Goal: Transaction & Acquisition: Purchase product/service

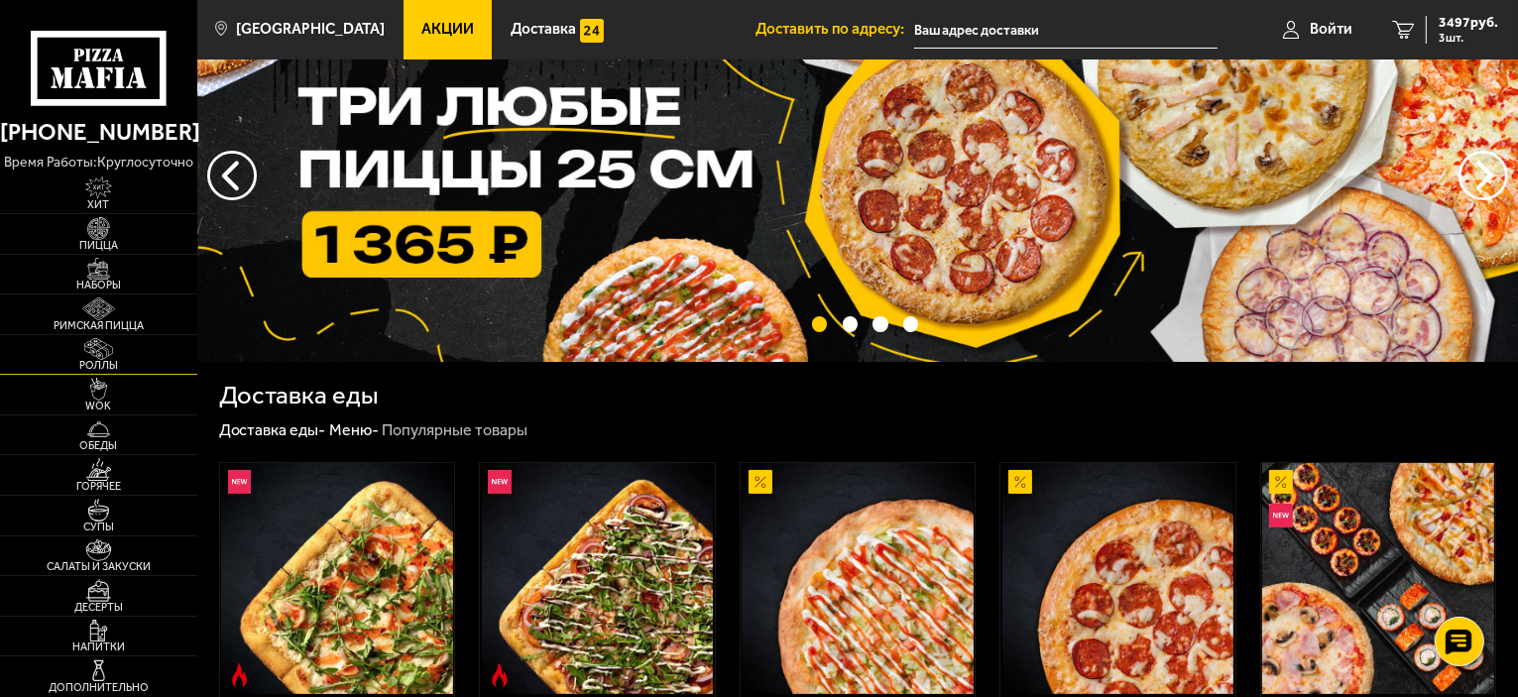
scroll to position [99, 0]
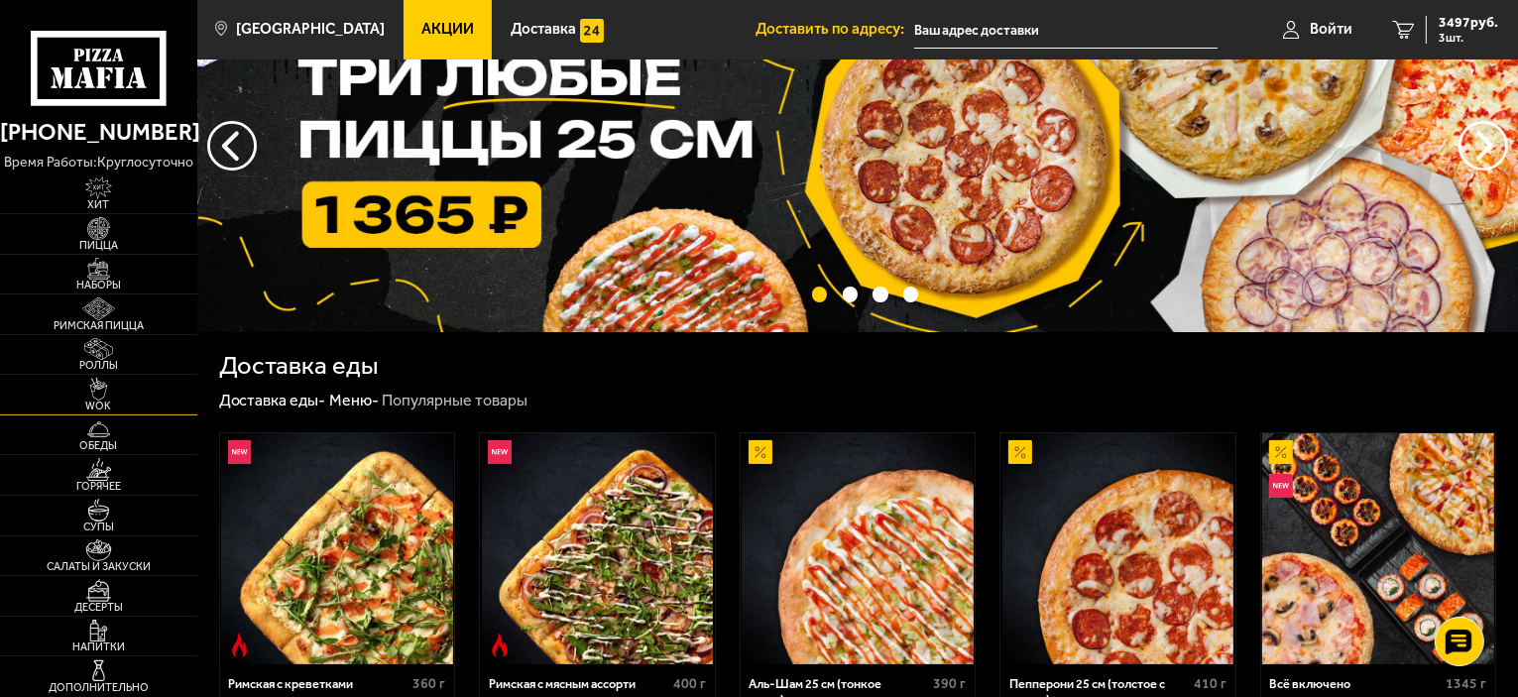
click at [115, 399] on img at bounding box center [98, 389] width 60 height 23
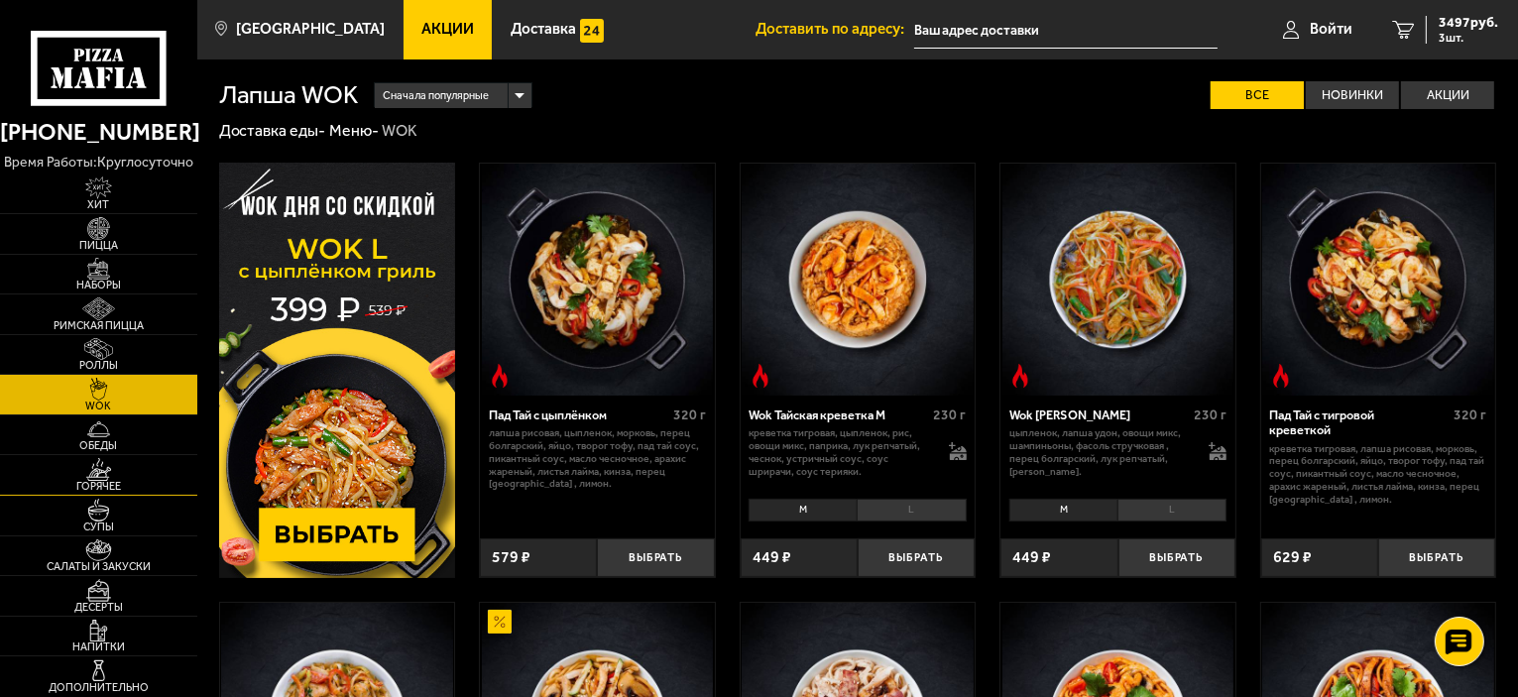
click at [105, 477] on img at bounding box center [98, 469] width 60 height 23
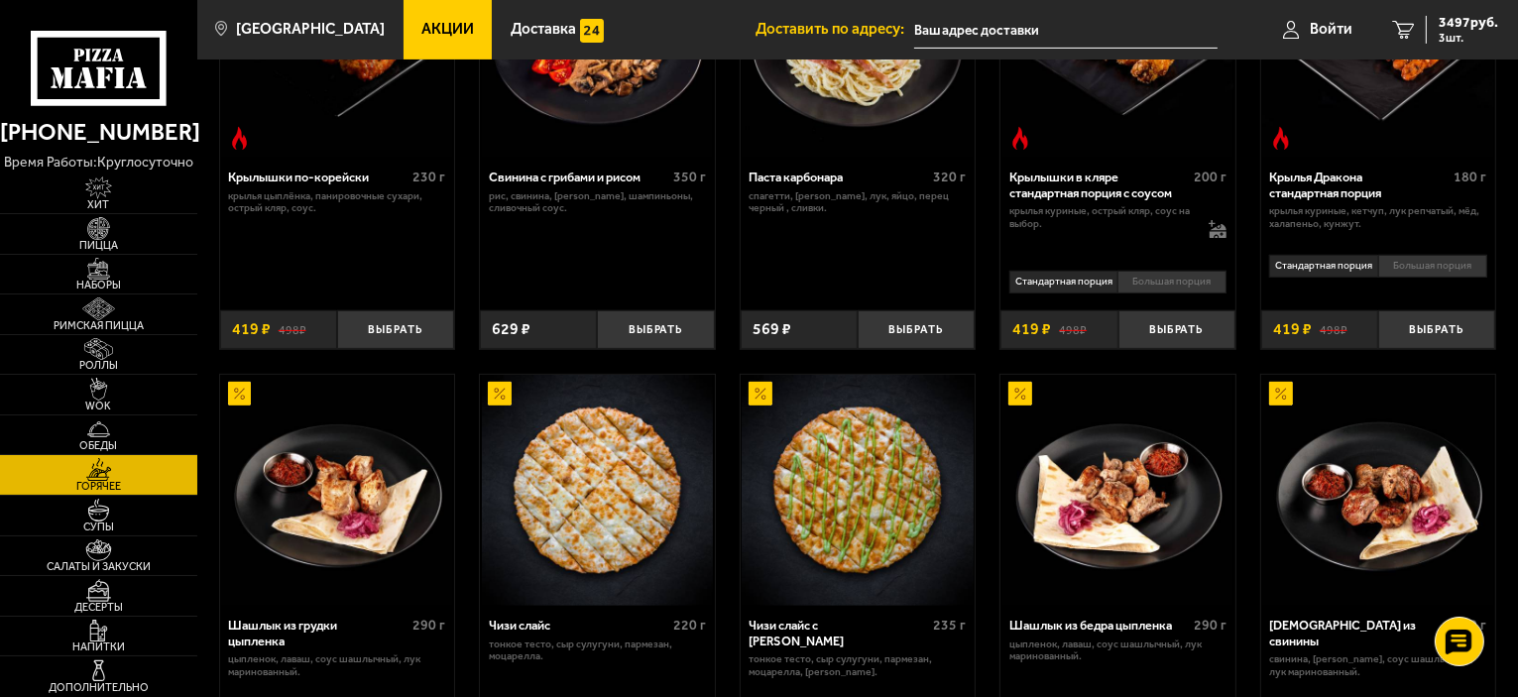
scroll to position [396, 0]
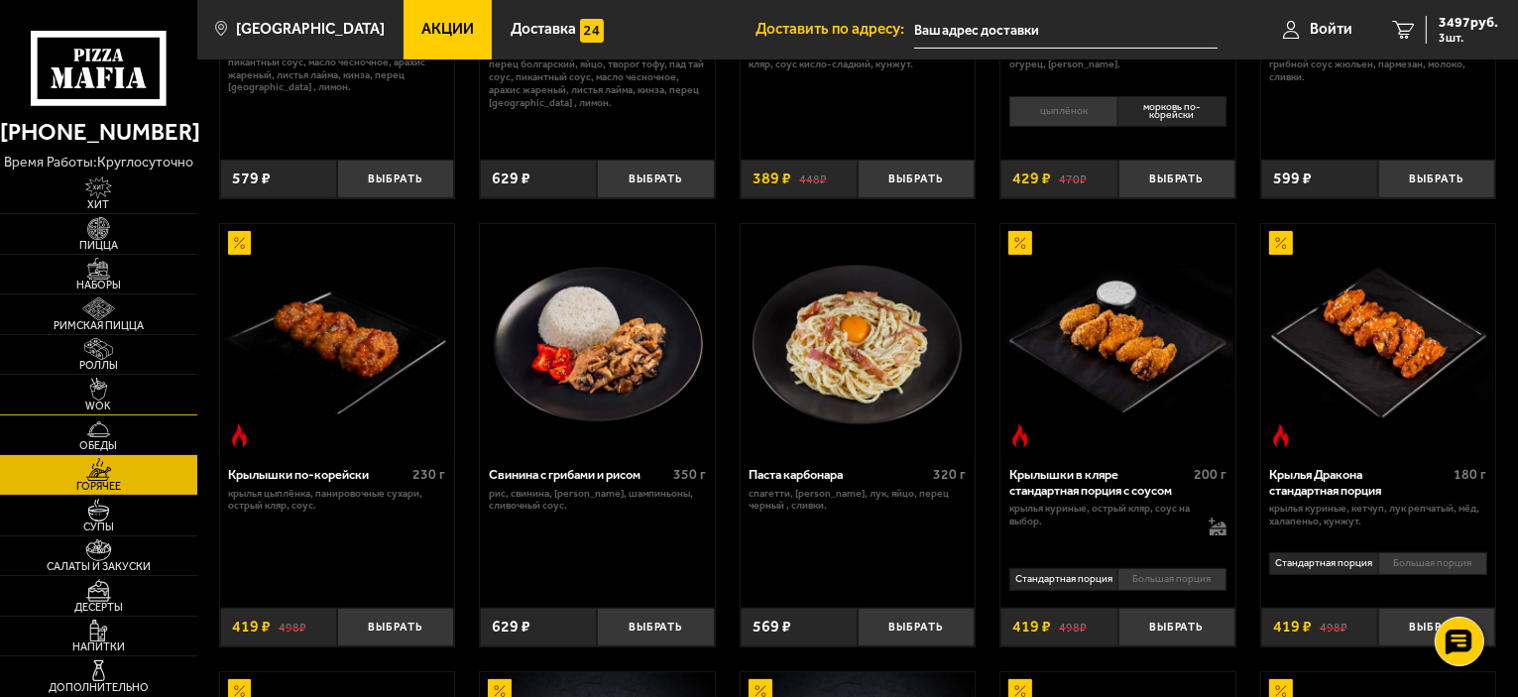
click at [105, 388] on img at bounding box center [98, 389] width 60 height 23
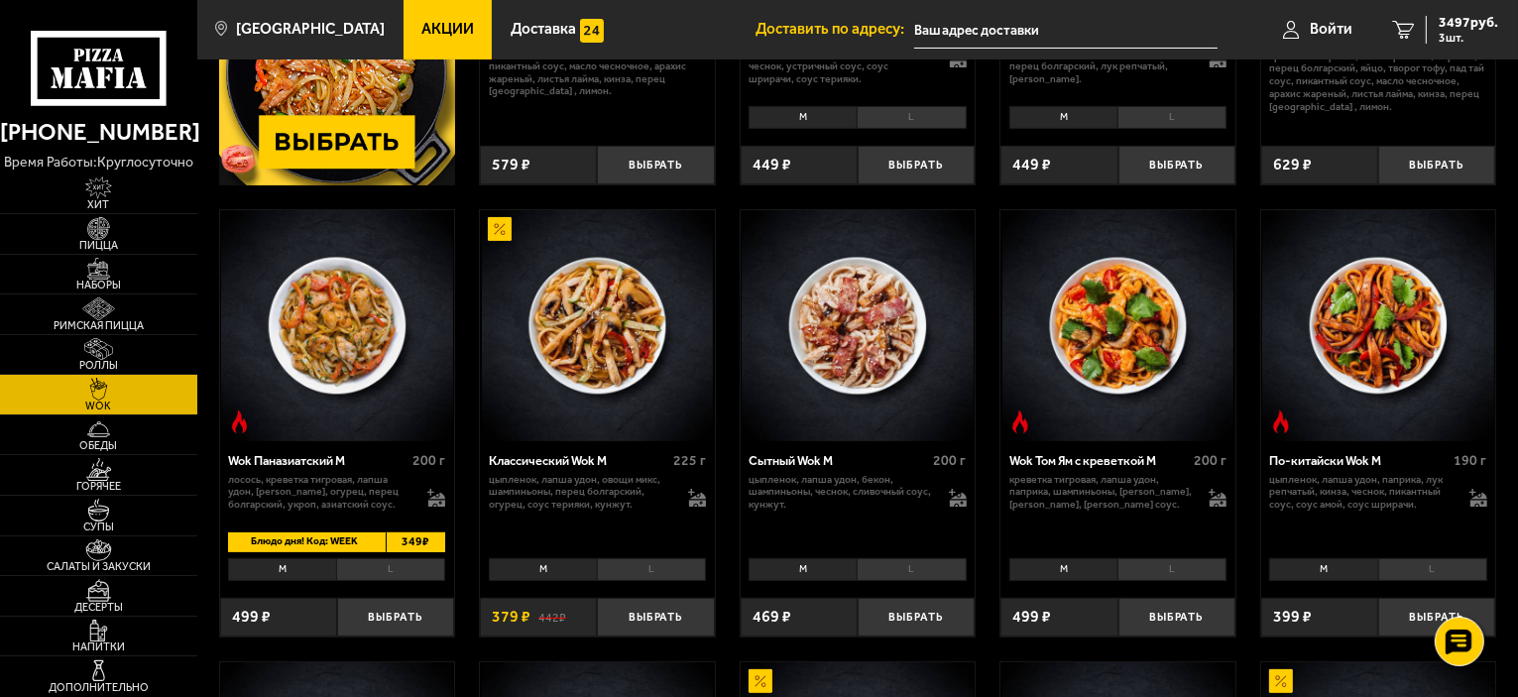
scroll to position [396, 0]
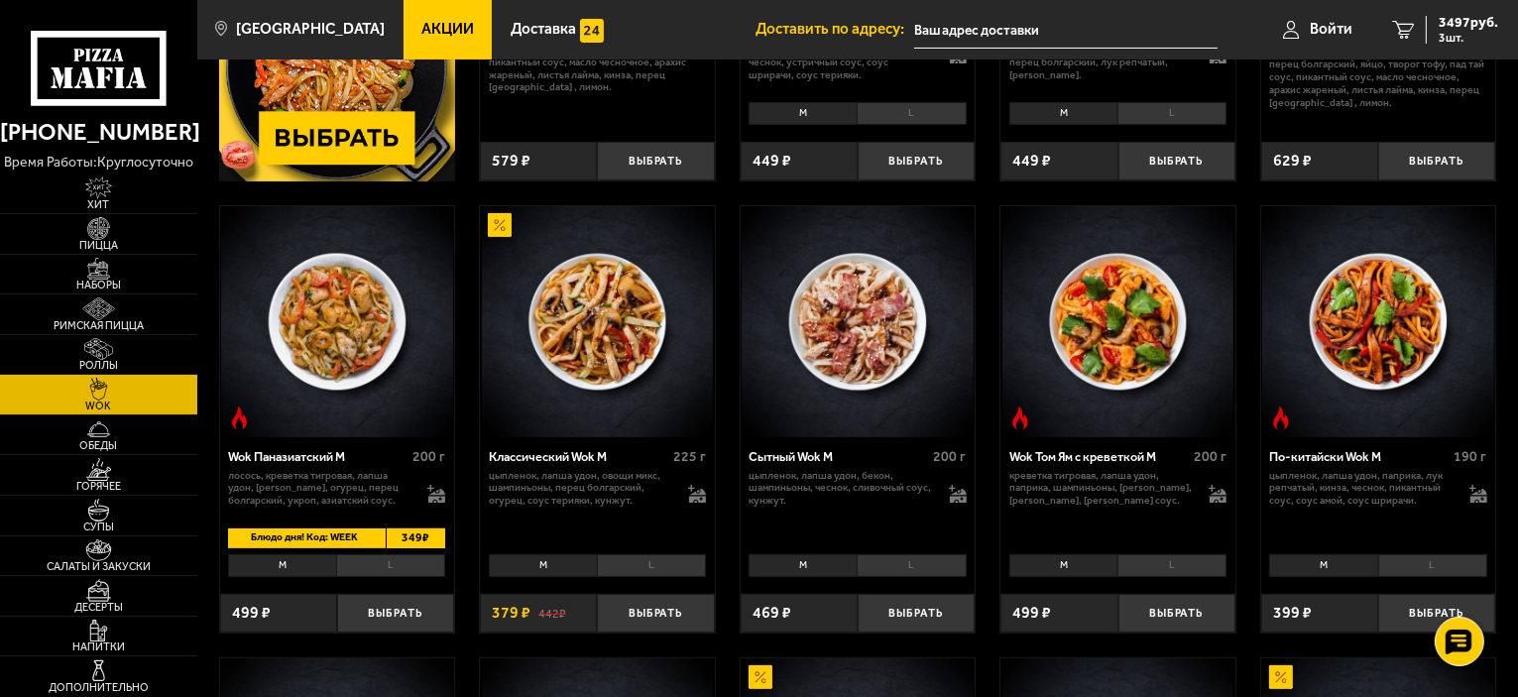
click at [897, 565] on li "L" at bounding box center [910, 565] width 109 height 23
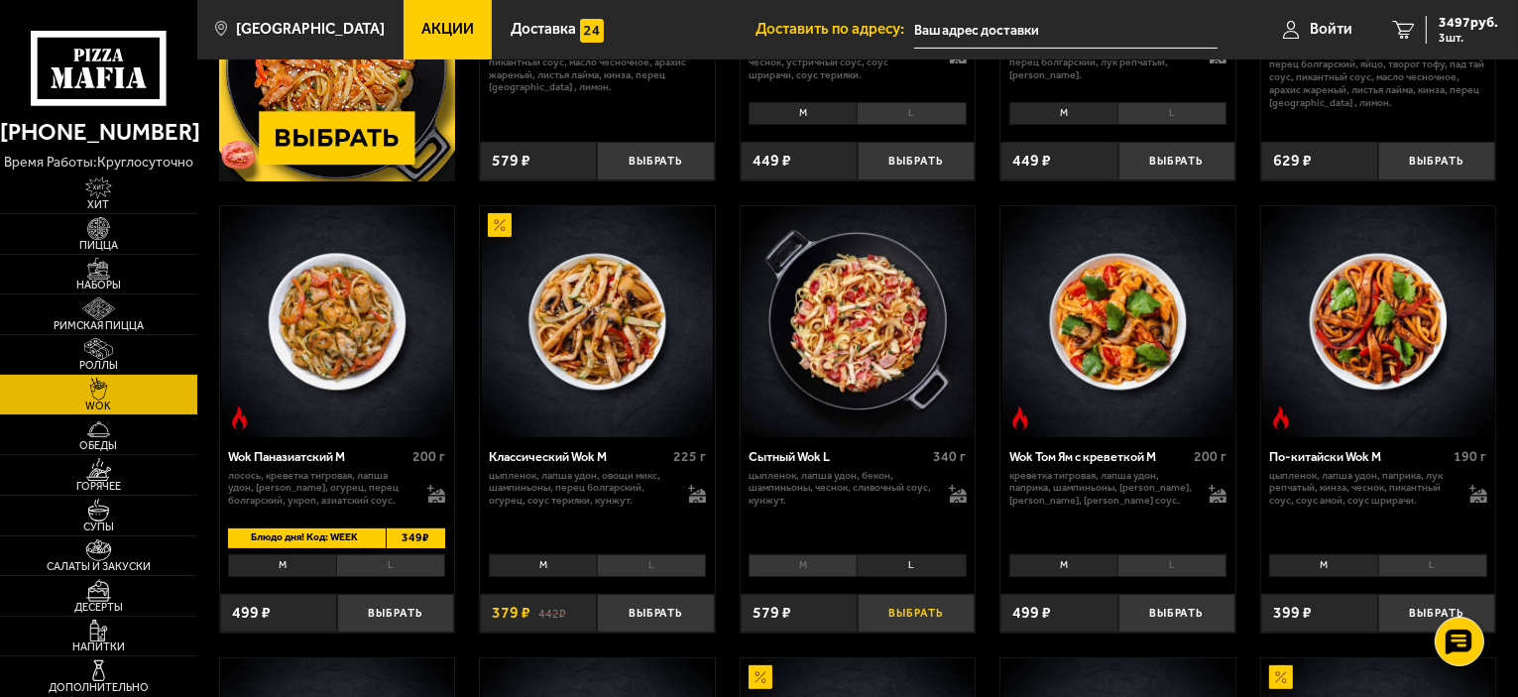
click at [896, 618] on button "Выбрать" at bounding box center [915, 613] width 117 height 39
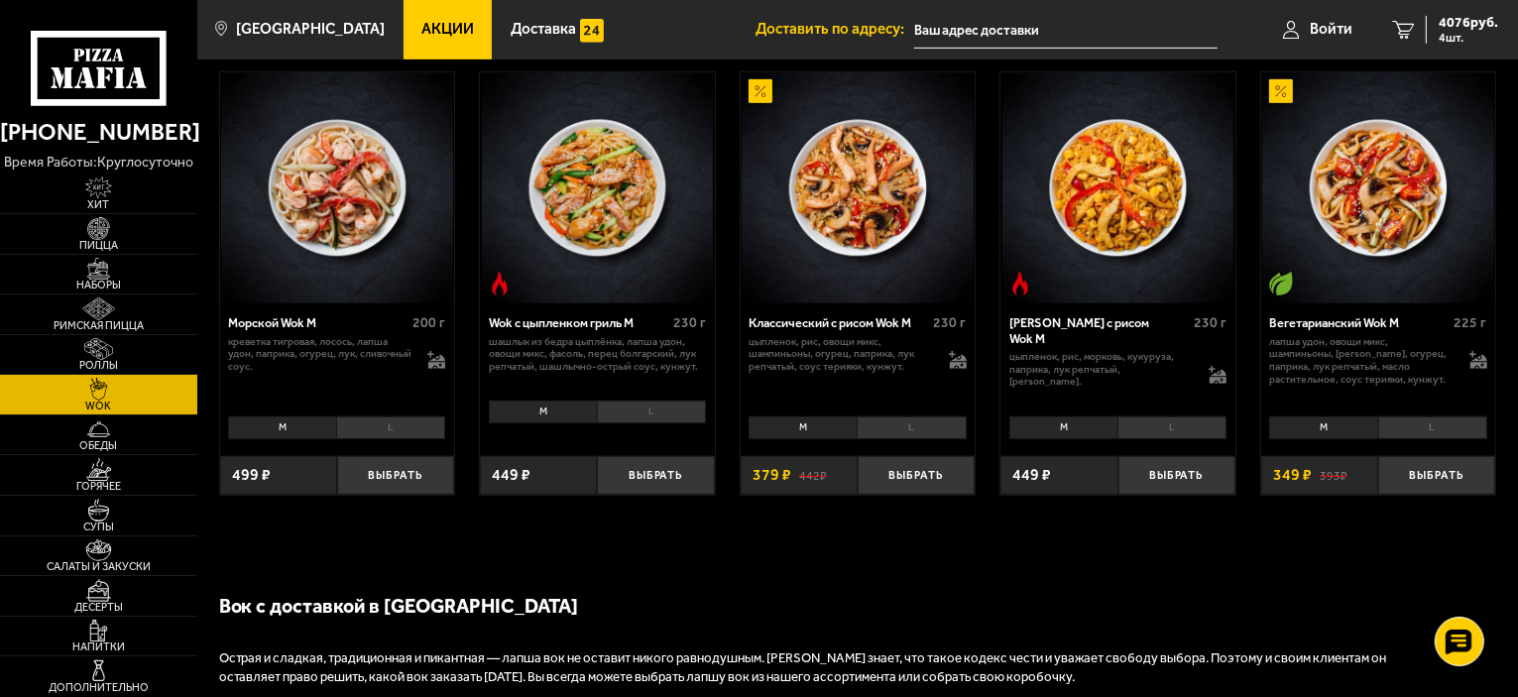
scroll to position [1090, 0]
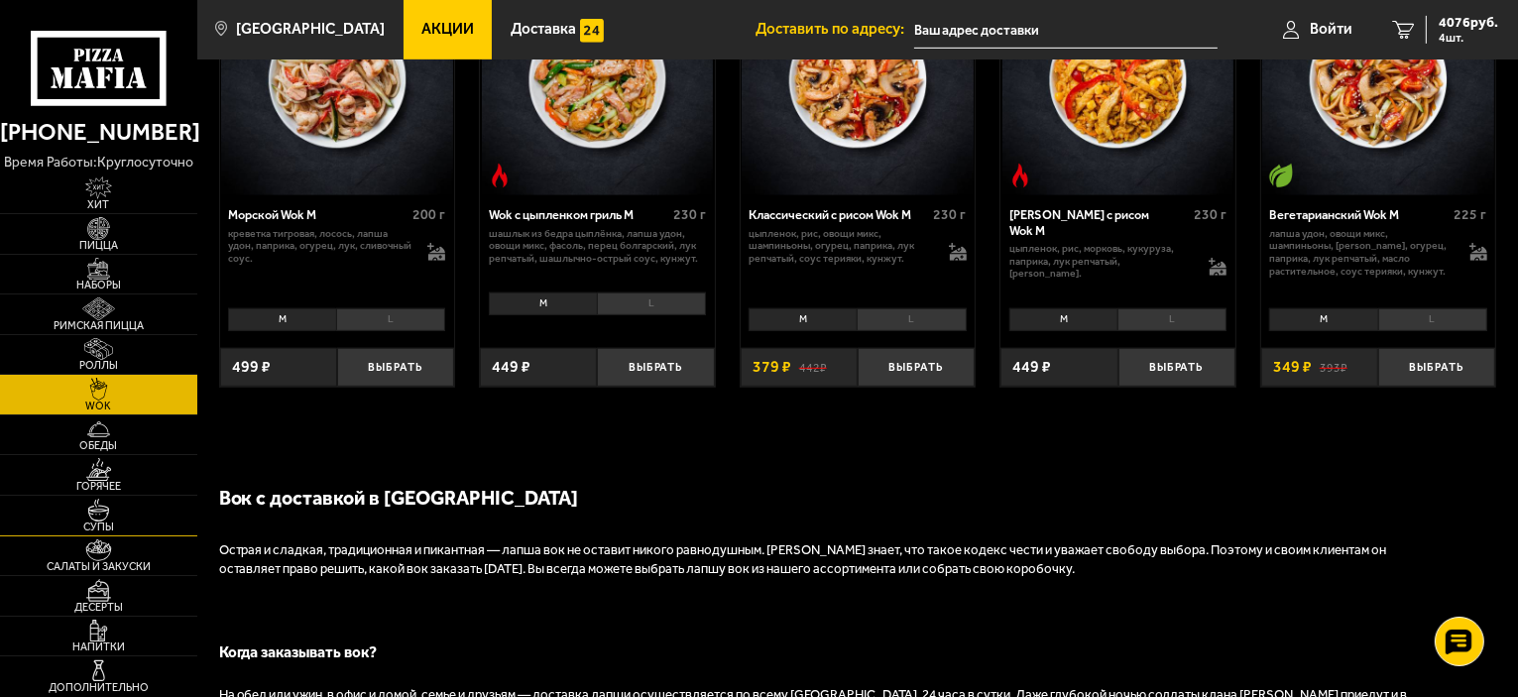
click at [100, 516] on img at bounding box center [98, 510] width 60 height 23
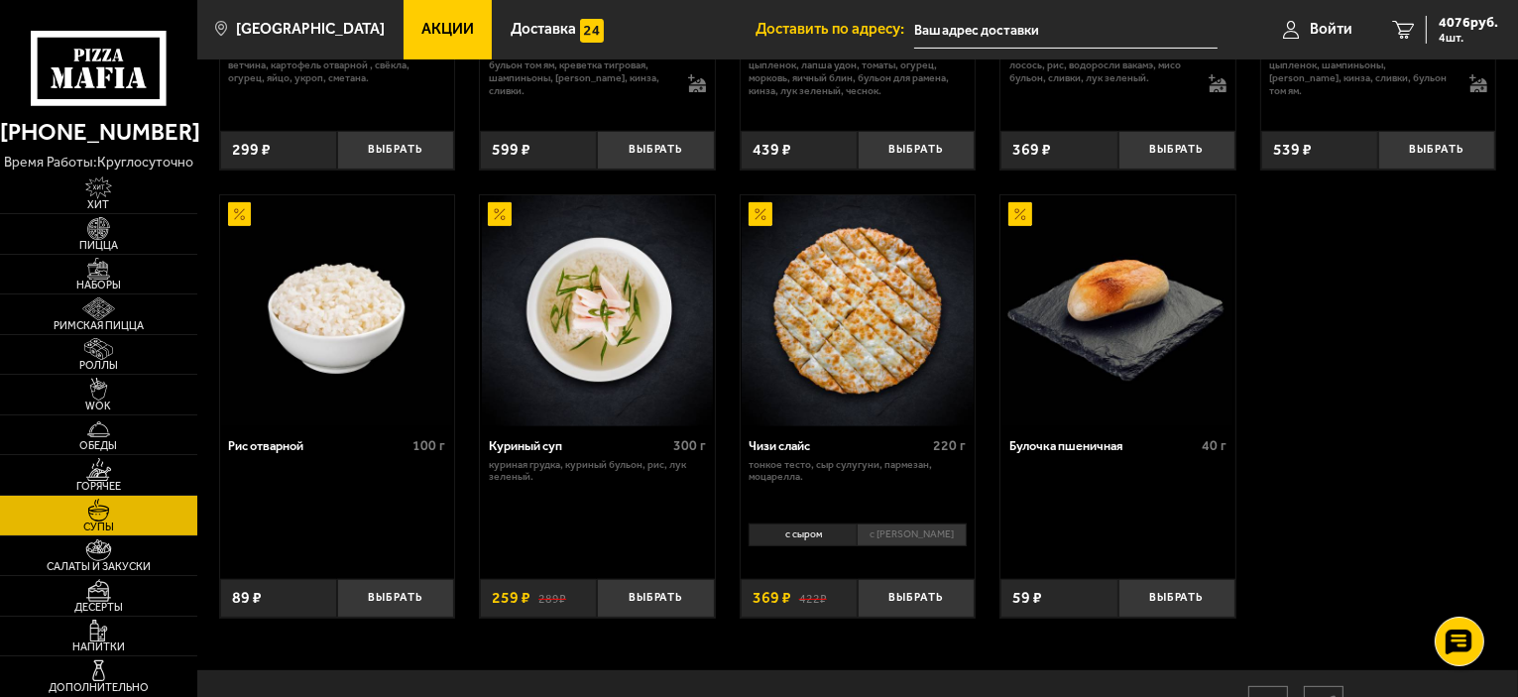
scroll to position [595, 0]
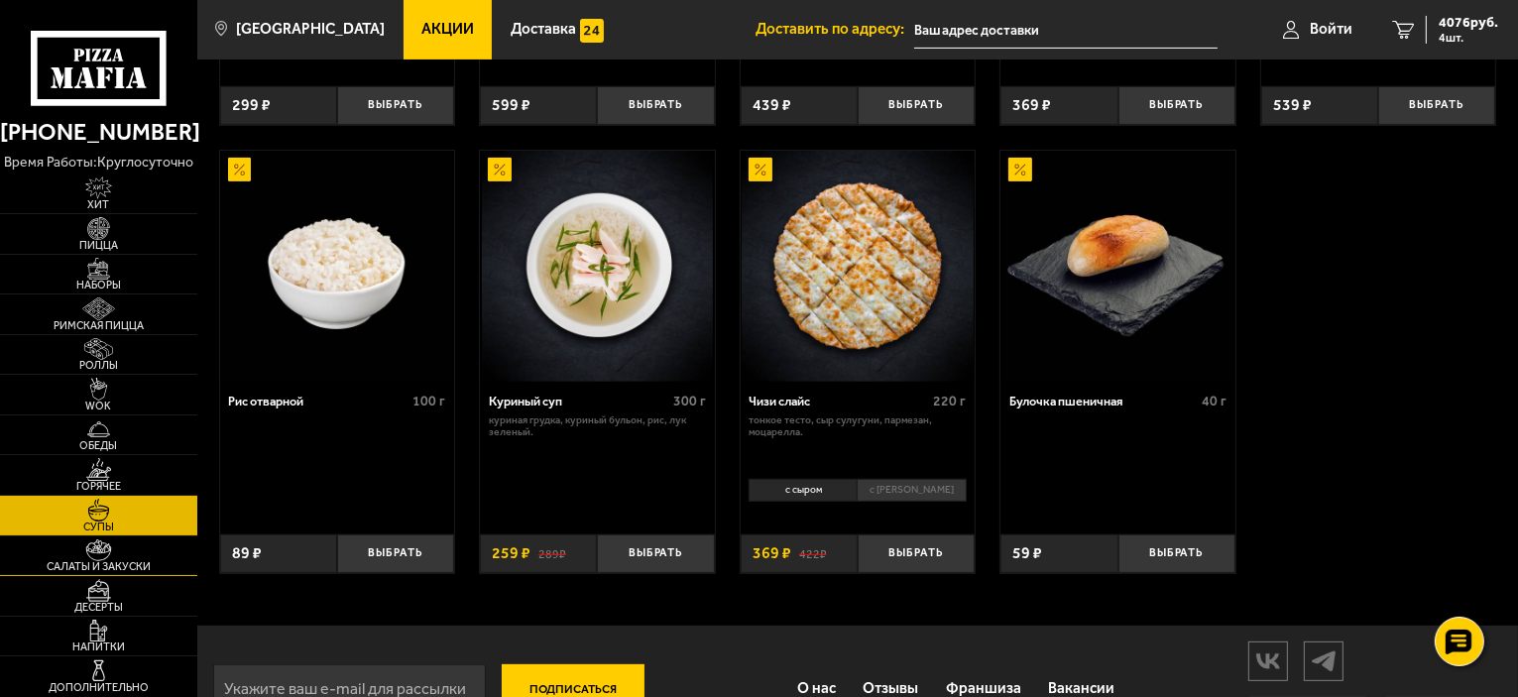
click at [124, 548] on img at bounding box center [98, 550] width 60 height 23
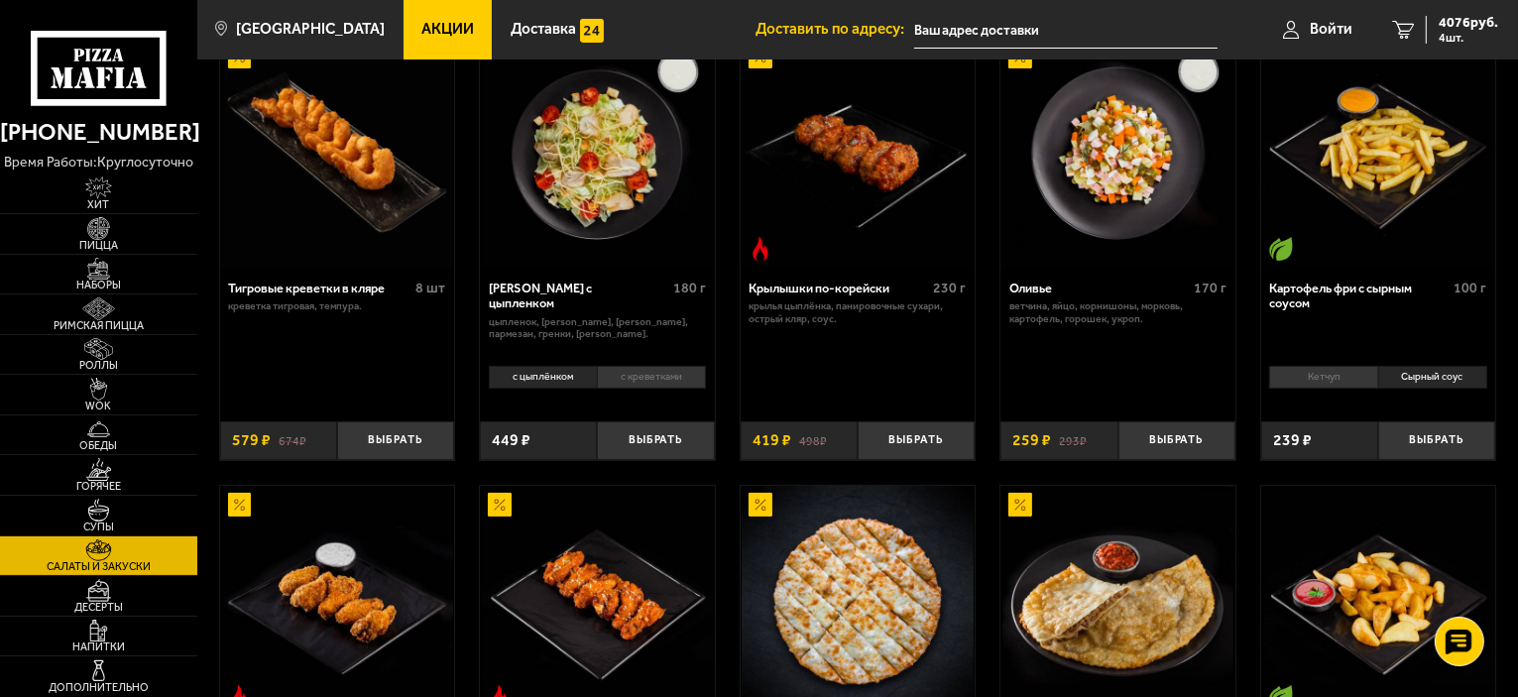
scroll to position [99, 0]
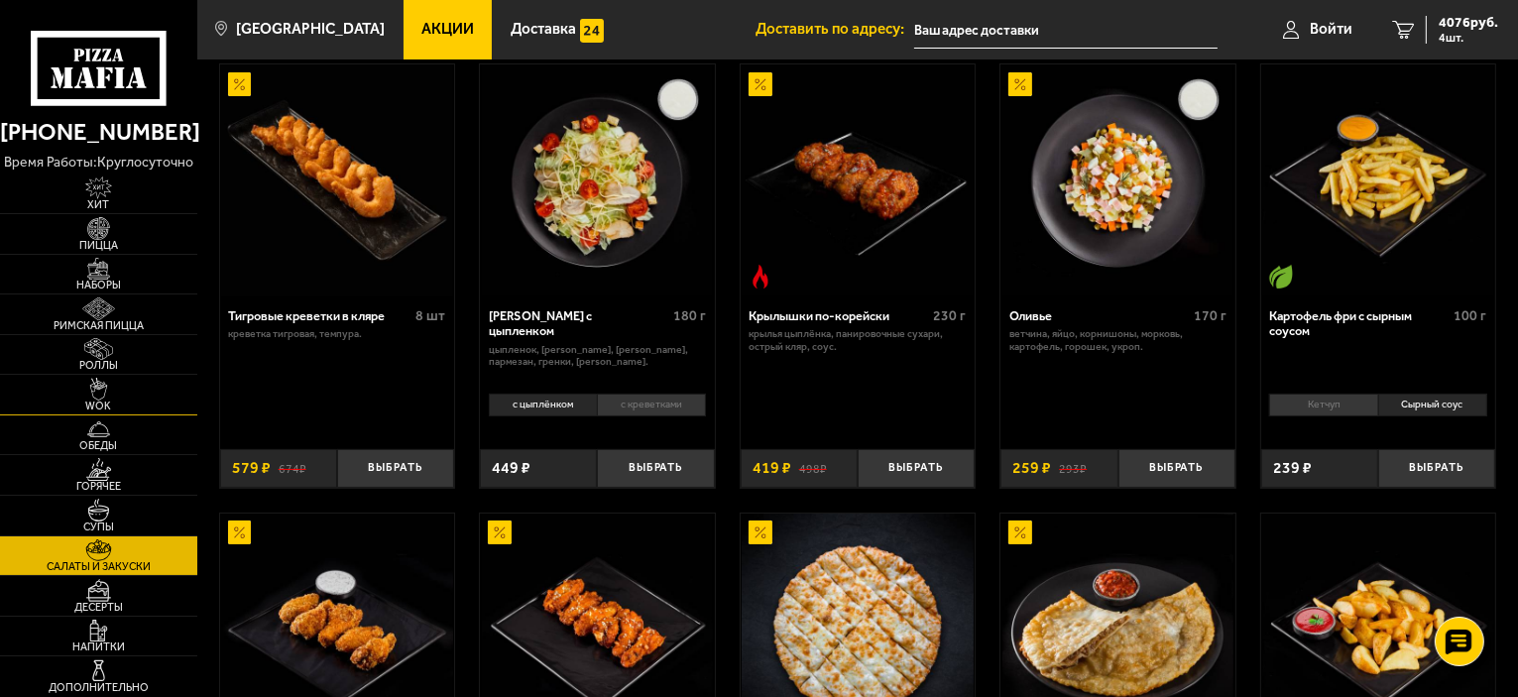
click at [92, 411] on link "WOK" at bounding box center [98, 395] width 197 height 40
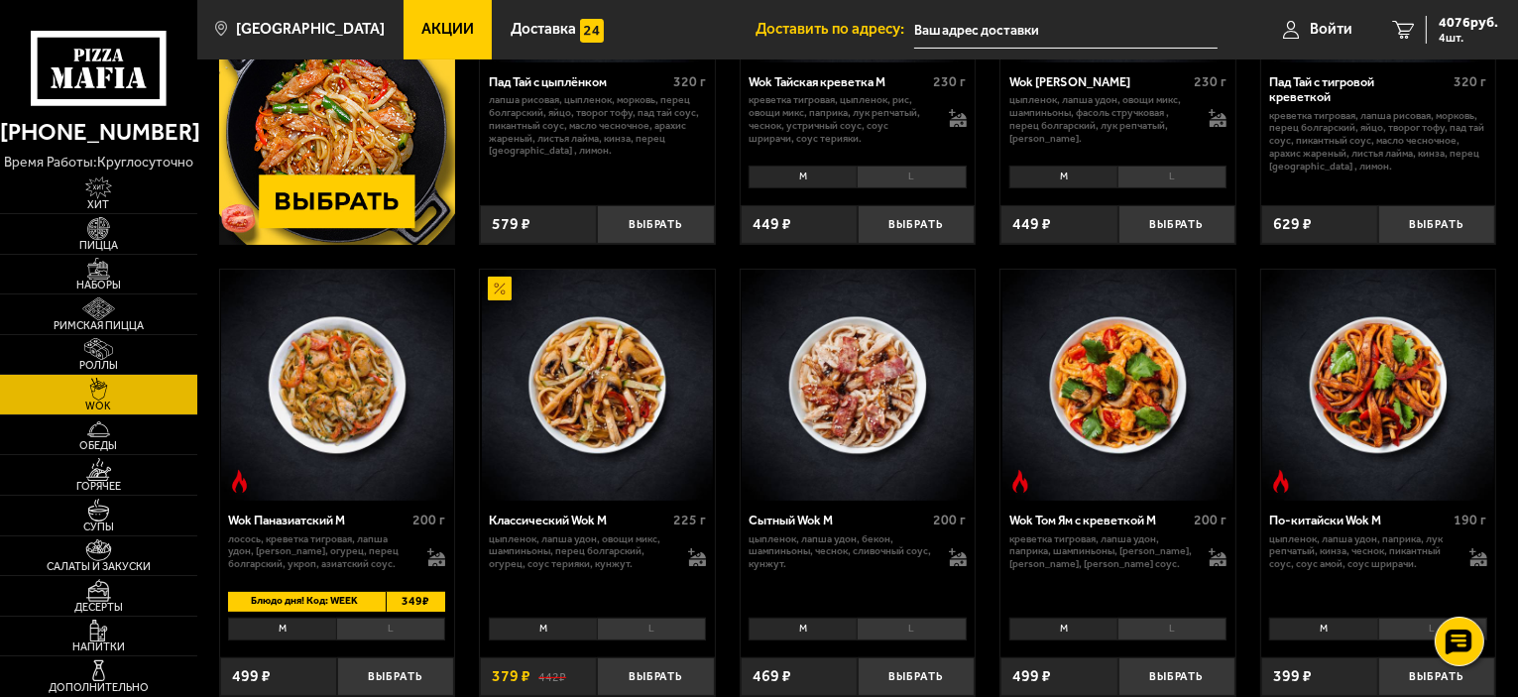
scroll to position [496, 0]
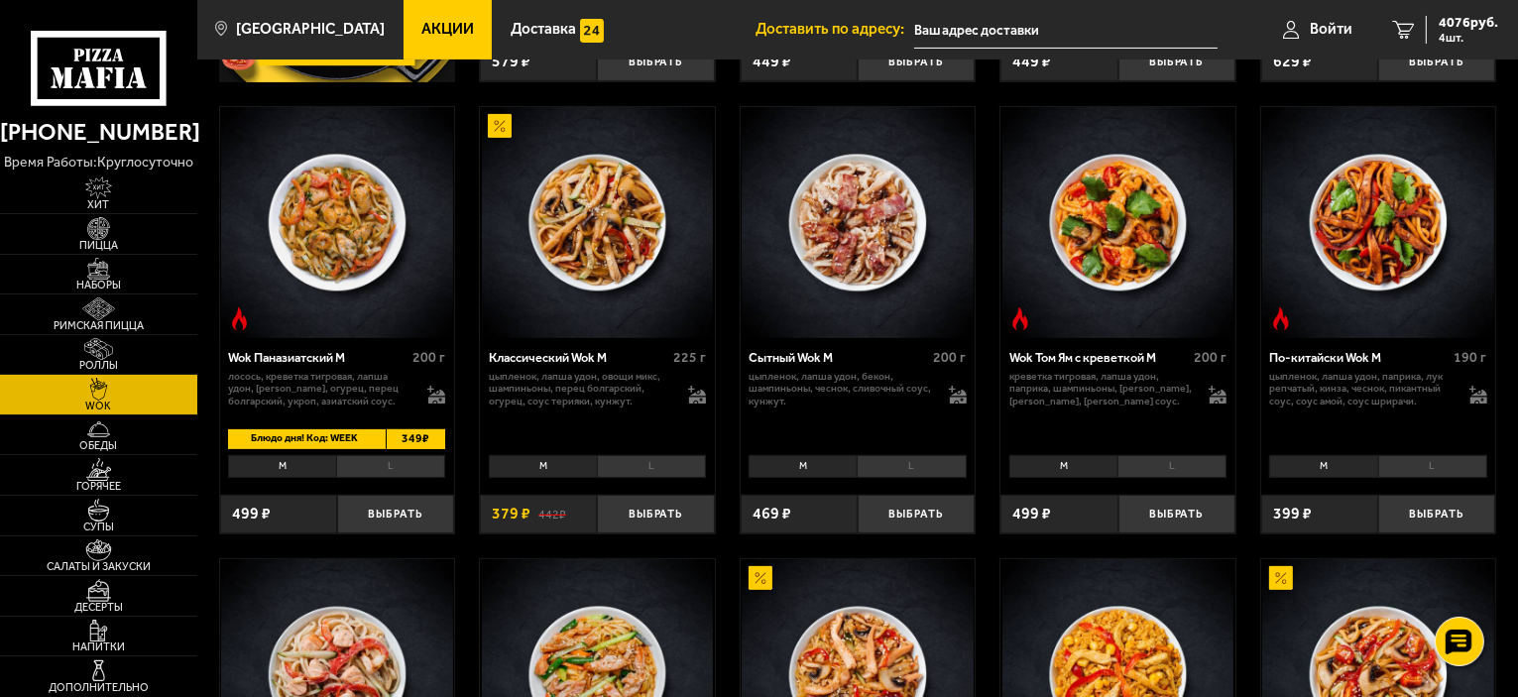
click at [1416, 455] on li "L" at bounding box center [1432, 466] width 109 height 23
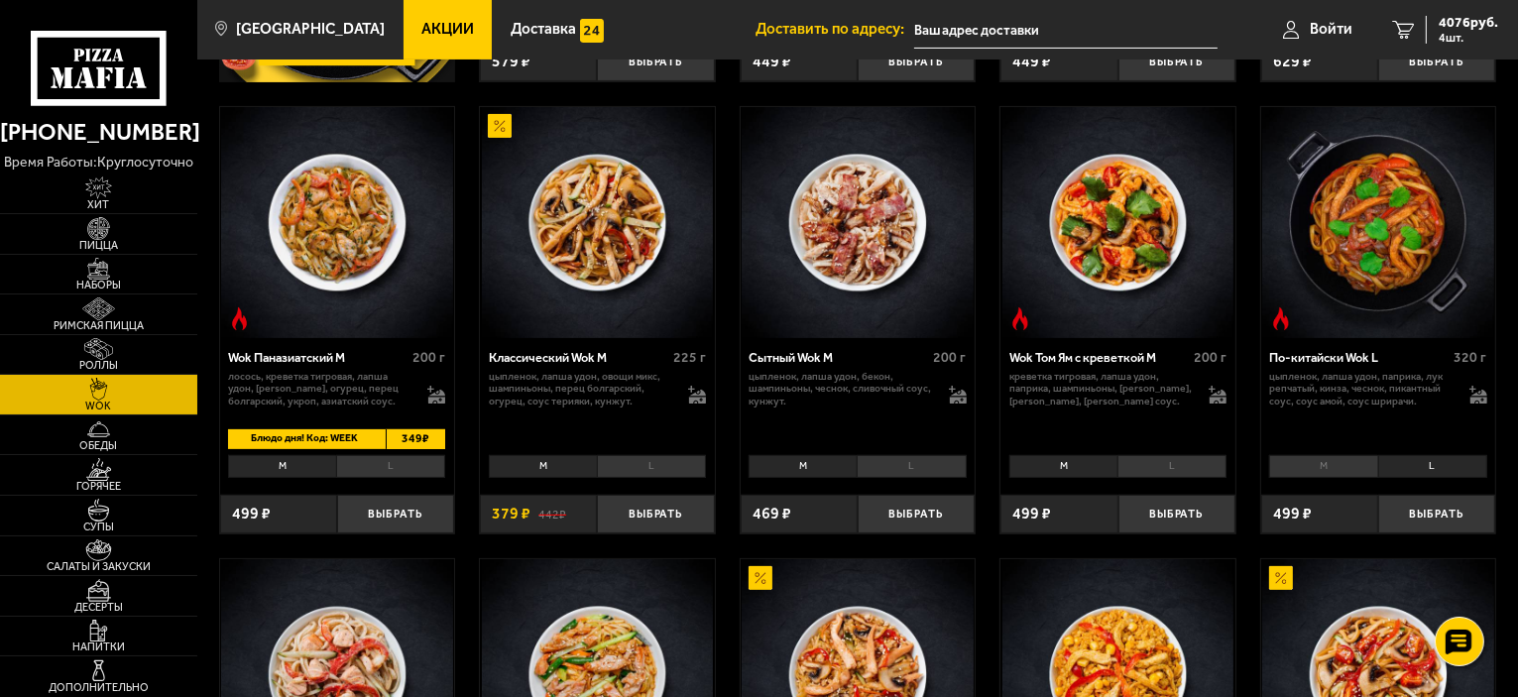
click at [933, 464] on li "L" at bounding box center [910, 466] width 109 height 23
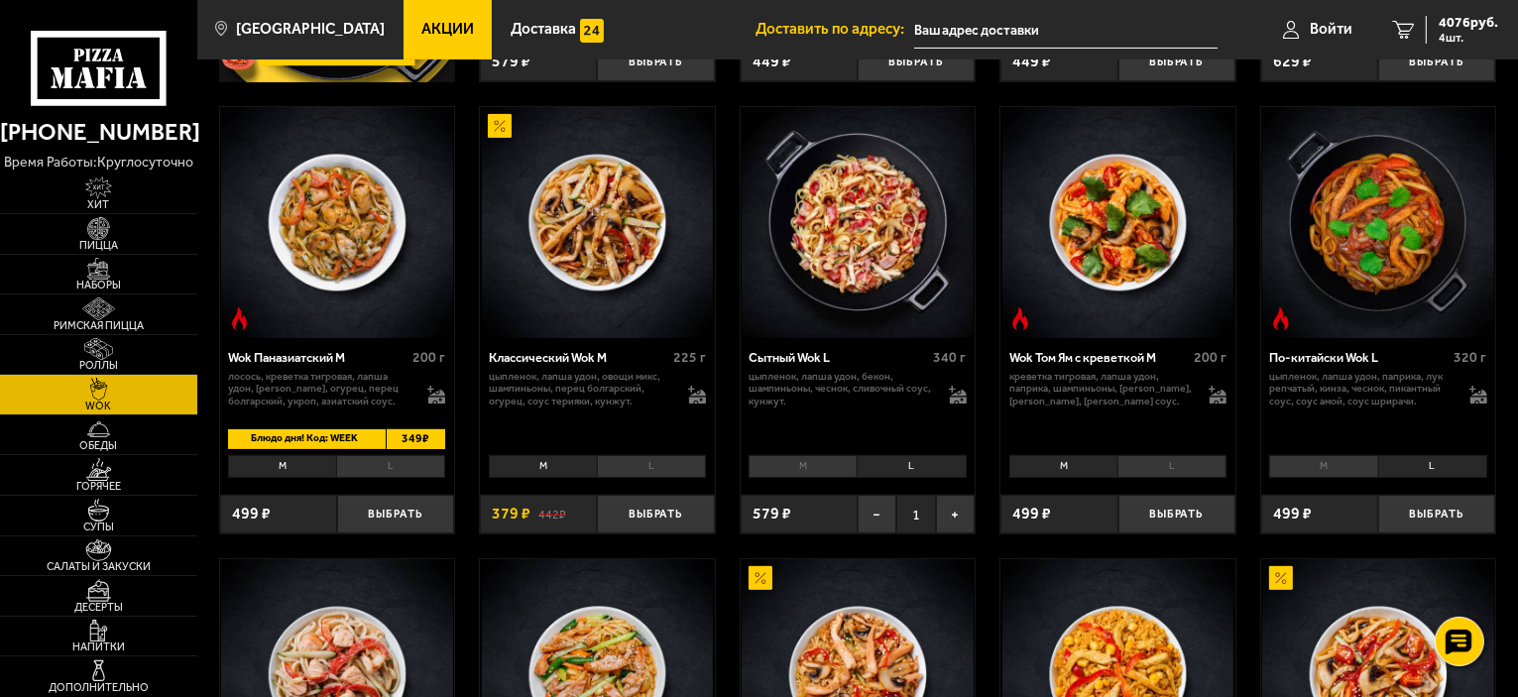
click at [795, 466] on li "M" at bounding box center [802, 466] width 108 height 23
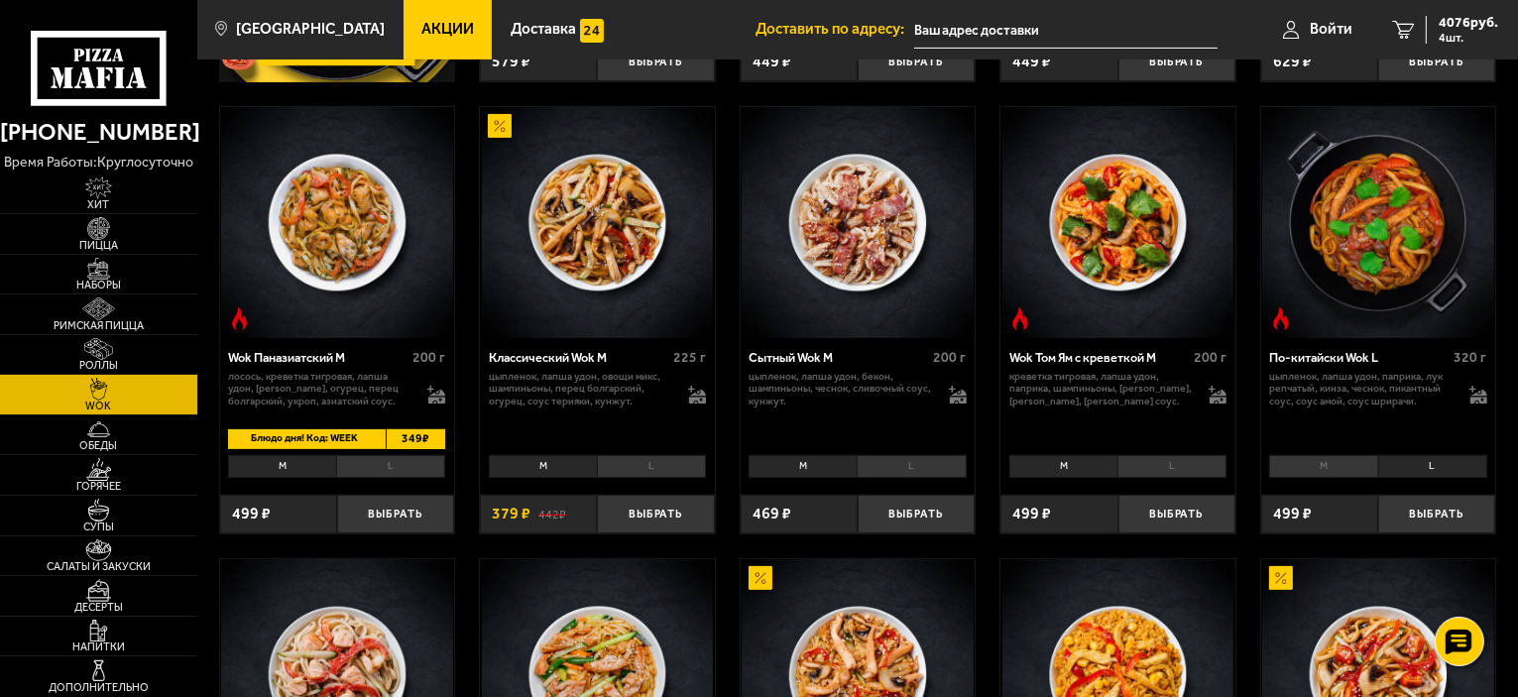
click at [896, 465] on li "L" at bounding box center [910, 466] width 109 height 23
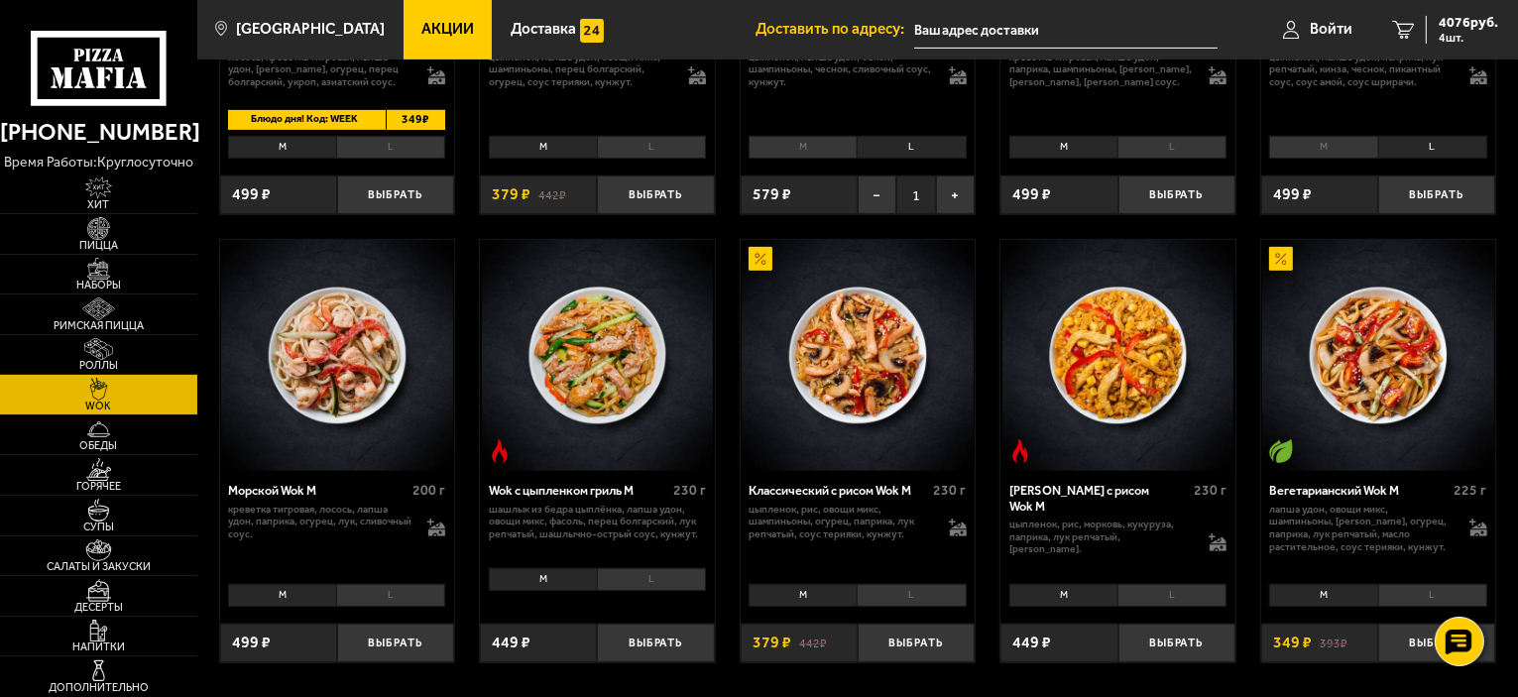
scroll to position [991, 0]
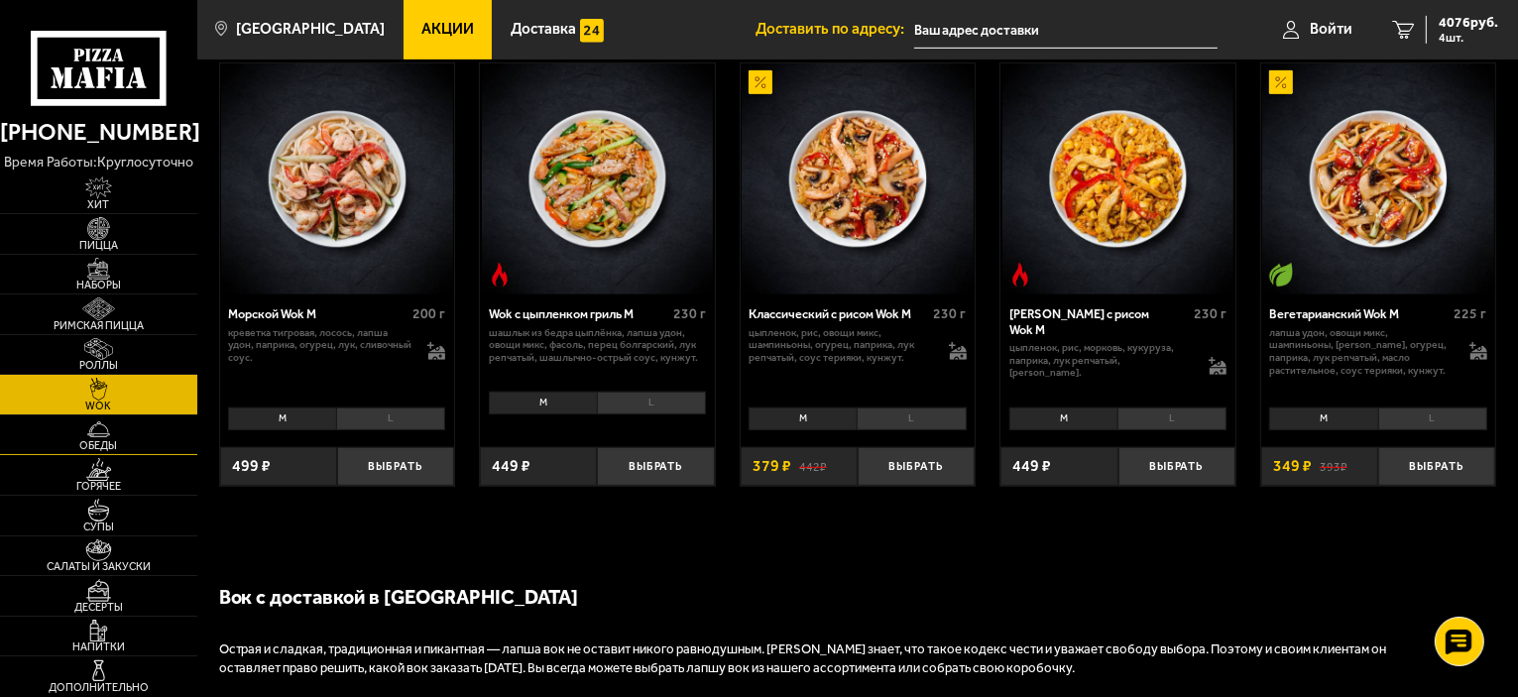
click at [110, 444] on span "Обеды" at bounding box center [98, 445] width 197 height 11
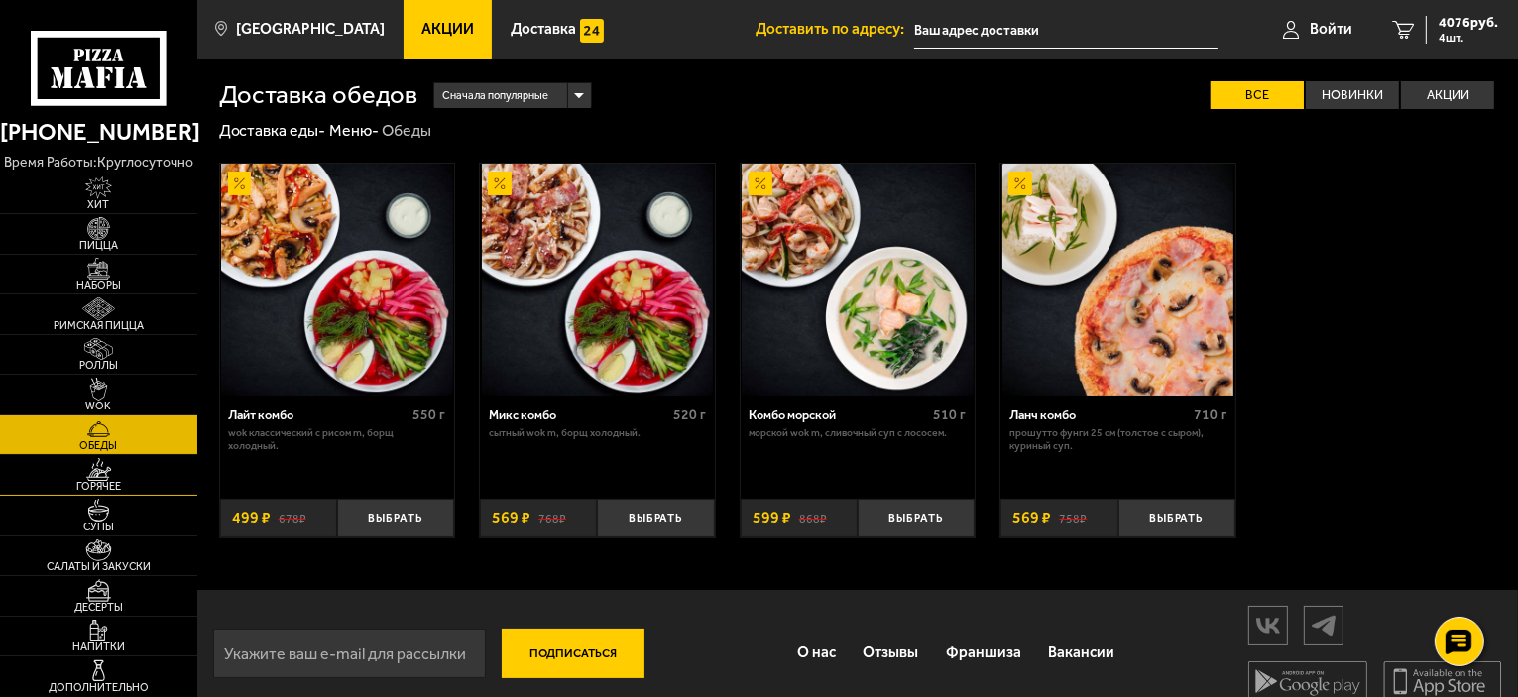
click at [110, 490] on span "Горячее" at bounding box center [98, 486] width 197 height 11
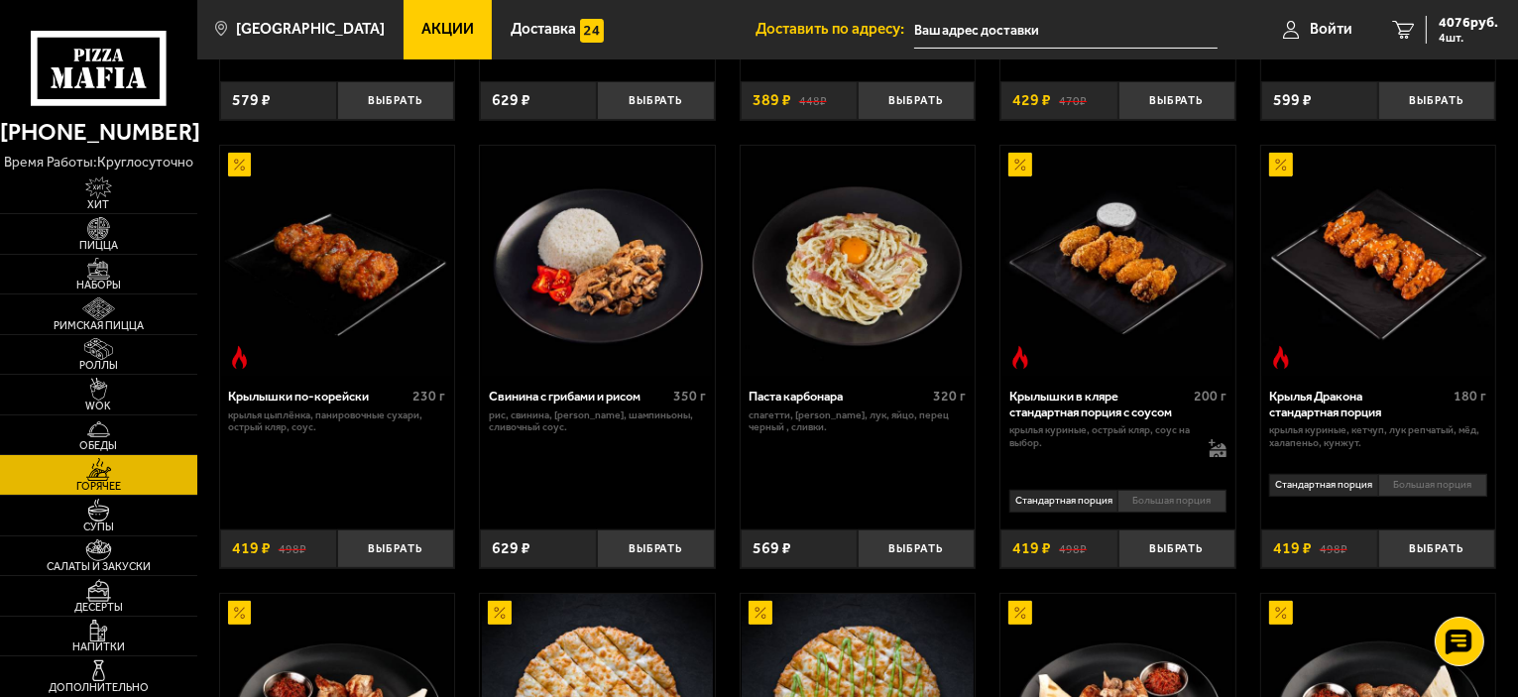
scroll to position [496, 0]
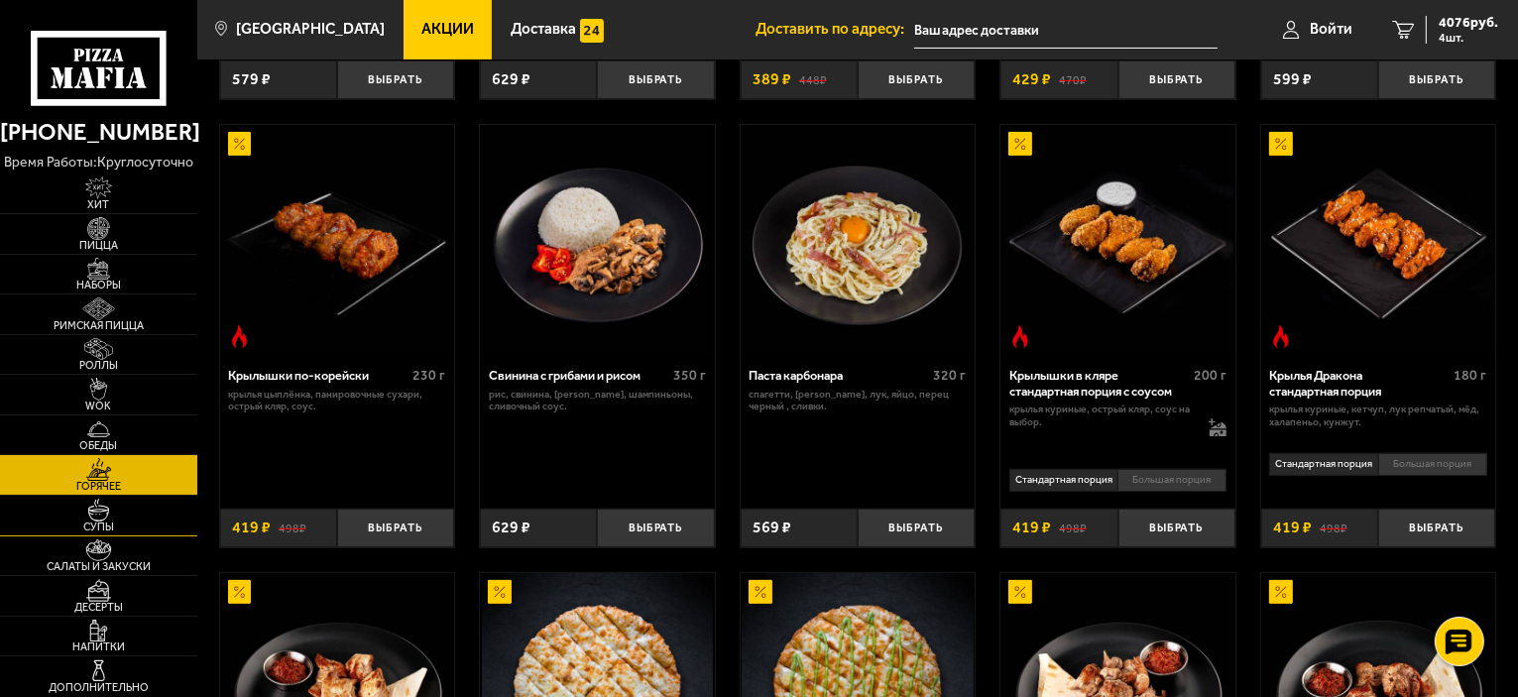
click at [112, 523] on span "Супы" at bounding box center [98, 526] width 197 height 11
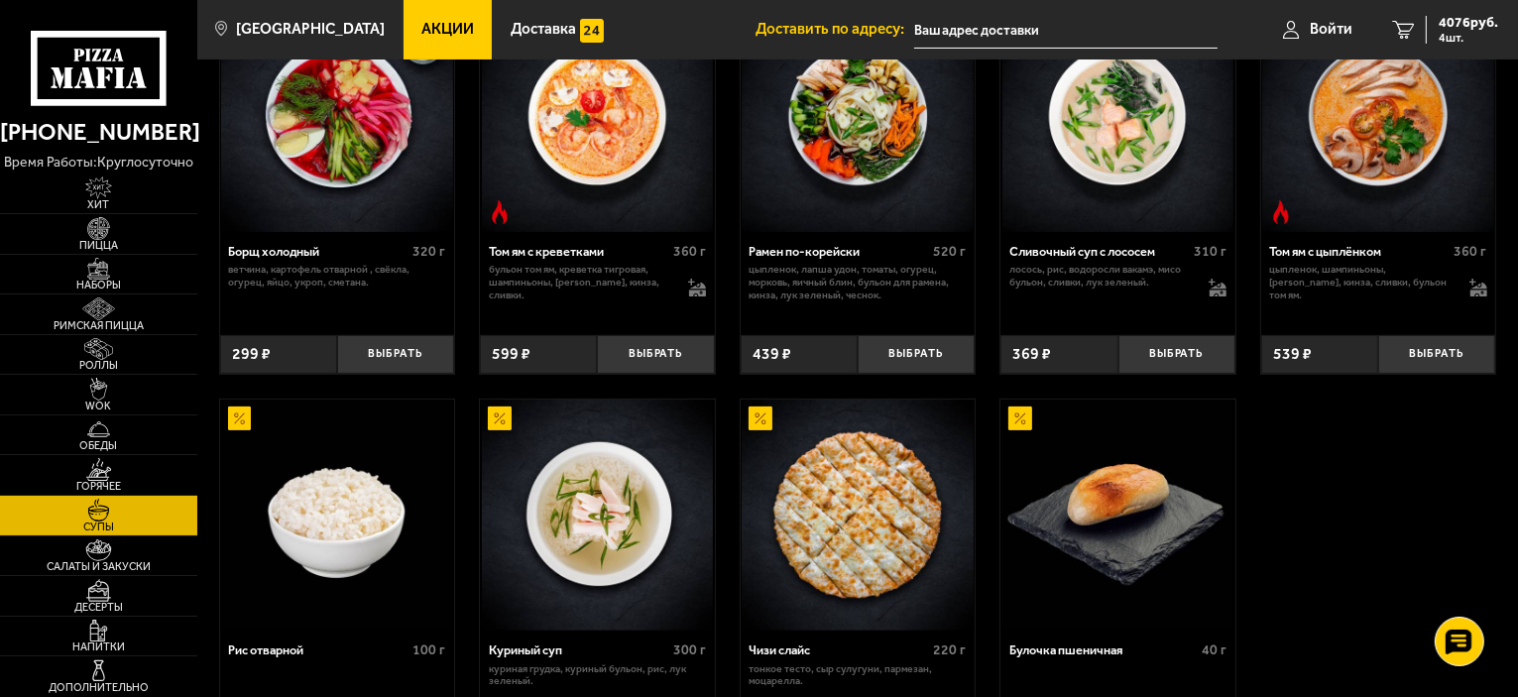
scroll to position [198, 0]
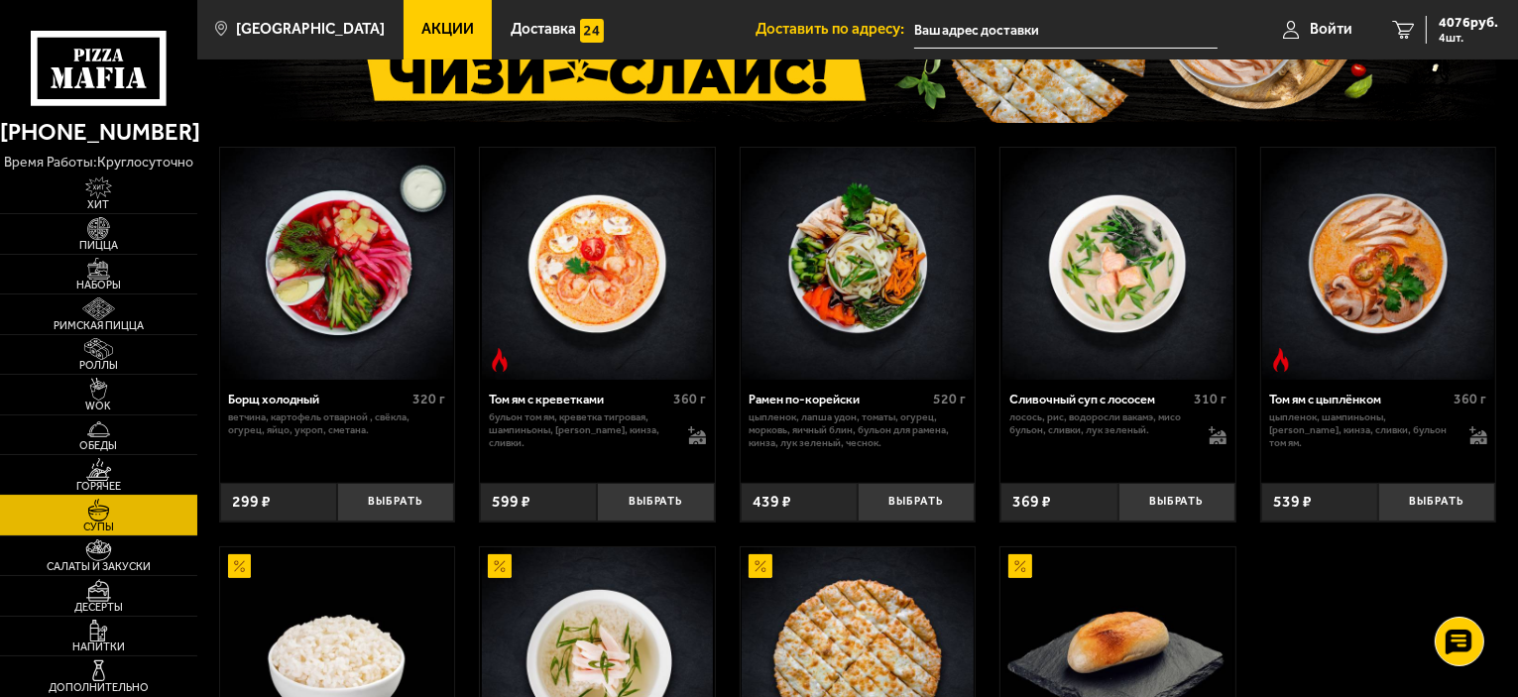
click at [89, 464] on img at bounding box center [98, 469] width 60 height 23
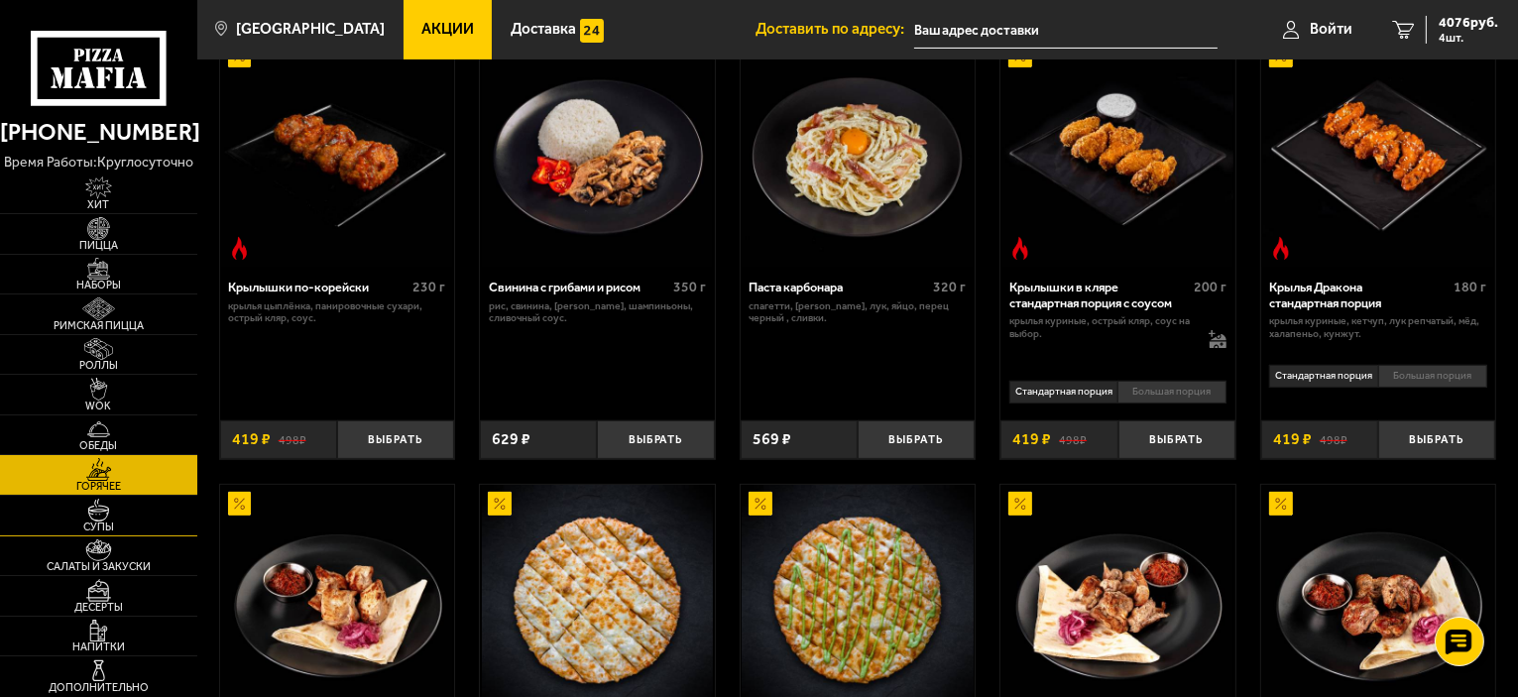
scroll to position [595, 0]
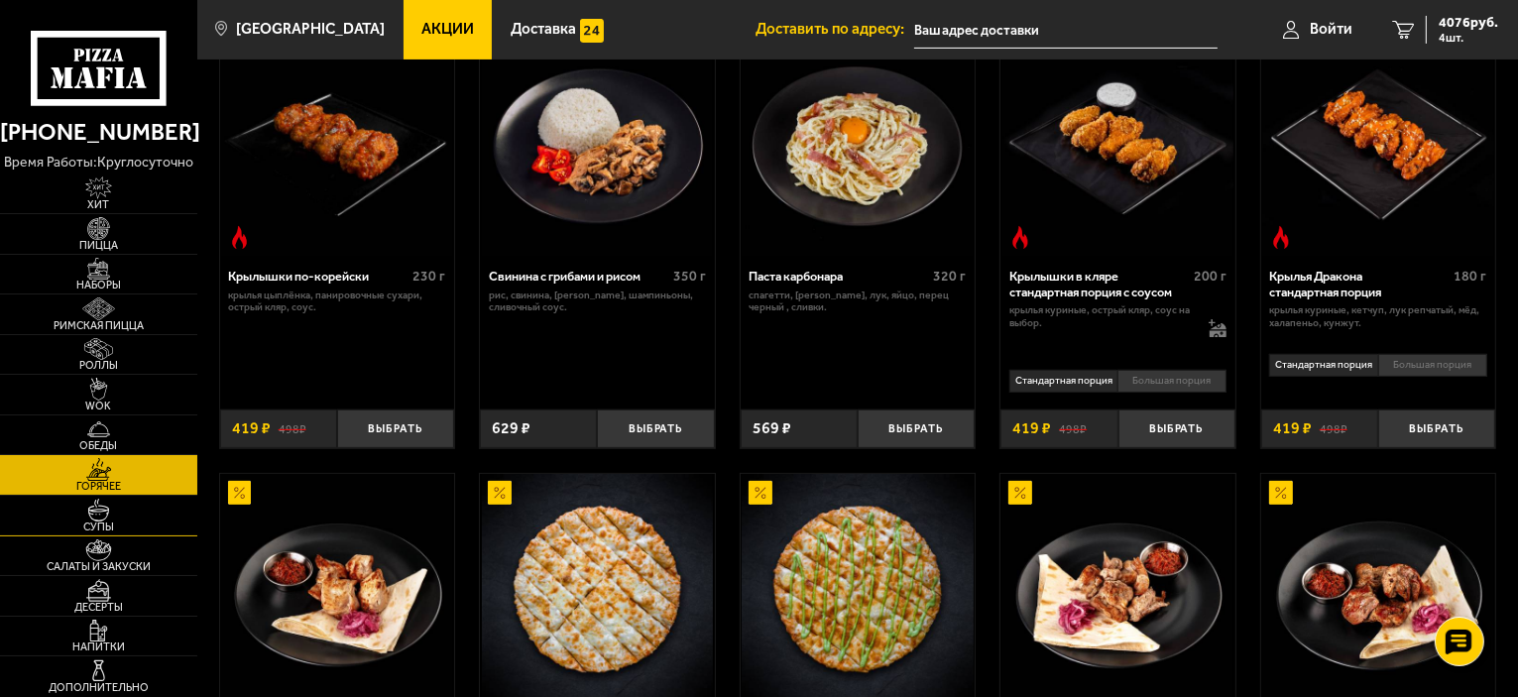
click at [89, 517] on img at bounding box center [98, 510] width 60 height 23
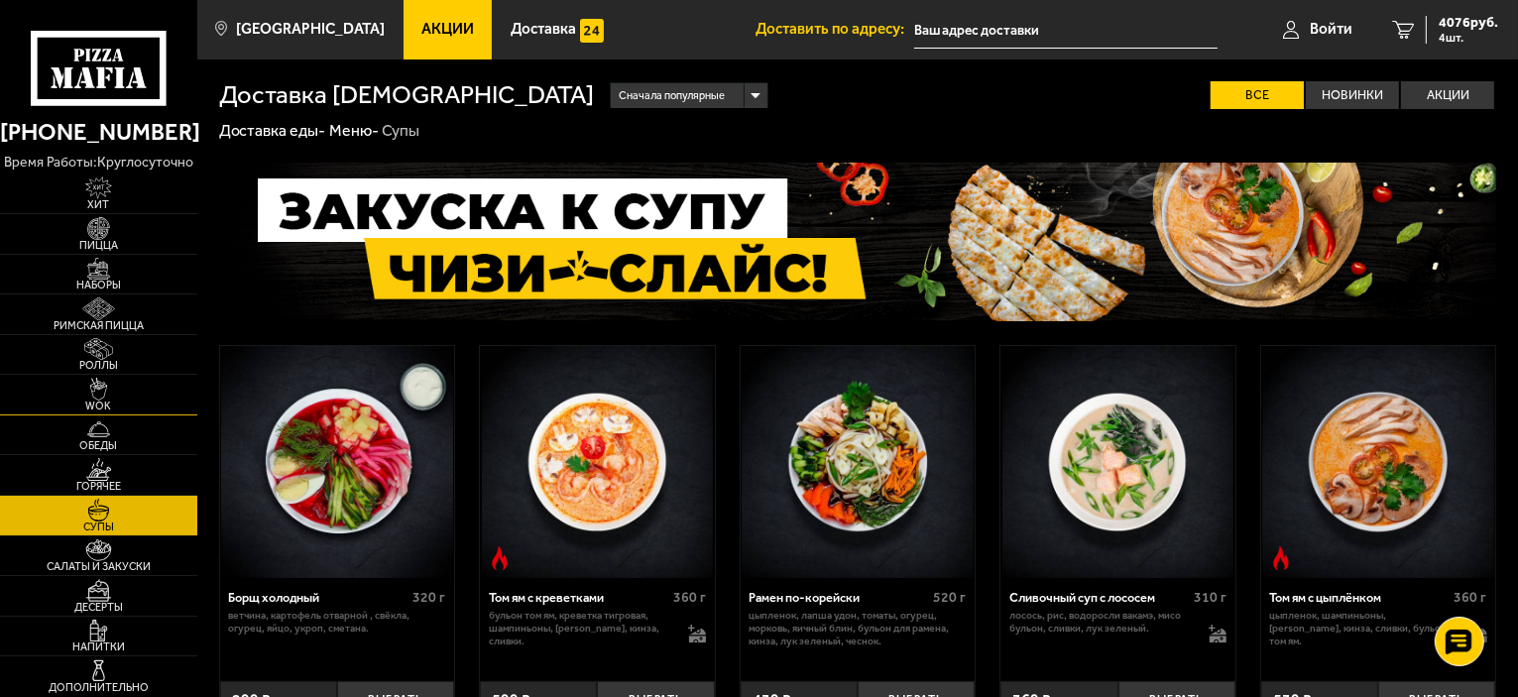
click at [93, 395] on img at bounding box center [98, 389] width 60 height 23
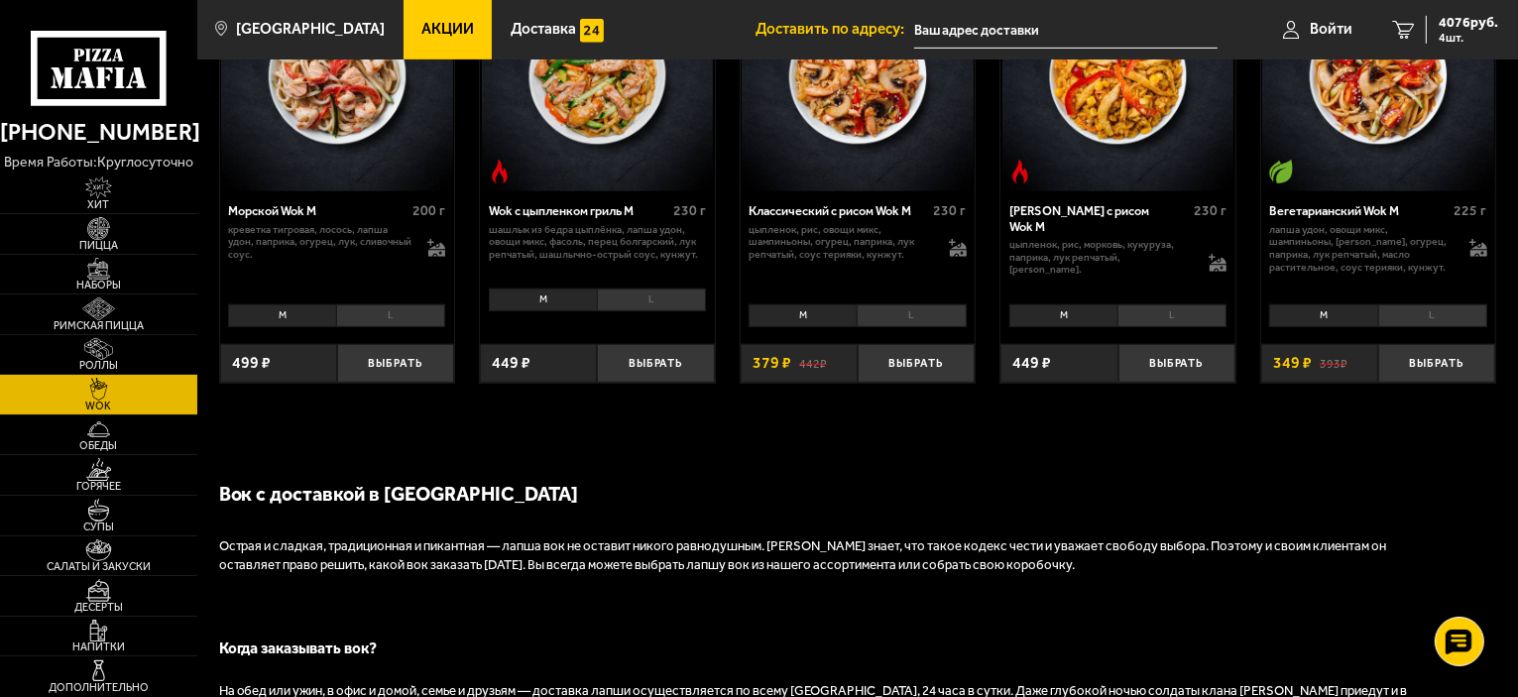
scroll to position [1289, 0]
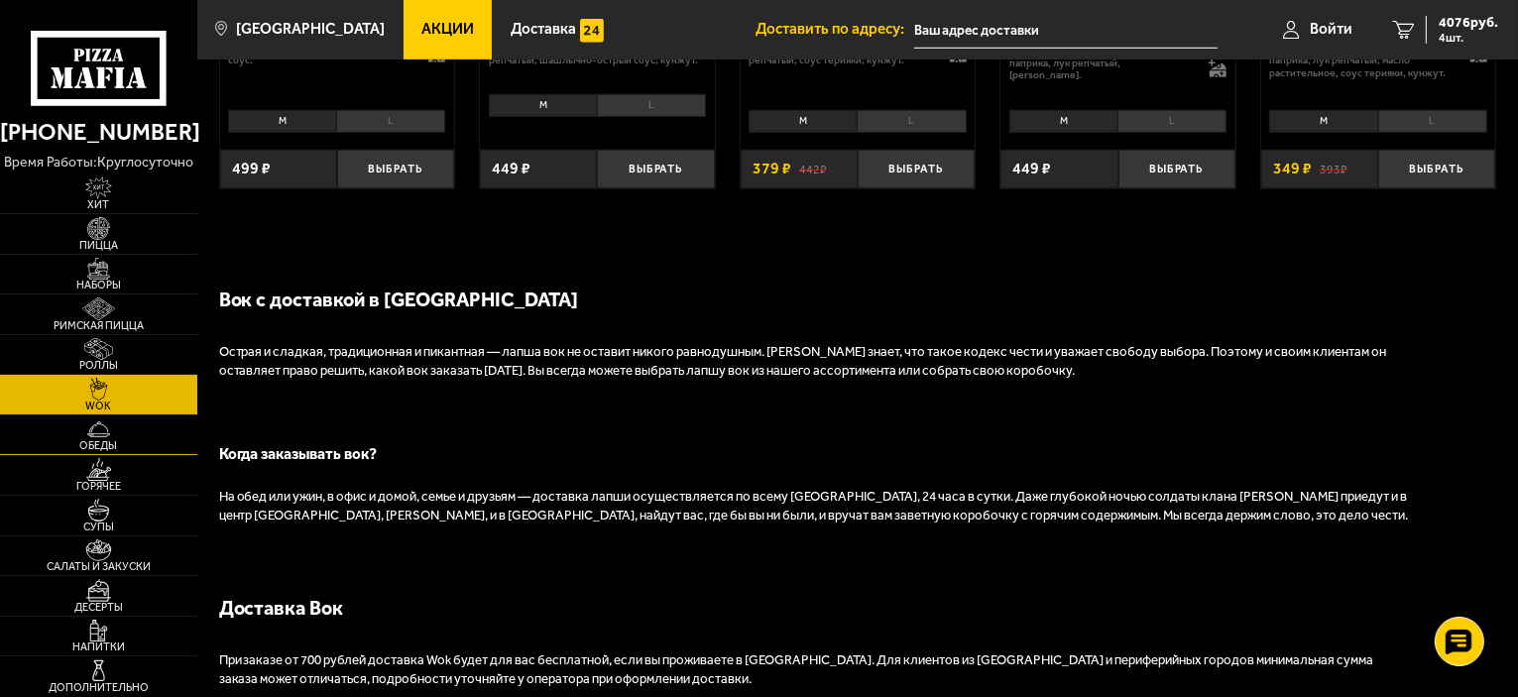
click at [95, 440] on span "Обеды" at bounding box center [98, 445] width 197 height 11
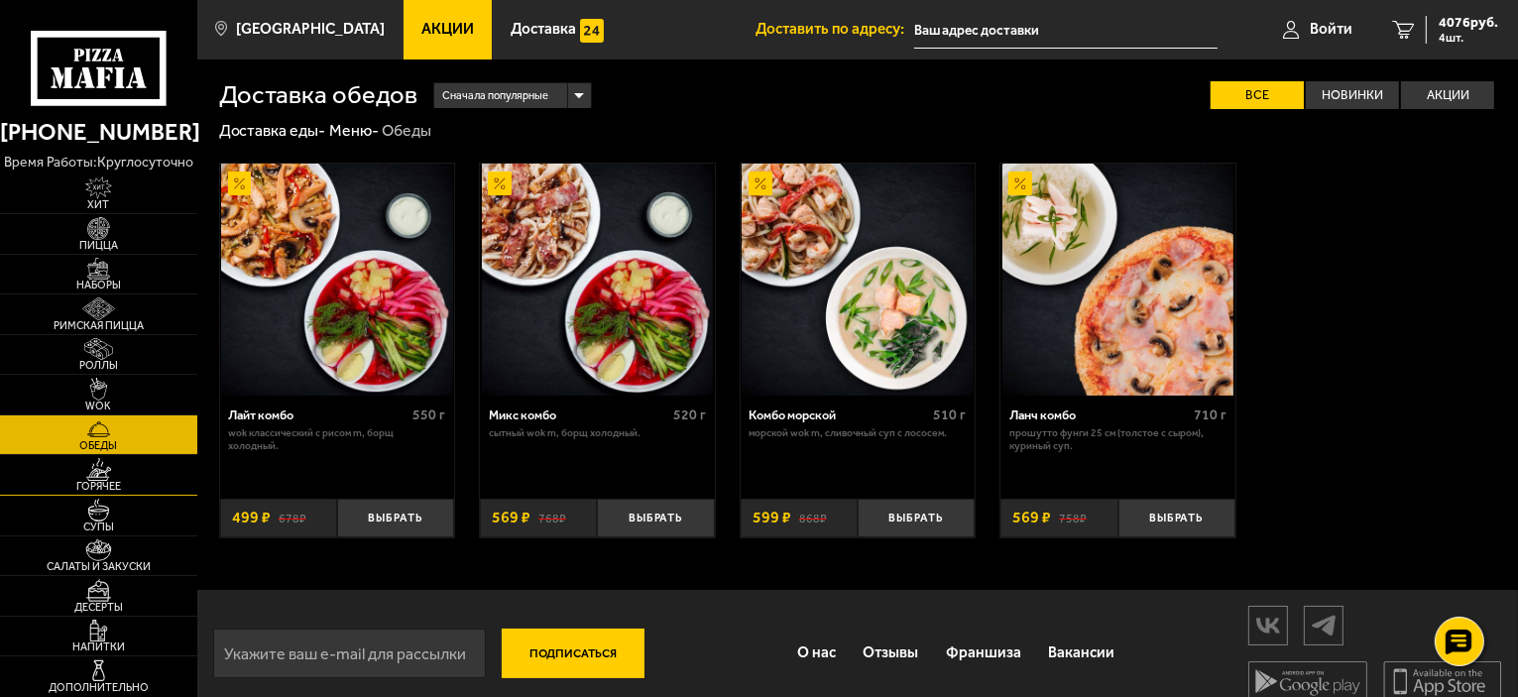
click at [107, 487] on span "Горячее" at bounding box center [98, 486] width 197 height 11
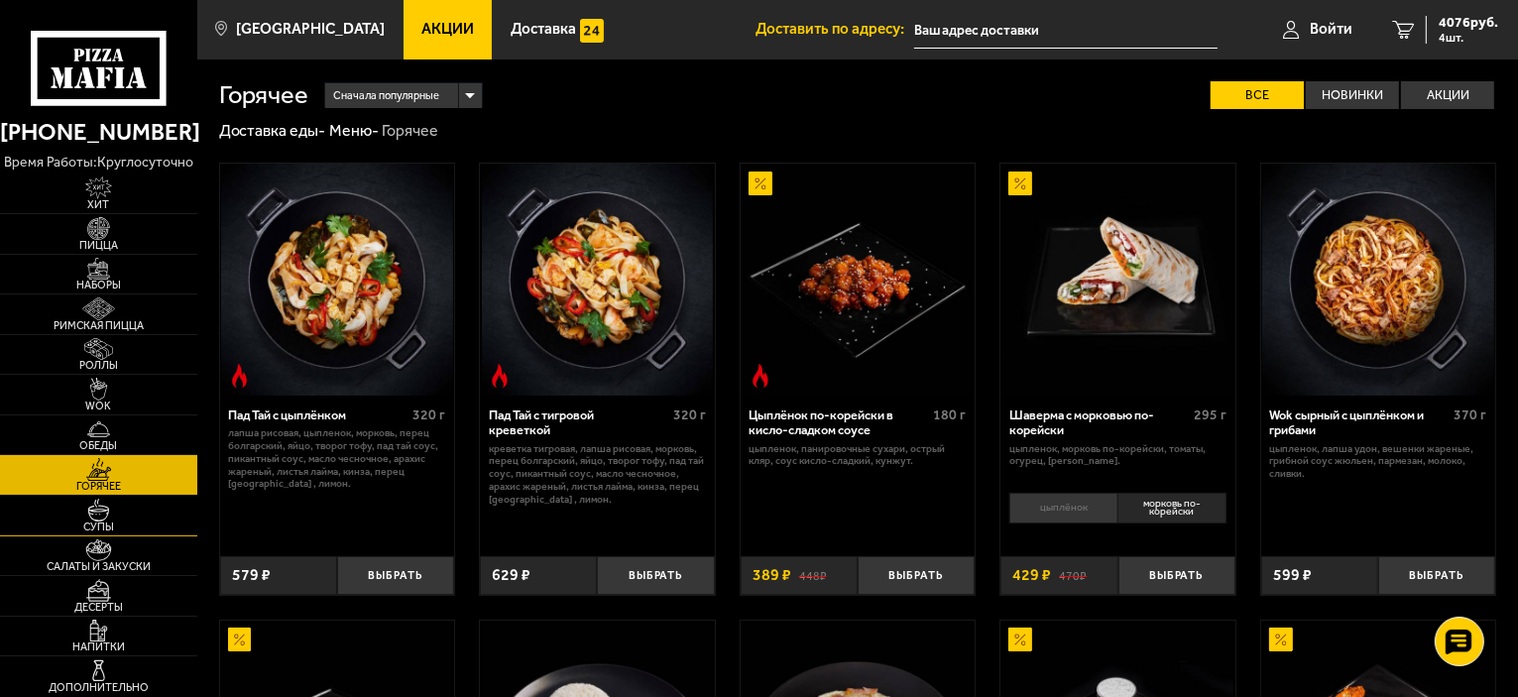
click at [111, 523] on span "Супы" at bounding box center [98, 526] width 197 height 11
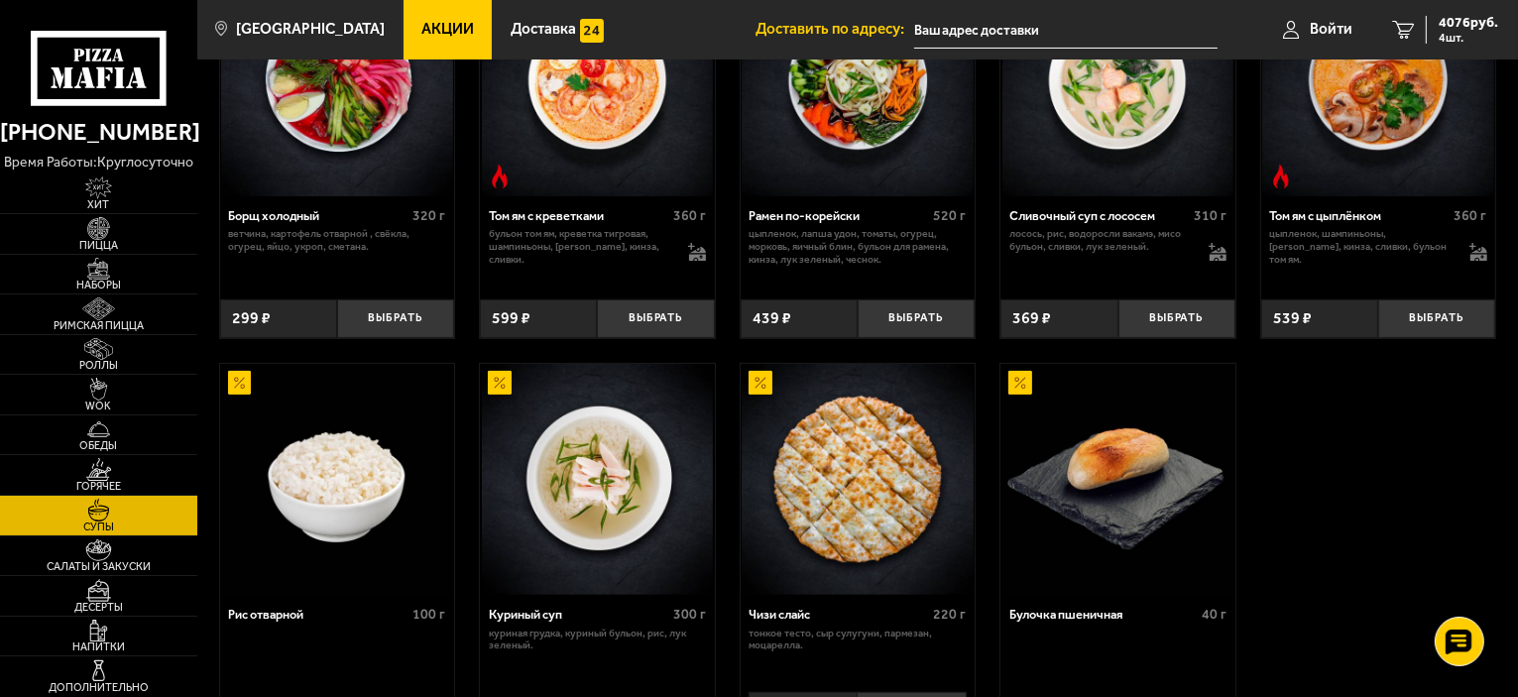
scroll to position [496, 0]
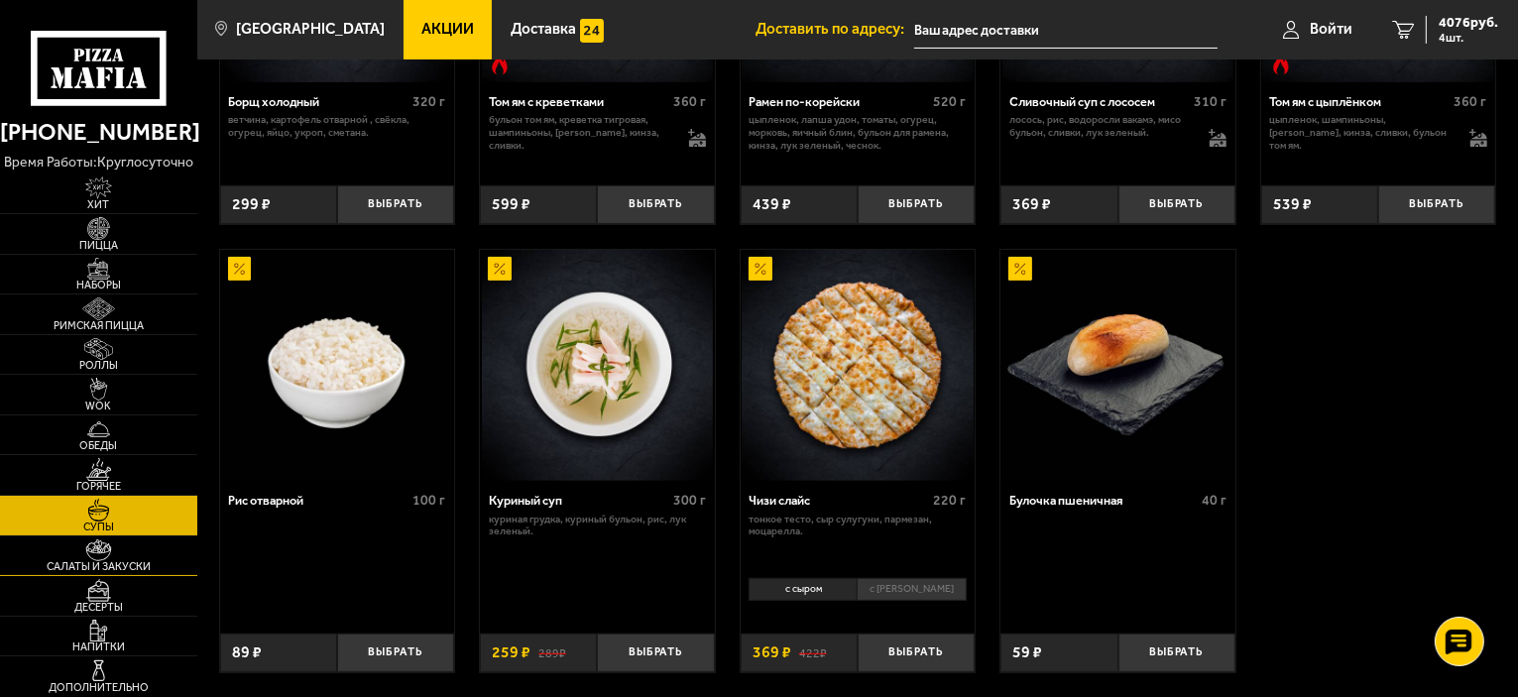
click at [106, 563] on span "Салаты и закуски" at bounding box center [98, 566] width 197 height 11
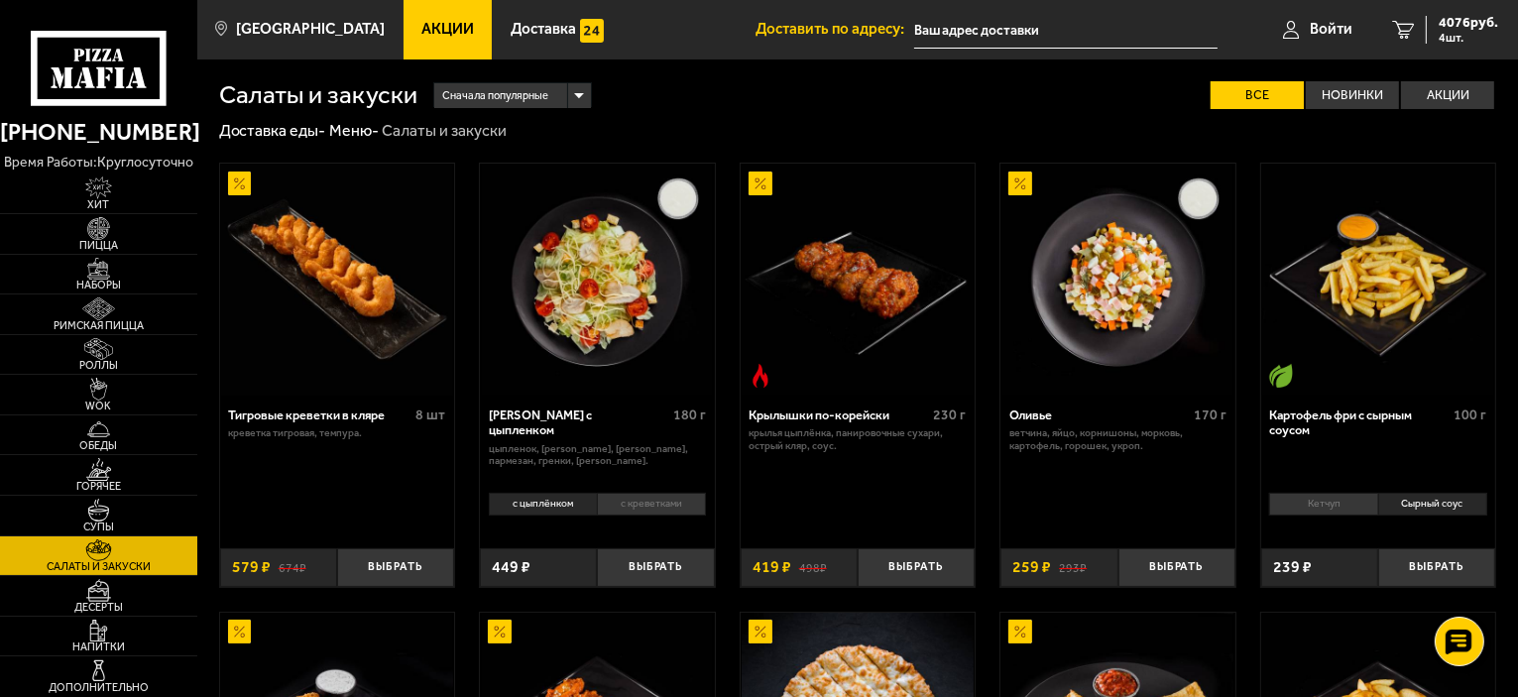
click at [654, 501] on li "с креветками" at bounding box center [651, 504] width 109 height 23
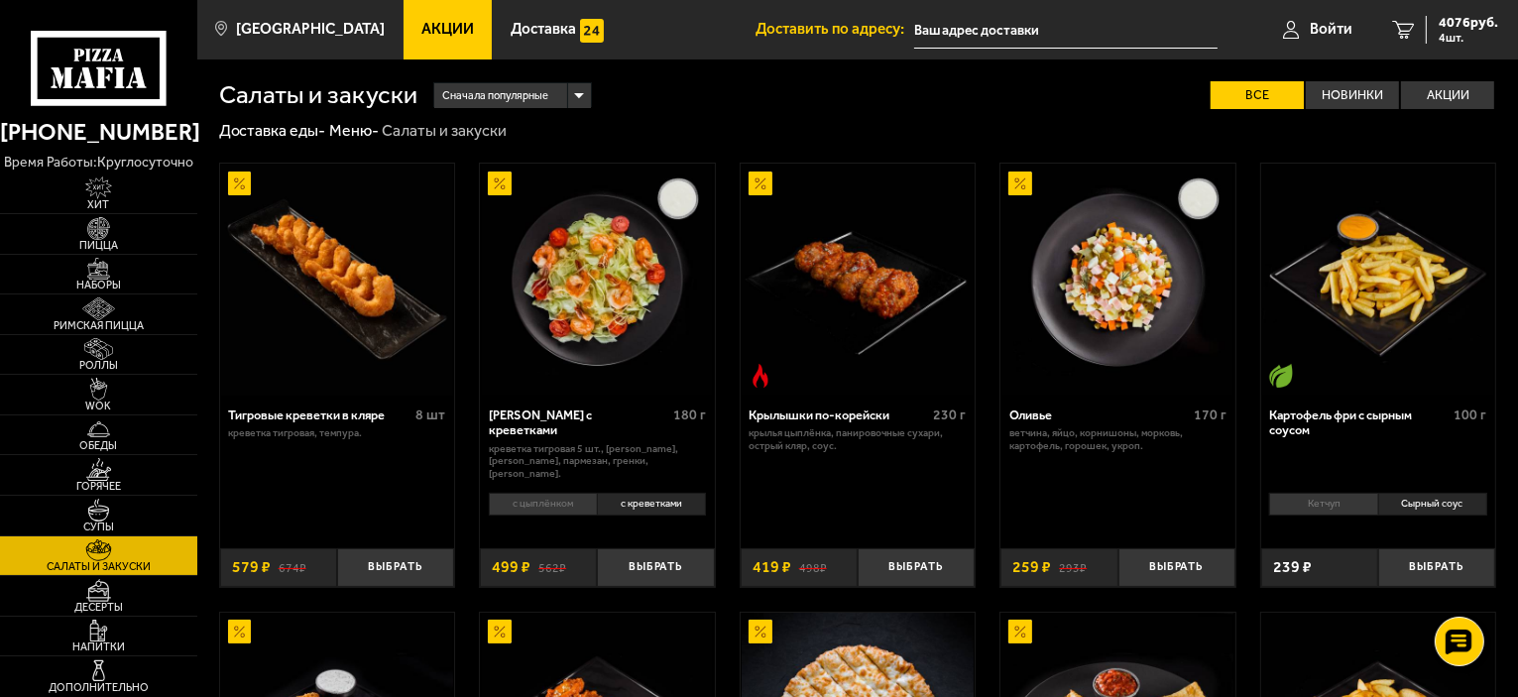
click at [525, 513] on li "с цыплёнком" at bounding box center [543, 504] width 108 height 23
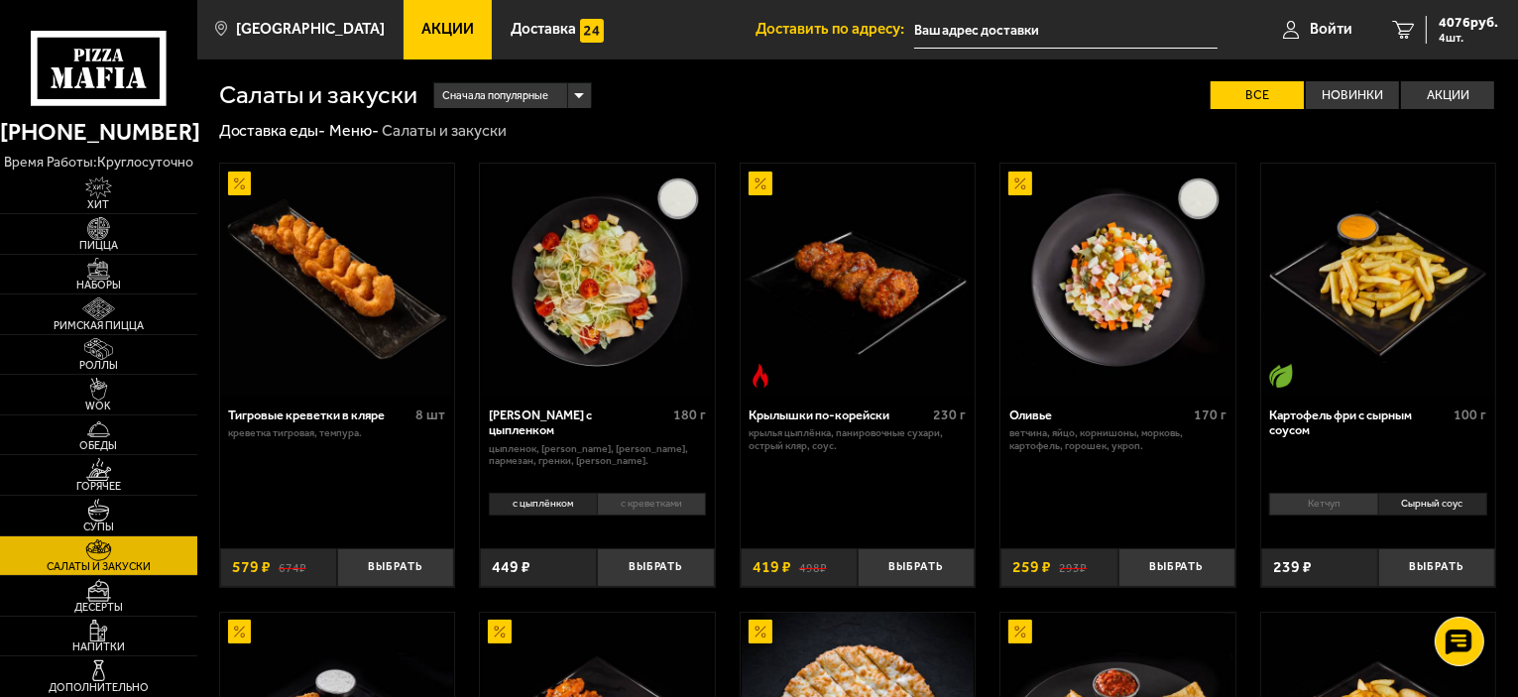
click at [618, 506] on li "с креветками" at bounding box center [651, 504] width 109 height 23
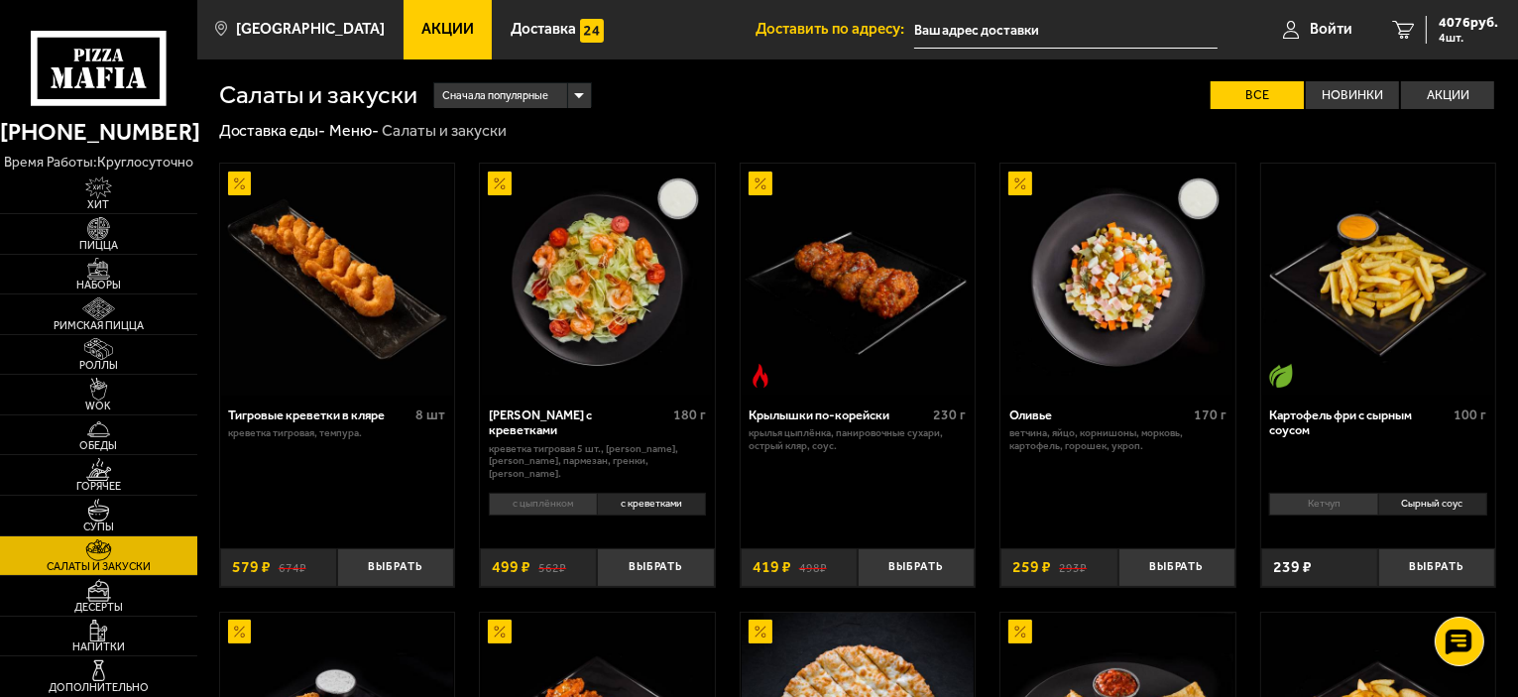
click at [549, 510] on li "с цыплёнком" at bounding box center [543, 504] width 108 height 23
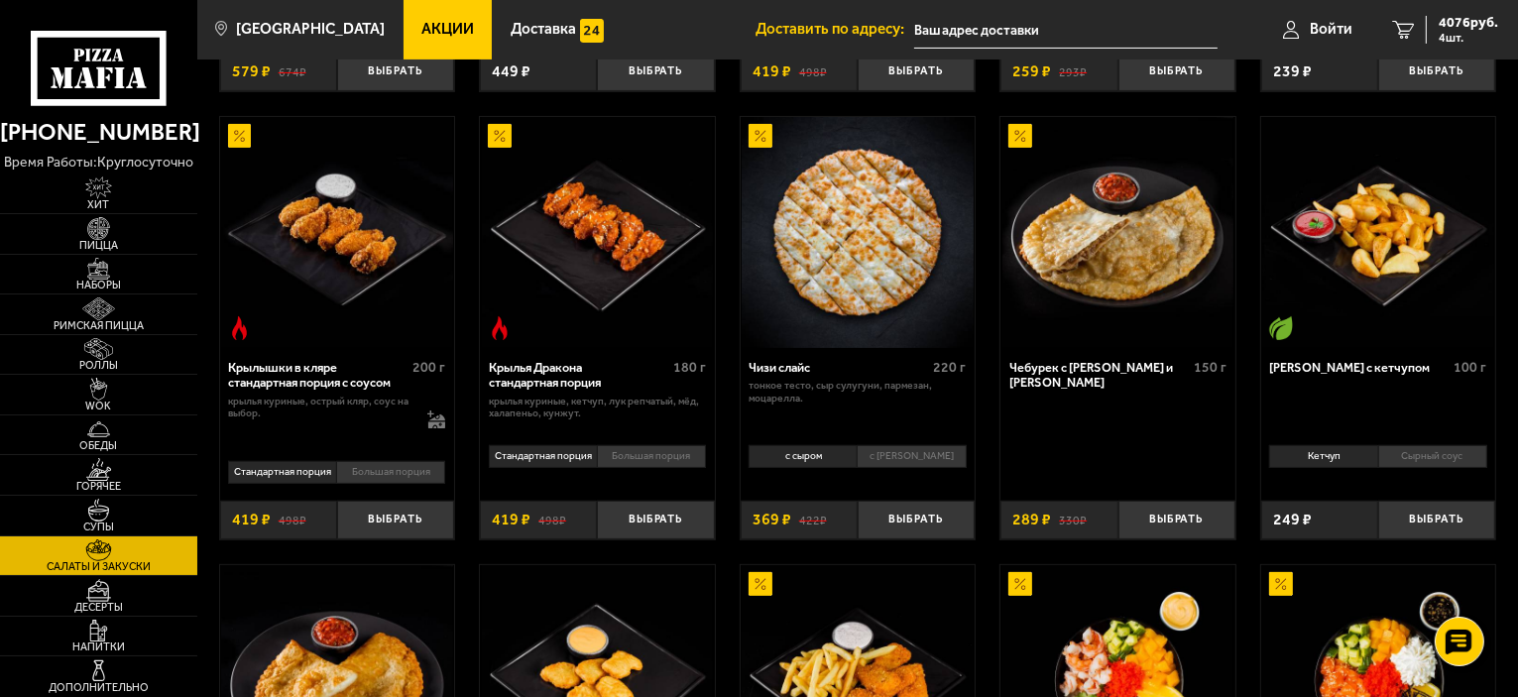
scroll to position [595, 0]
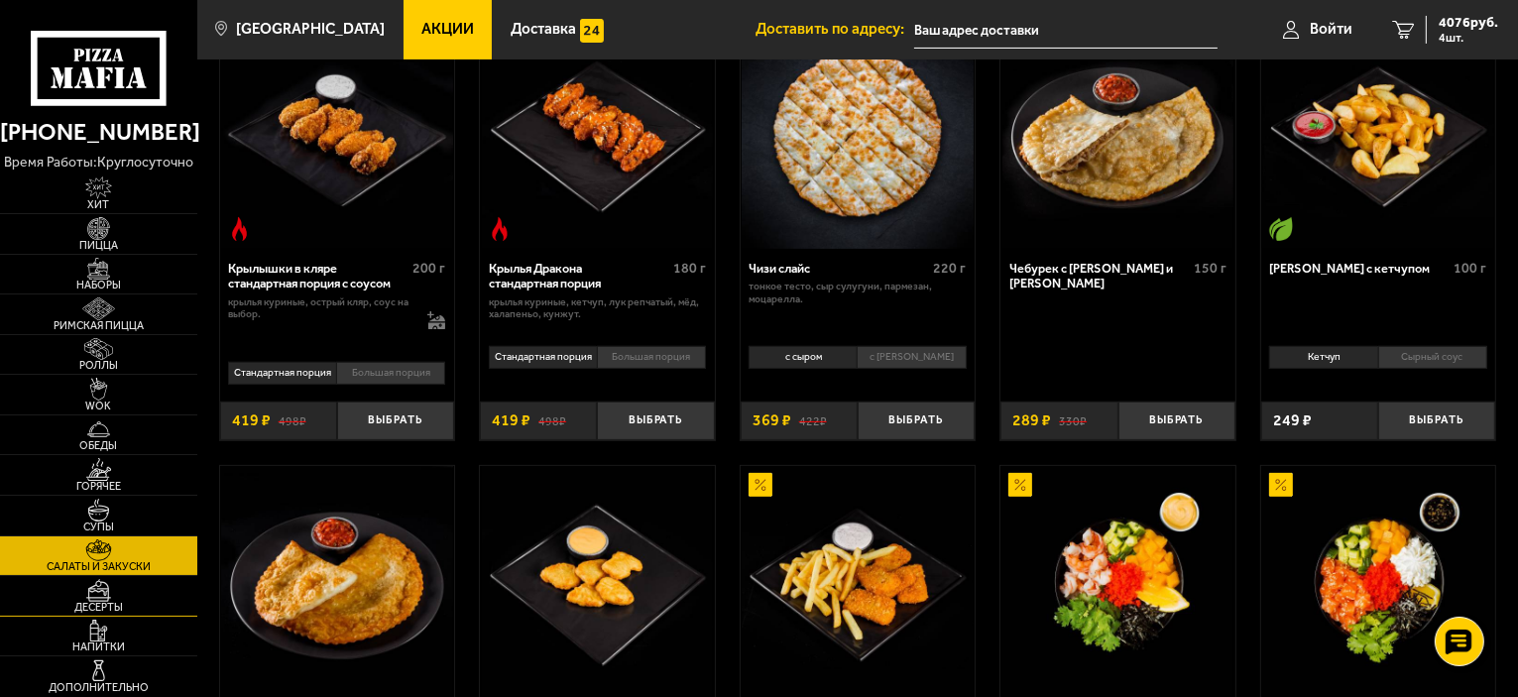
click at [107, 582] on img at bounding box center [98, 590] width 60 height 23
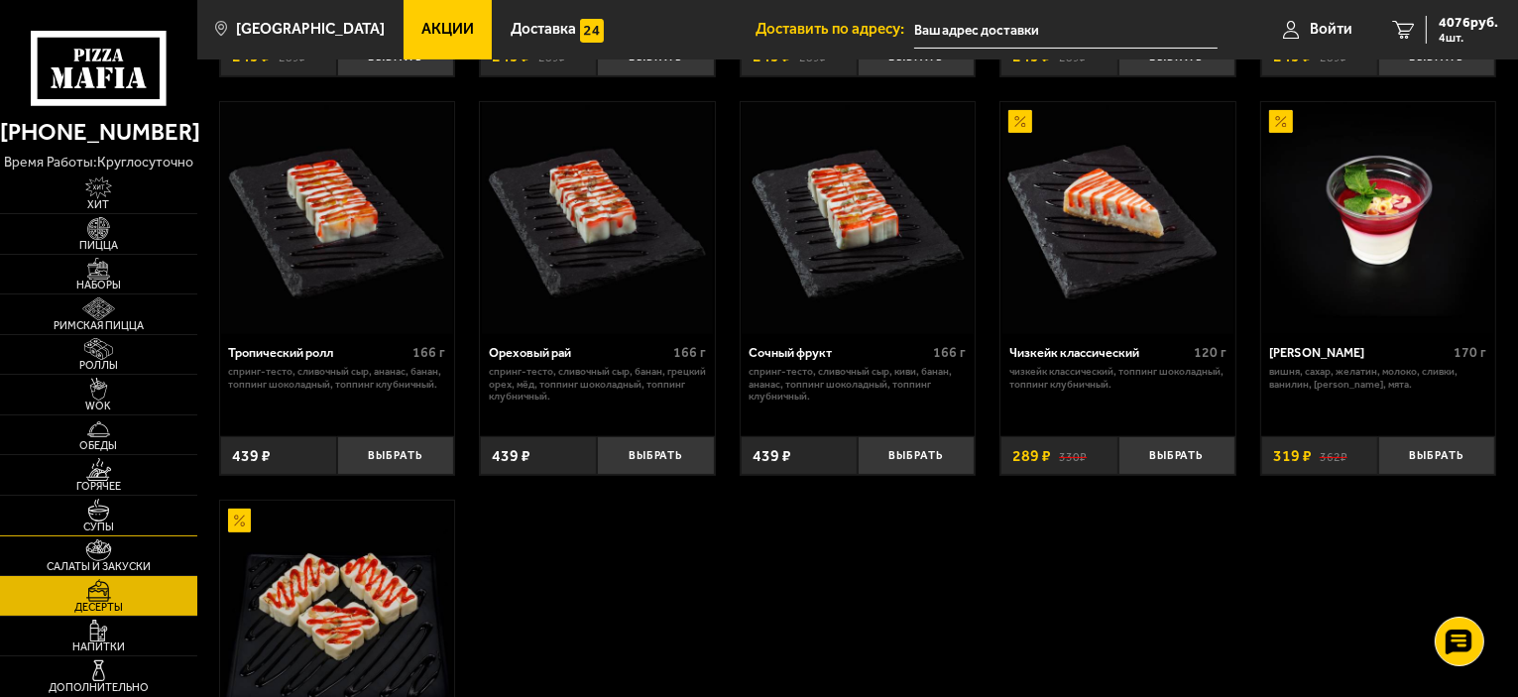
scroll to position [496, 0]
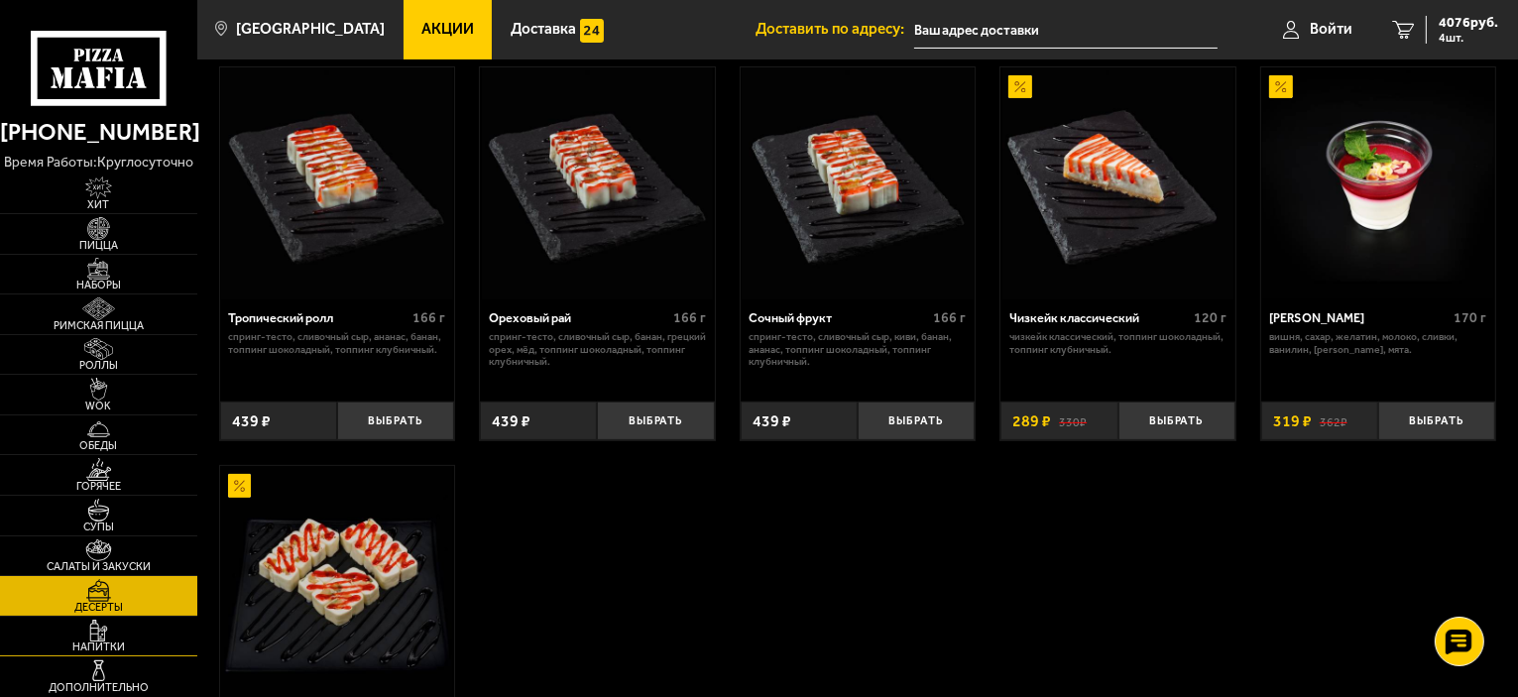
click at [87, 637] on img at bounding box center [98, 631] width 60 height 23
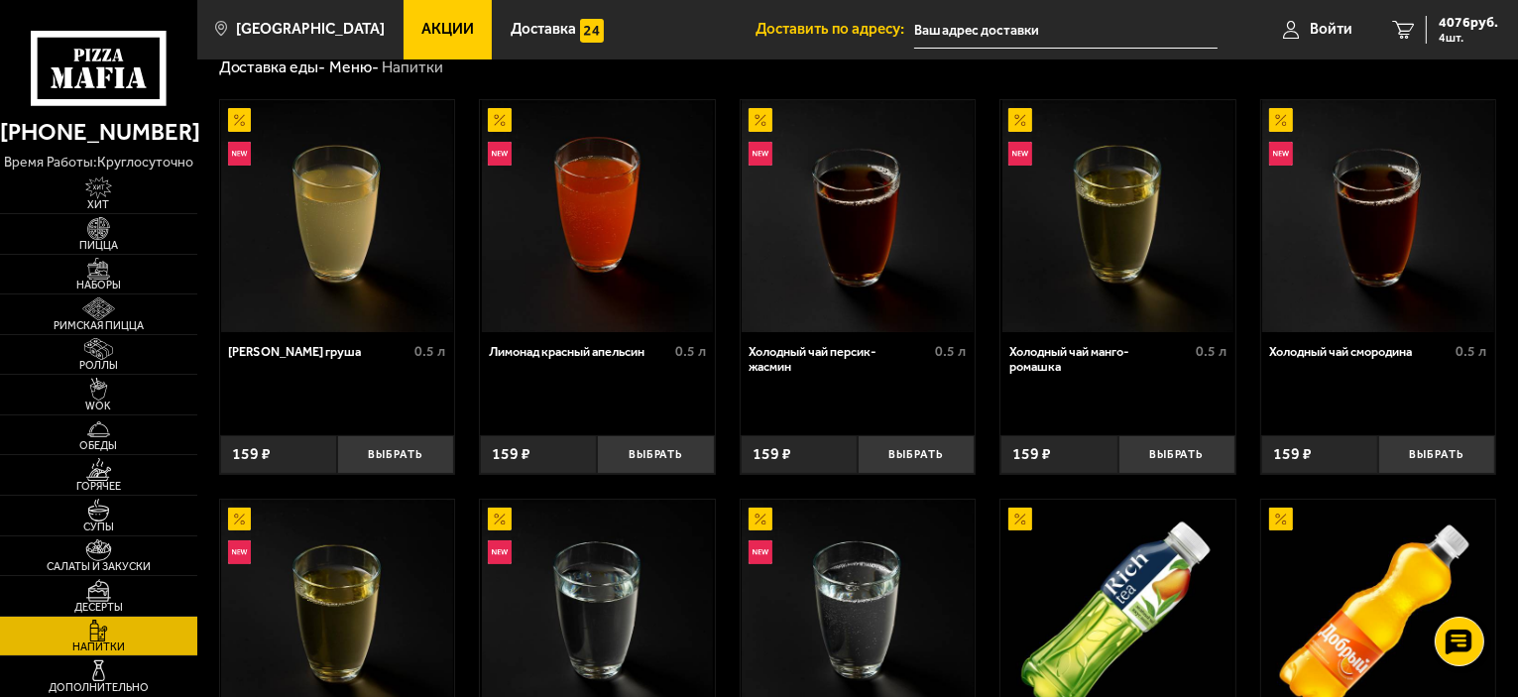
scroll to position [99, 0]
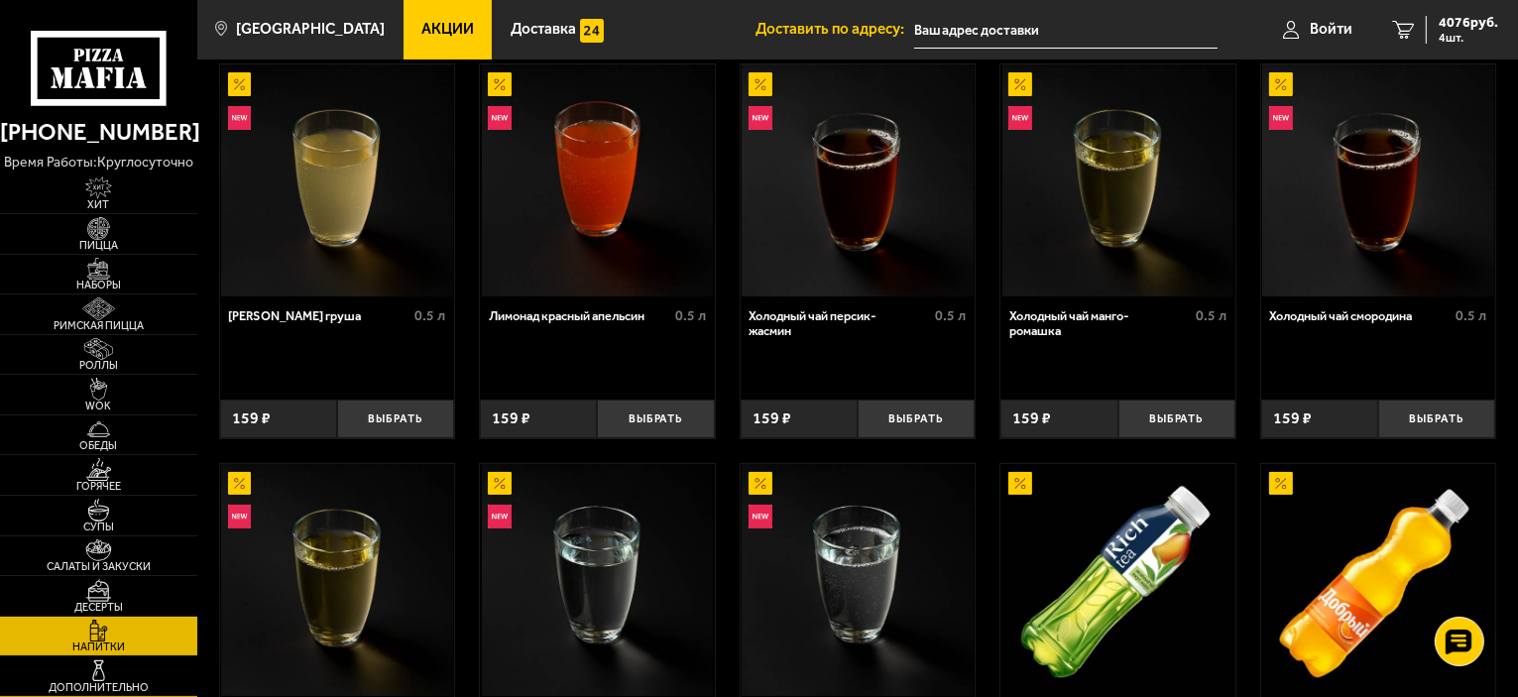
click at [73, 669] on img at bounding box center [98, 670] width 60 height 23
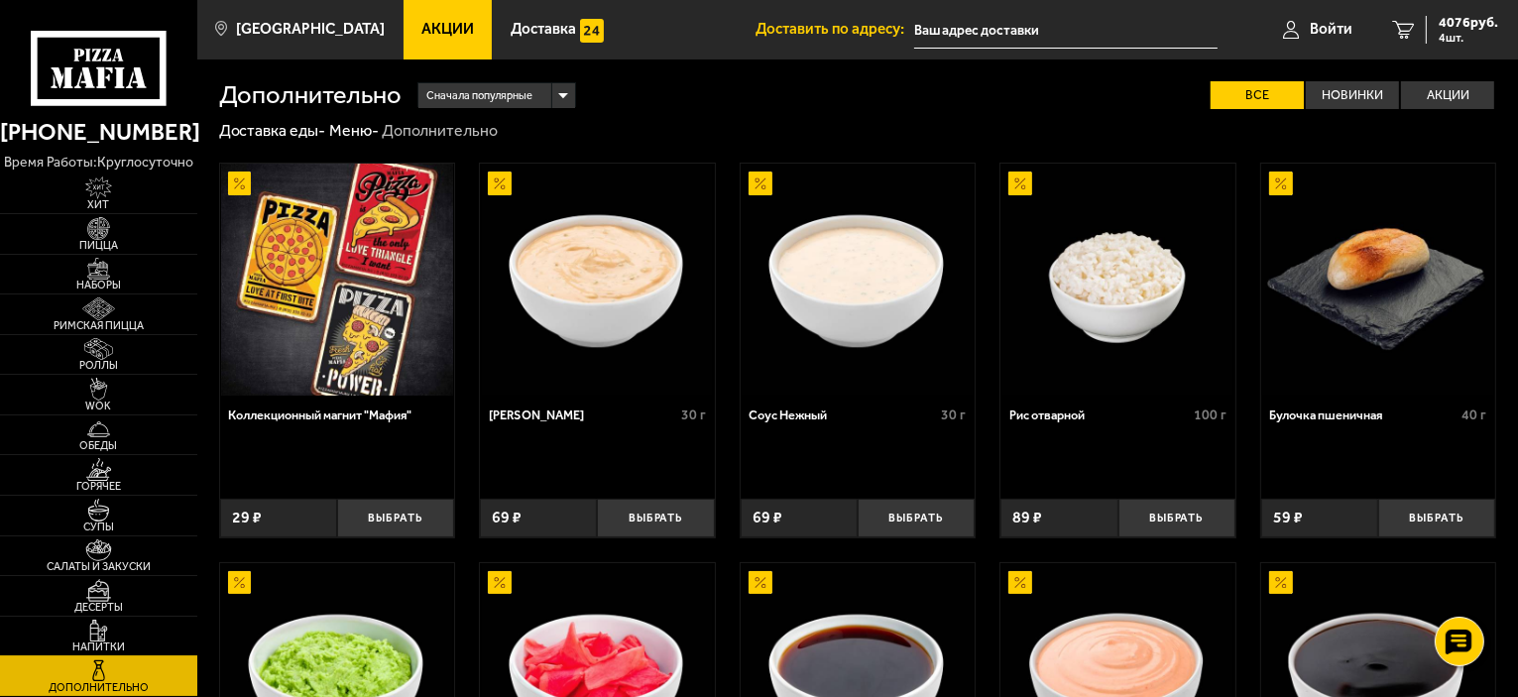
click at [88, 620] on img at bounding box center [98, 631] width 60 height 23
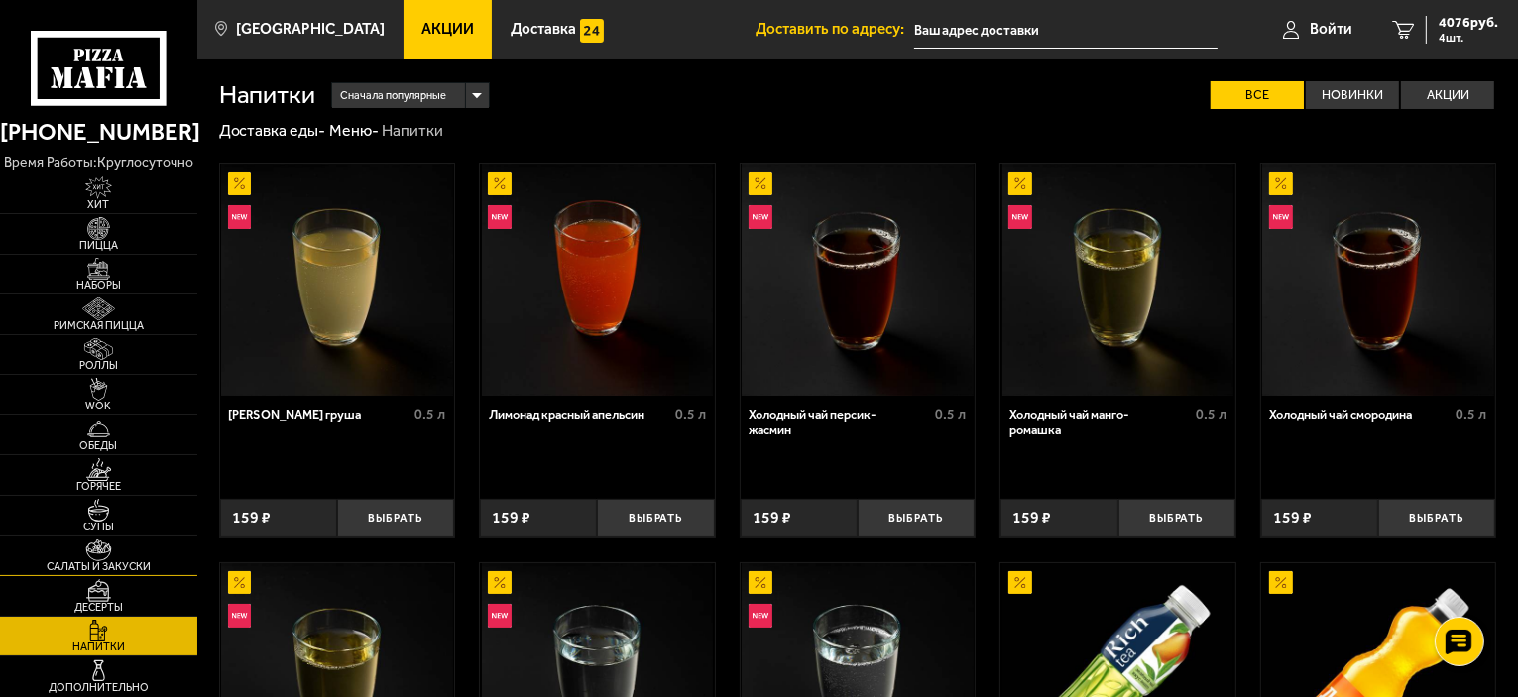
click at [91, 558] on img at bounding box center [98, 550] width 60 height 23
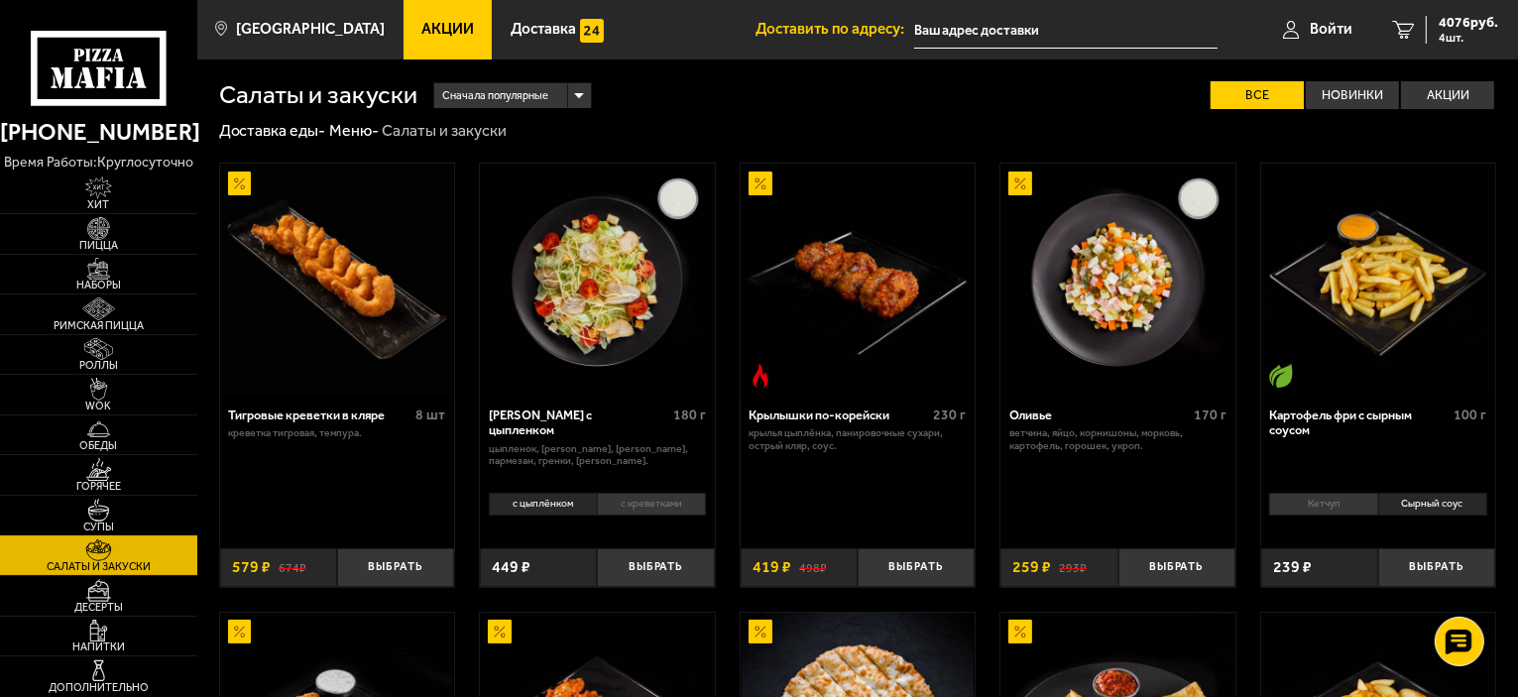
click at [71, 500] on img at bounding box center [98, 510] width 60 height 23
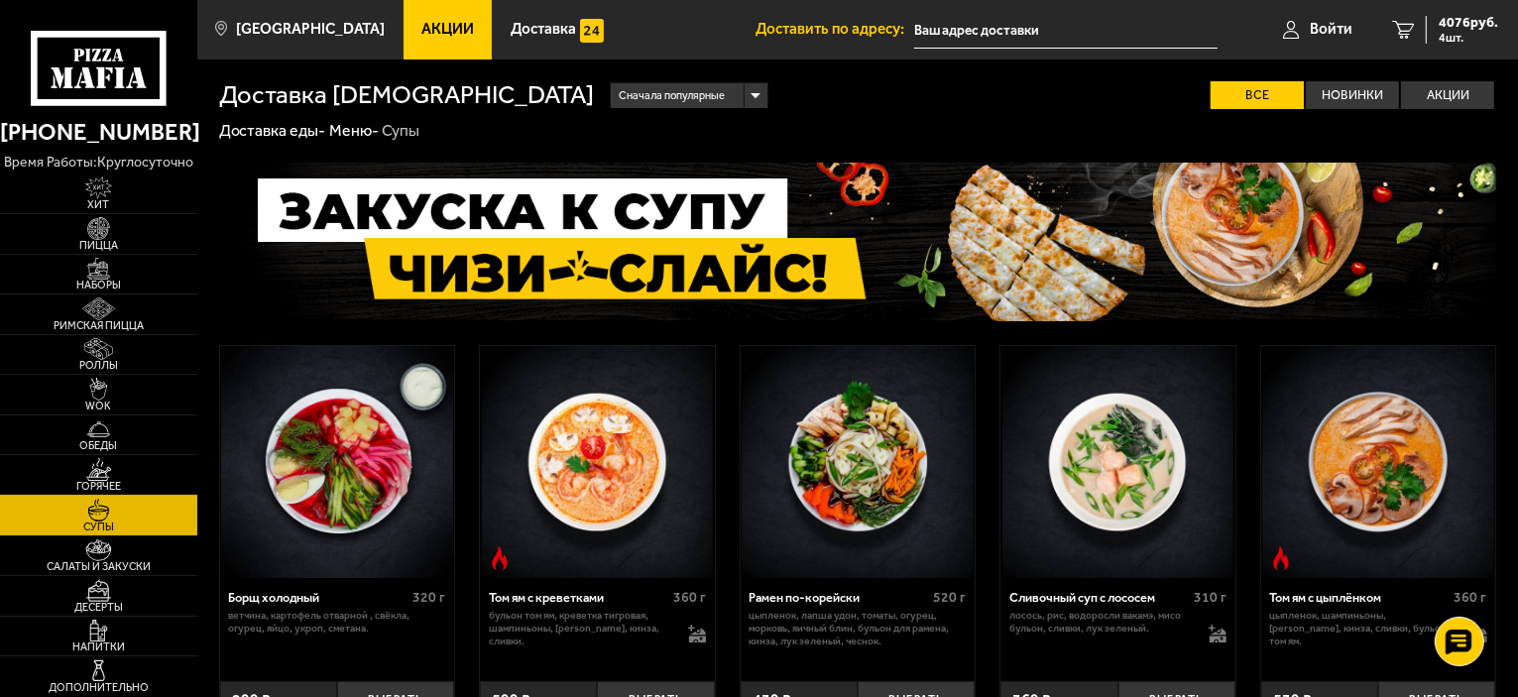
click at [118, 485] on span "Горячее" at bounding box center [98, 486] width 197 height 11
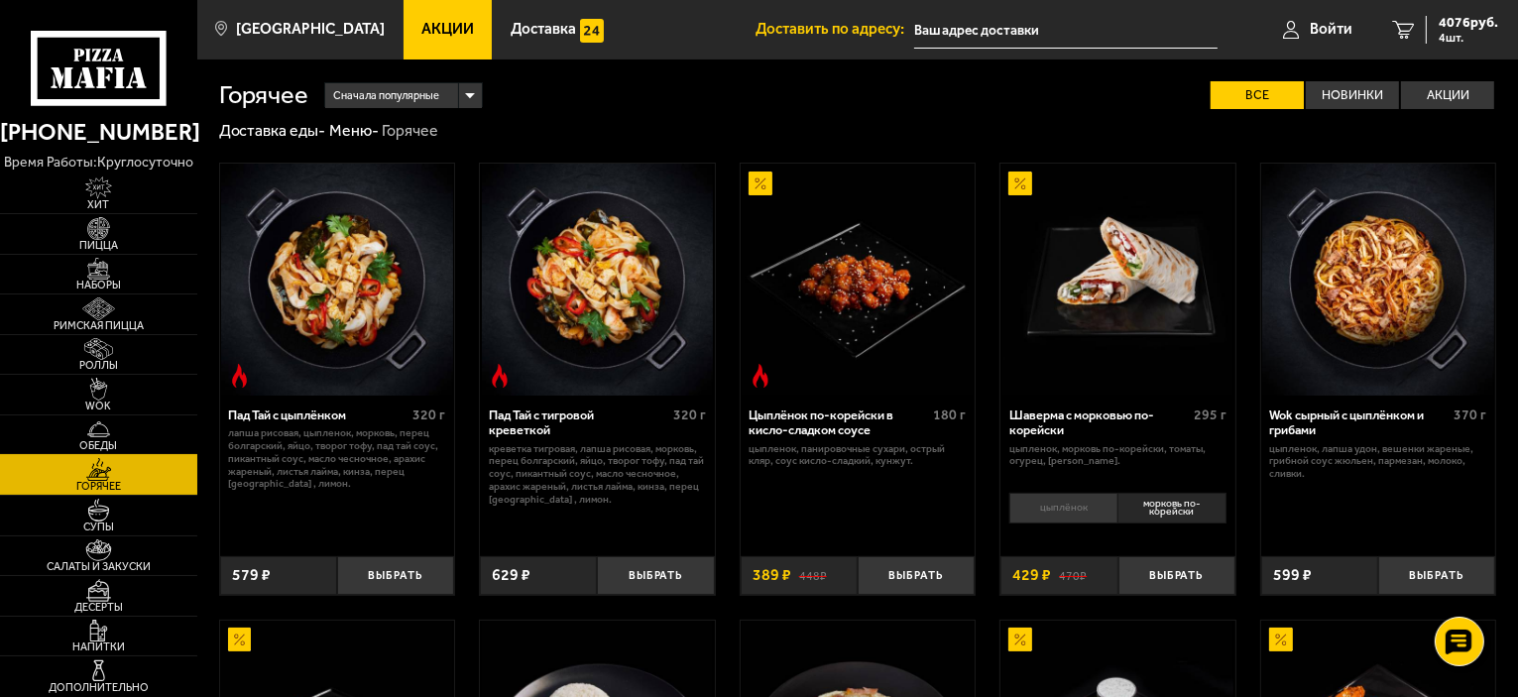
click at [104, 440] on span "Обеды" at bounding box center [98, 445] width 197 height 11
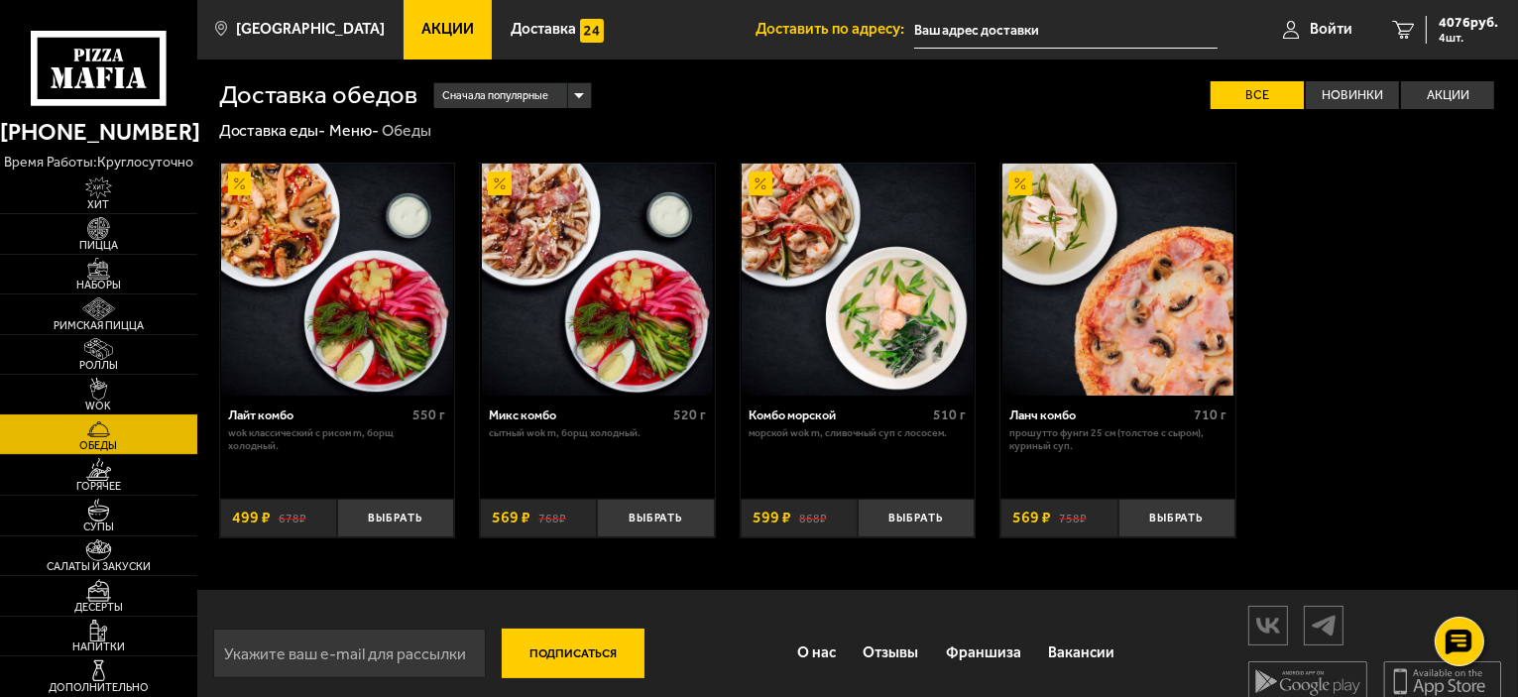
click at [100, 396] on img at bounding box center [98, 389] width 60 height 23
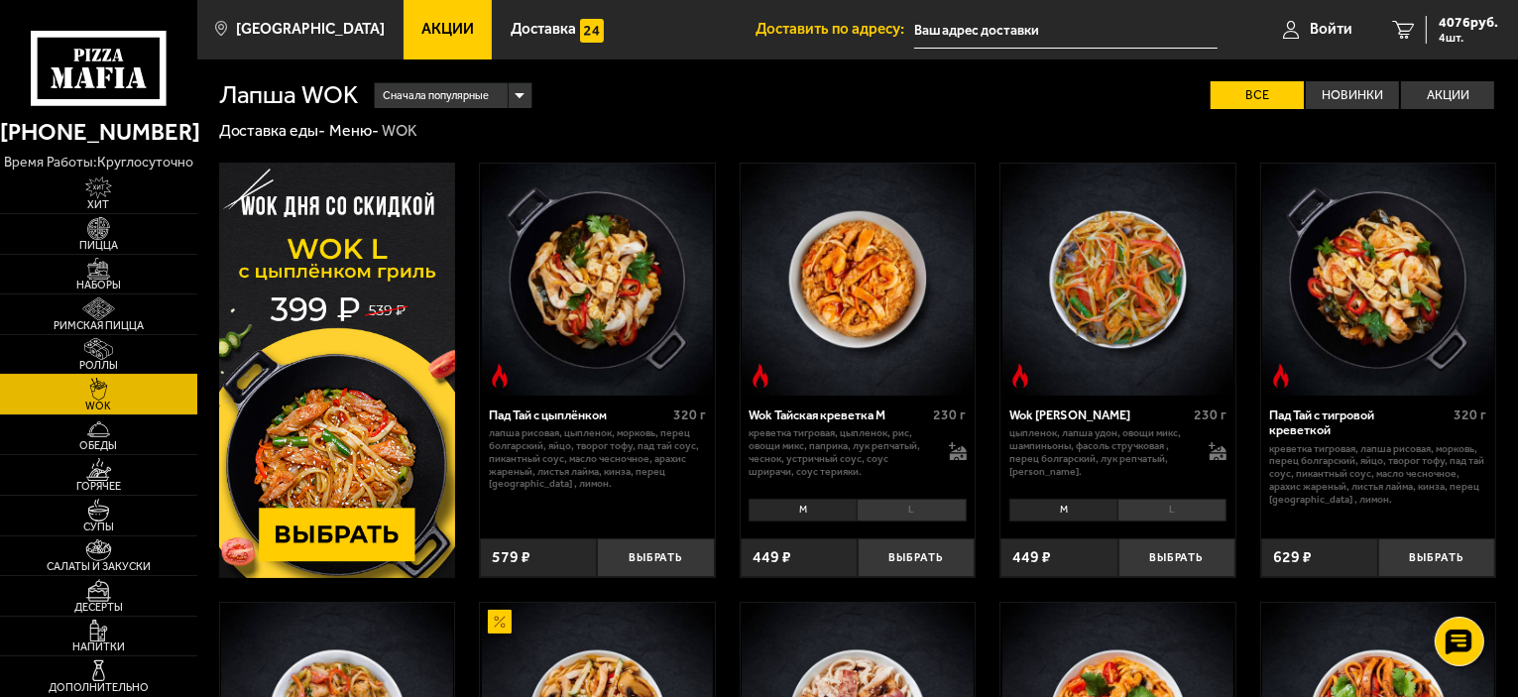
click at [103, 357] on img at bounding box center [98, 349] width 60 height 23
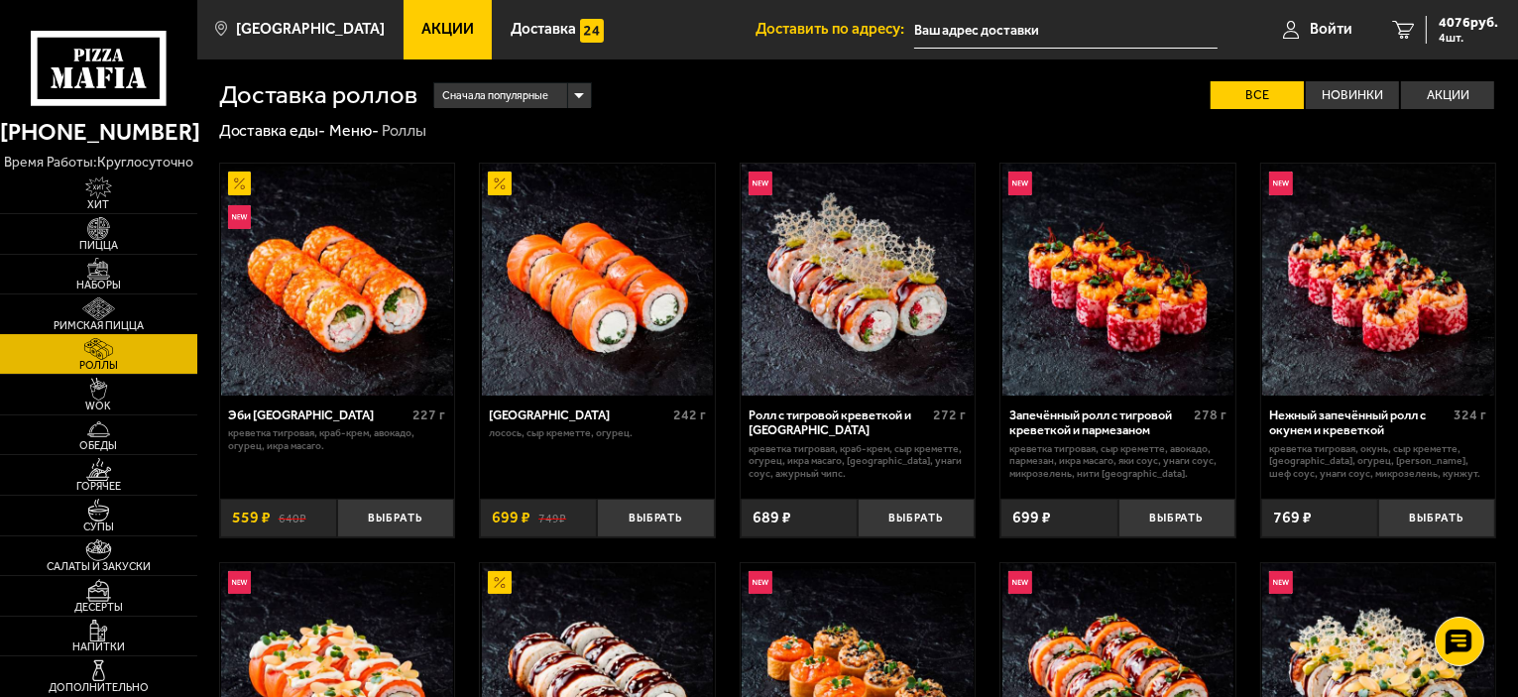
click at [105, 311] on img at bounding box center [98, 308] width 60 height 23
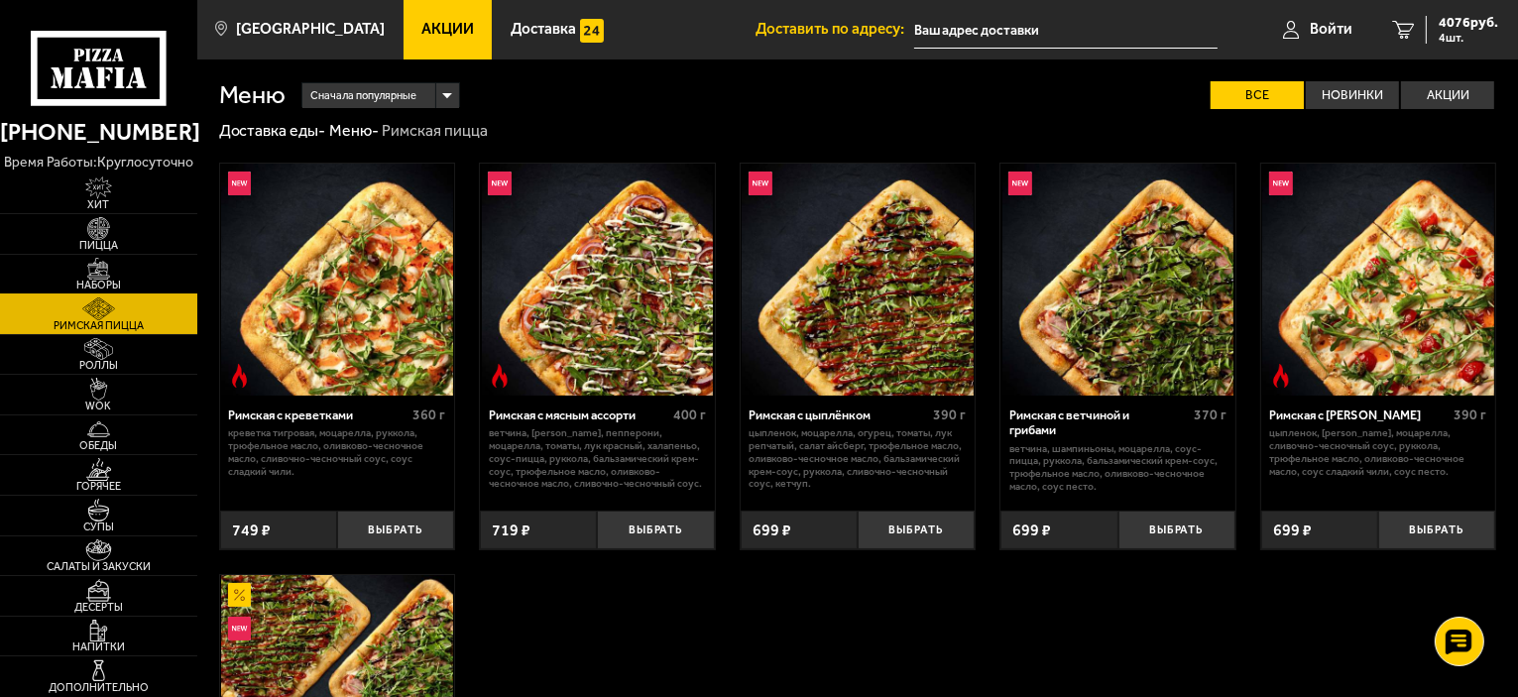
click at [105, 263] on img at bounding box center [98, 269] width 60 height 23
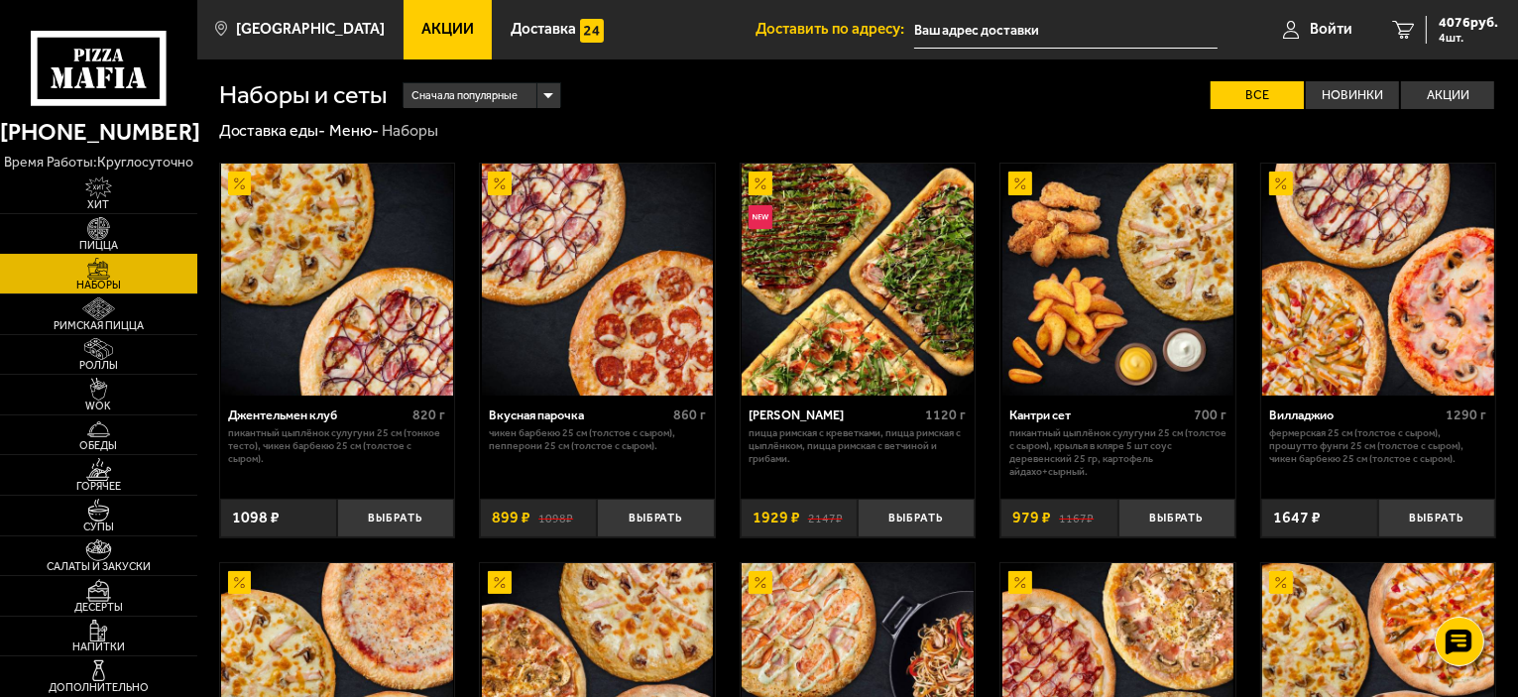
click at [96, 244] on span "Пицца" at bounding box center [98, 245] width 197 height 11
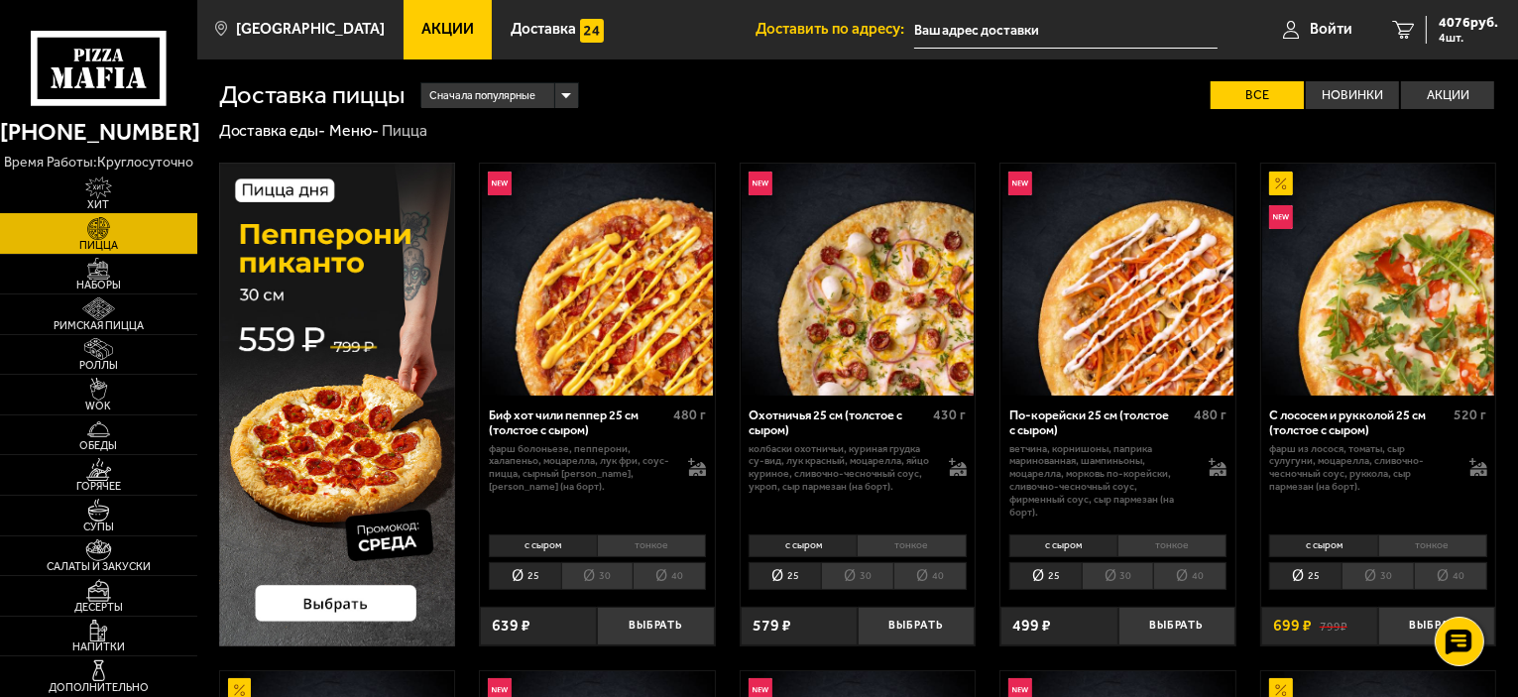
click at [91, 206] on span "Хит" at bounding box center [98, 204] width 197 height 11
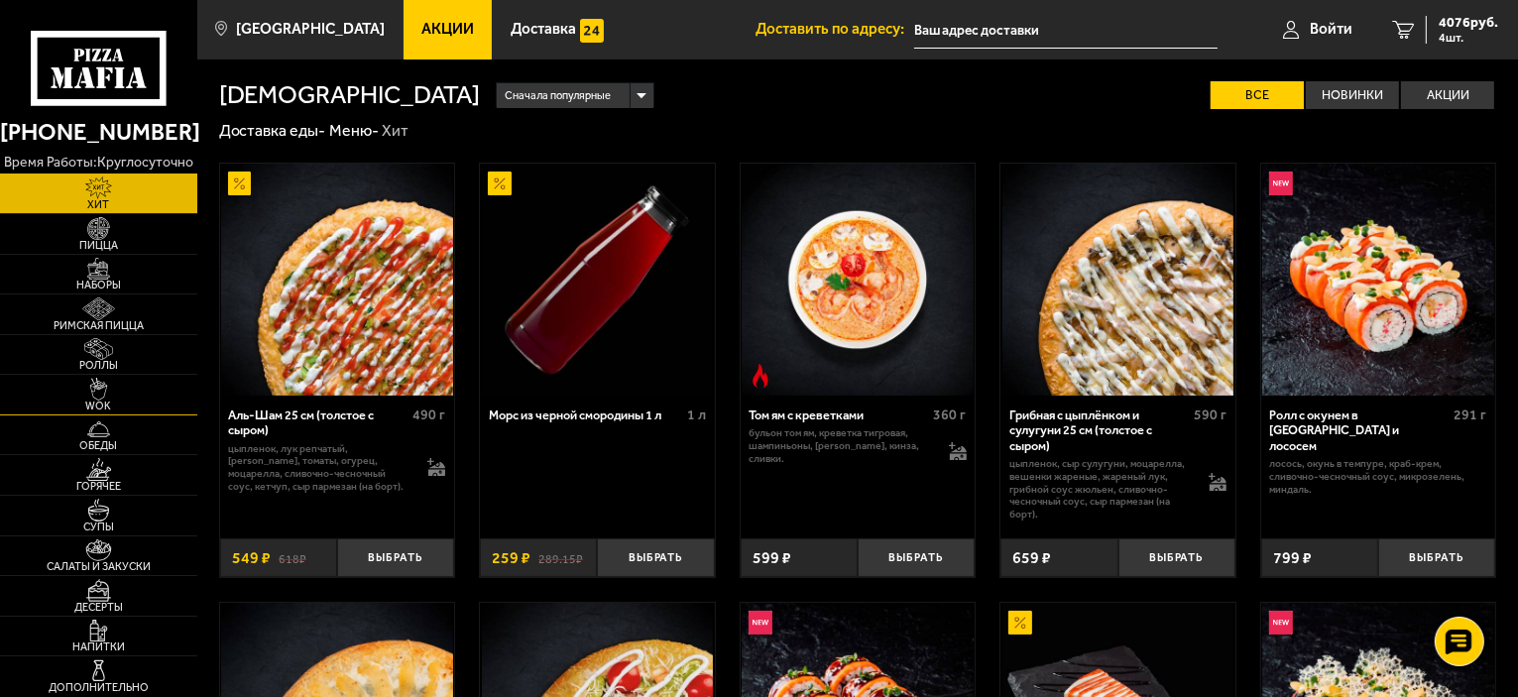
click at [89, 412] on link "WOK" at bounding box center [98, 395] width 197 height 40
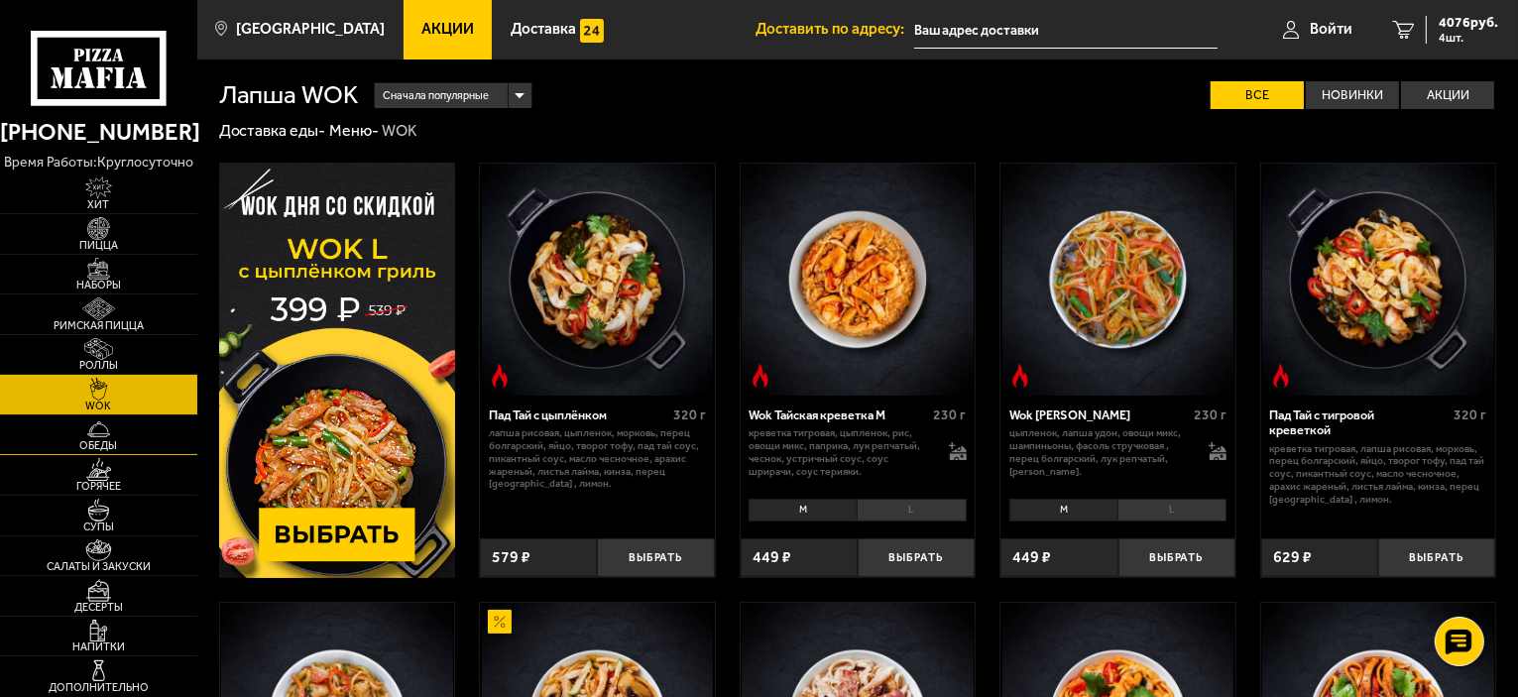
click at [87, 440] on span "Обеды" at bounding box center [98, 445] width 197 height 11
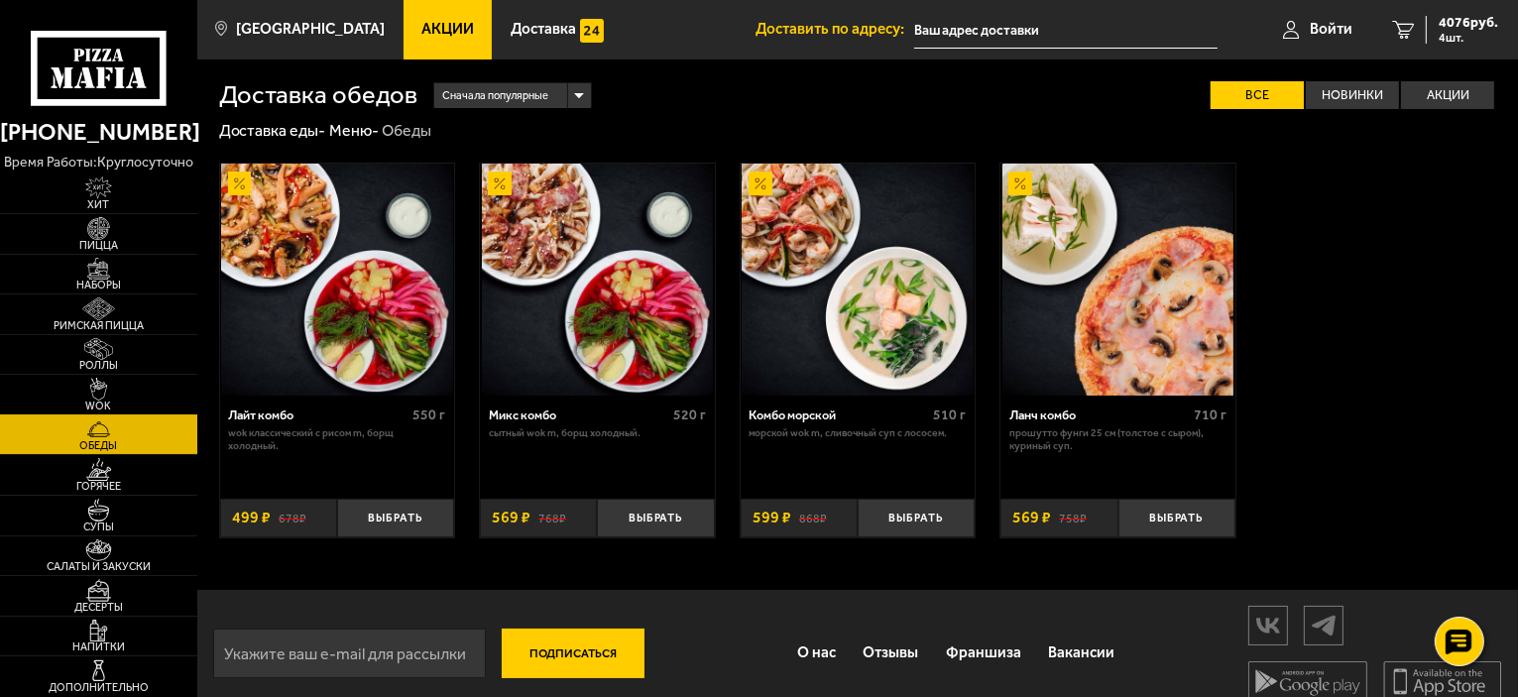
click at [87, 381] on img at bounding box center [98, 389] width 60 height 23
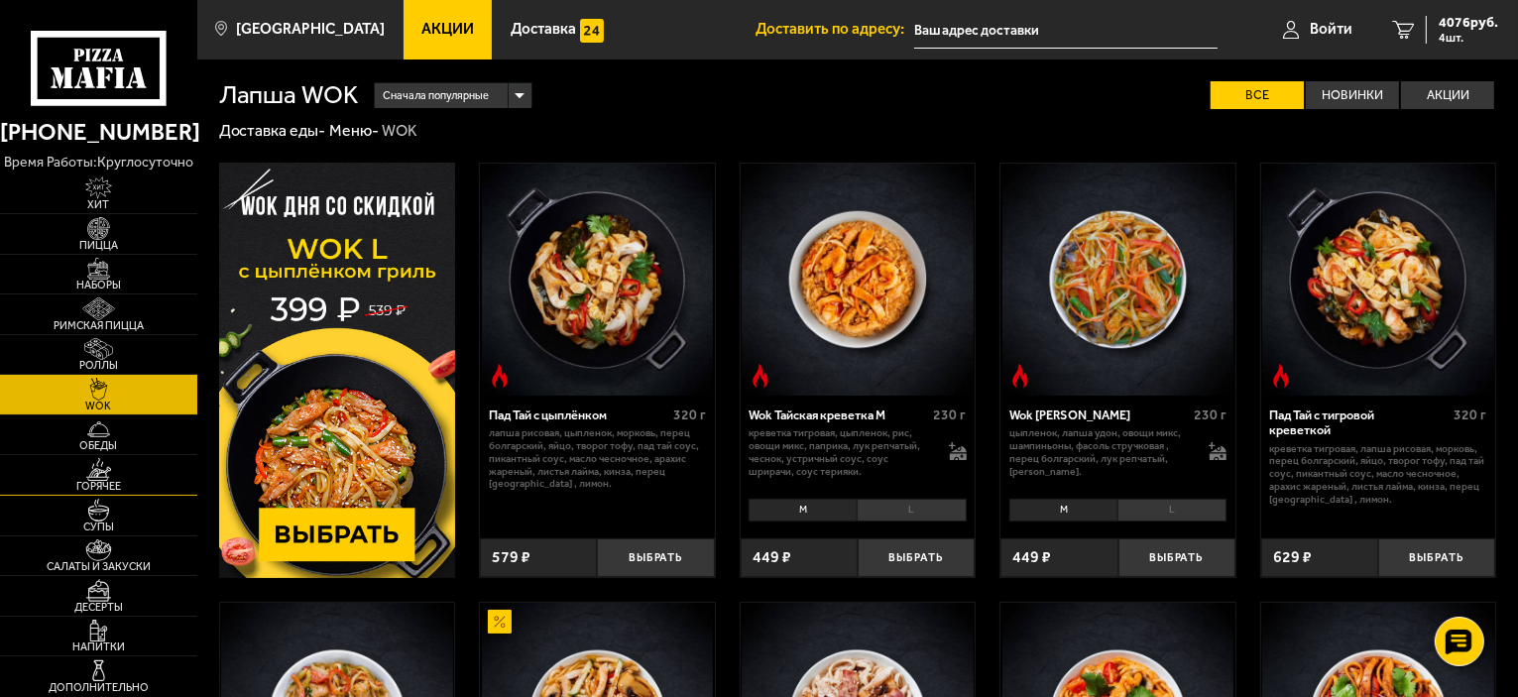
click at [110, 490] on span "Горячее" at bounding box center [98, 486] width 197 height 11
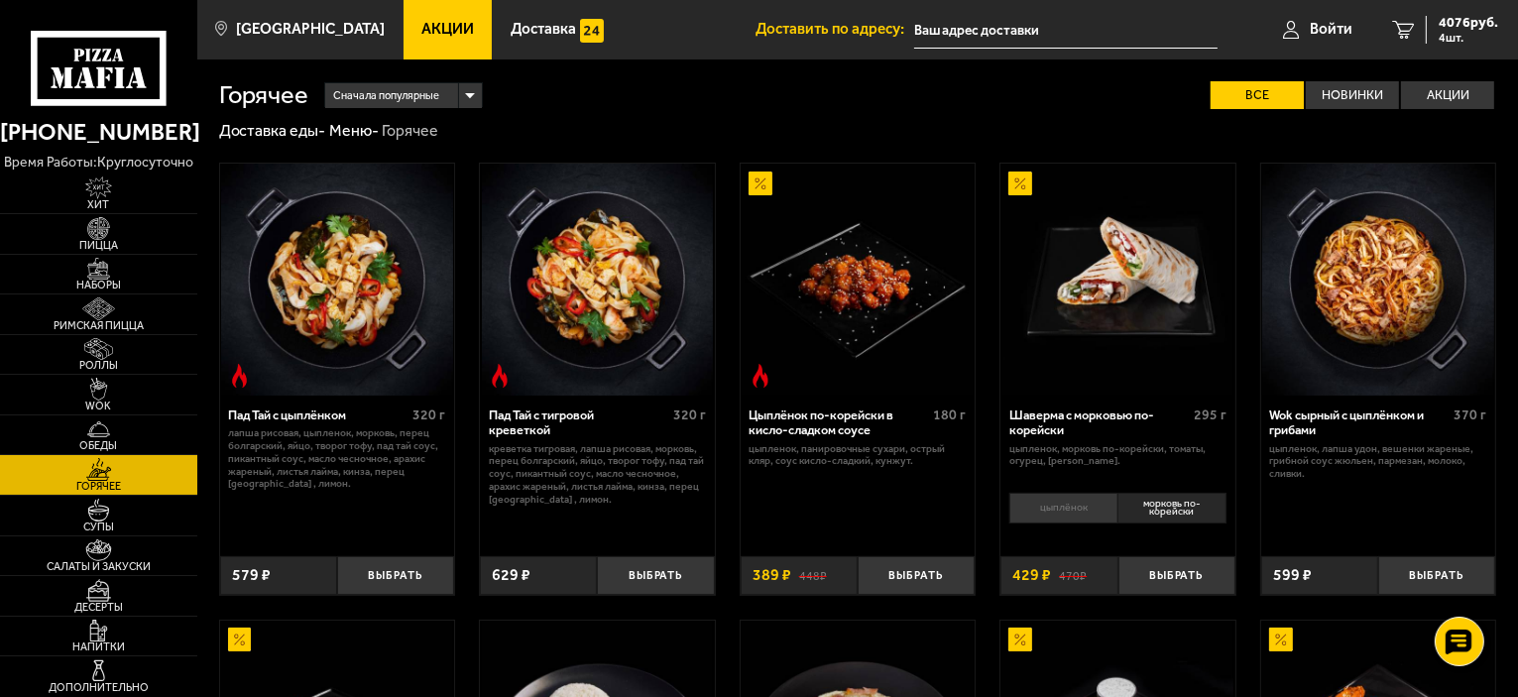
scroll to position [396, 0]
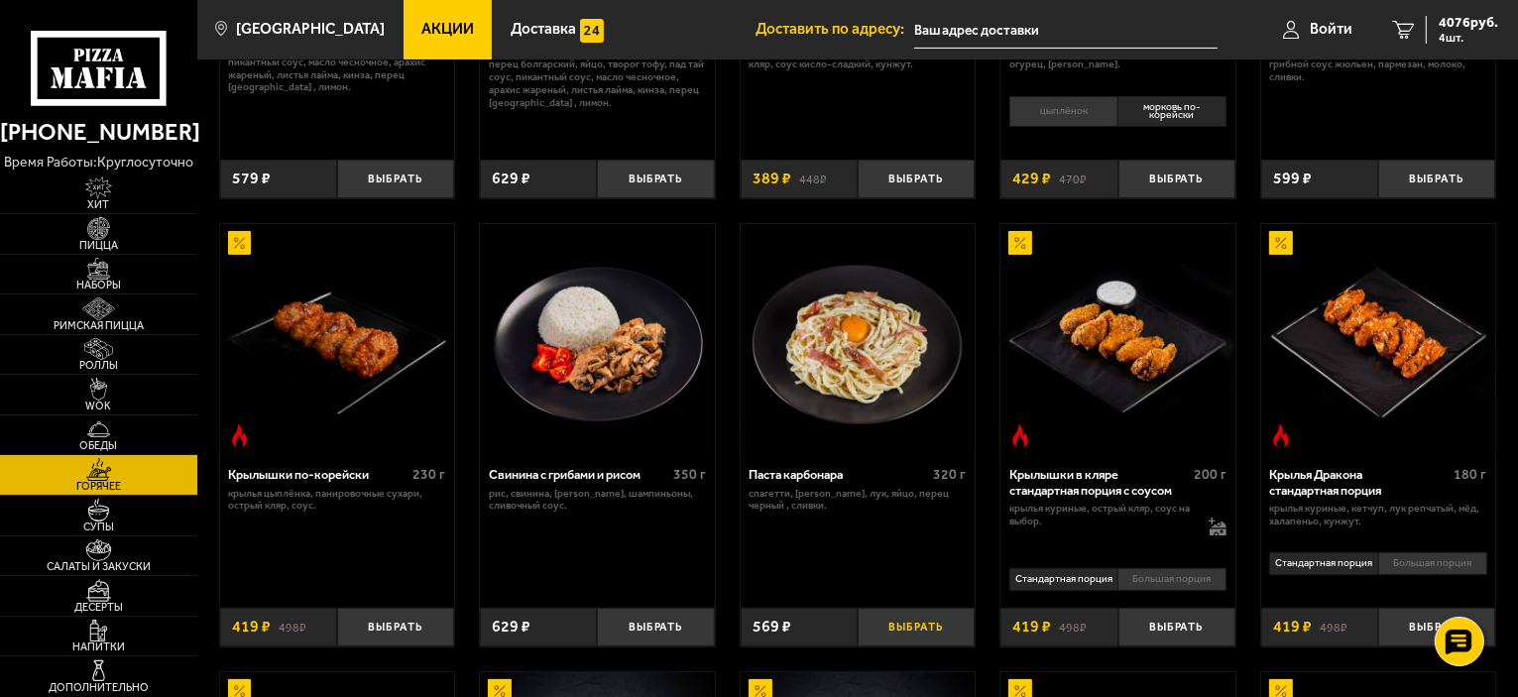
click at [927, 631] on button "Выбрать" at bounding box center [915, 627] width 117 height 39
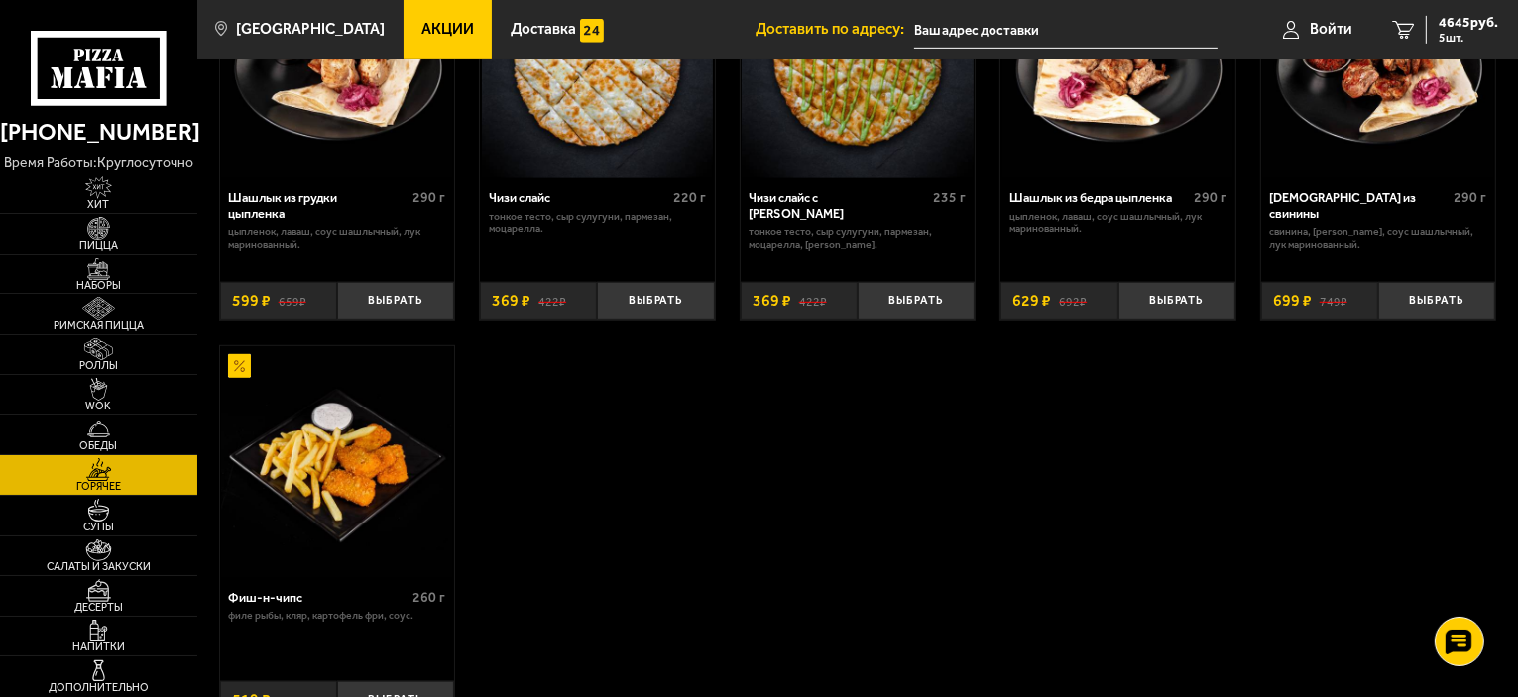
scroll to position [1289, 0]
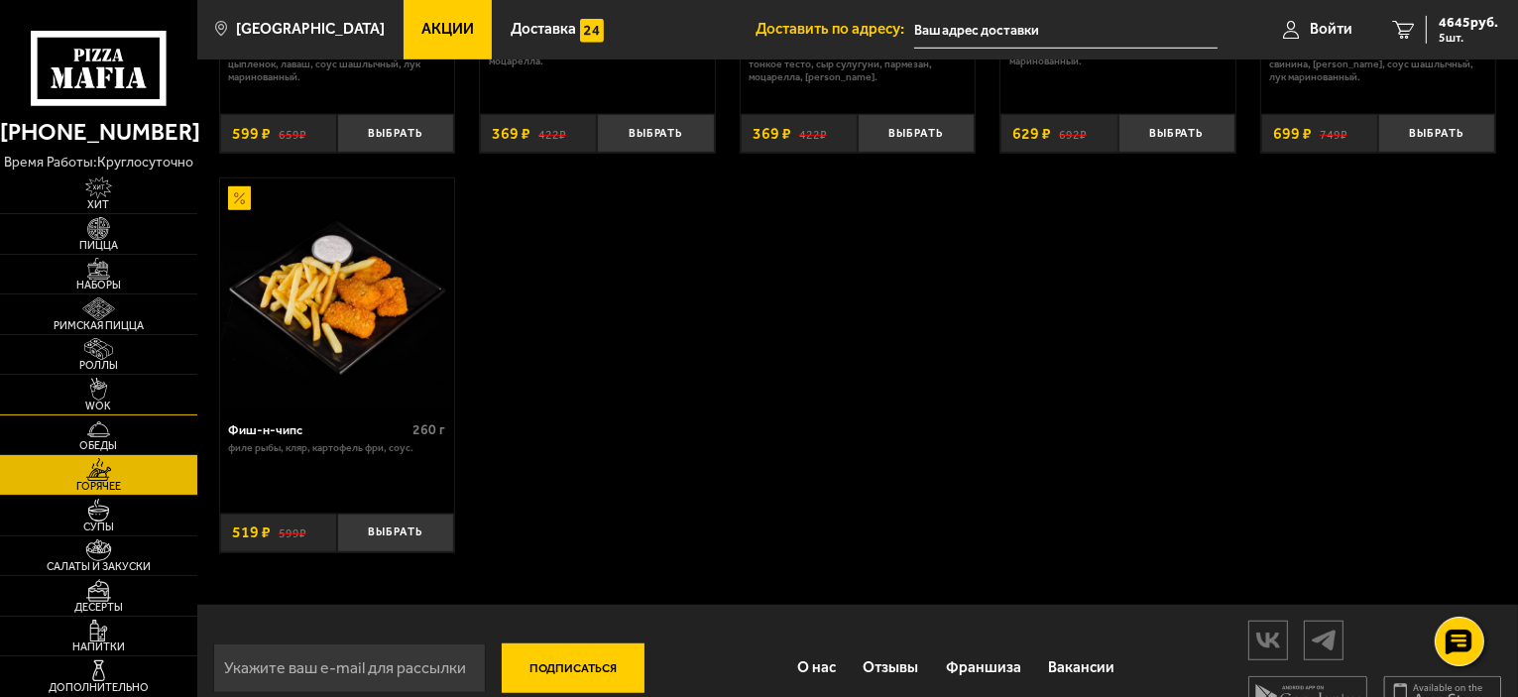
click at [90, 388] on img at bounding box center [98, 389] width 60 height 23
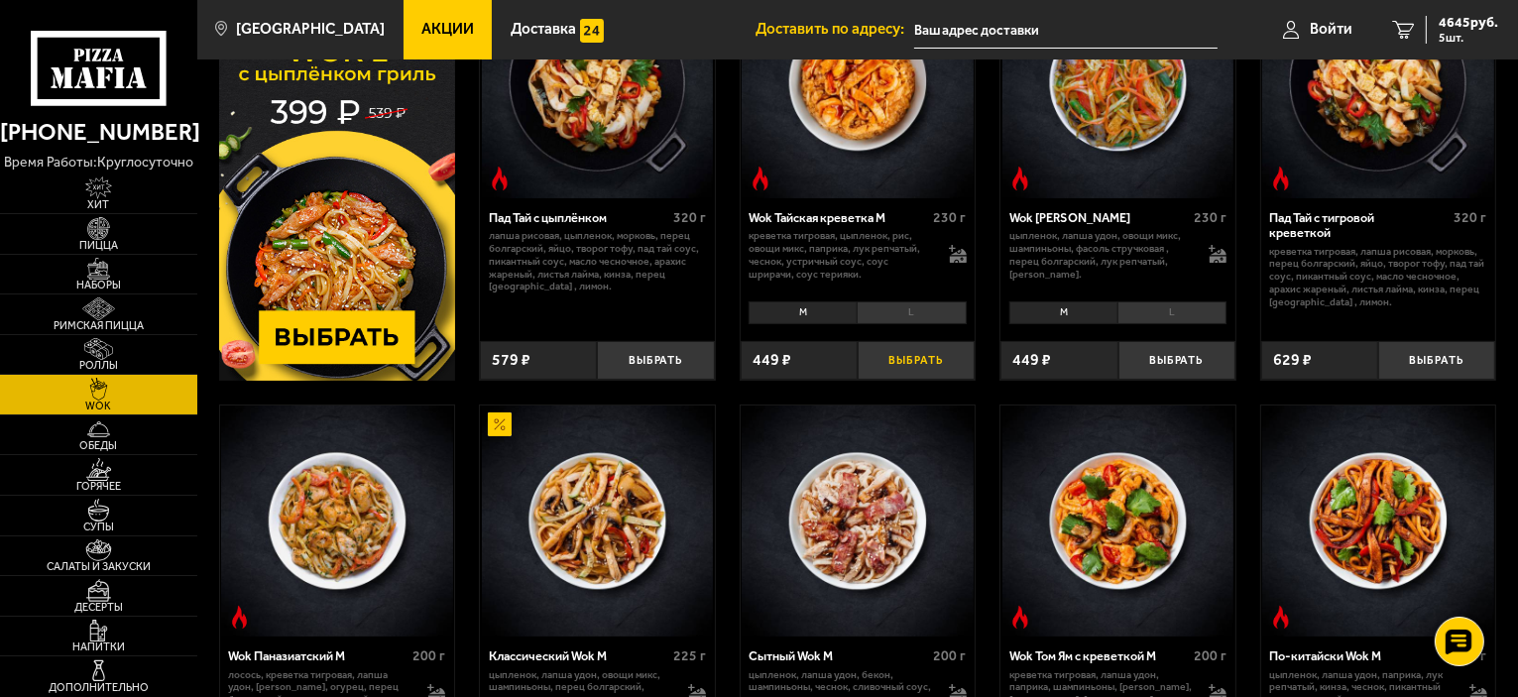
scroll to position [198, 0]
click at [1455, 27] on span "4645 руб." at bounding box center [1467, 23] width 59 height 14
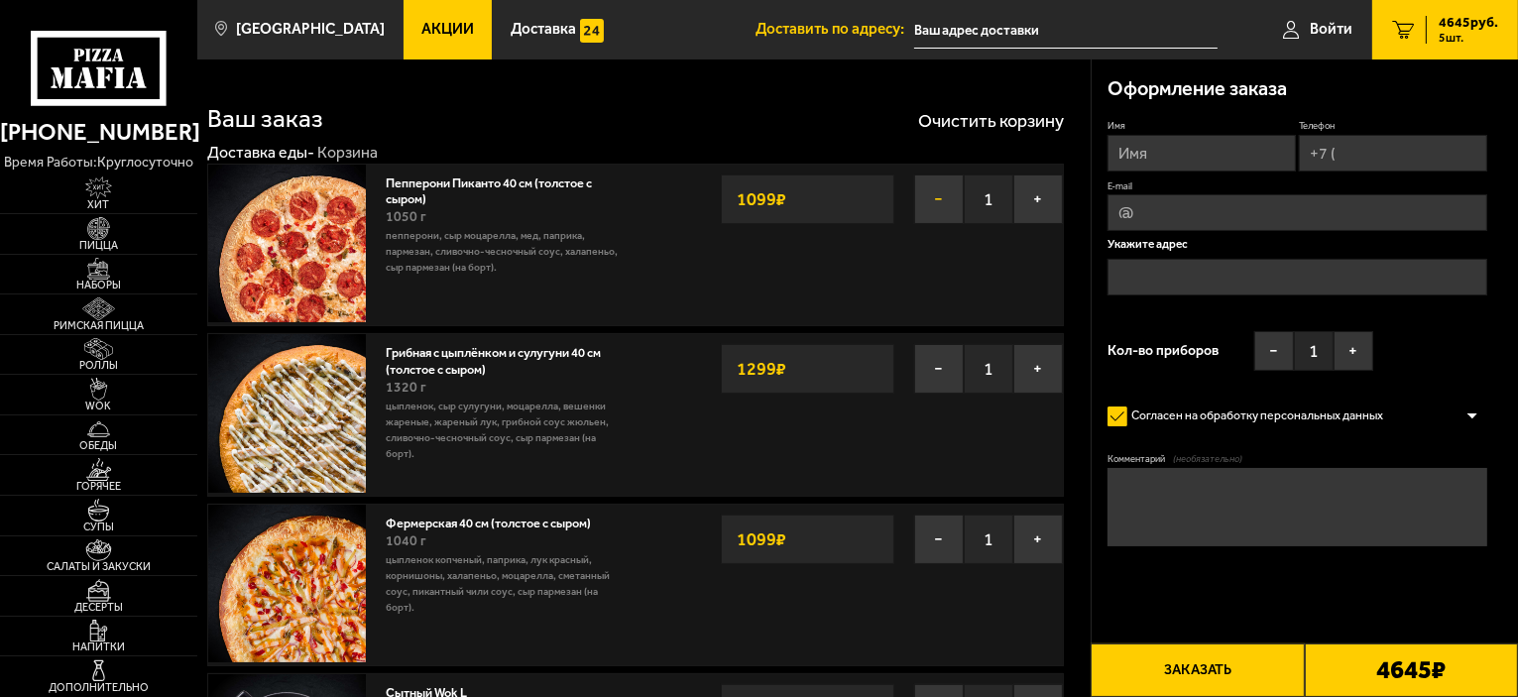
click at [936, 196] on button "−" at bounding box center [939, 199] width 50 height 50
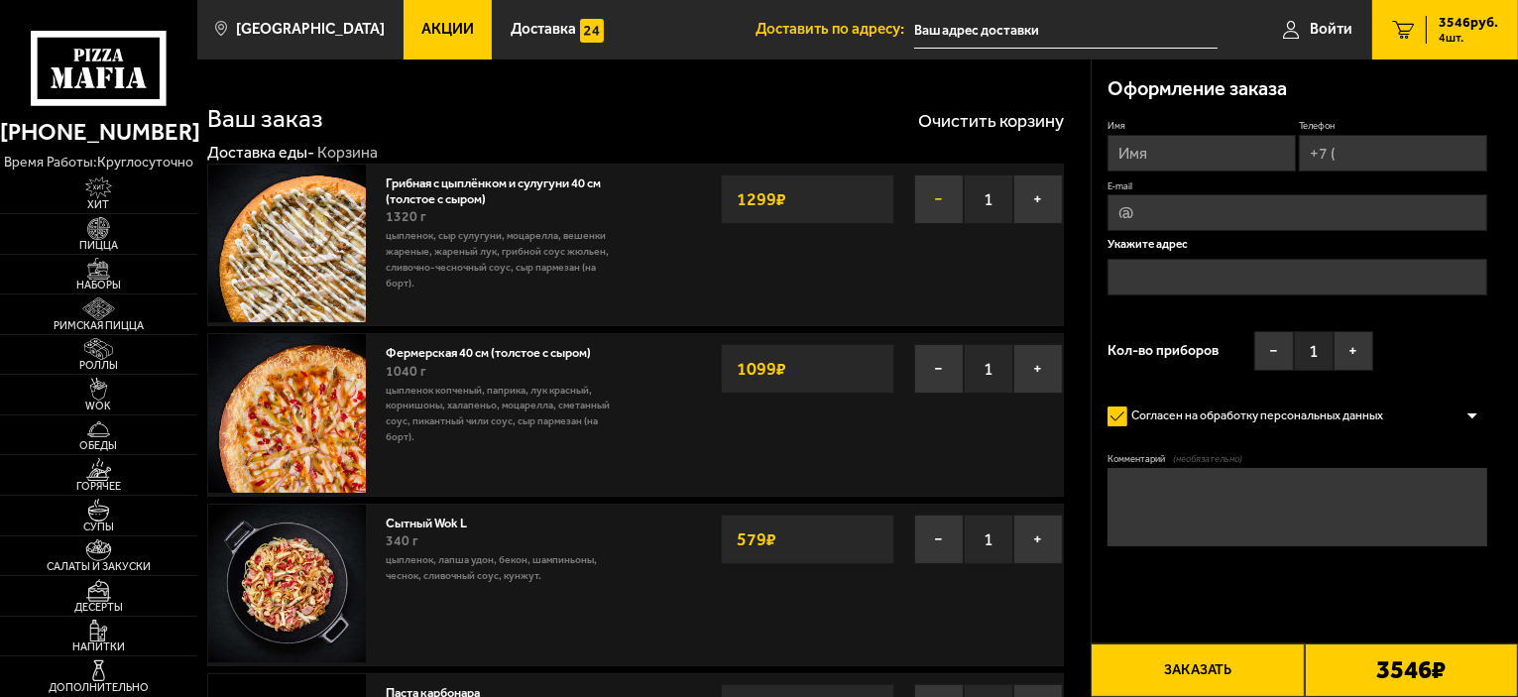
click at [936, 206] on button "−" at bounding box center [939, 199] width 50 height 50
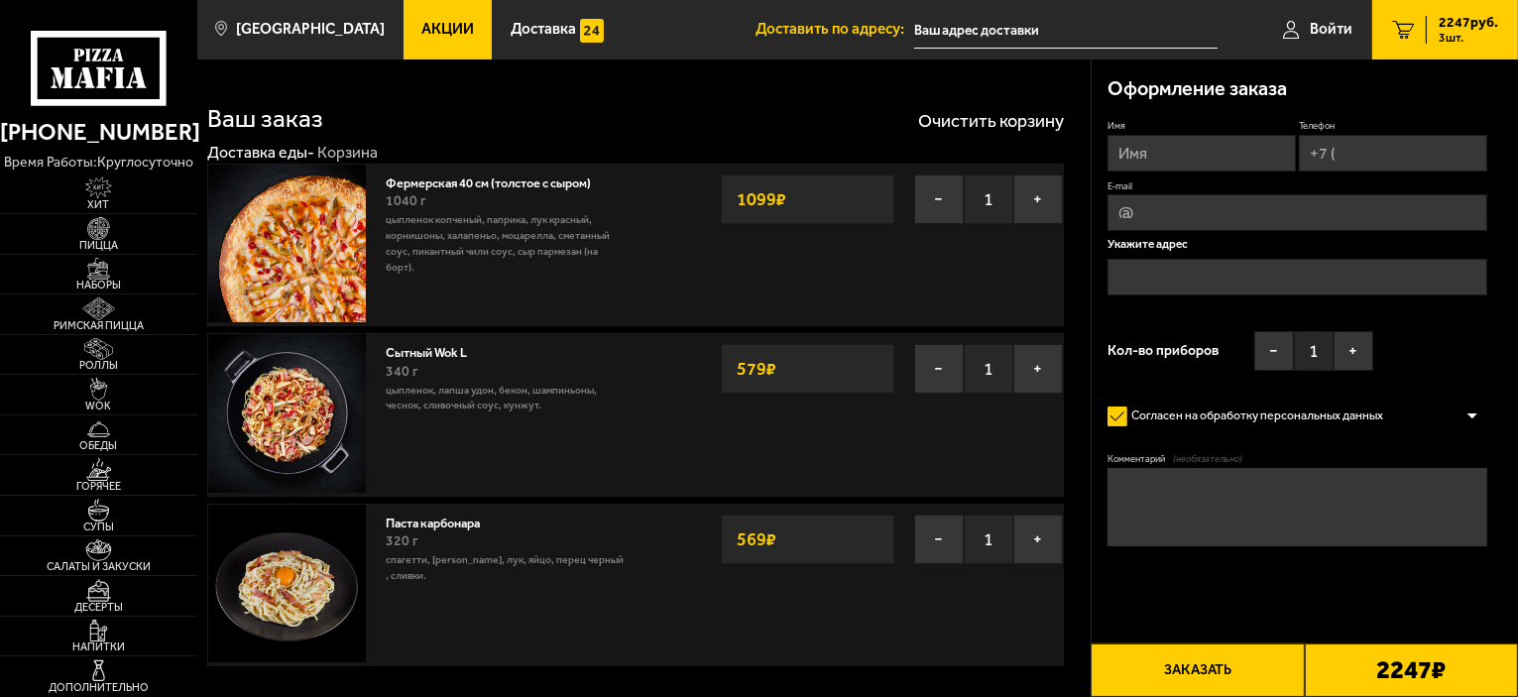
click at [936, 206] on button "−" at bounding box center [939, 199] width 50 height 50
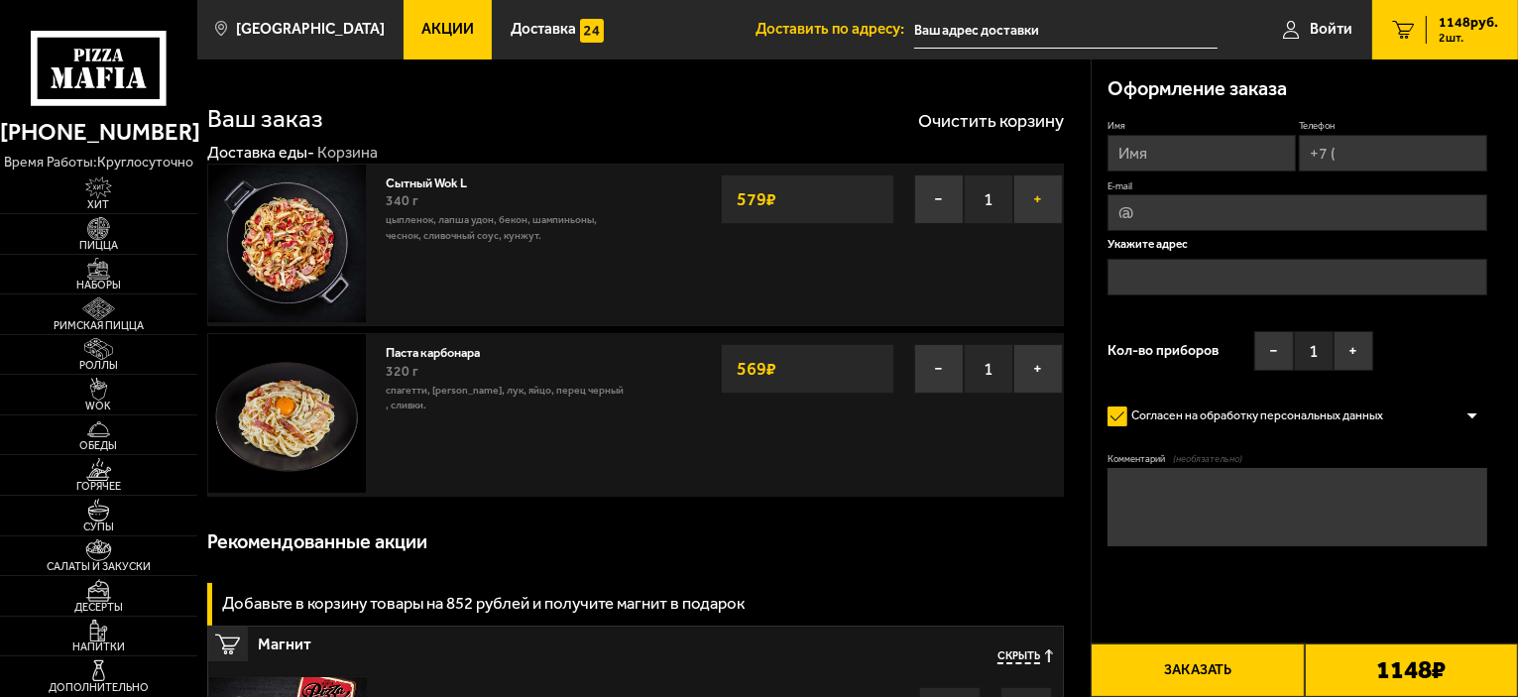
click at [1035, 204] on button "+" at bounding box center [1038, 199] width 50 height 50
click at [95, 391] on img at bounding box center [98, 389] width 60 height 23
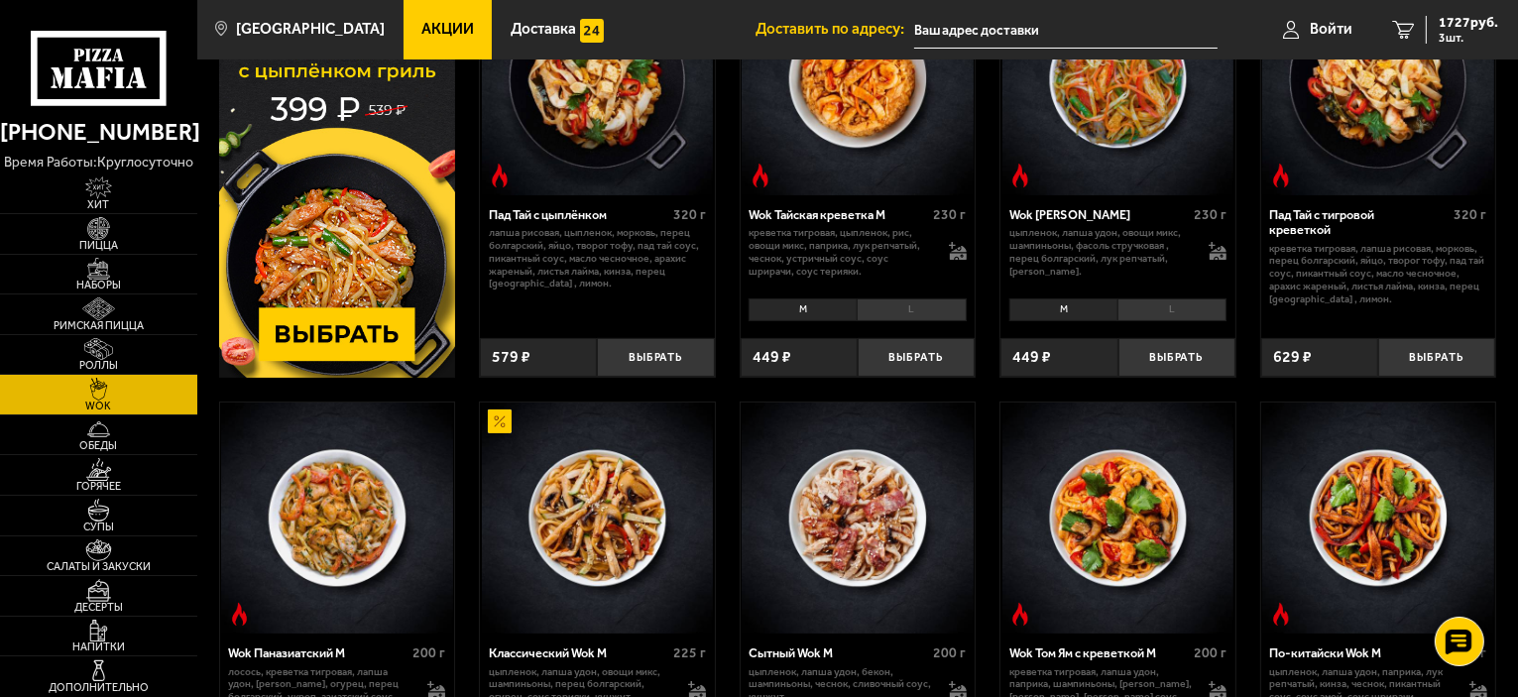
scroll to position [396, 0]
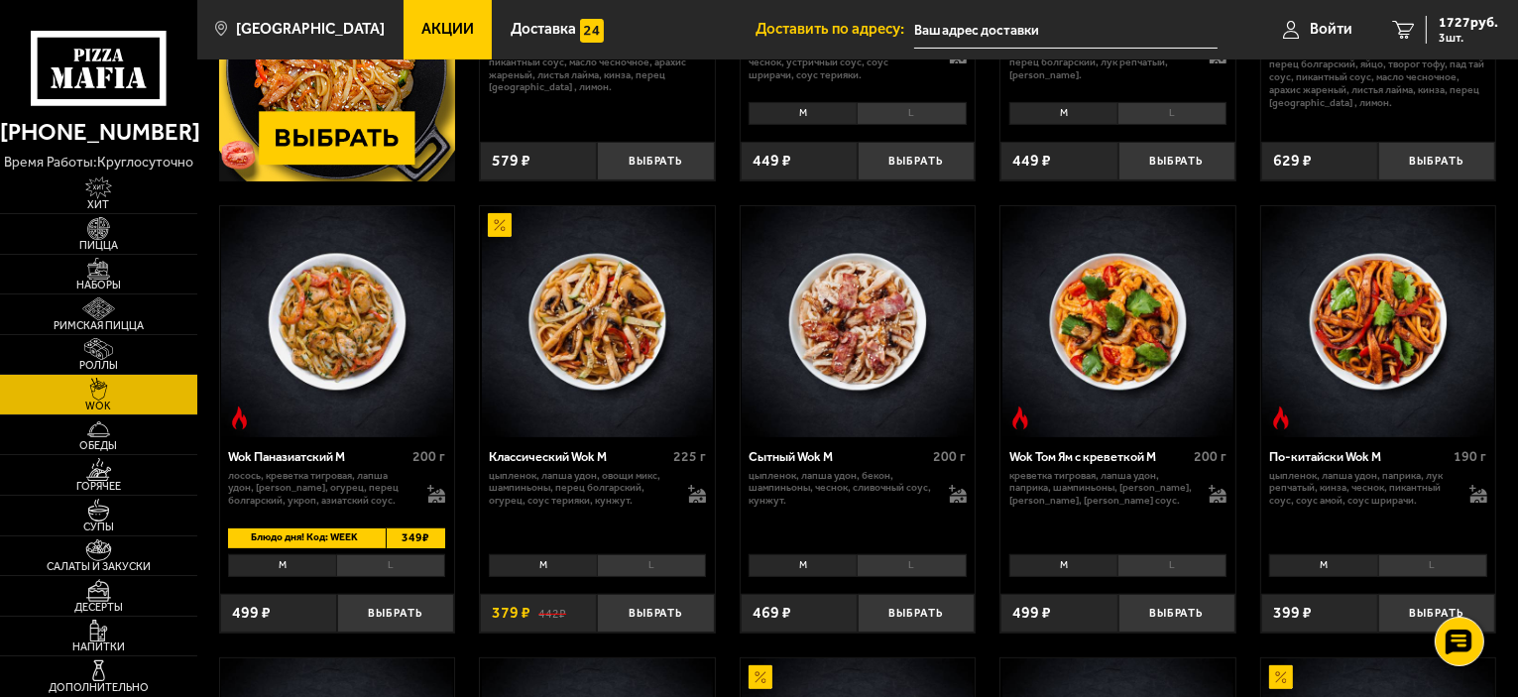
click at [1436, 565] on li "L" at bounding box center [1432, 565] width 109 height 23
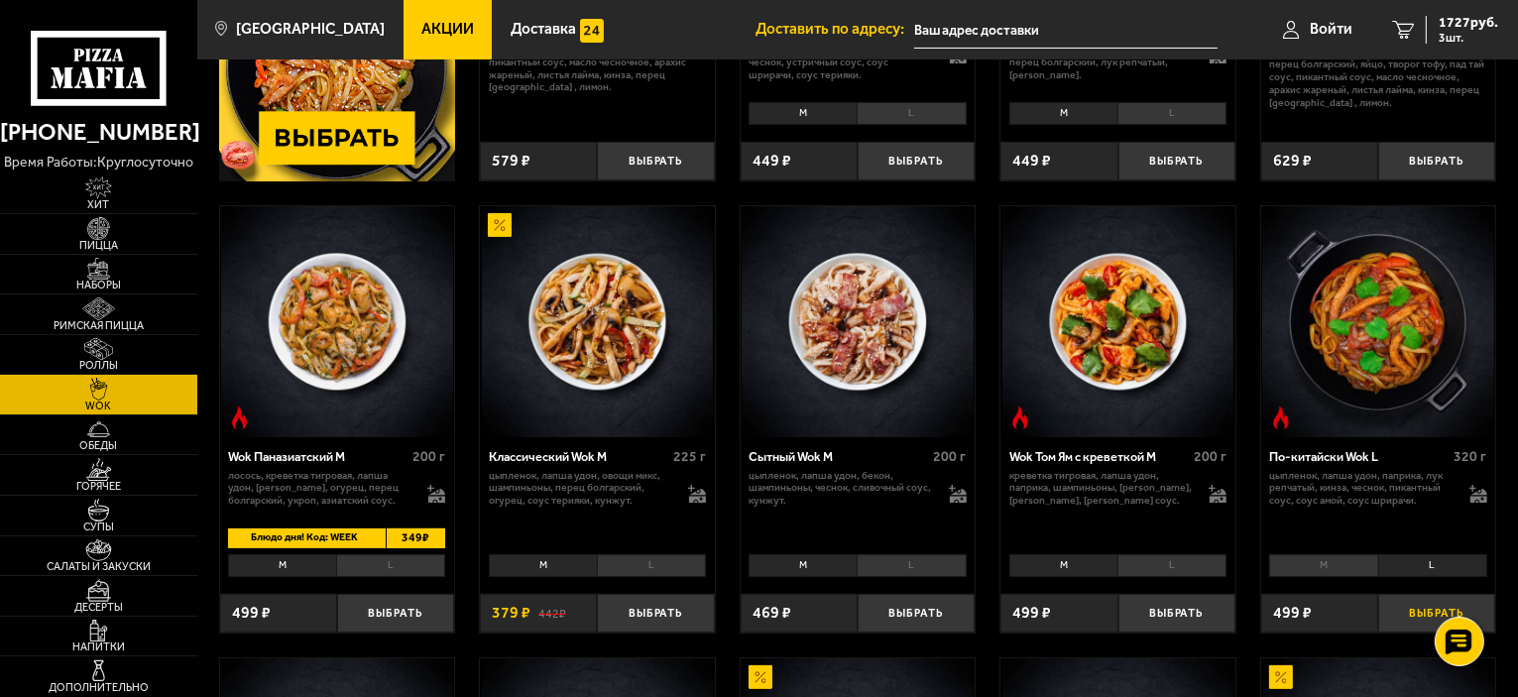
click at [1409, 610] on button "Выбрать" at bounding box center [1436, 613] width 117 height 39
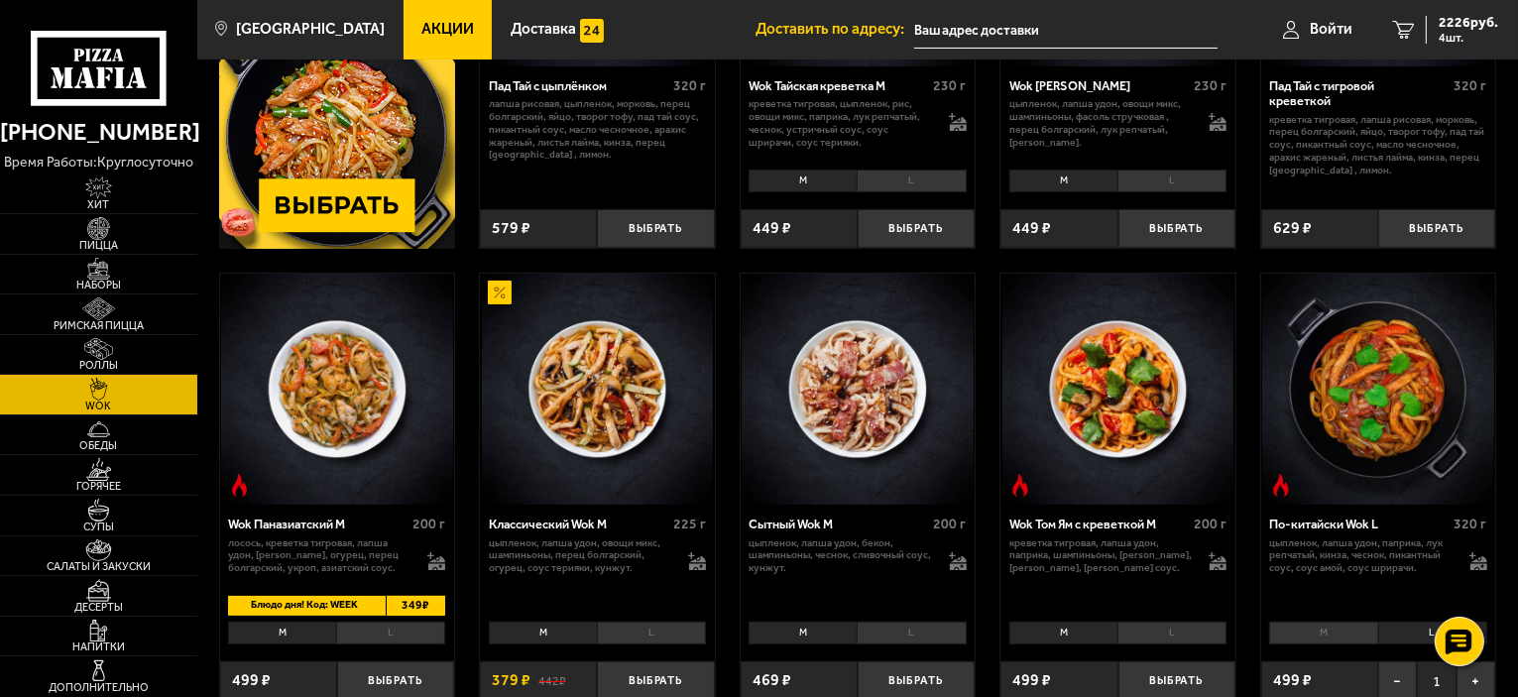
scroll to position [198, 0]
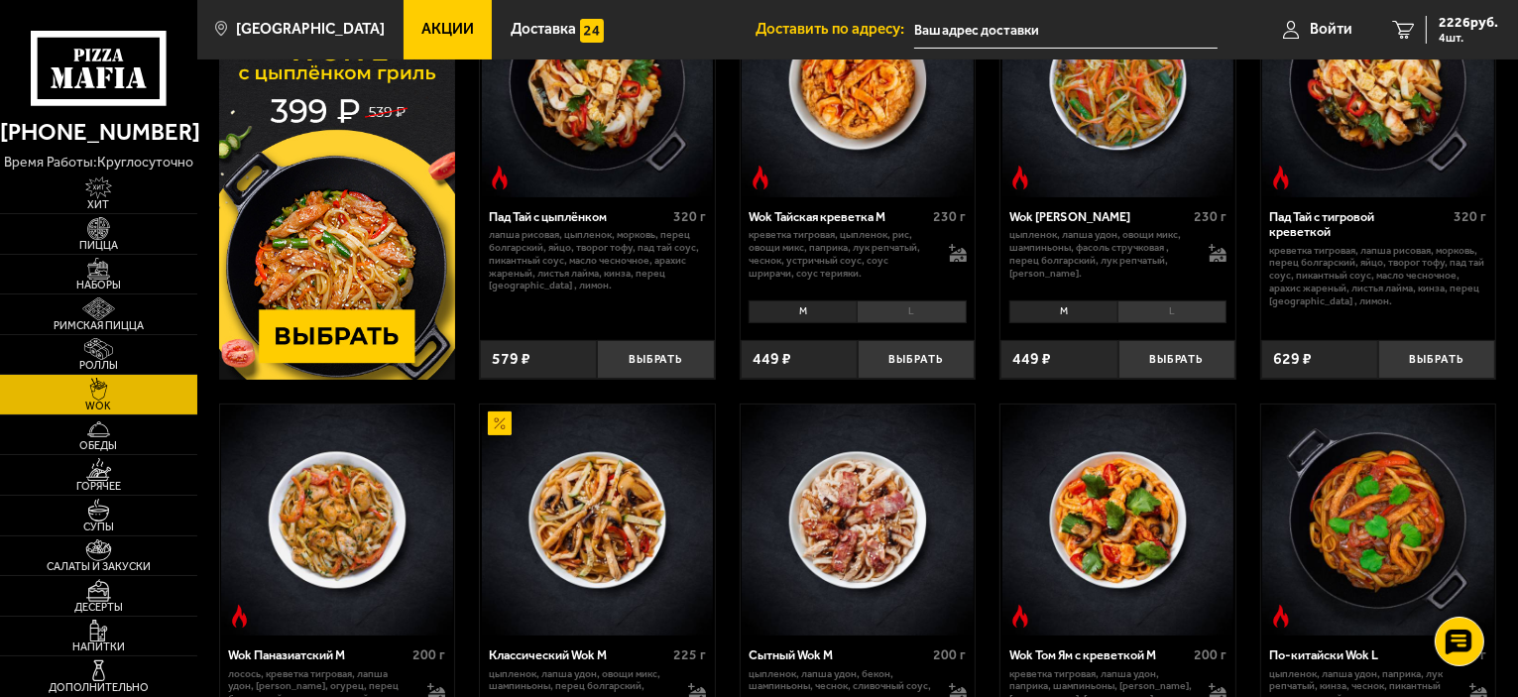
click at [1162, 308] on li "L" at bounding box center [1171, 311] width 109 height 23
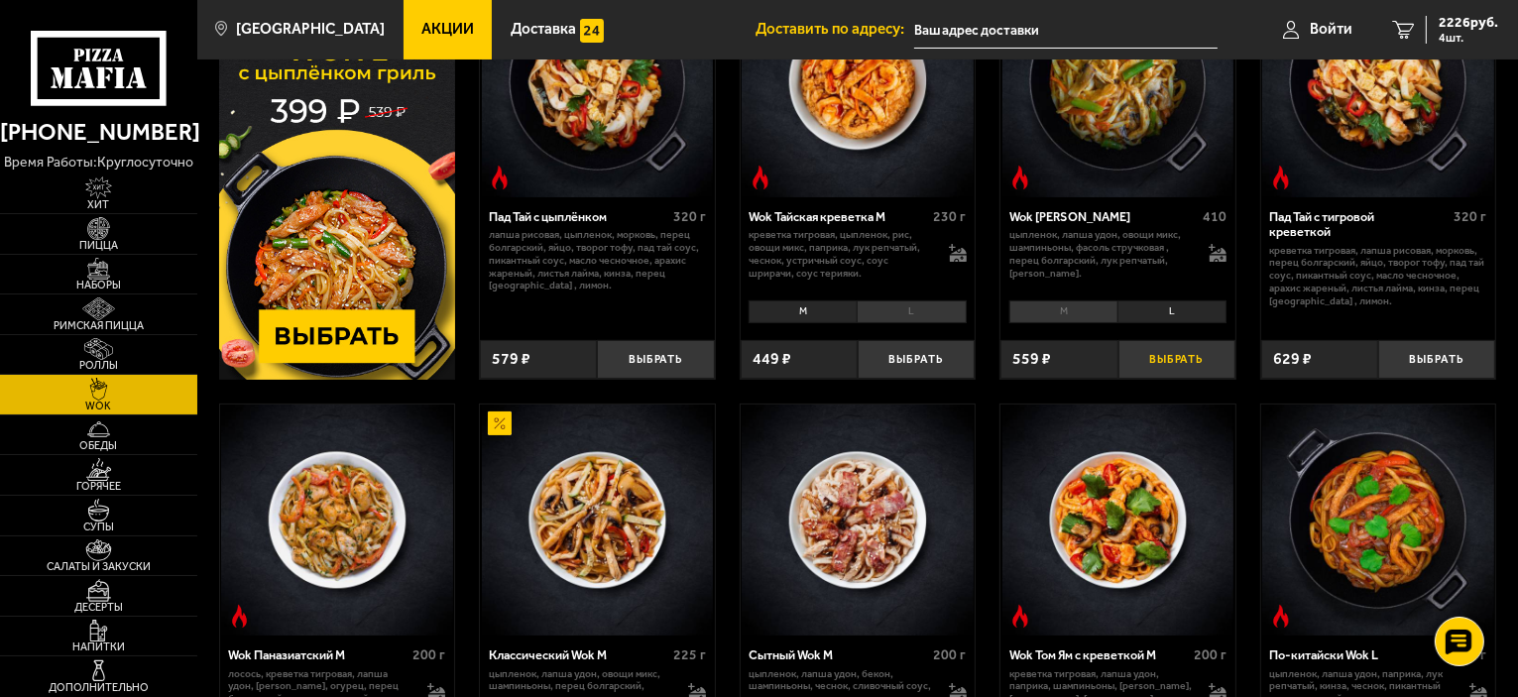
click at [1157, 364] on button "Выбрать" at bounding box center [1176, 359] width 117 height 39
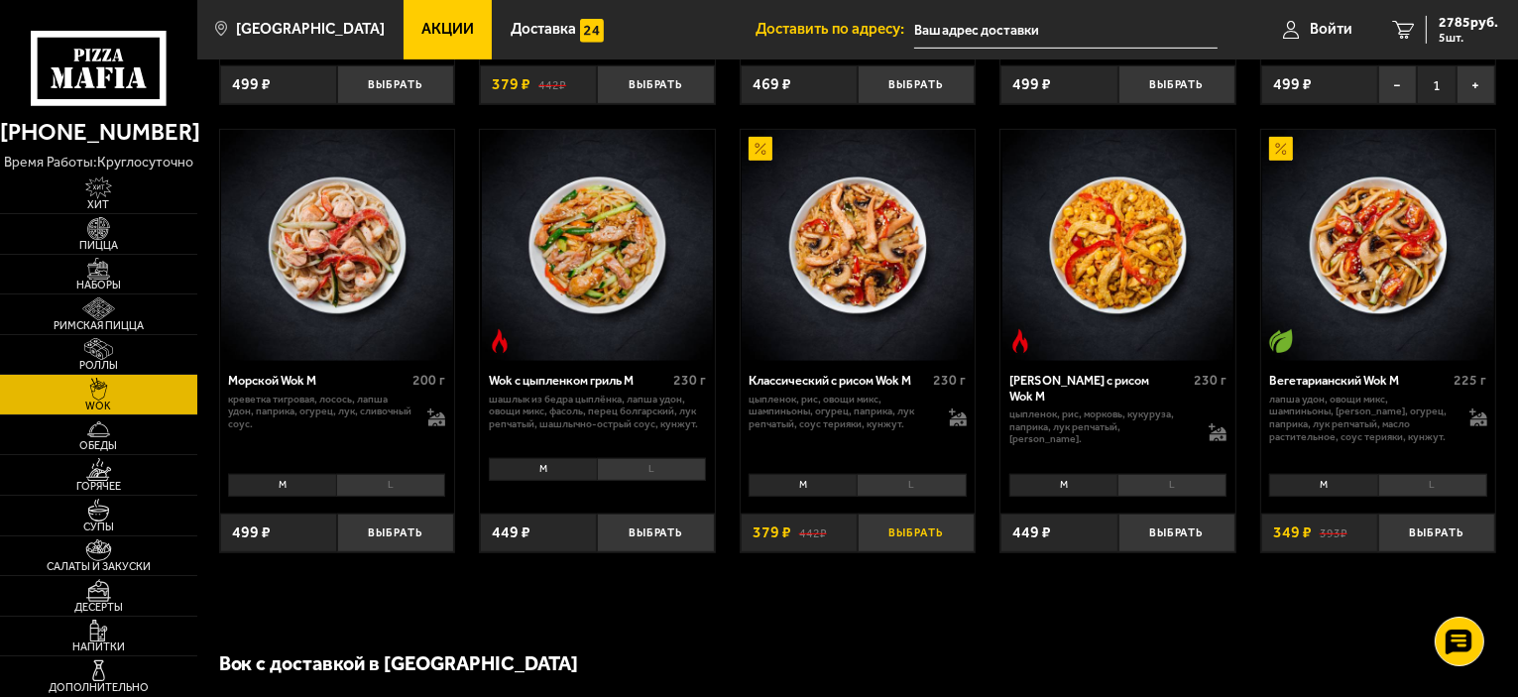
scroll to position [1090, 0]
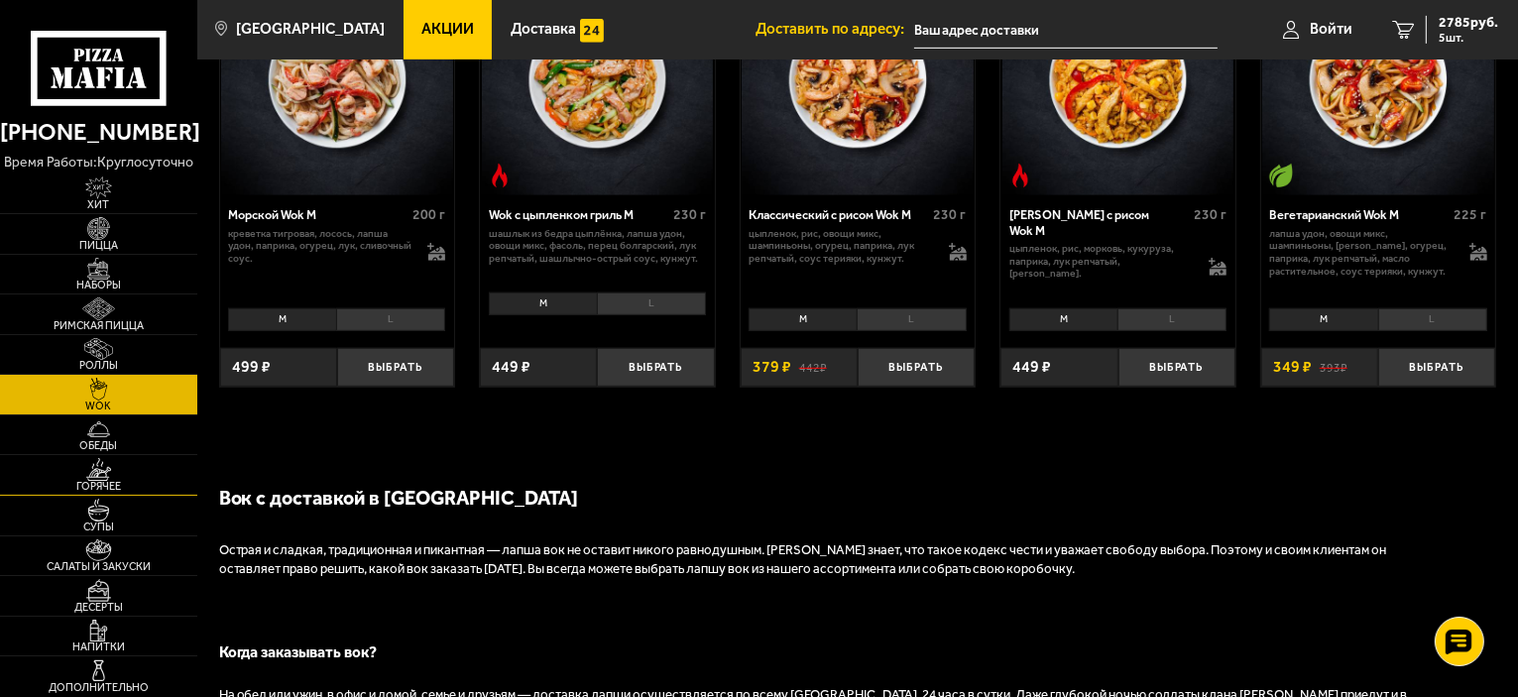
click at [91, 475] on img at bounding box center [98, 469] width 60 height 23
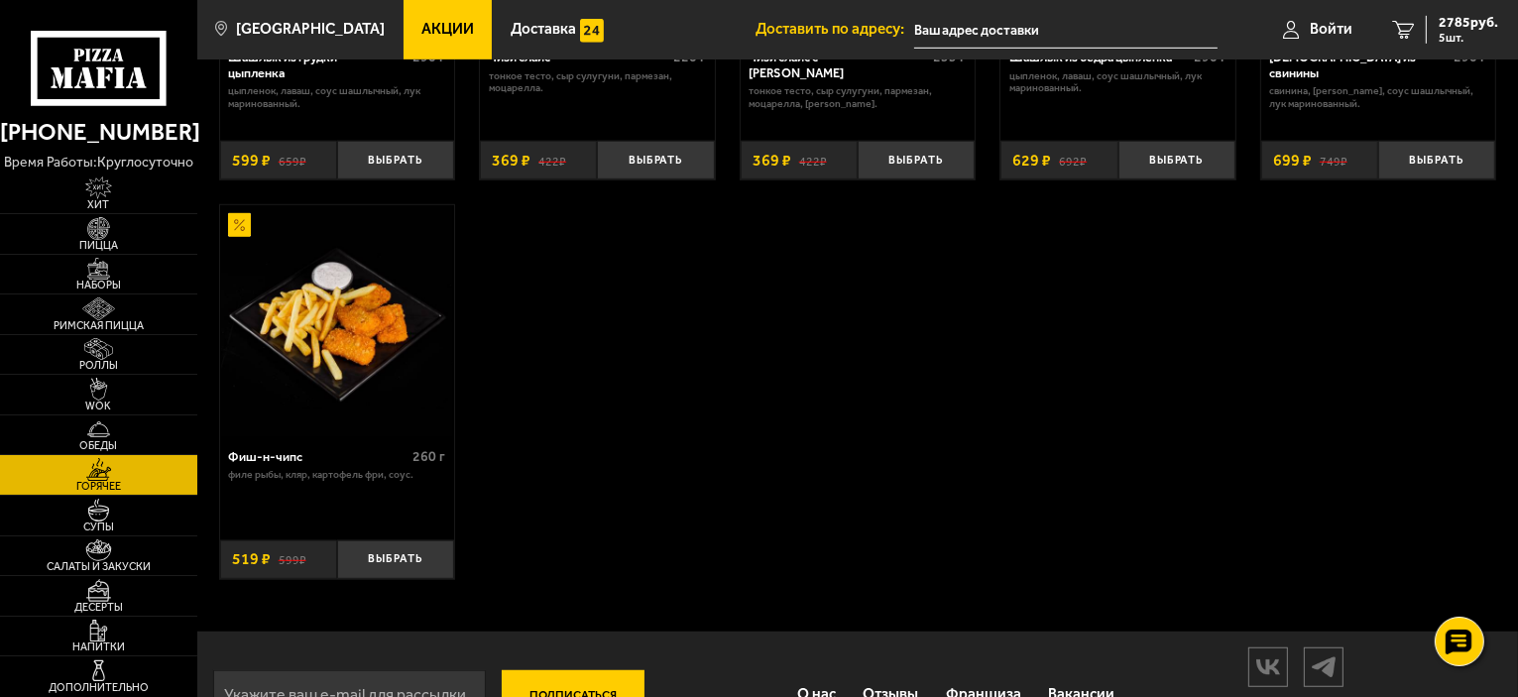
scroll to position [1325, 0]
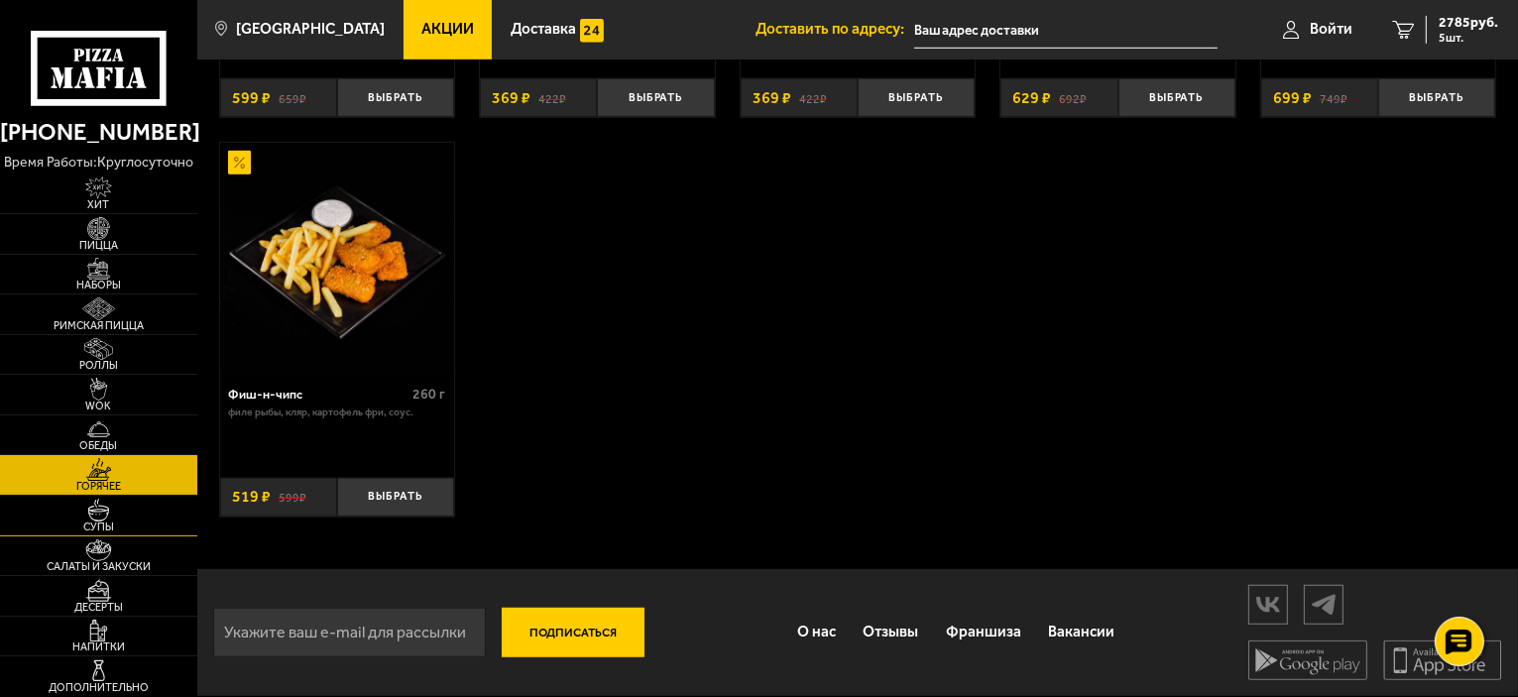
click at [98, 515] on img at bounding box center [98, 510] width 60 height 23
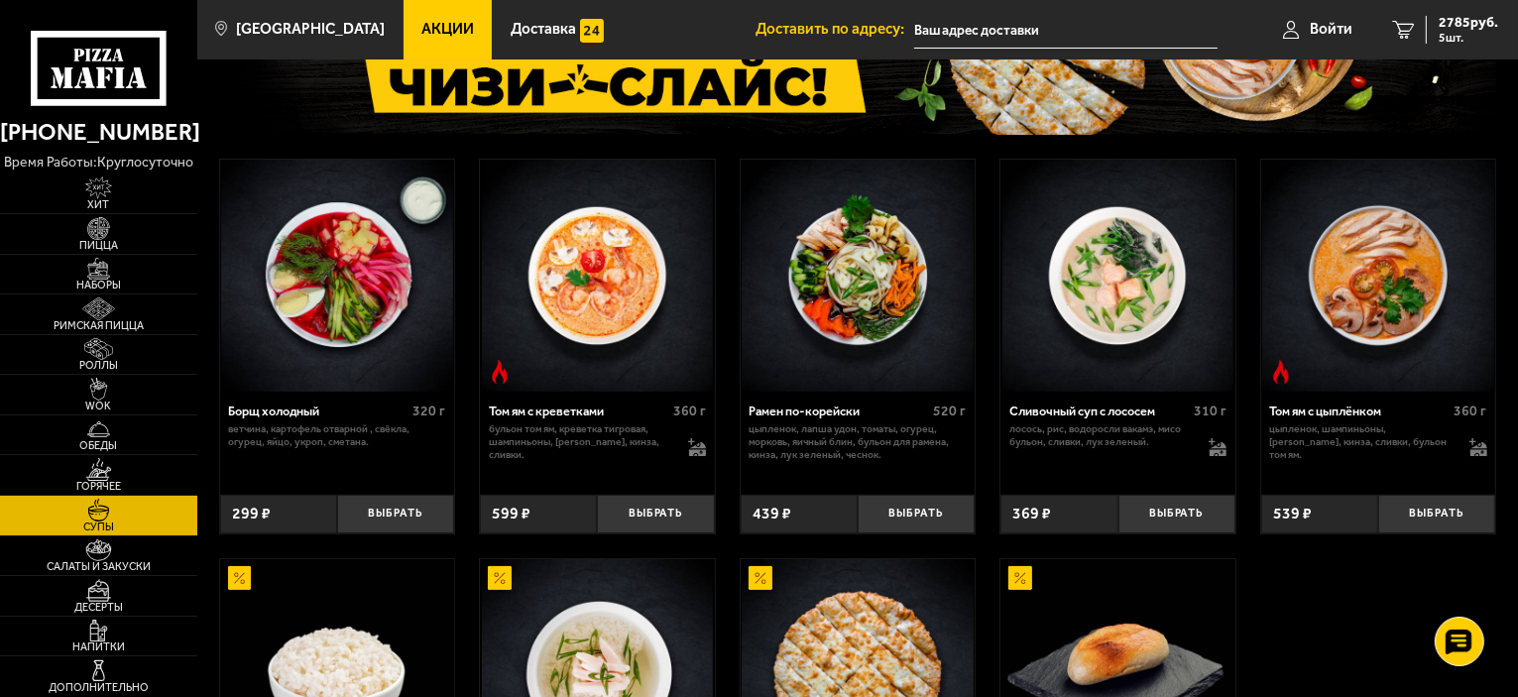
scroll to position [496, 0]
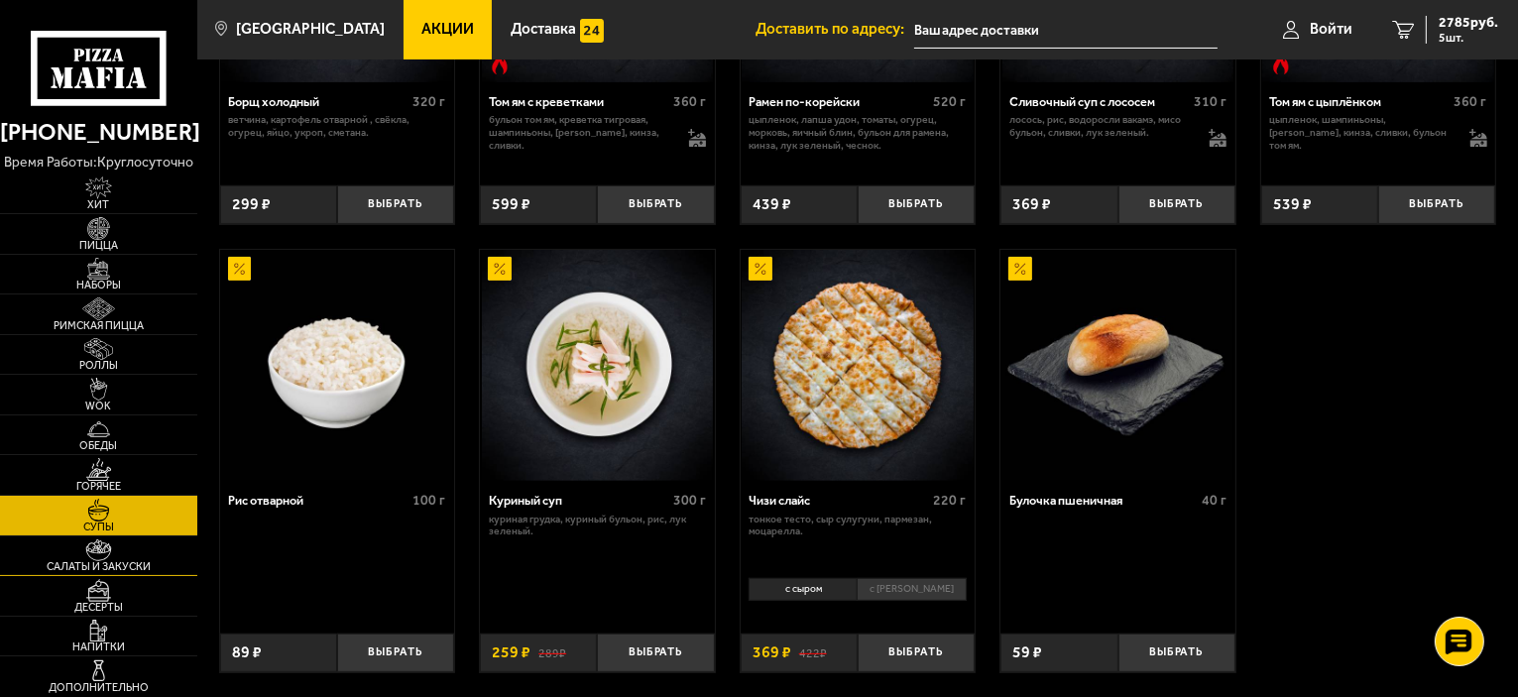
click at [87, 563] on span "Салаты и закуски" at bounding box center [98, 566] width 197 height 11
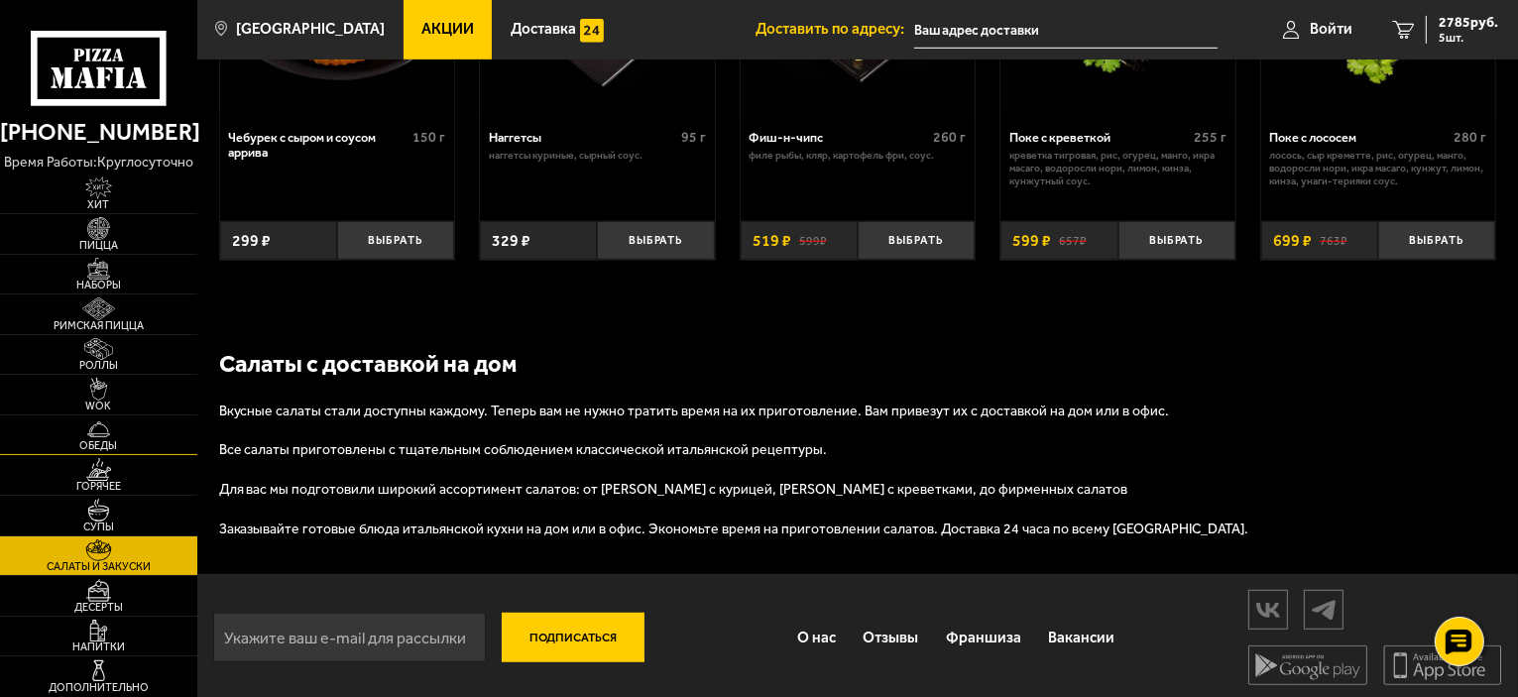
scroll to position [783, 0]
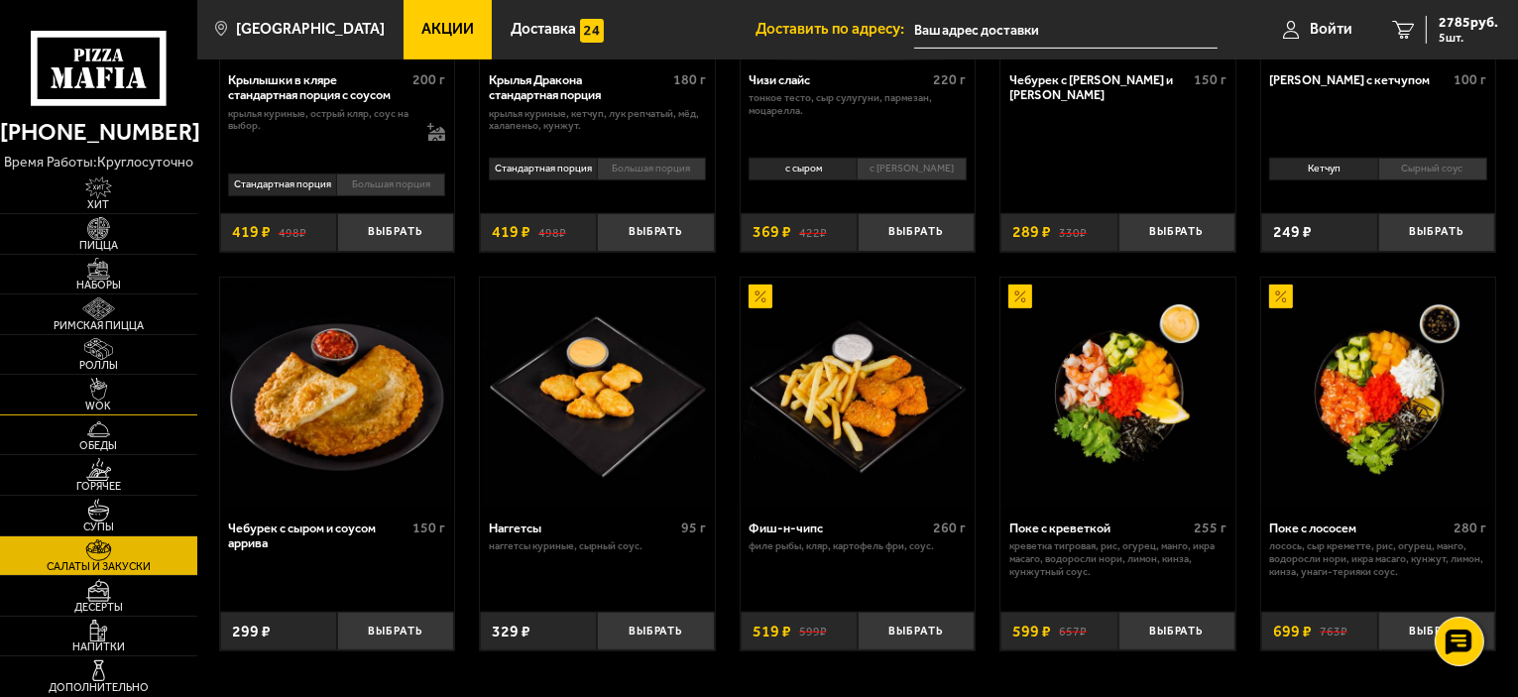
click at [104, 400] on span "WOK" at bounding box center [98, 405] width 197 height 11
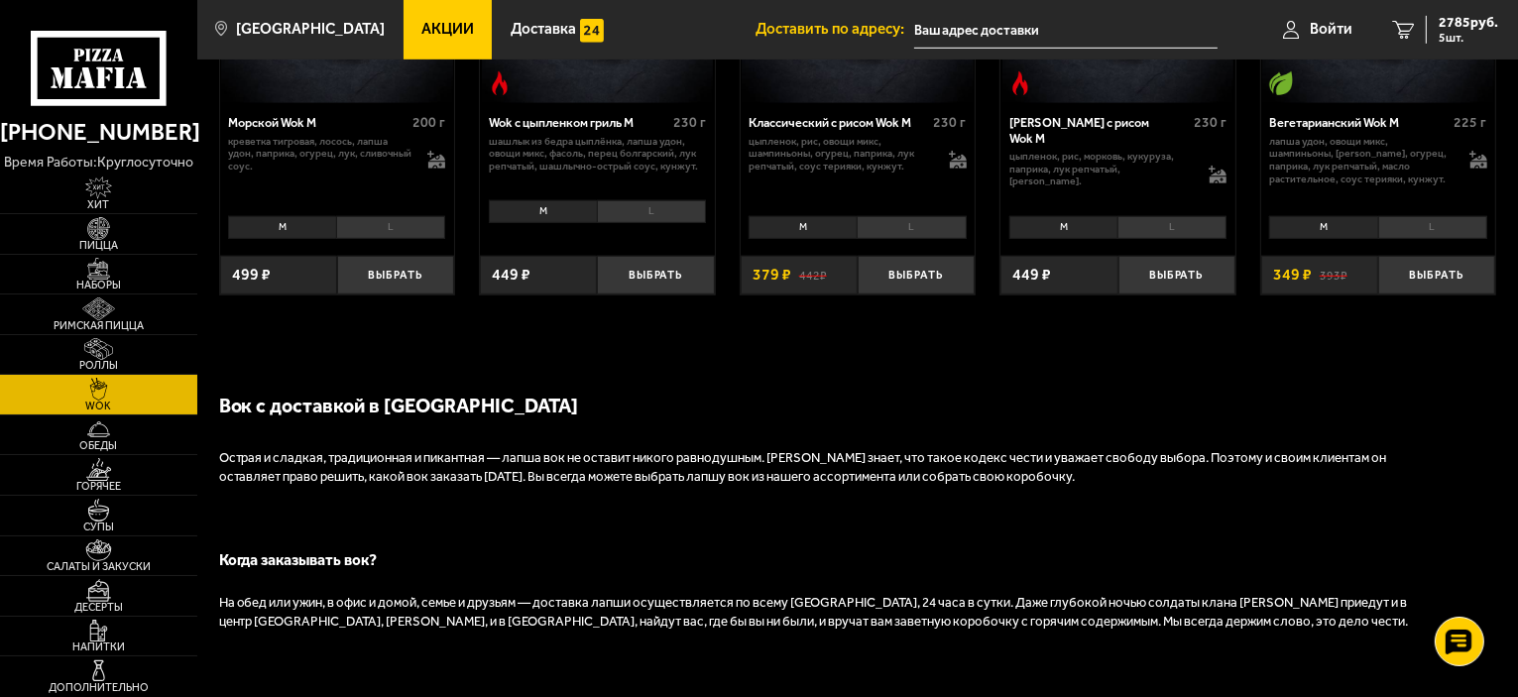
scroll to position [1289, 0]
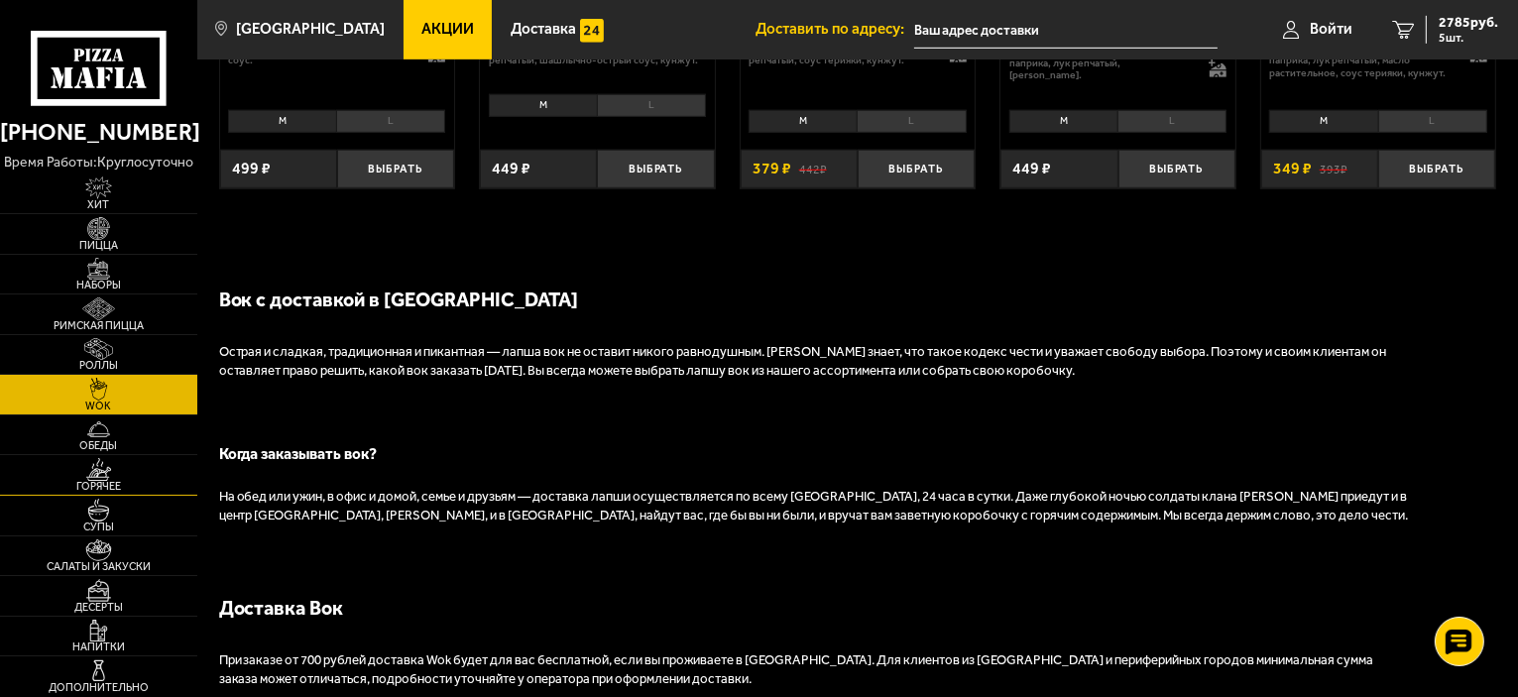
click at [110, 481] on span "Горячее" at bounding box center [98, 486] width 197 height 11
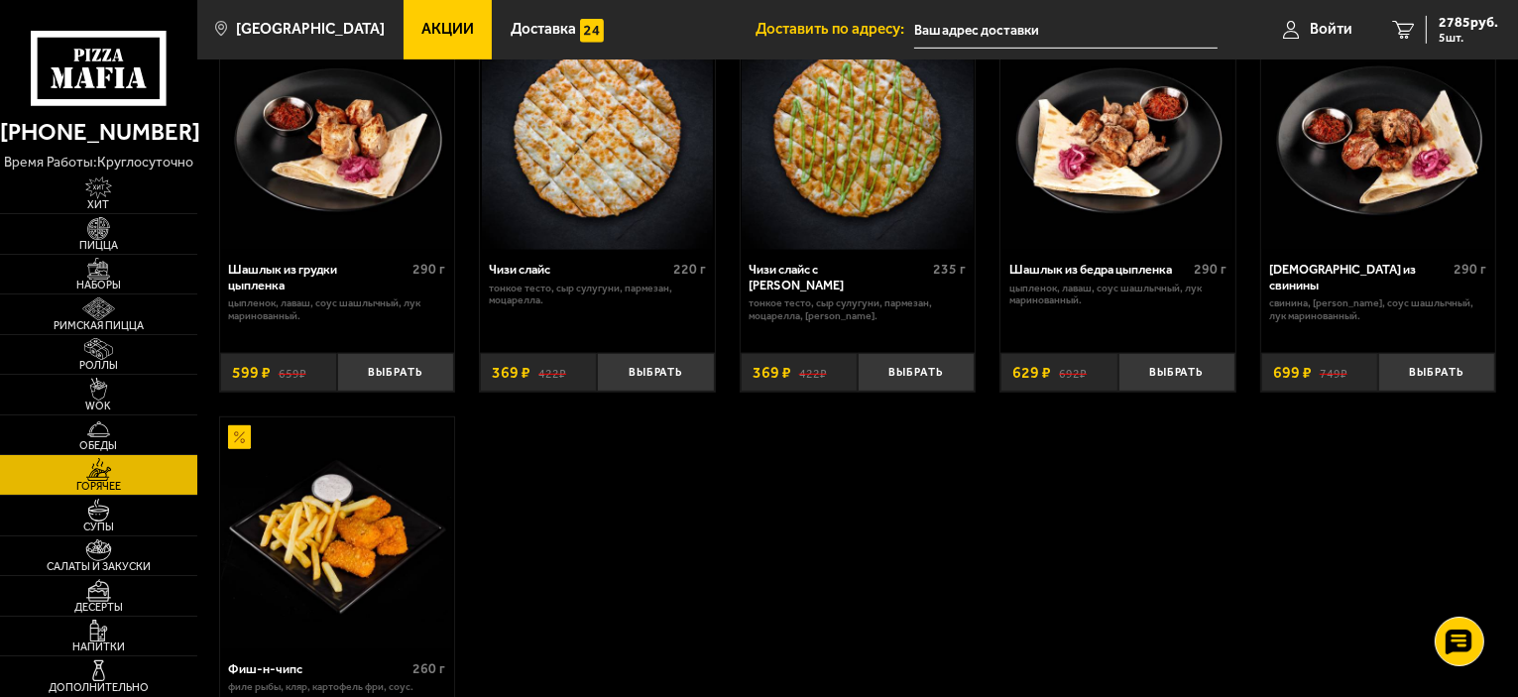
scroll to position [731, 0]
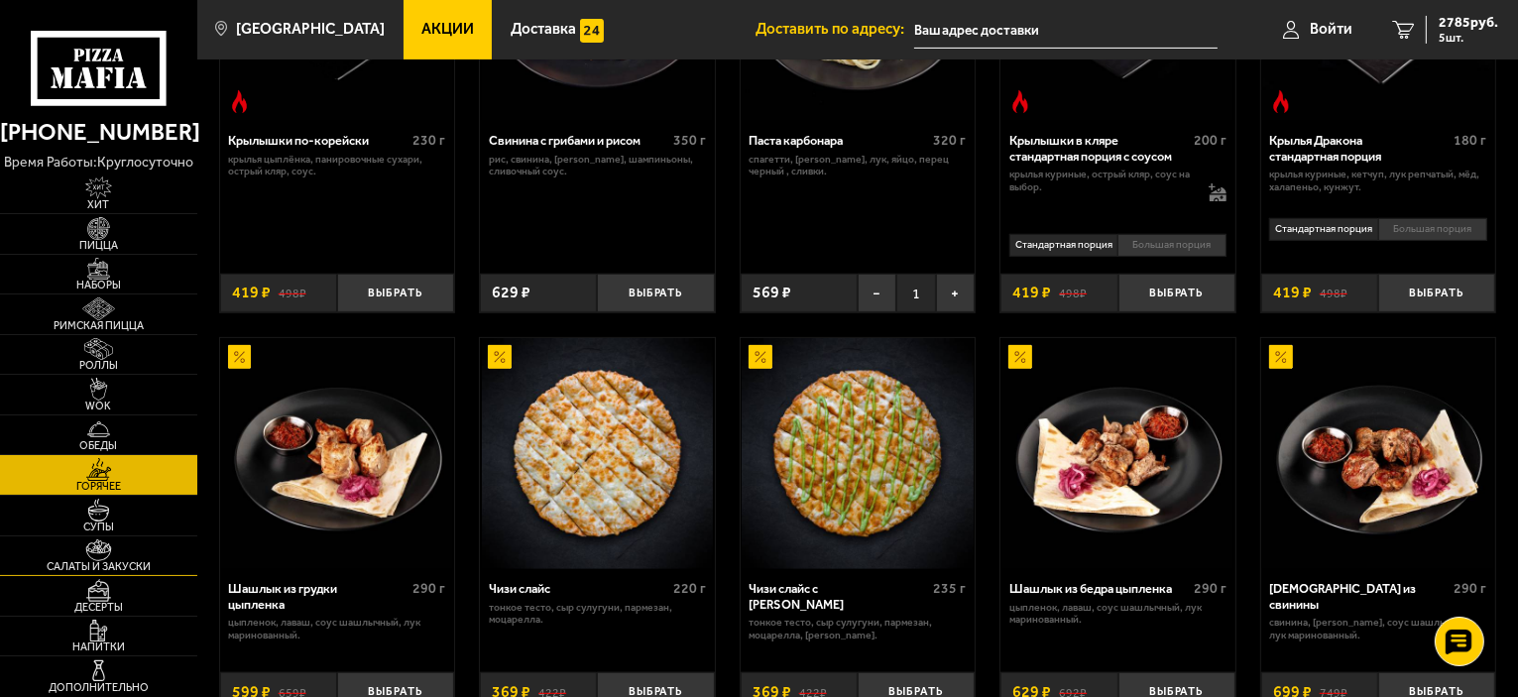
click at [113, 548] on img at bounding box center [98, 550] width 60 height 23
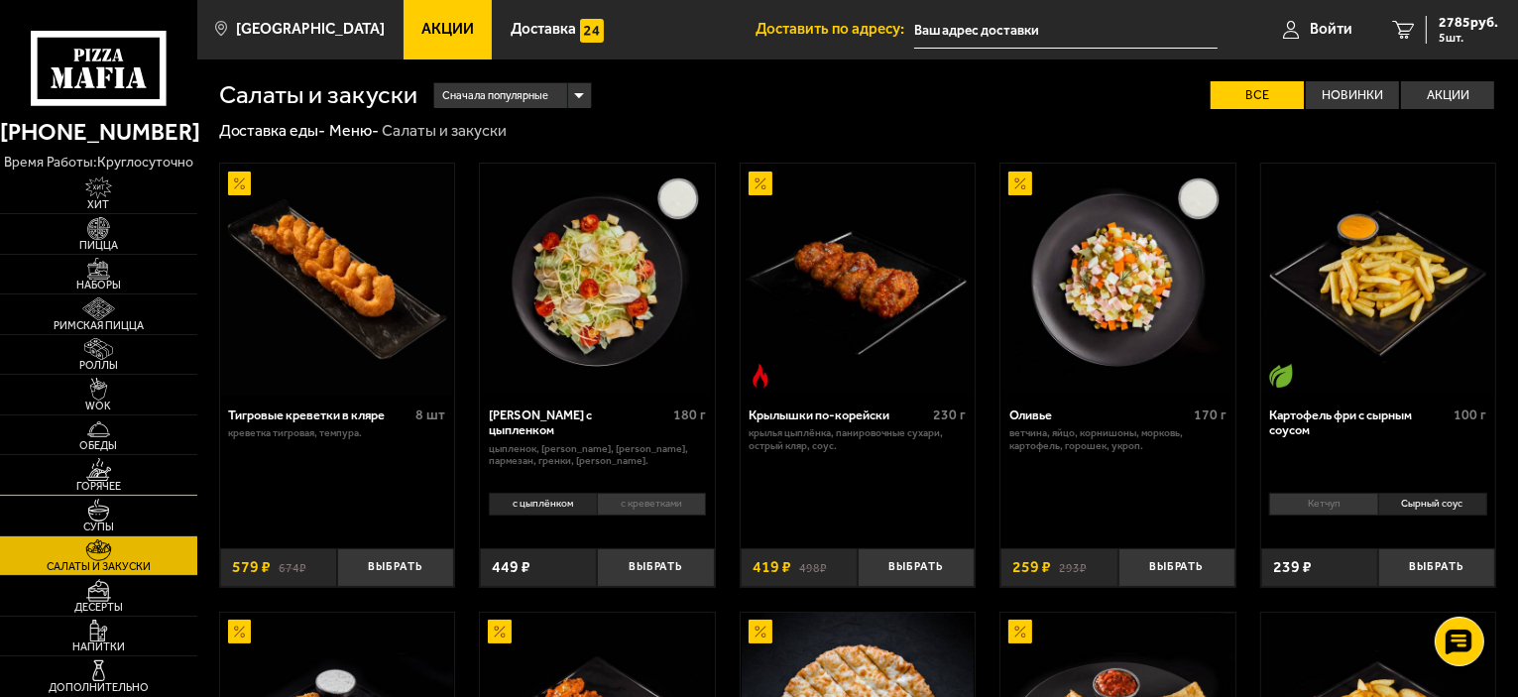
click at [107, 468] on img at bounding box center [98, 469] width 60 height 23
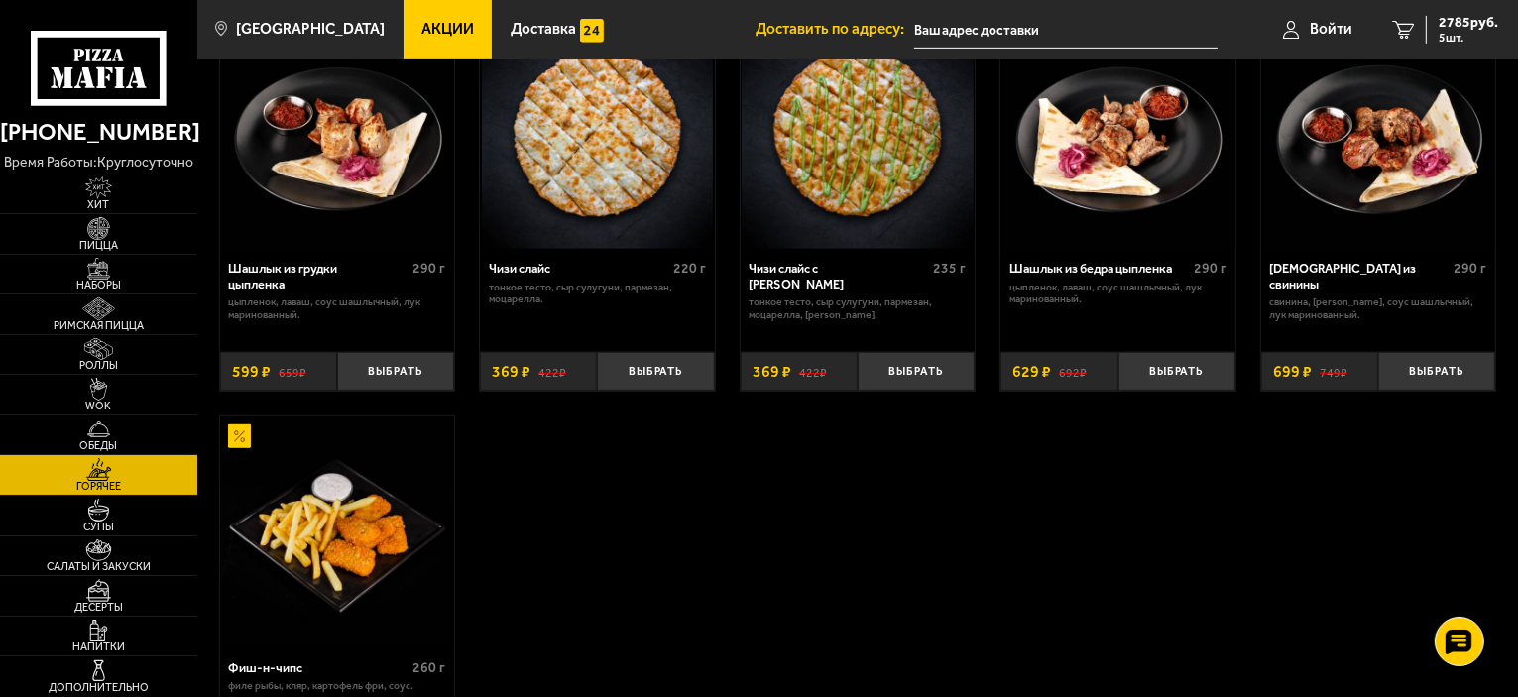
scroll to position [1090, 0]
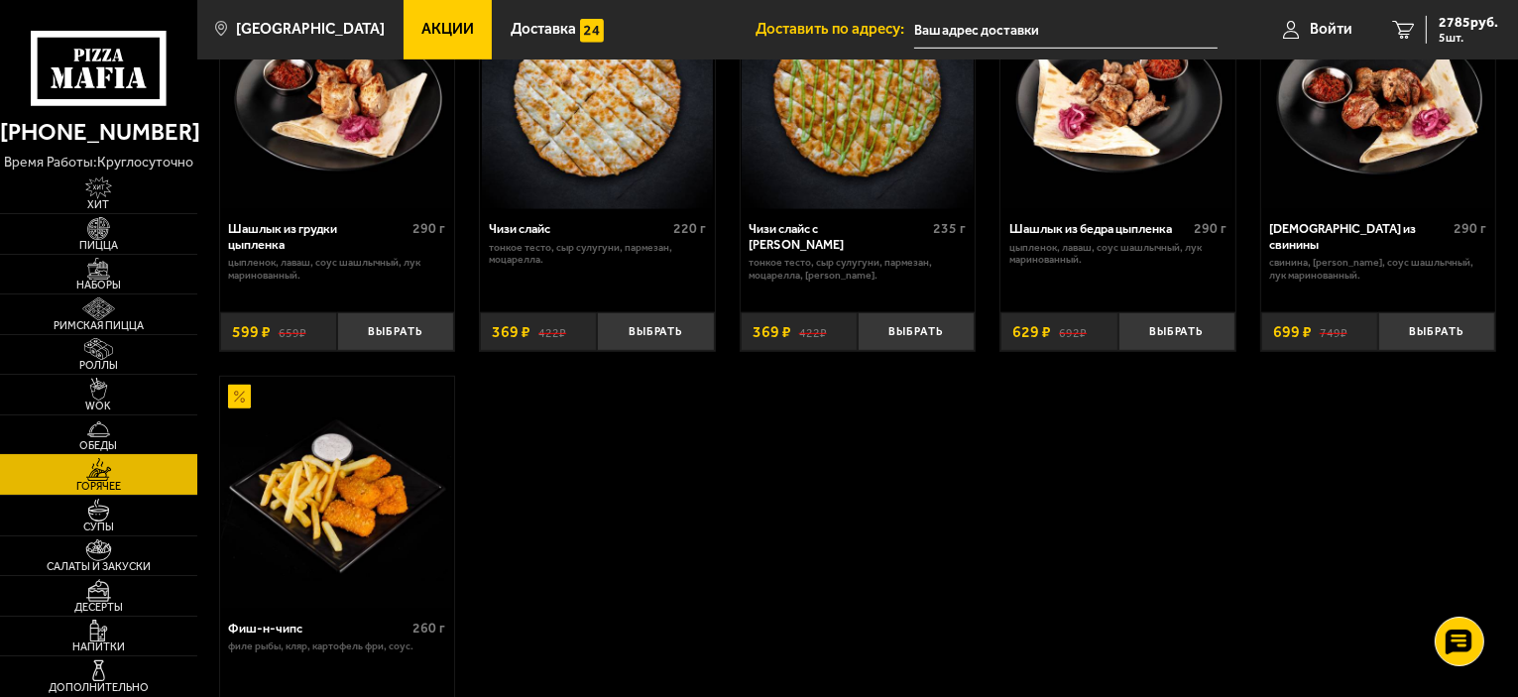
click at [123, 445] on span "Обеды" at bounding box center [98, 445] width 197 height 11
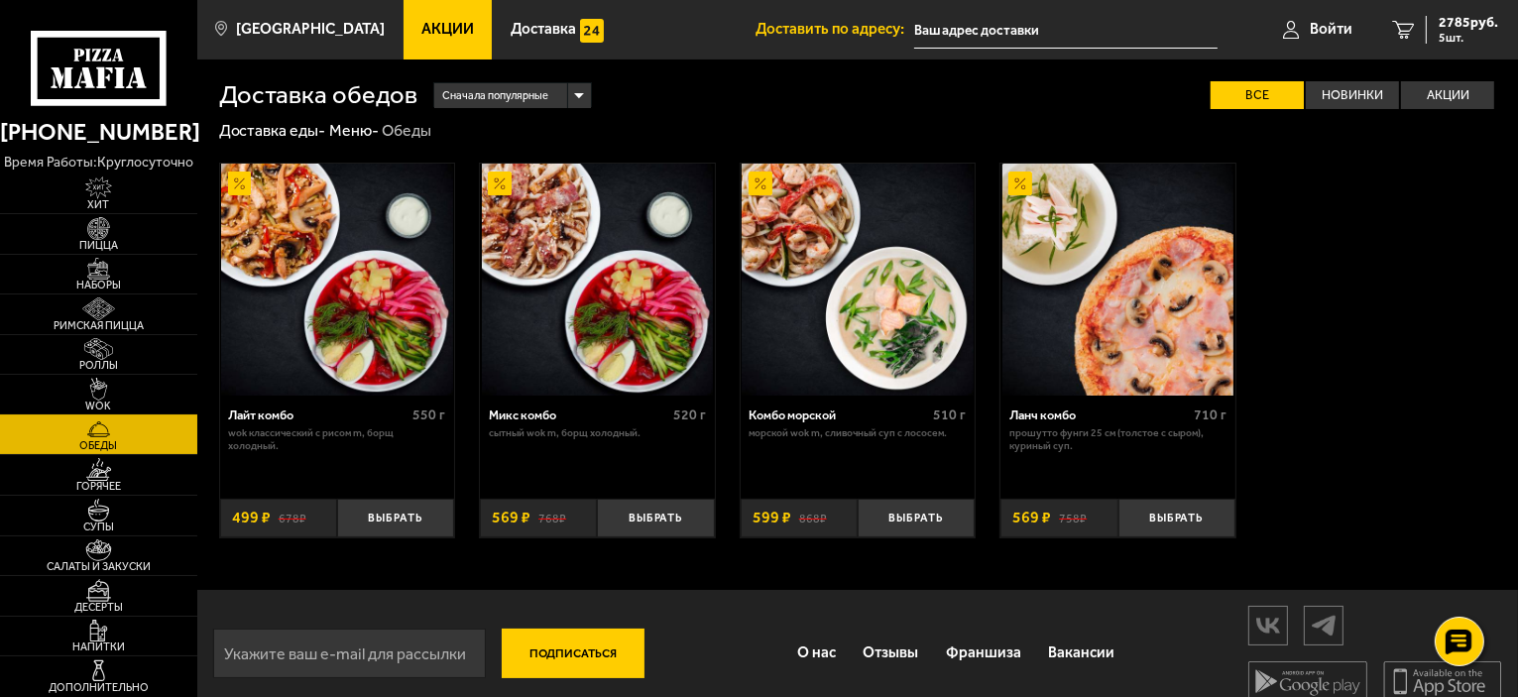
click at [104, 397] on img at bounding box center [98, 389] width 60 height 23
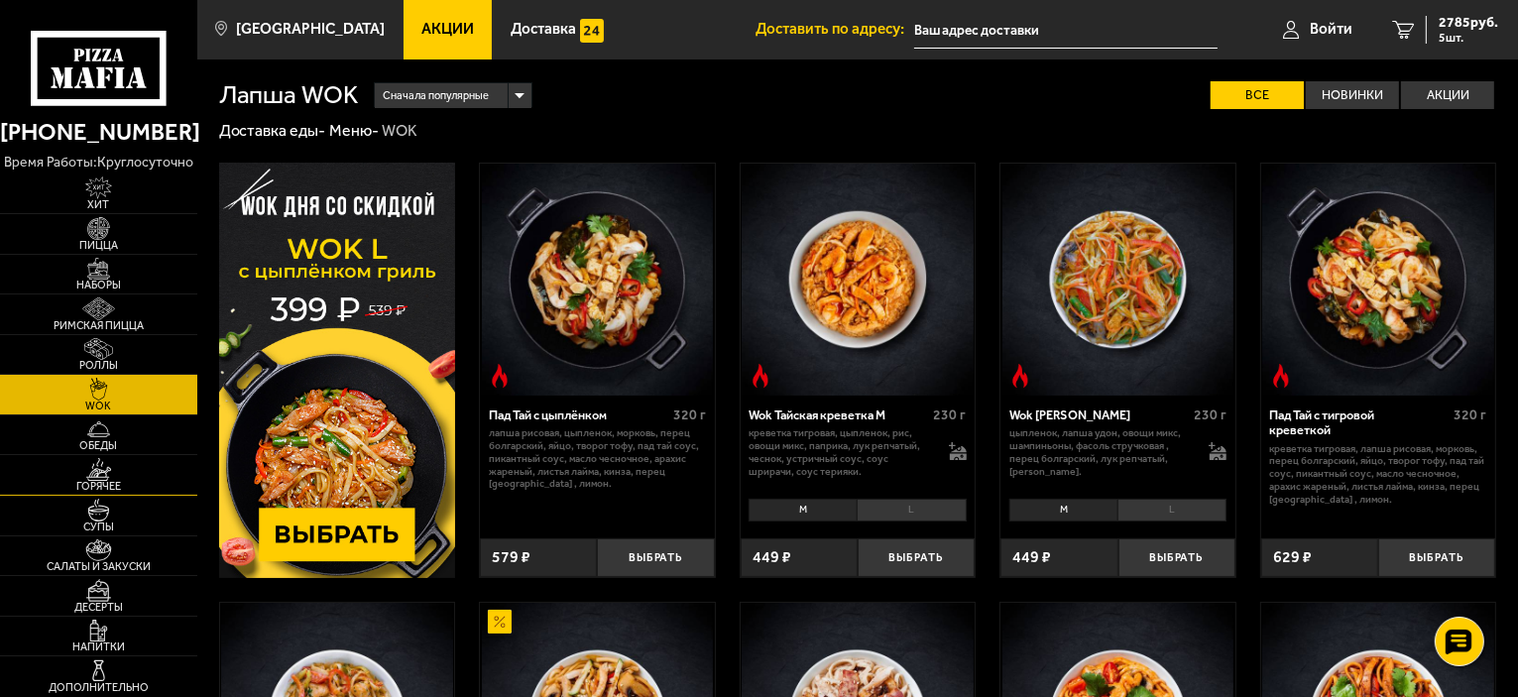
click at [103, 484] on span "Горячее" at bounding box center [98, 486] width 197 height 11
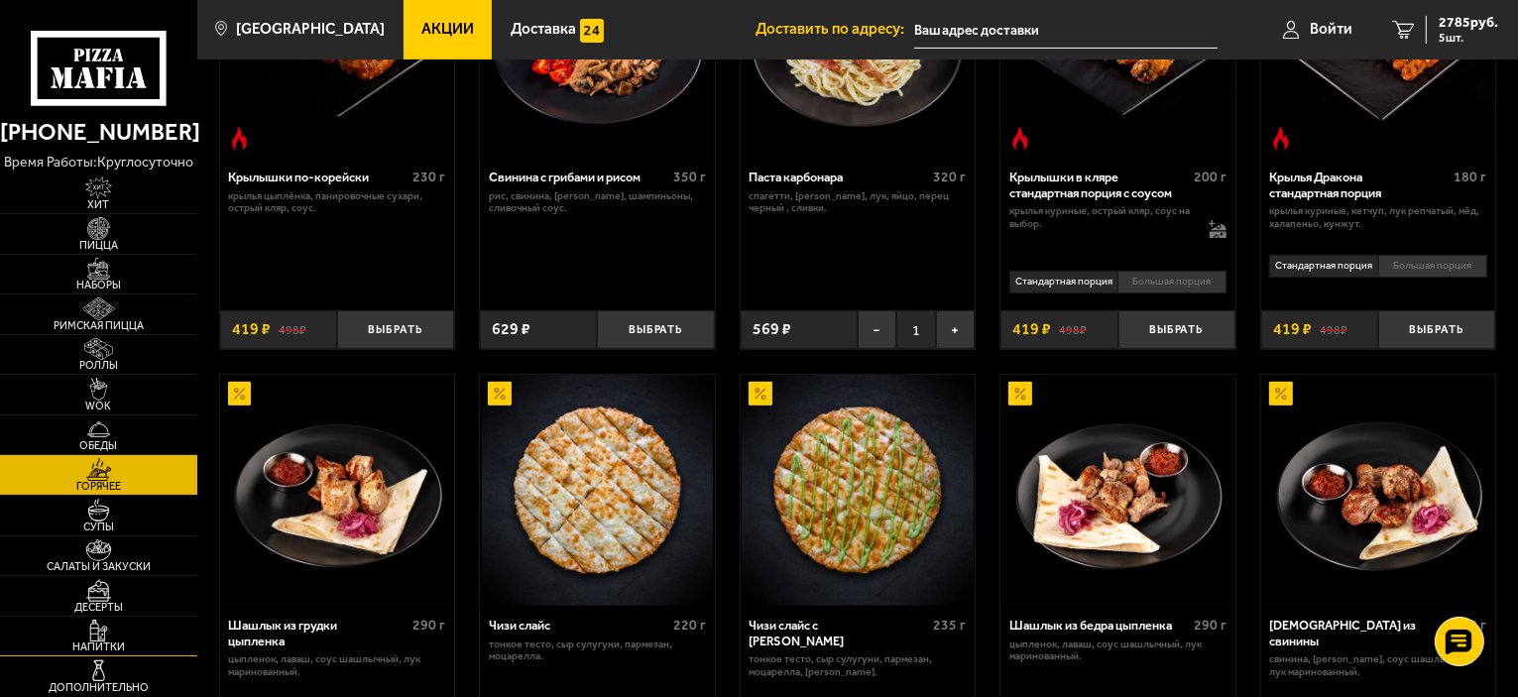
scroll to position [793, 0]
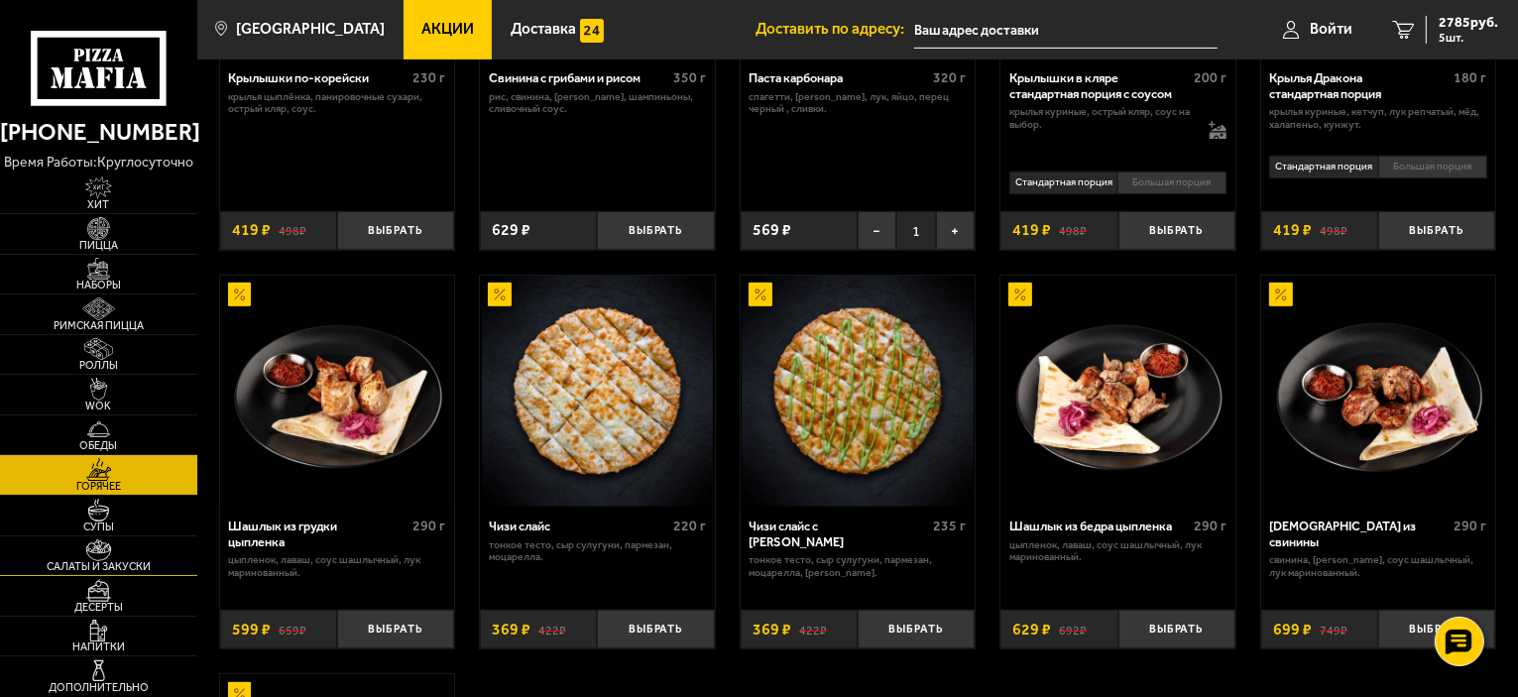
click at [111, 544] on img at bounding box center [98, 550] width 60 height 23
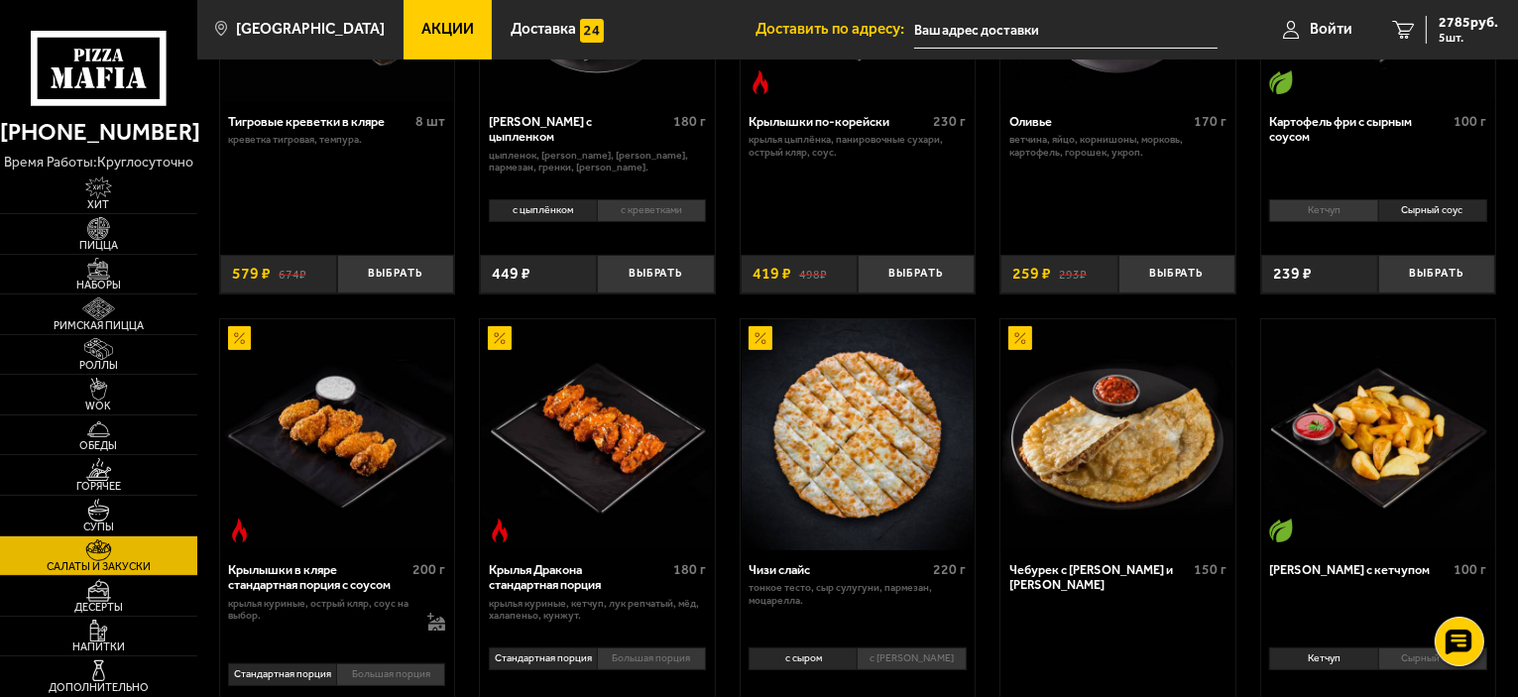
scroll to position [387, 0]
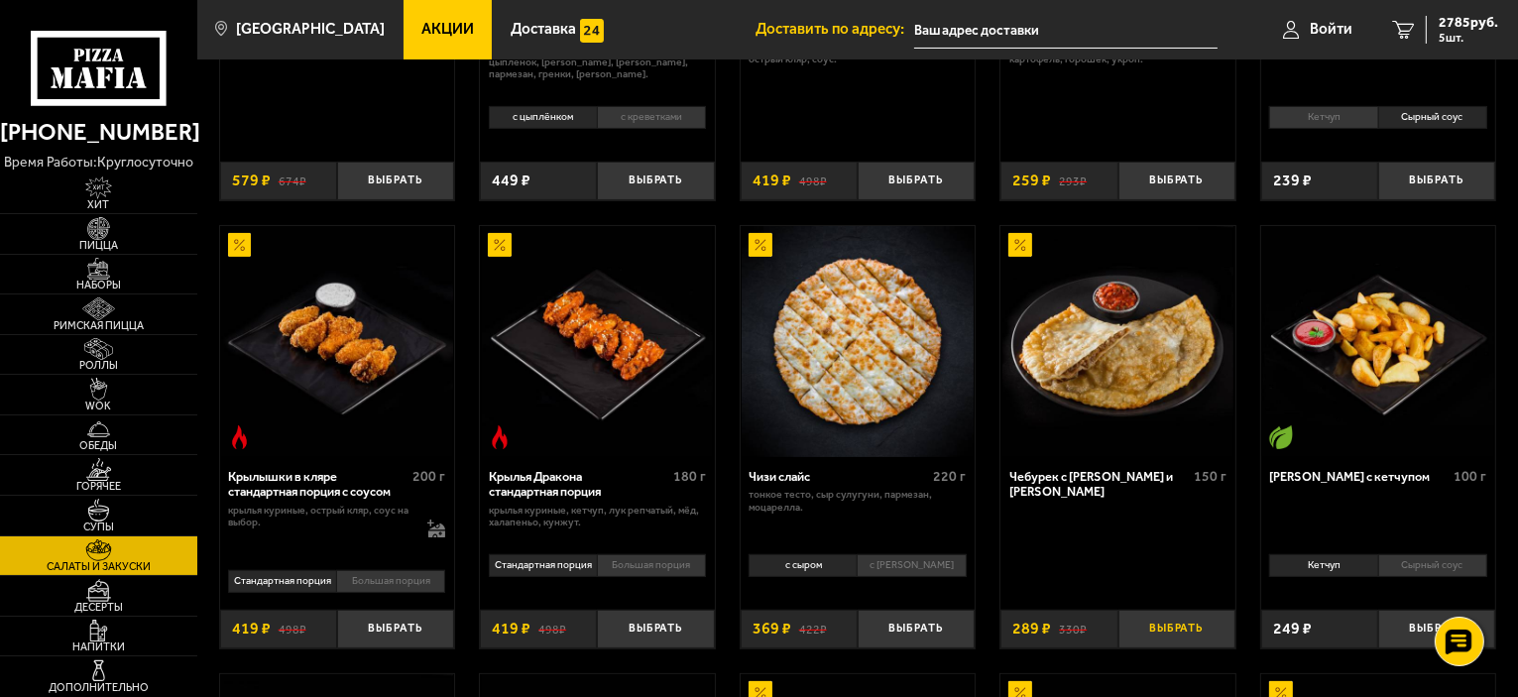
click at [1165, 620] on button "Выбрать" at bounding box center [1176, 629] width 117 height 39
click at [91, 420] on link "Обеды" at bounding box center [98, 435] width 197 height 40
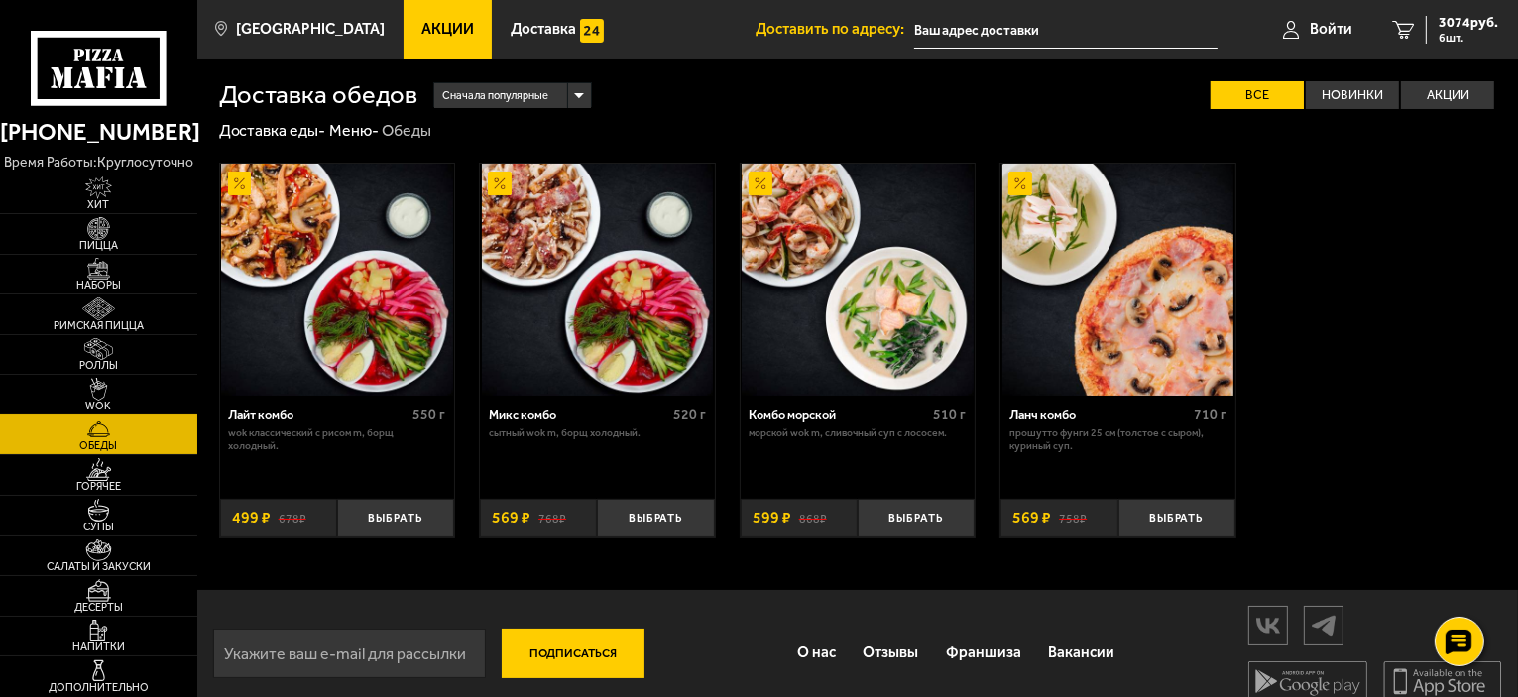
click at [88, 395] on img at bounding box center [98, 389] width 60 height 23
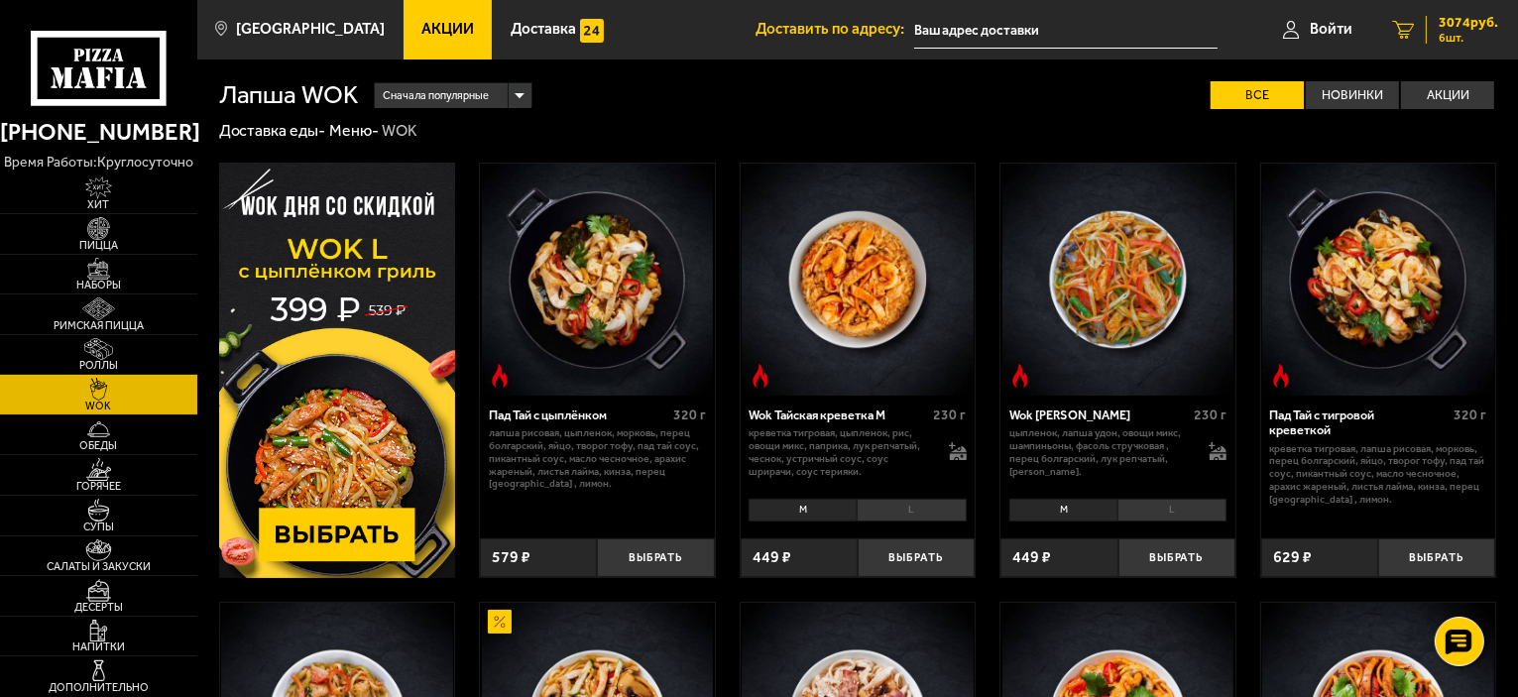
click at [1448, 33] on span "6 шт." at bounding box center [1467, 38] width 59 height 12
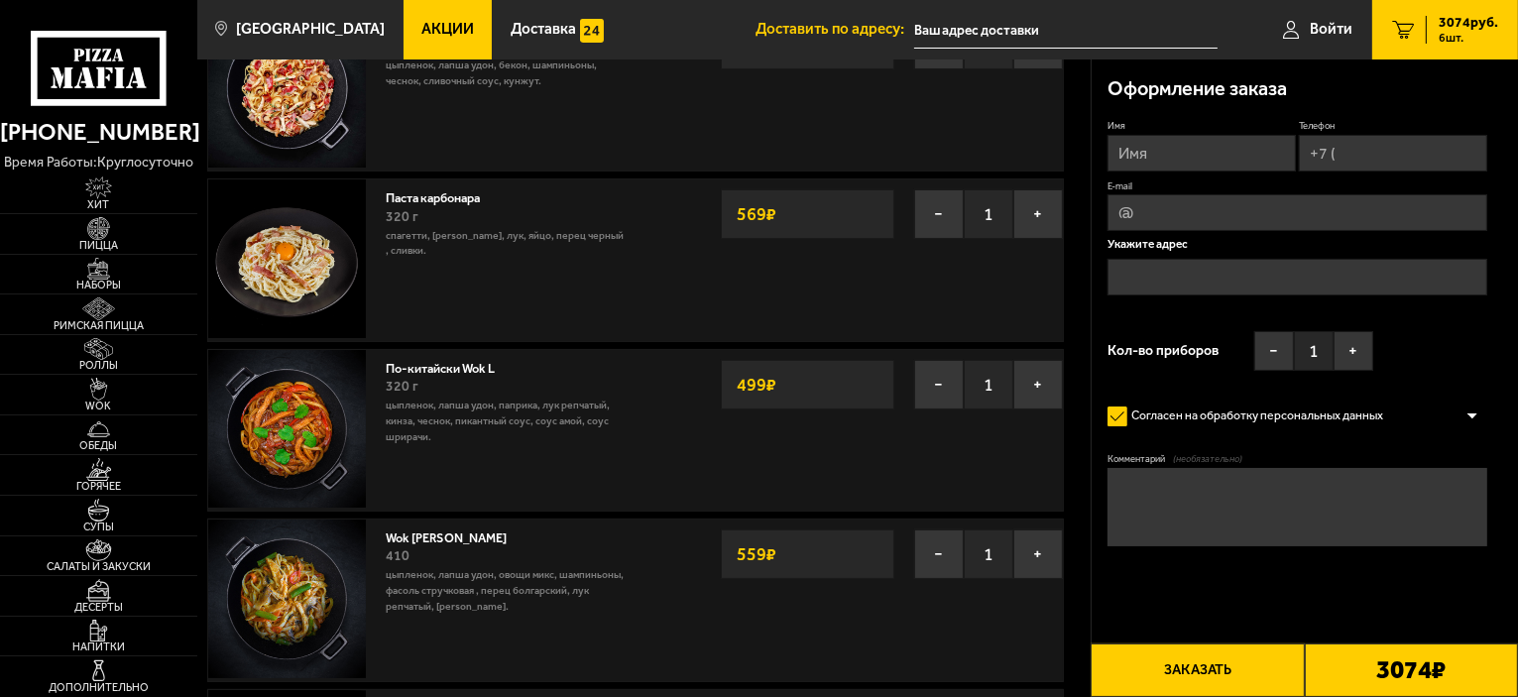
scroll to position [198, 0]
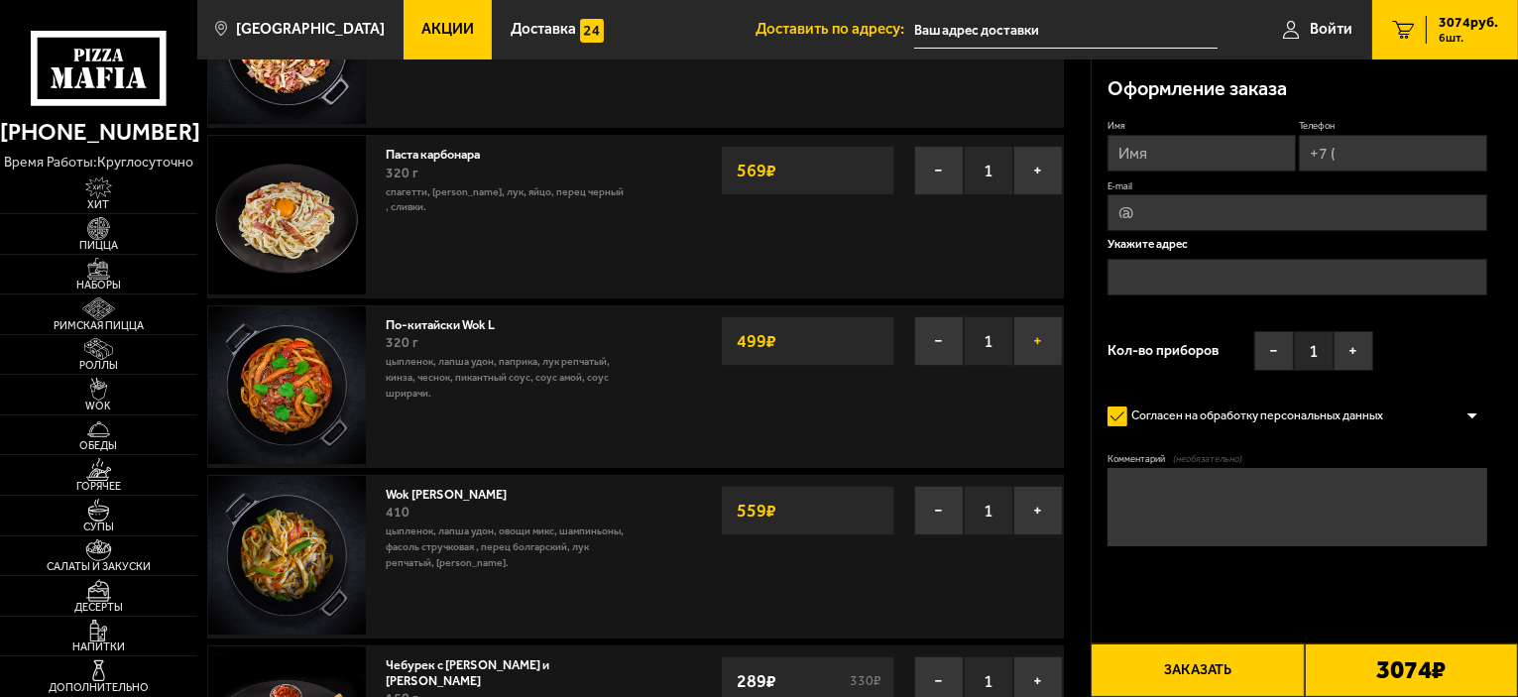
click at [1047, 340] on button "+" at bounding box center [1038, 341] width 50 height 50
click at [931, 510] on button "−" at bounding box center [939, 511] width 50 height 50
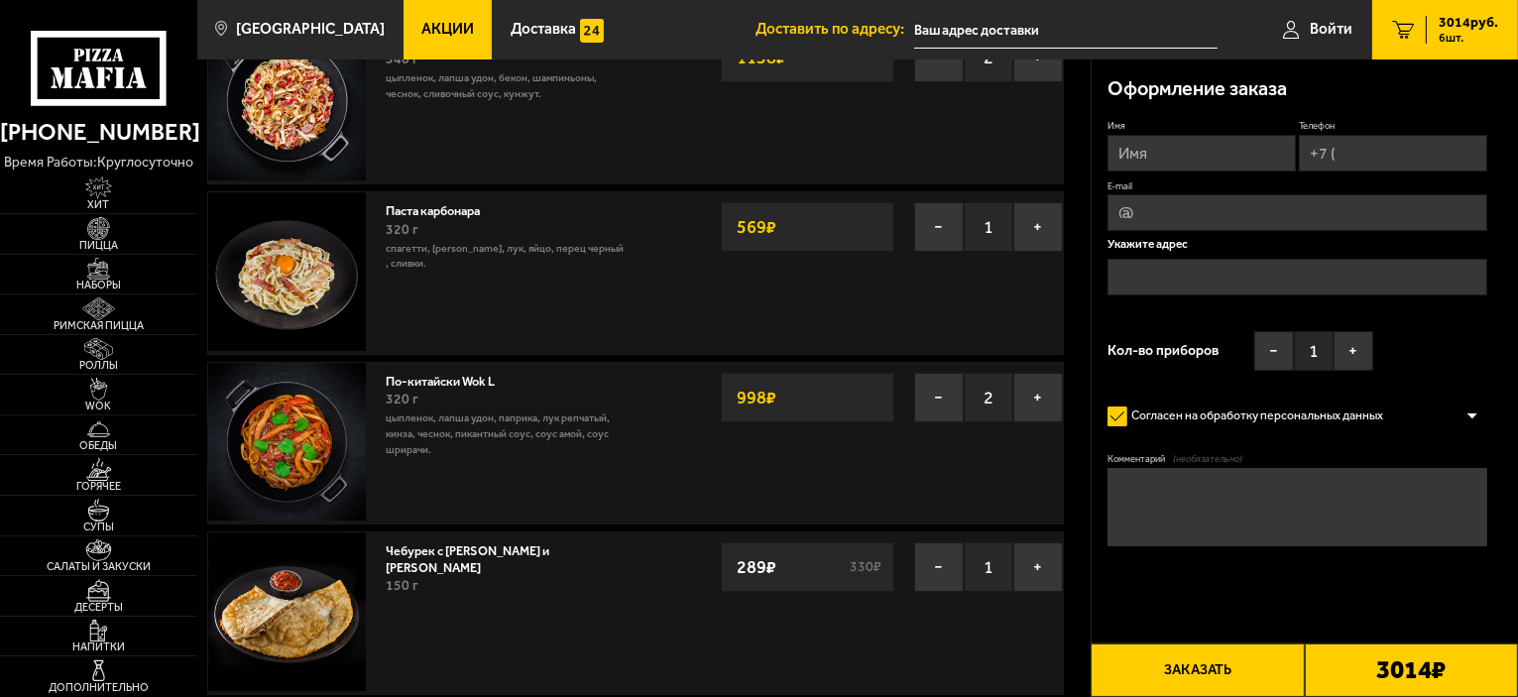
scroll to position [99, 0]
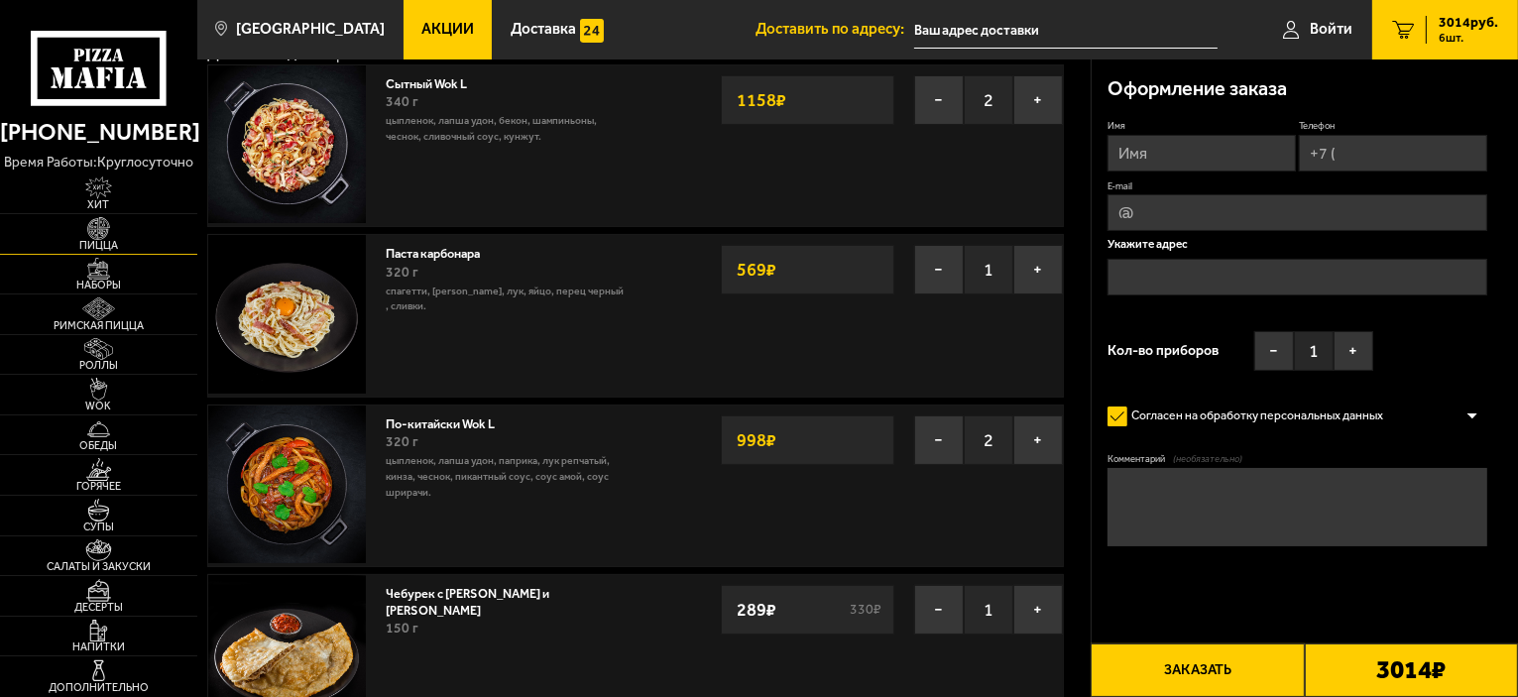
click at [76, 223] on img at bounding box center [98, 228] width 60 height 23
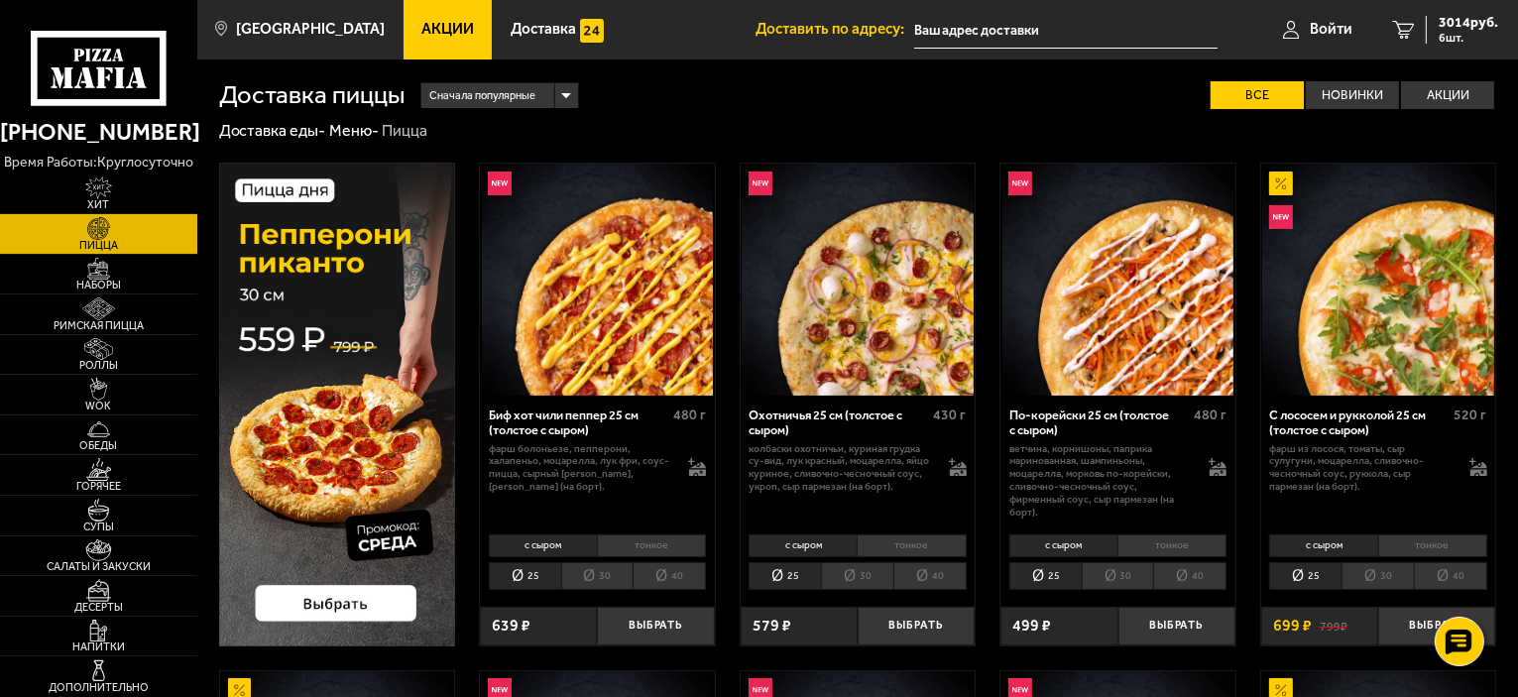
click at [600, 574] on li "30" at bounding box center [597, 576] width 72 height 28
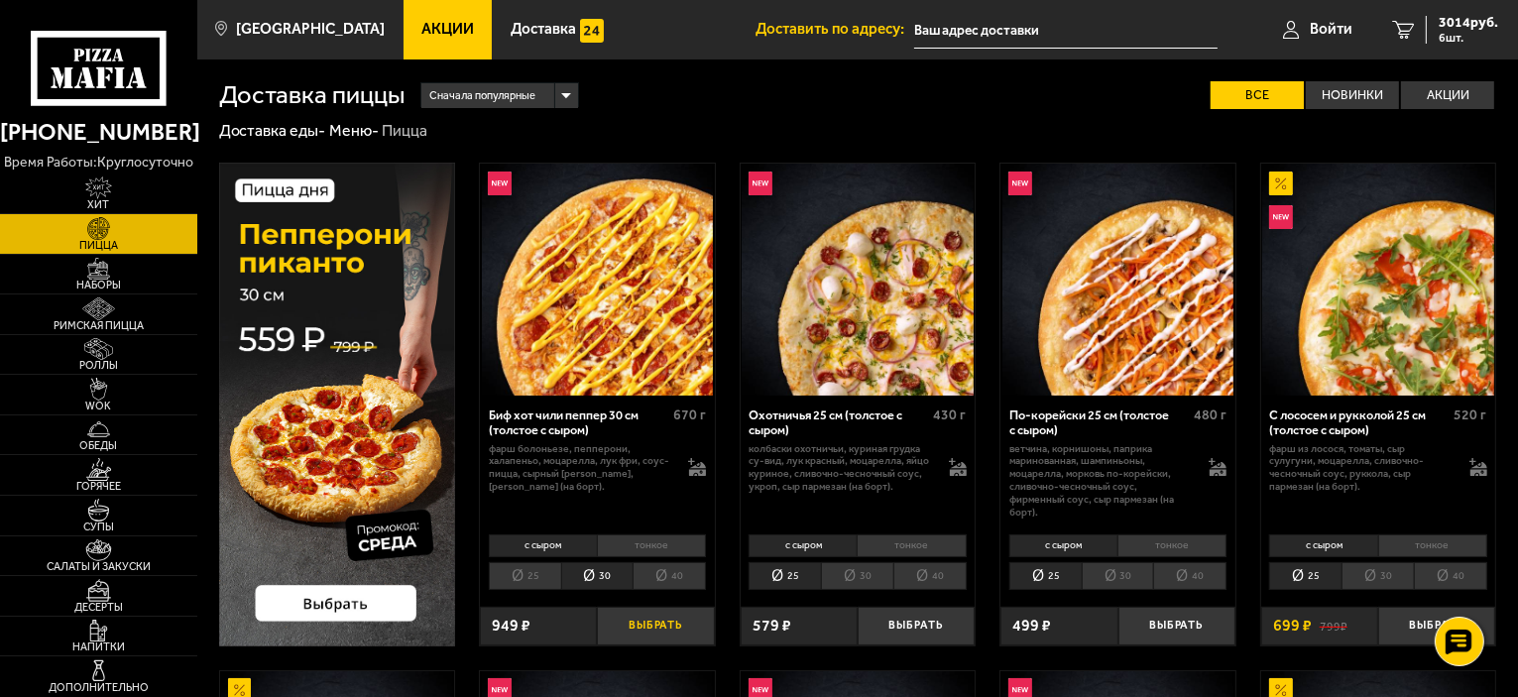
click at [646, 627] on button "Выбрать" at bounding box center [655, 626] width 117 height 39
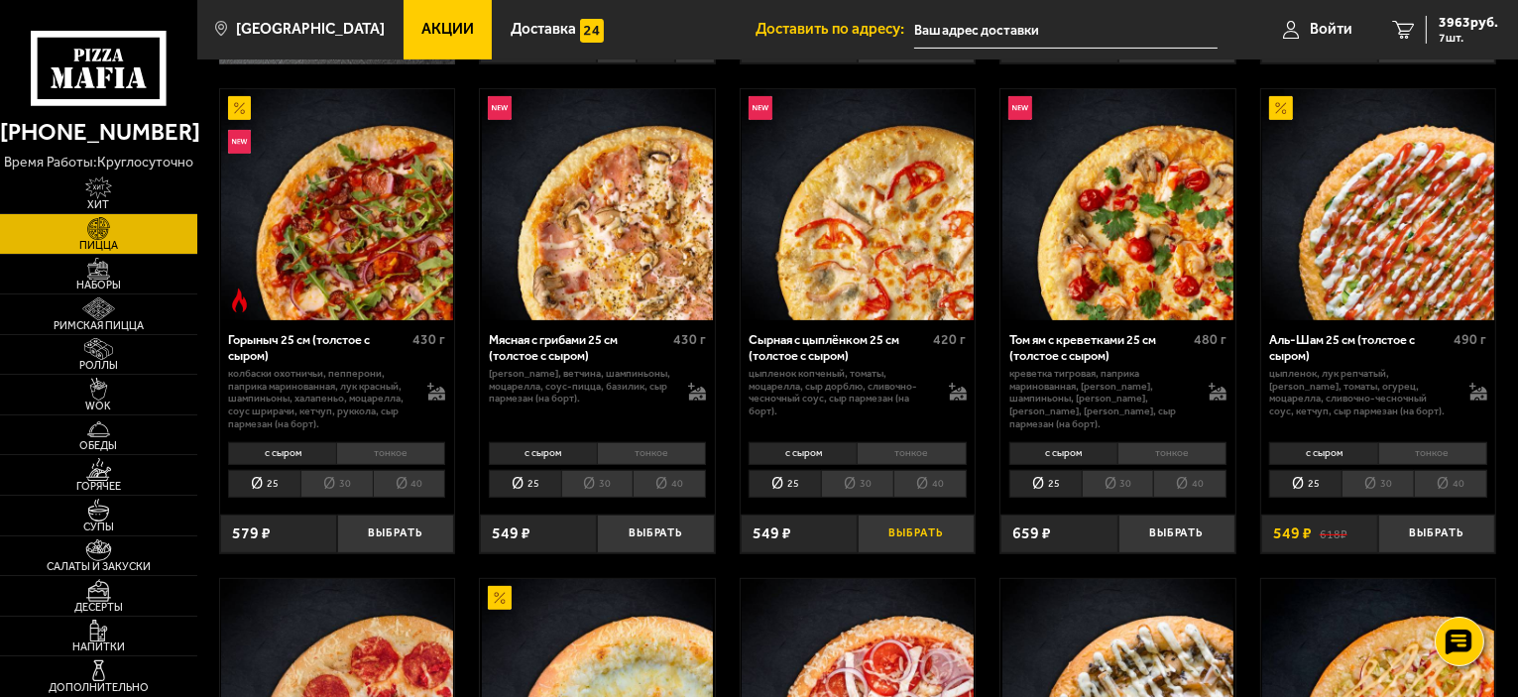
scroll to position [595, 0]
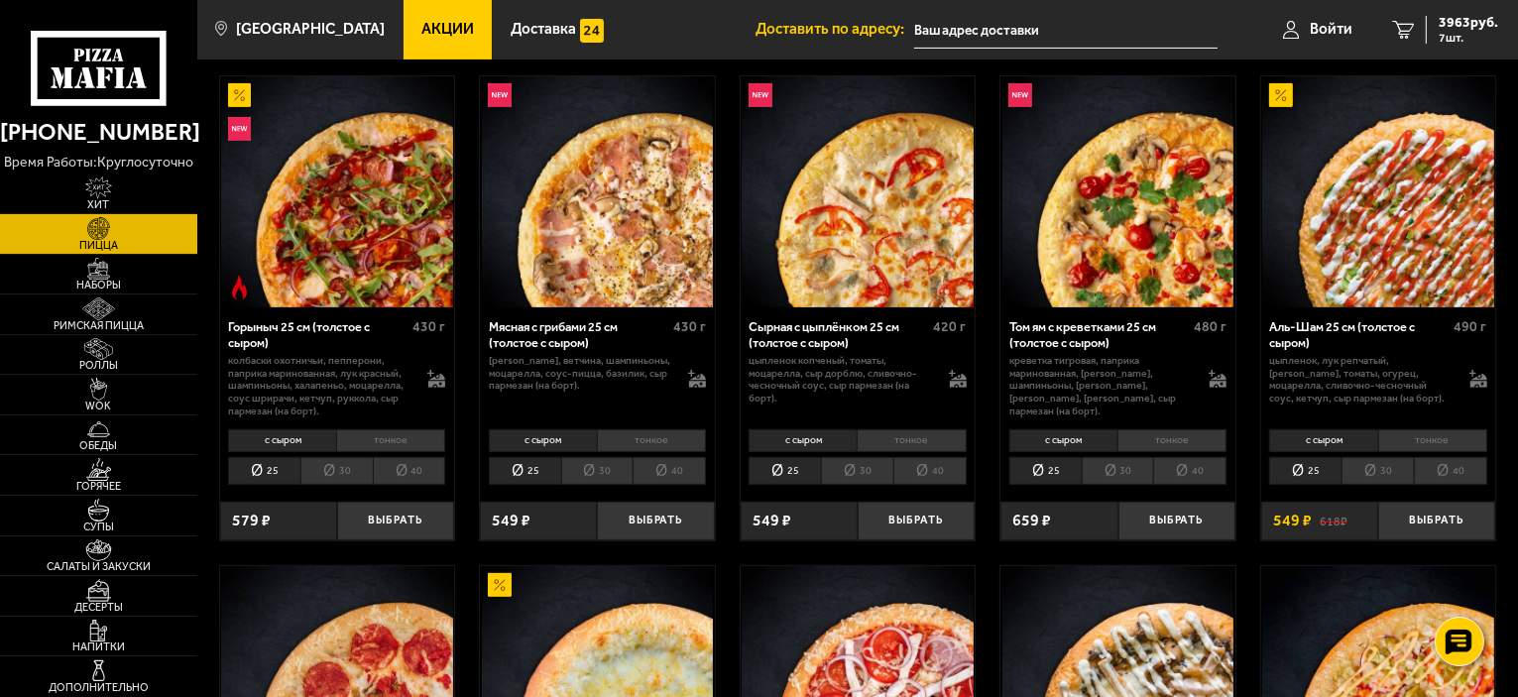
click at [872, 475] on li "30" at bounding box center [857, 471] width 72 height 28
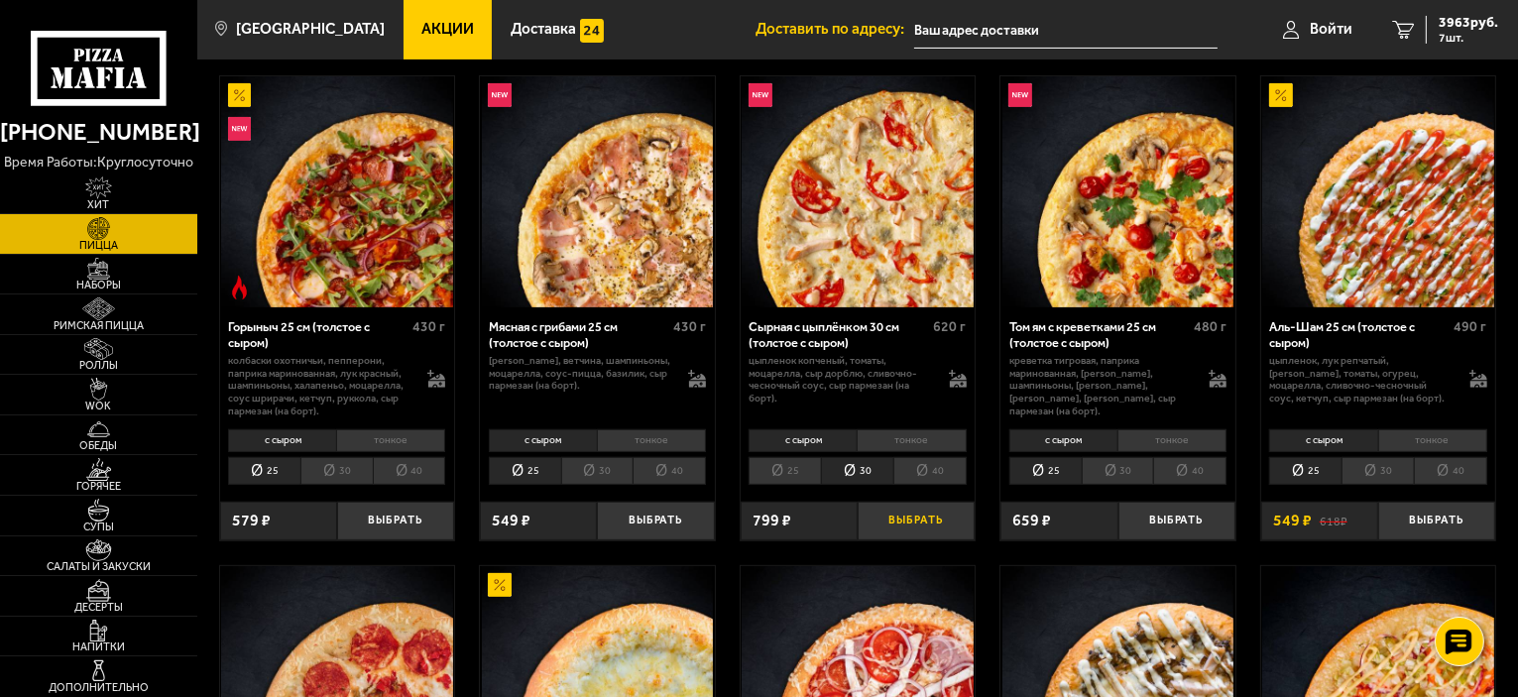
click at [921, 516] on button "Выбрать" at bounding box center [915, 521] width 117 height 39
click at [107, 352] on img at bounding box center [98, 349] width 60 height 23
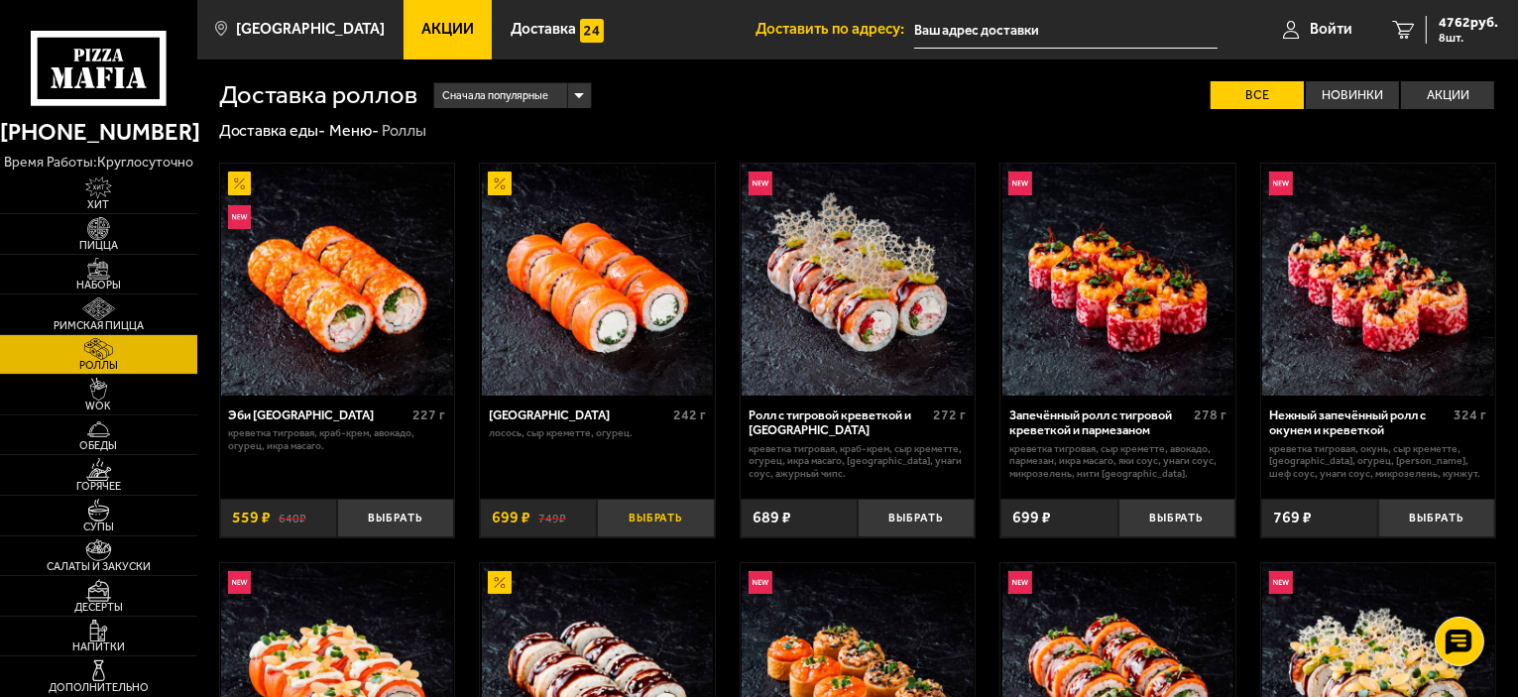
click at [666, 526] on button "Выбрать" at bounding box center [655, 518] width 117 height 39
click at [1439, 32] on span "9 шт." at bounding box center [1467, 38] width 59 height 12
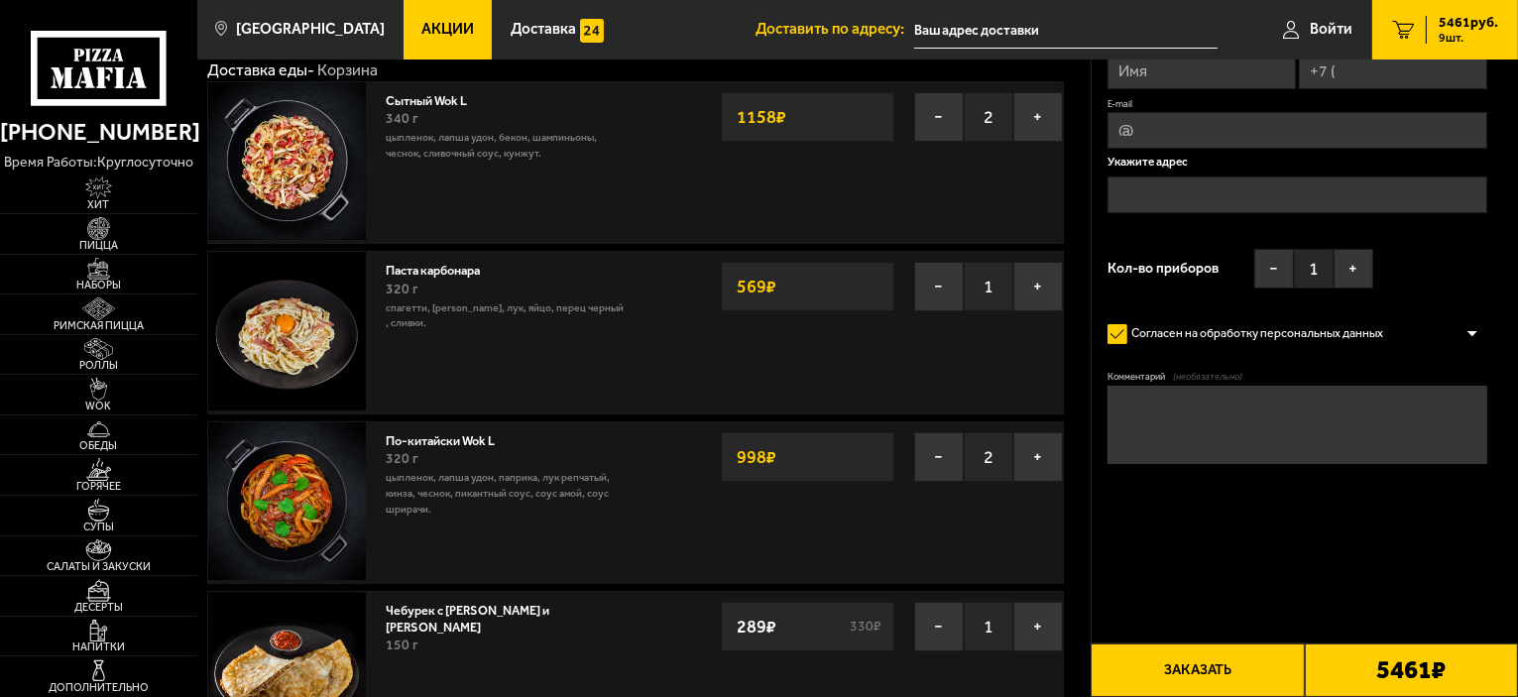
scroll to position [198, 0]
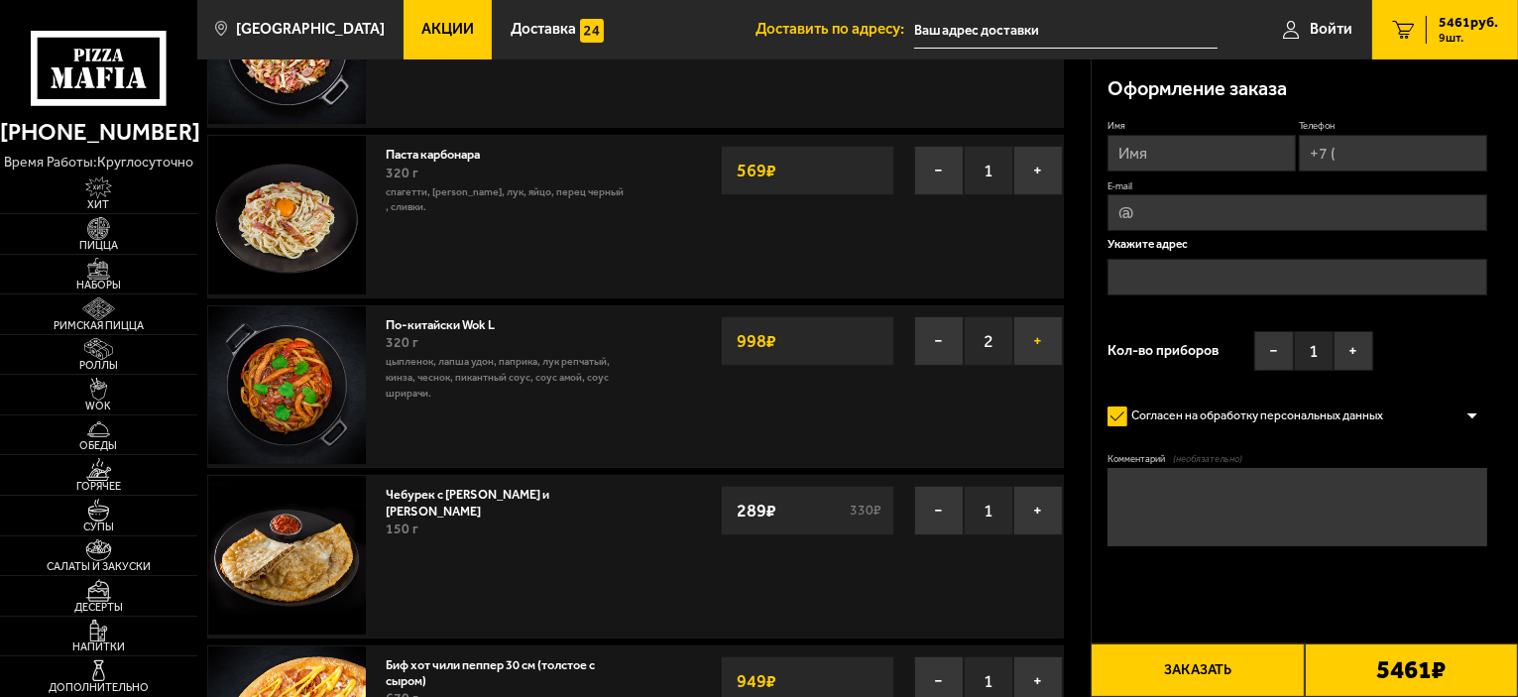
click at [1035, 347] on button "+" at bounding box center [1038, 341] width 50 height 50
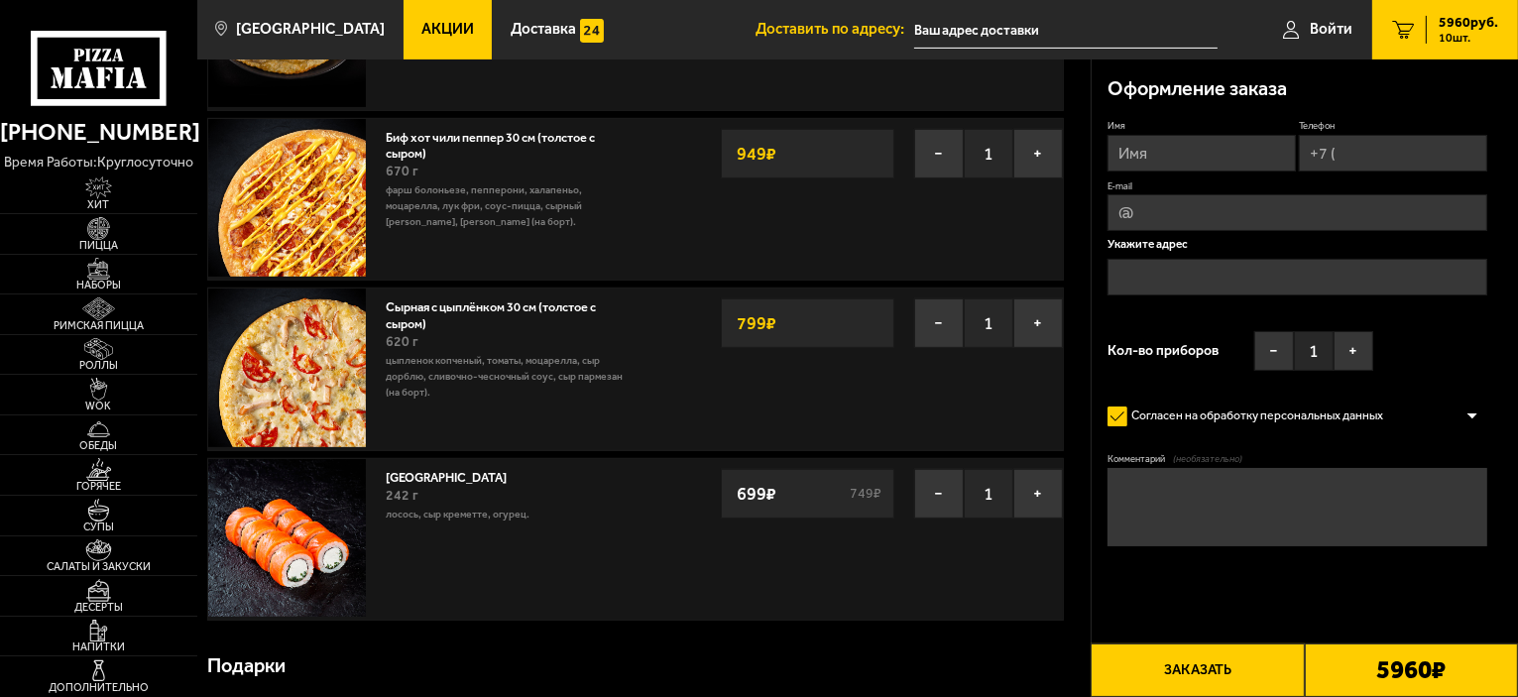
scroll to position [694, 0]
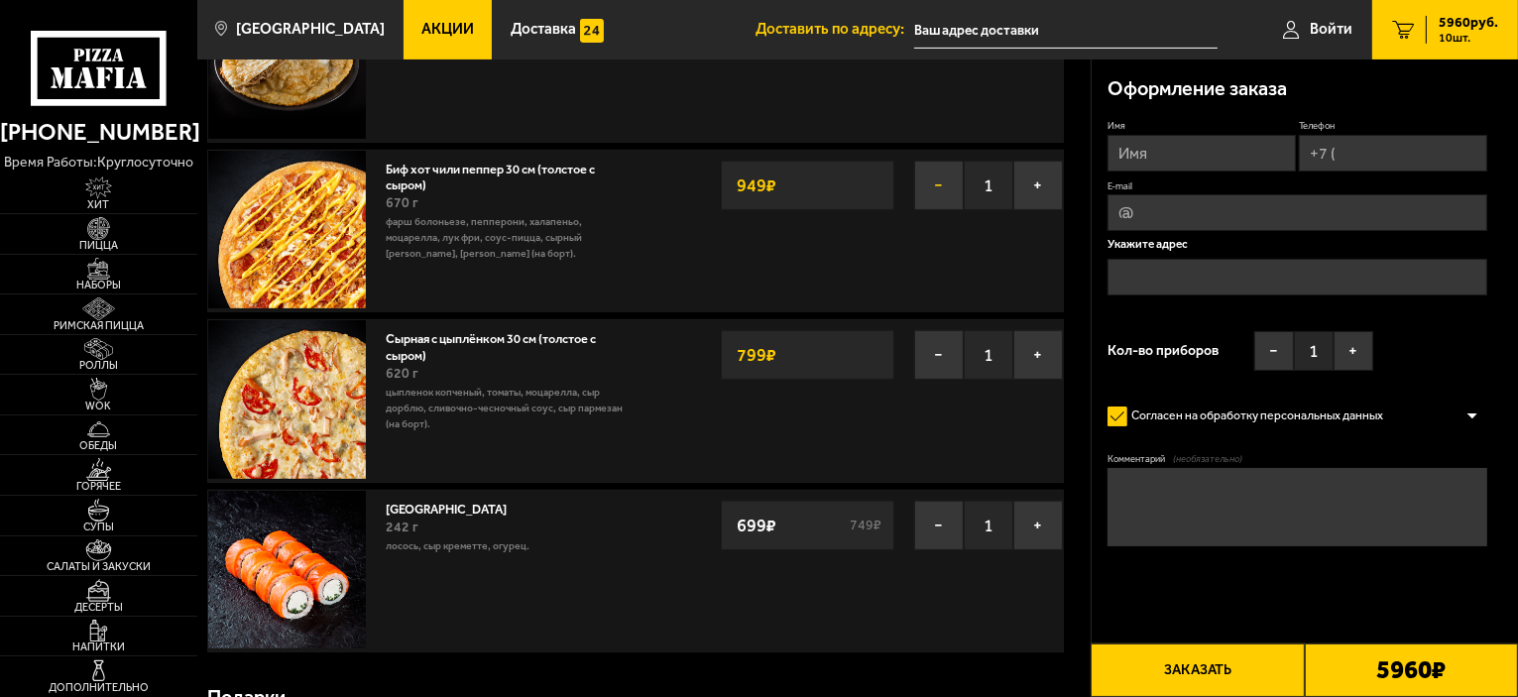
click at [940, 184] on button "−" at bounding box center [939, 186] width 50 height 50
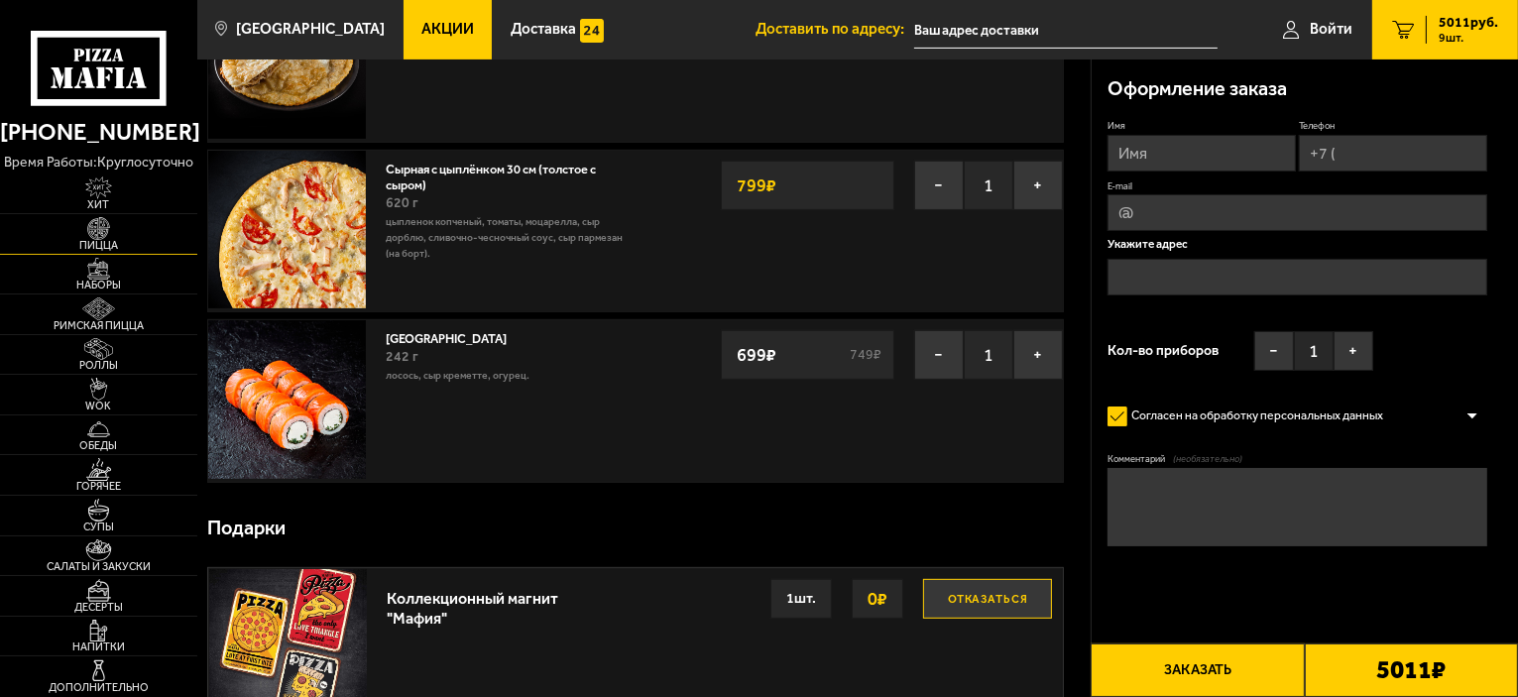
click at [84, 227] on img at bounding box center [98, 228] width 60 height 23
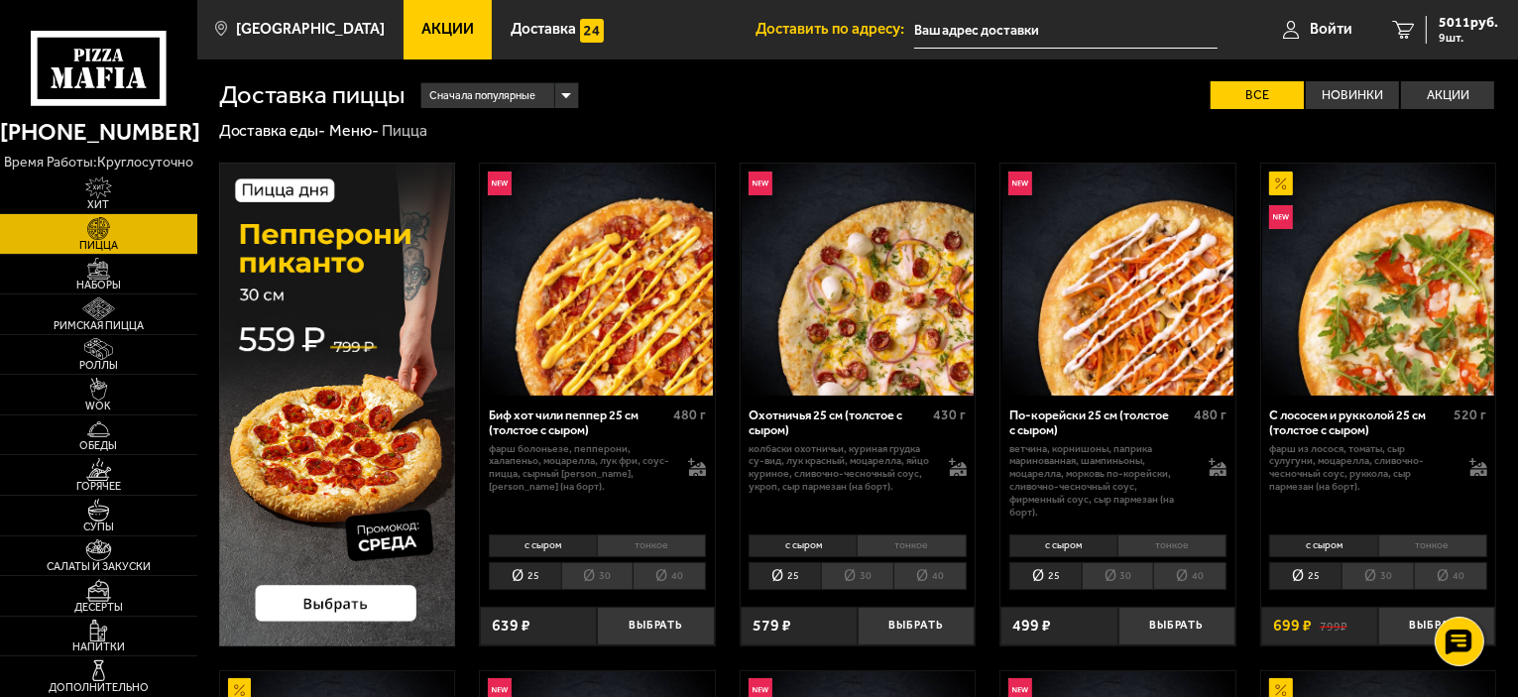
click at [603, 574] on li "30" at bounding box center [597, 576] width 72 height 28
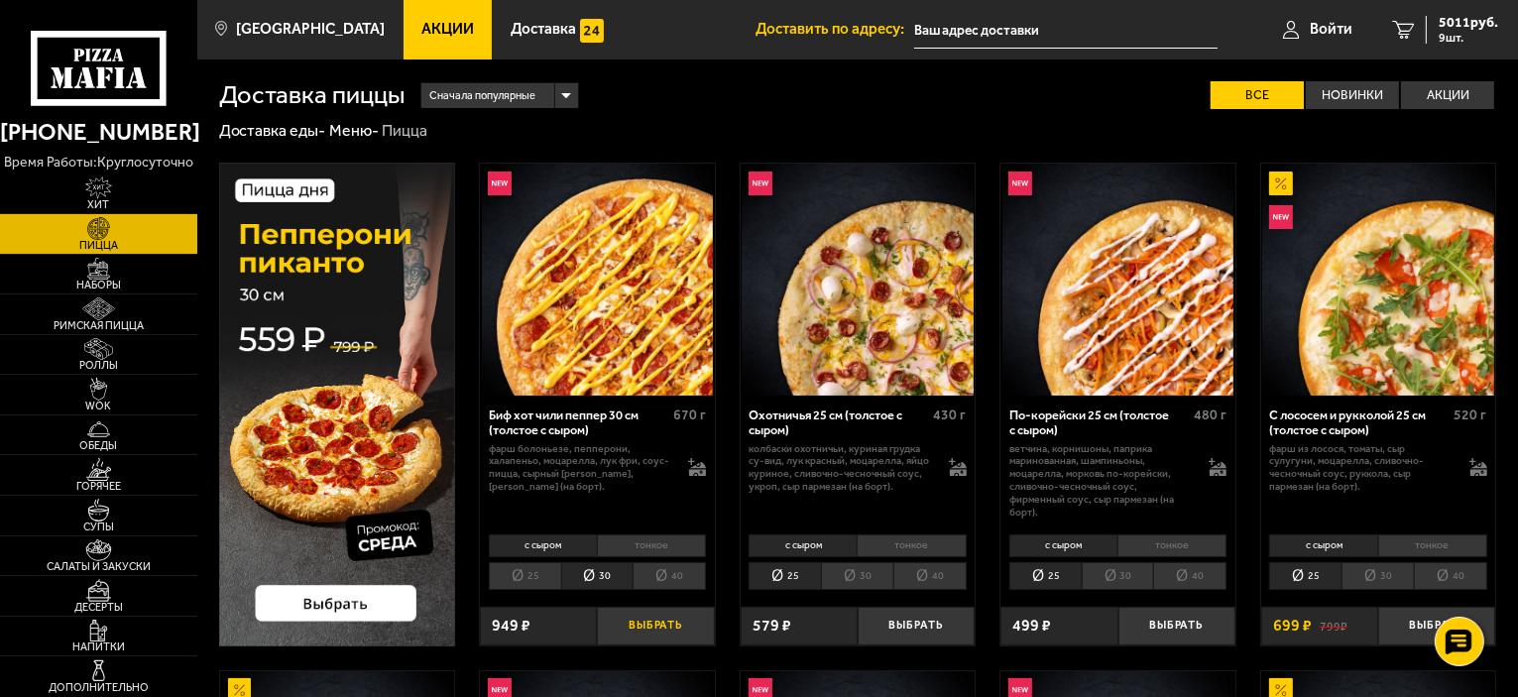
click at [664, 625] on button "Выбрать" at bounding box center [655, 626] width 117 height 39
click at [1449, 38] on span "10 шт." at bounding box center [1467, 38] width 59 height 12
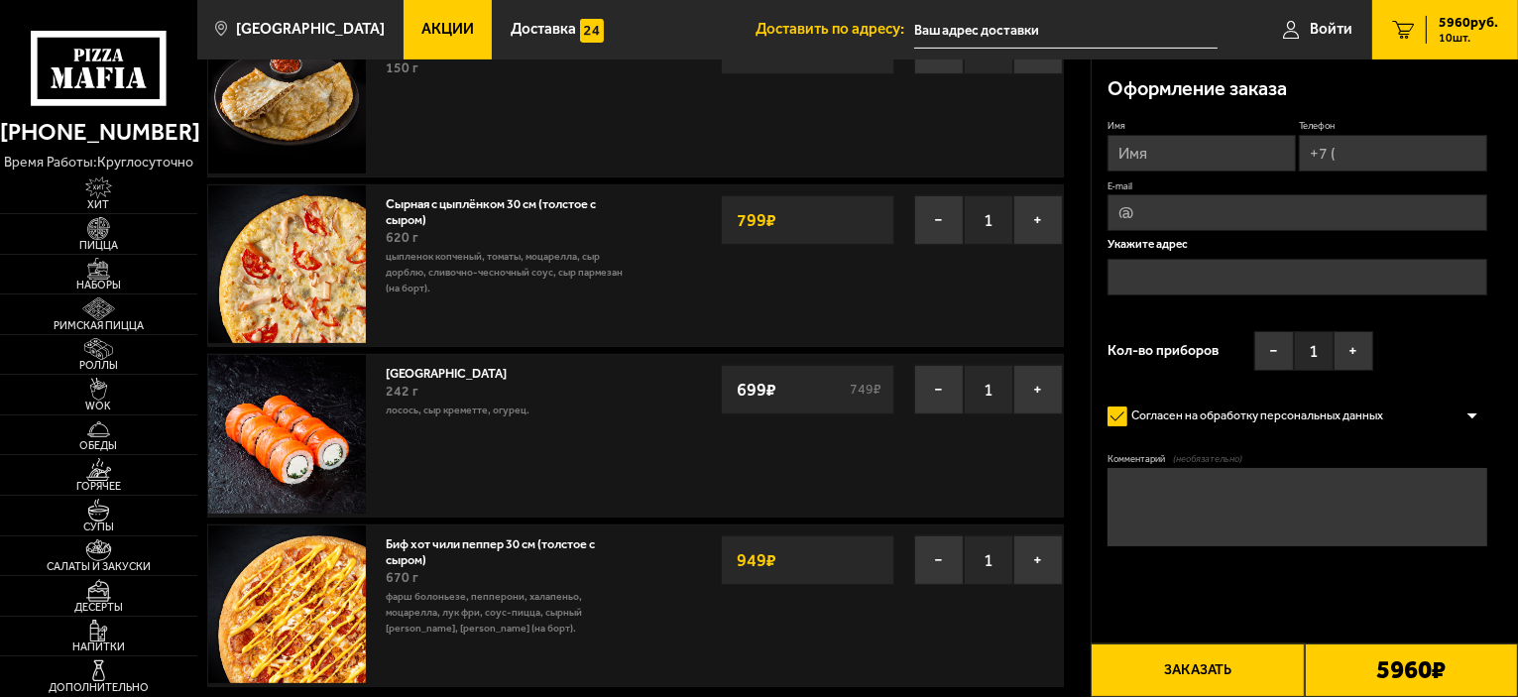
scroll to position [694, 0]
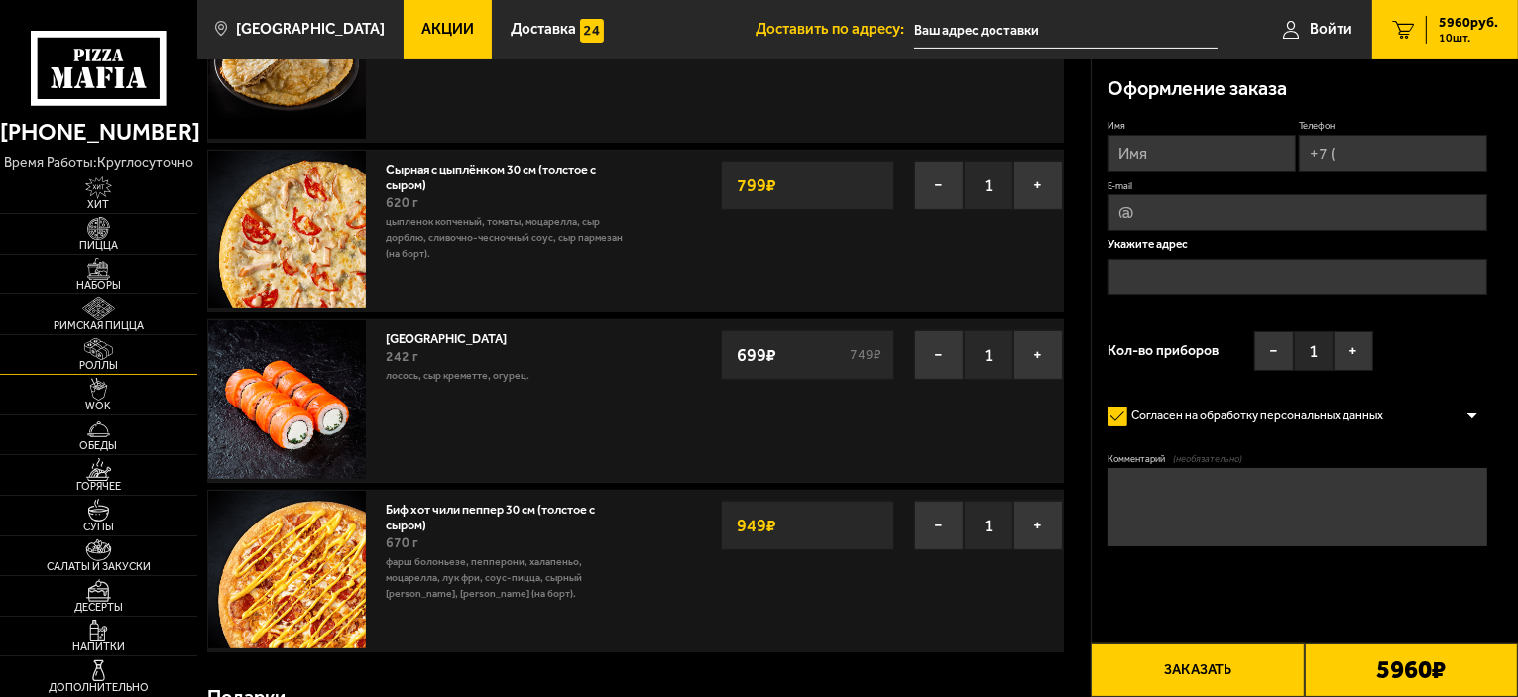
click at [90, 349] on img at bounding box center [98, 349] width 60 height 23
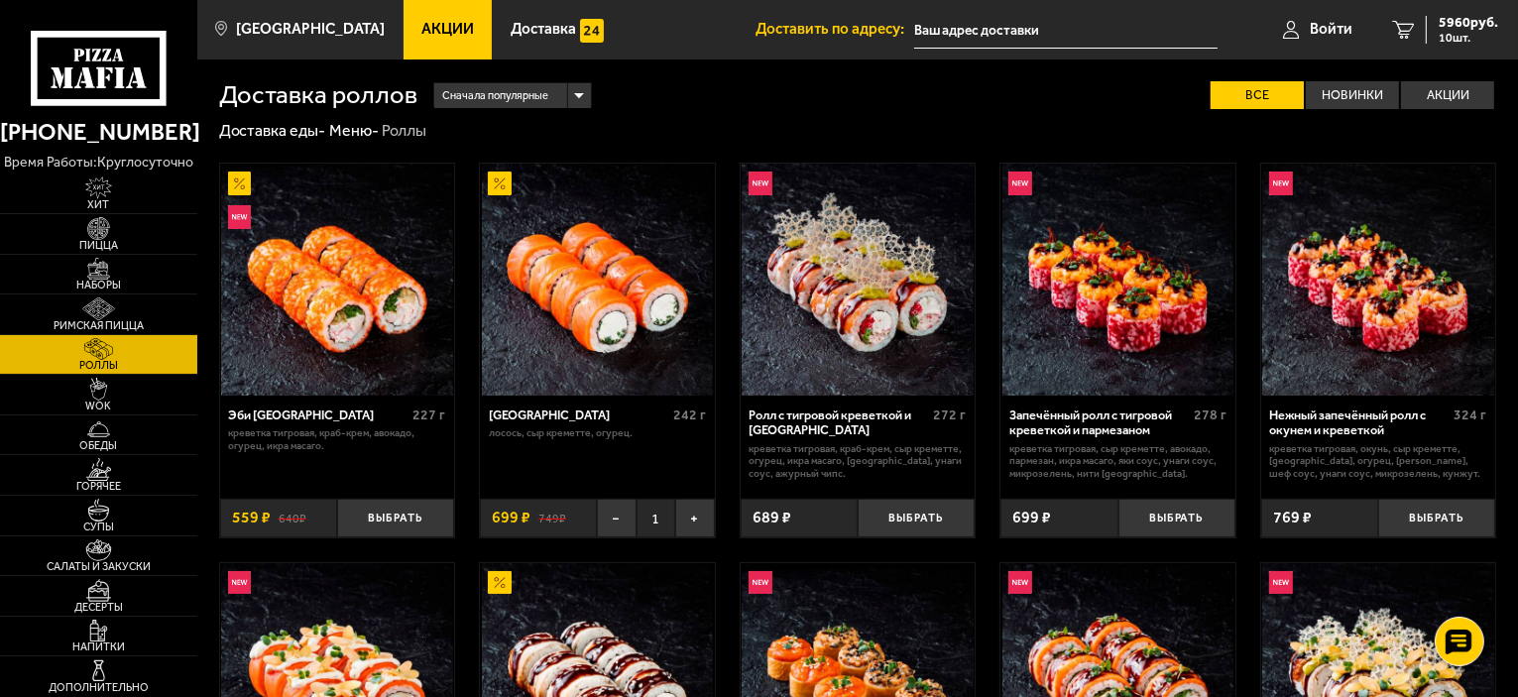
click at [857, 318] on img at bounding box center [857, 280] width 232 height 232
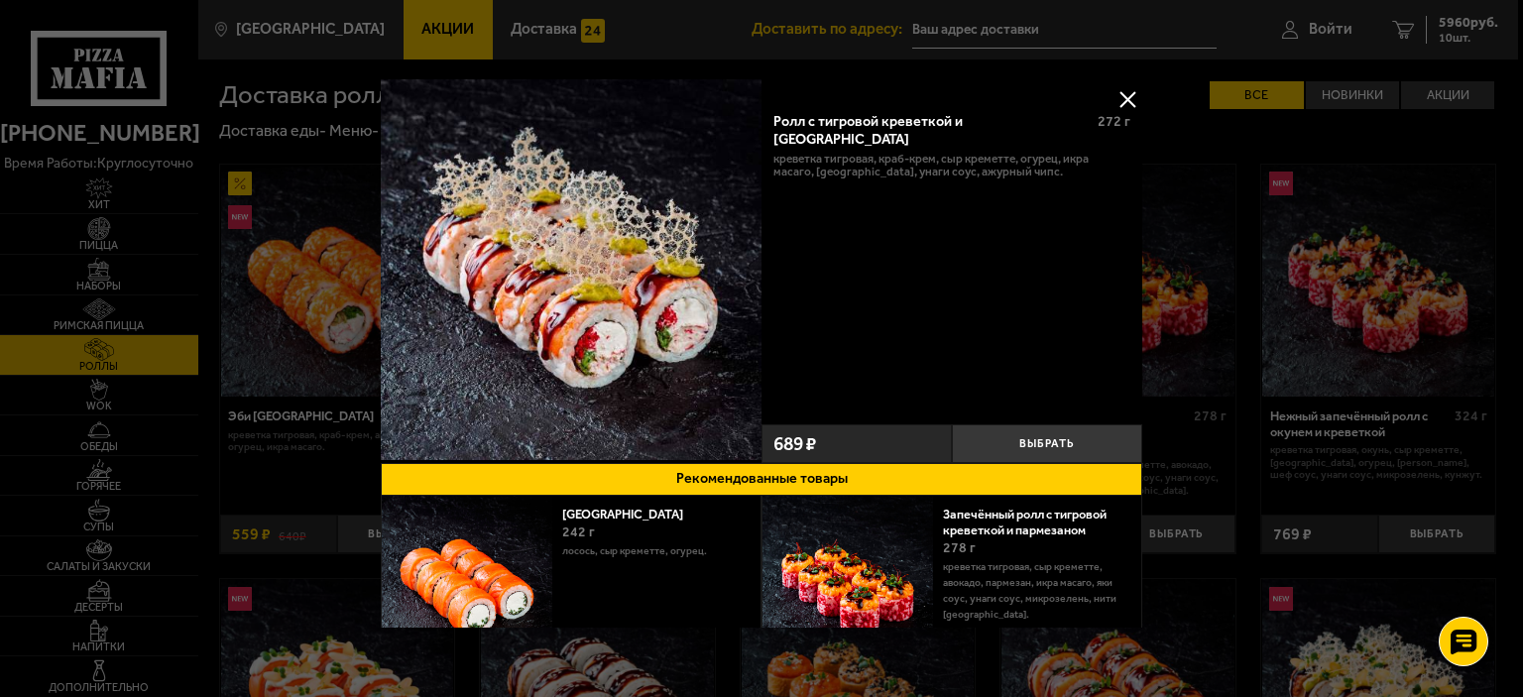
click at [1126, 93] on button at bounding box center [1127, 99] width 30 height 30
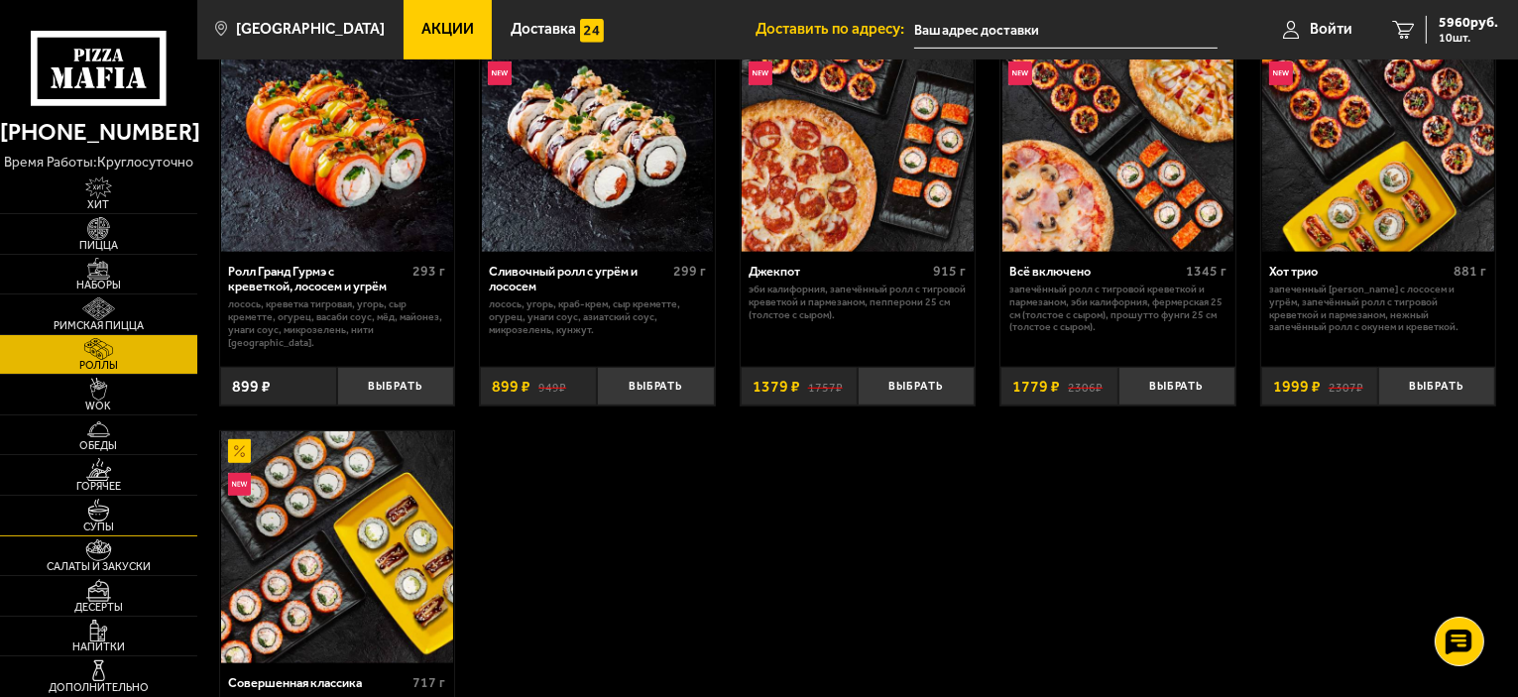
scroll to position [991, 0]
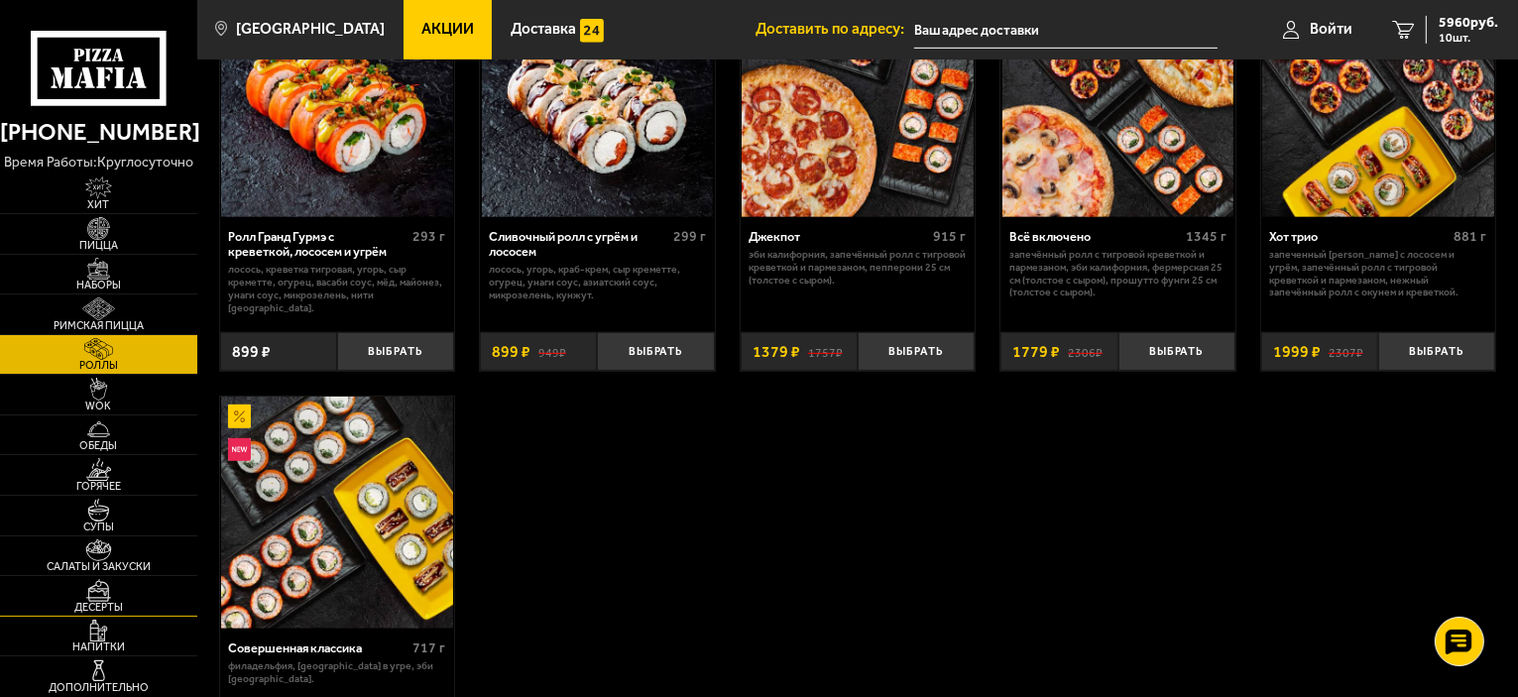
click at [107, 588] on img at bounding box center [98, 590] width 60 height 23
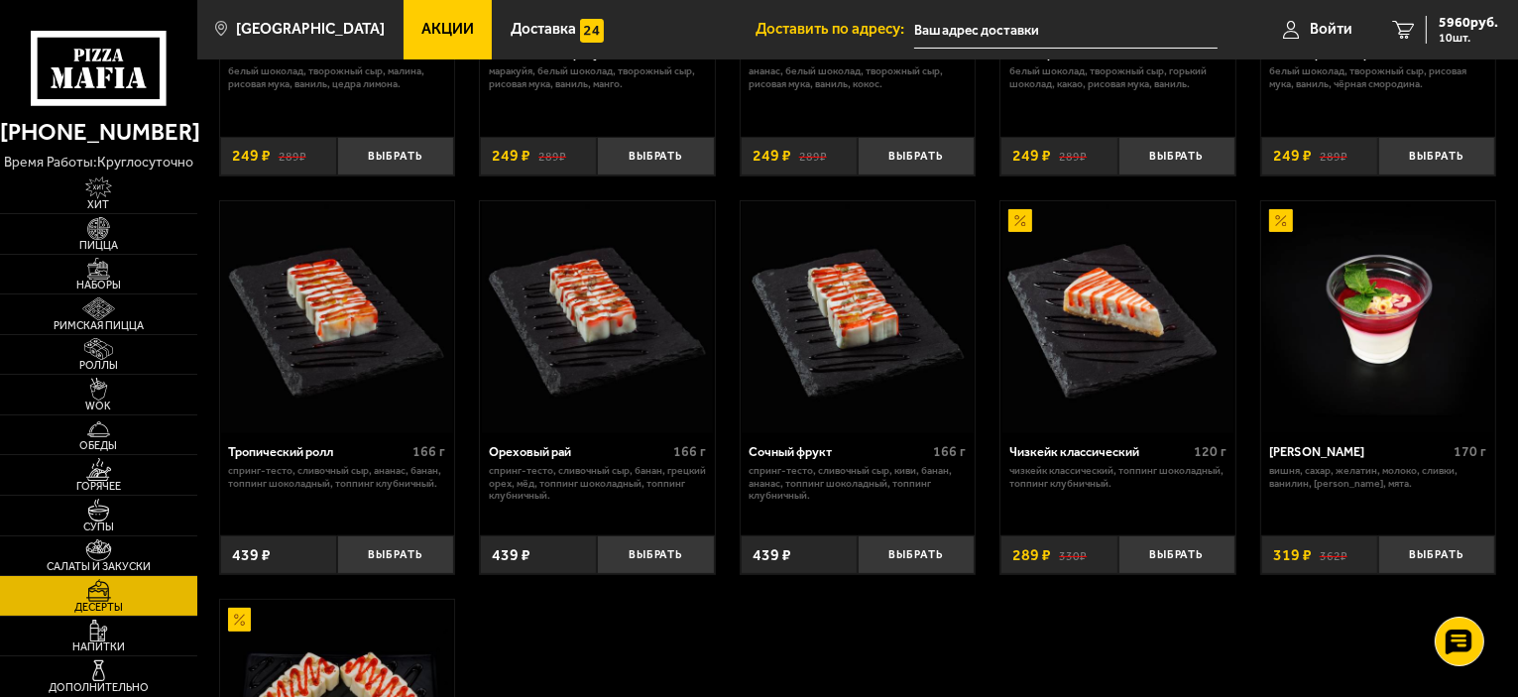
scroll to position [396, 0]
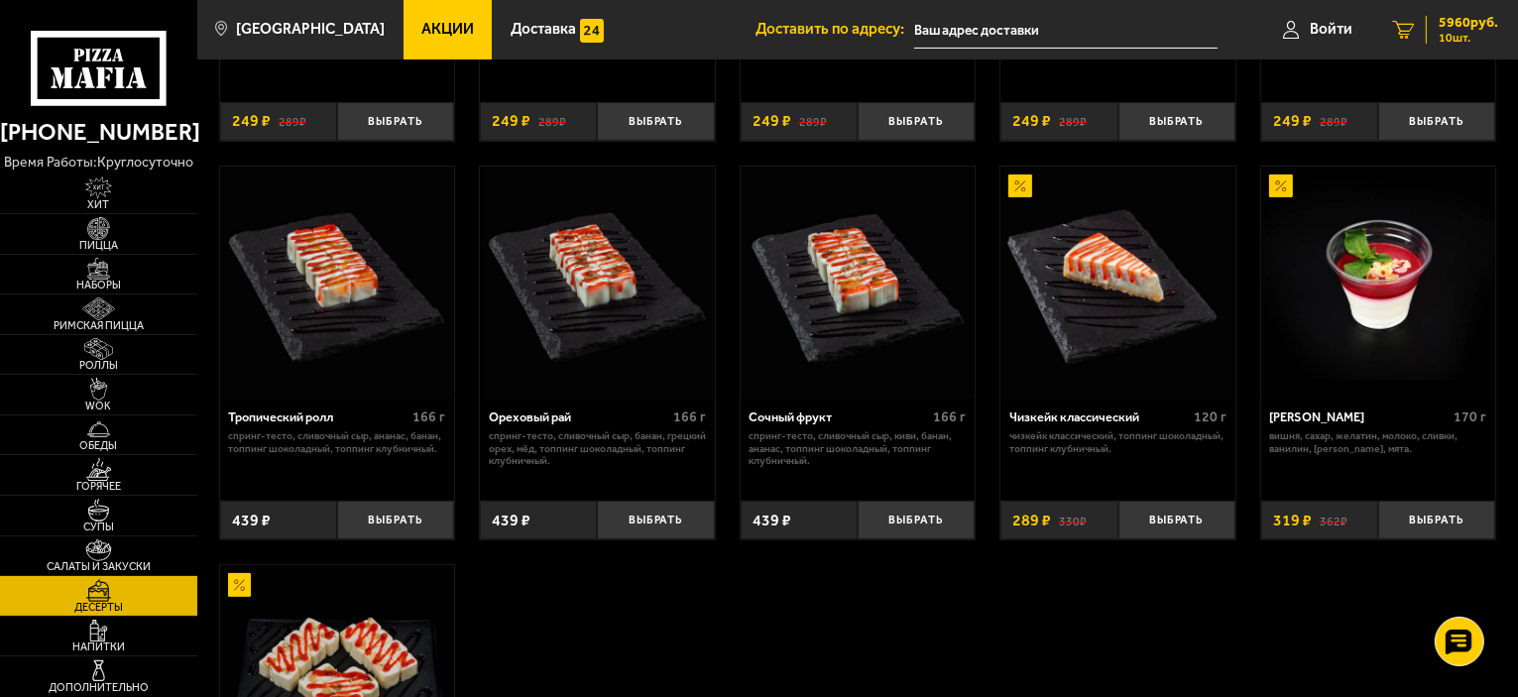
click at [1452, 23] on span "5960 руб." at bounding box center [1467, 23] width 59 height 14
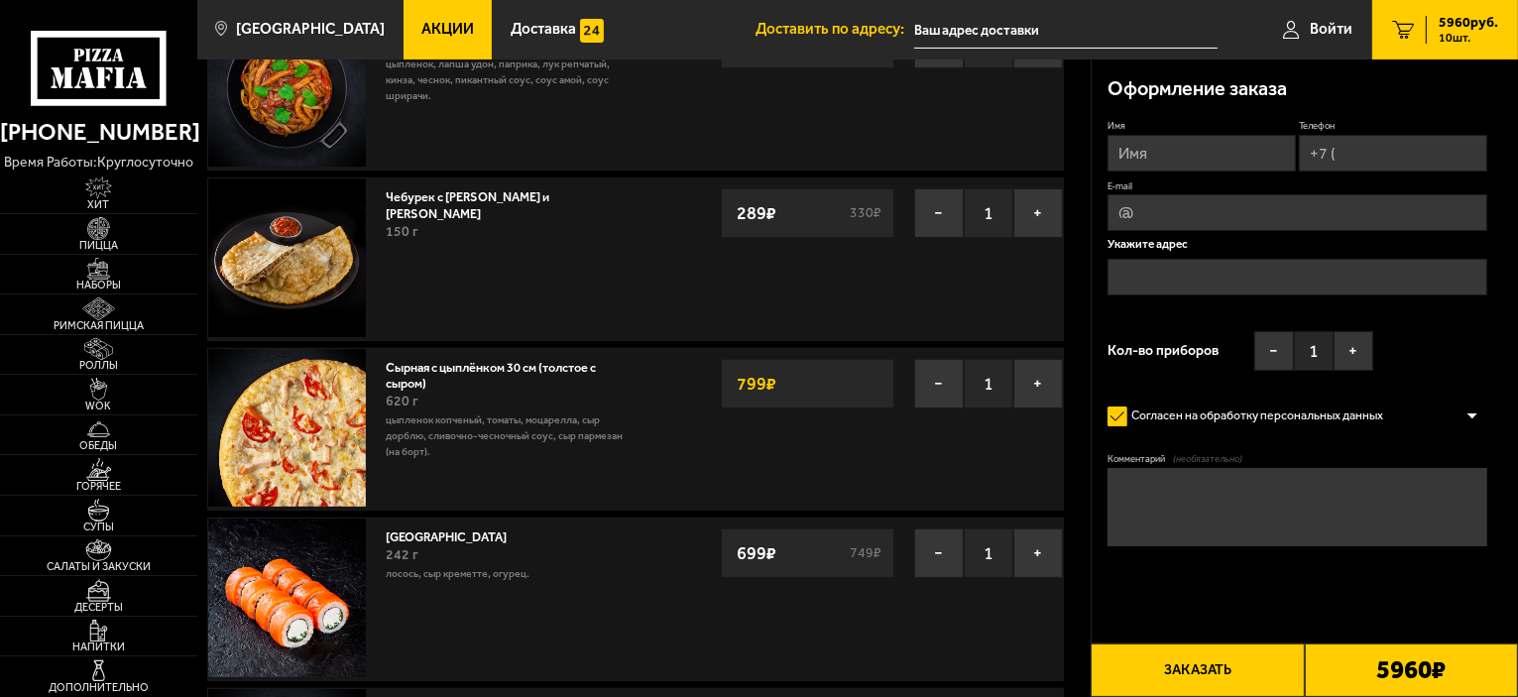
scroll to position [496, 0]
click at [1044, 213] on button "+" at bounding box center [1038, 213] width 50 height 50
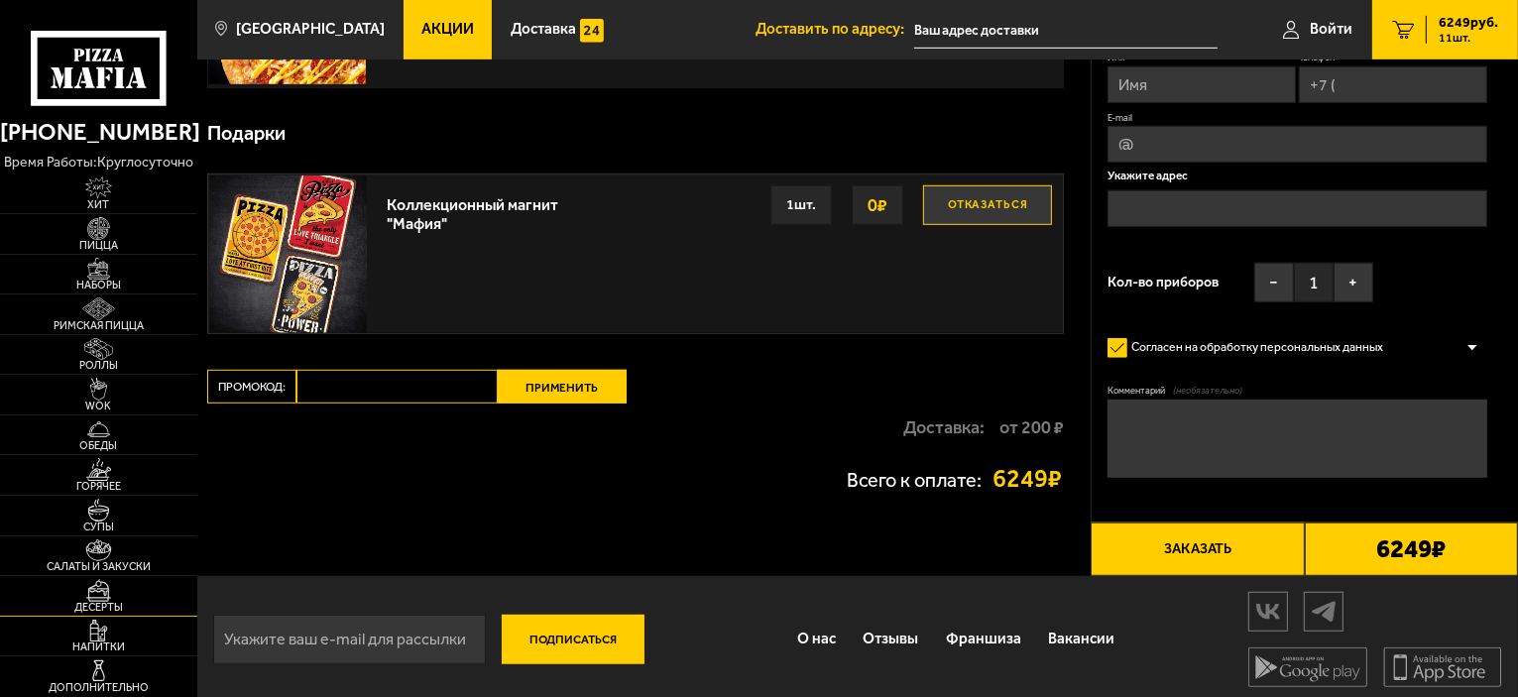
scroll to position [1261, 0]
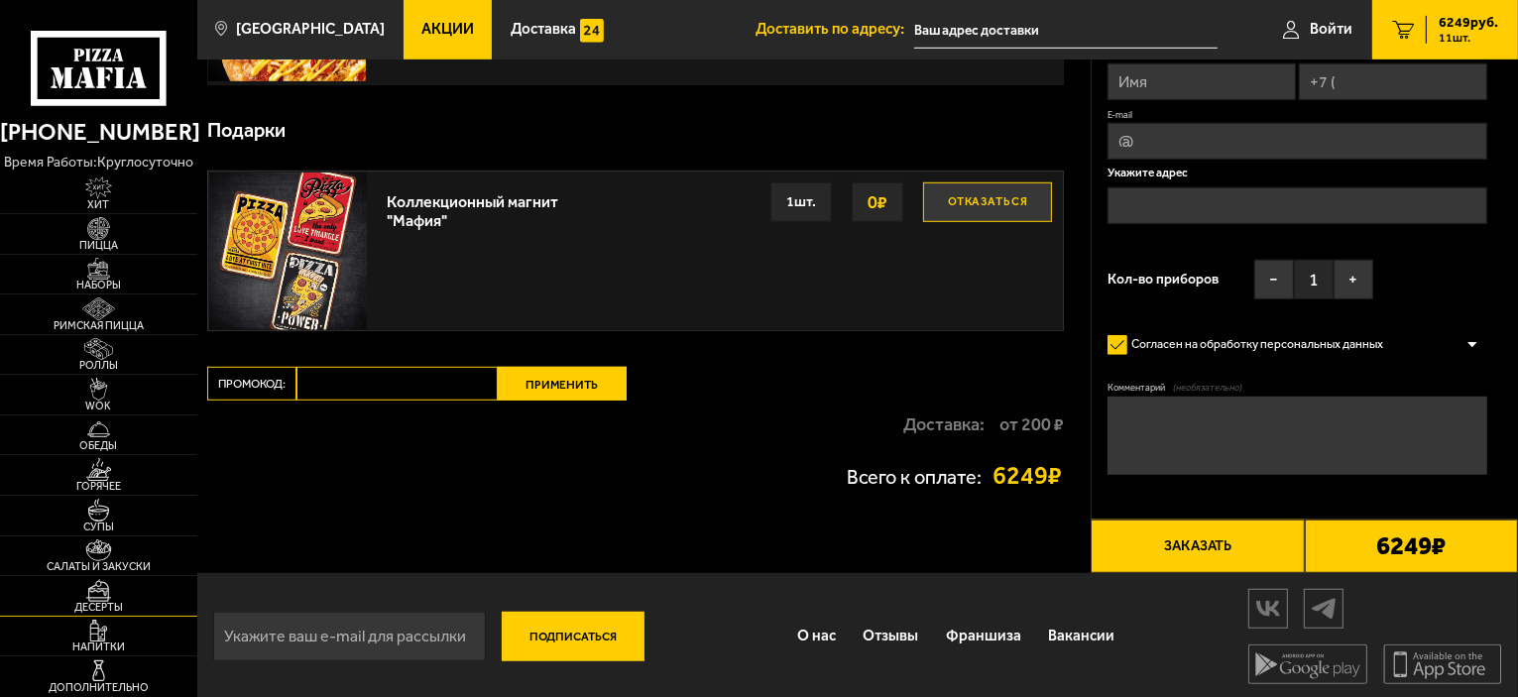
click at [92, 604] on span "Десерты" at bounding box center [98, 607] width 197 height 11
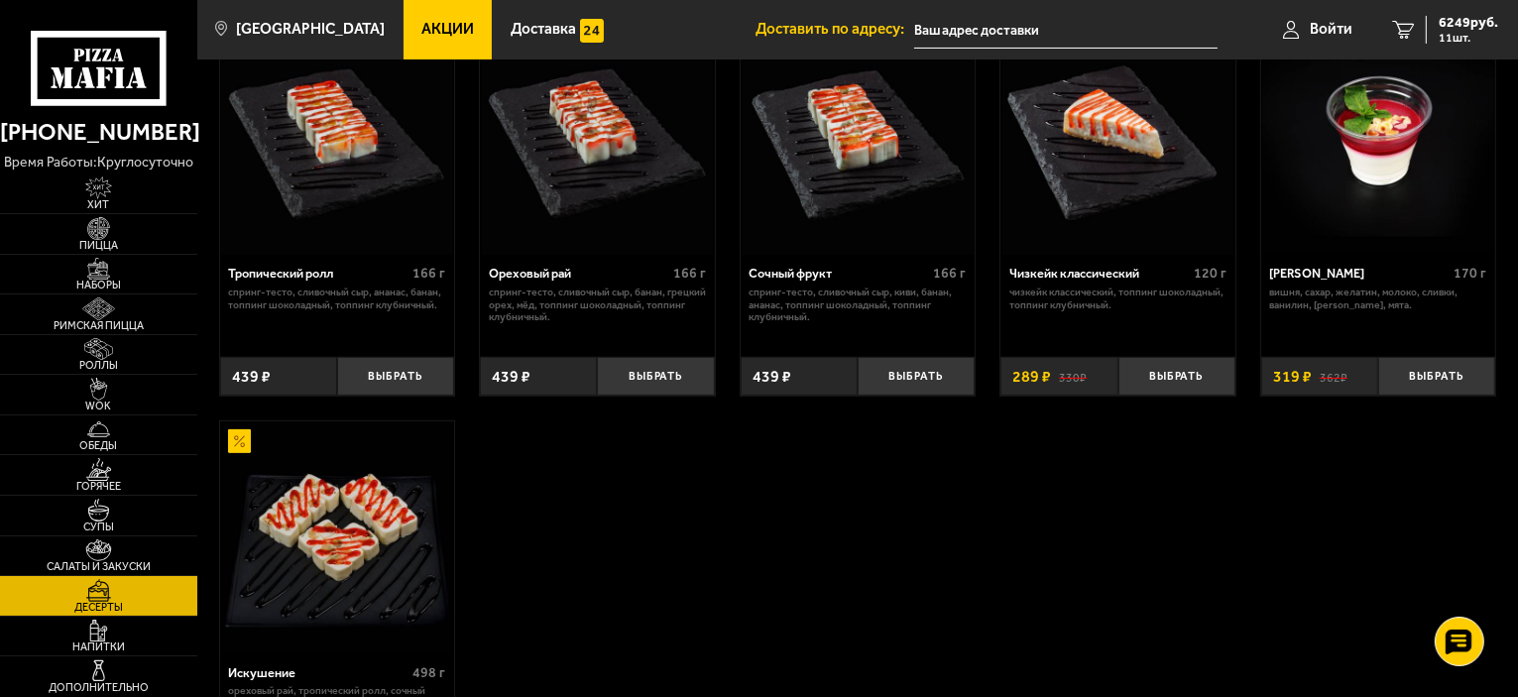
scroll to position [324, 0]
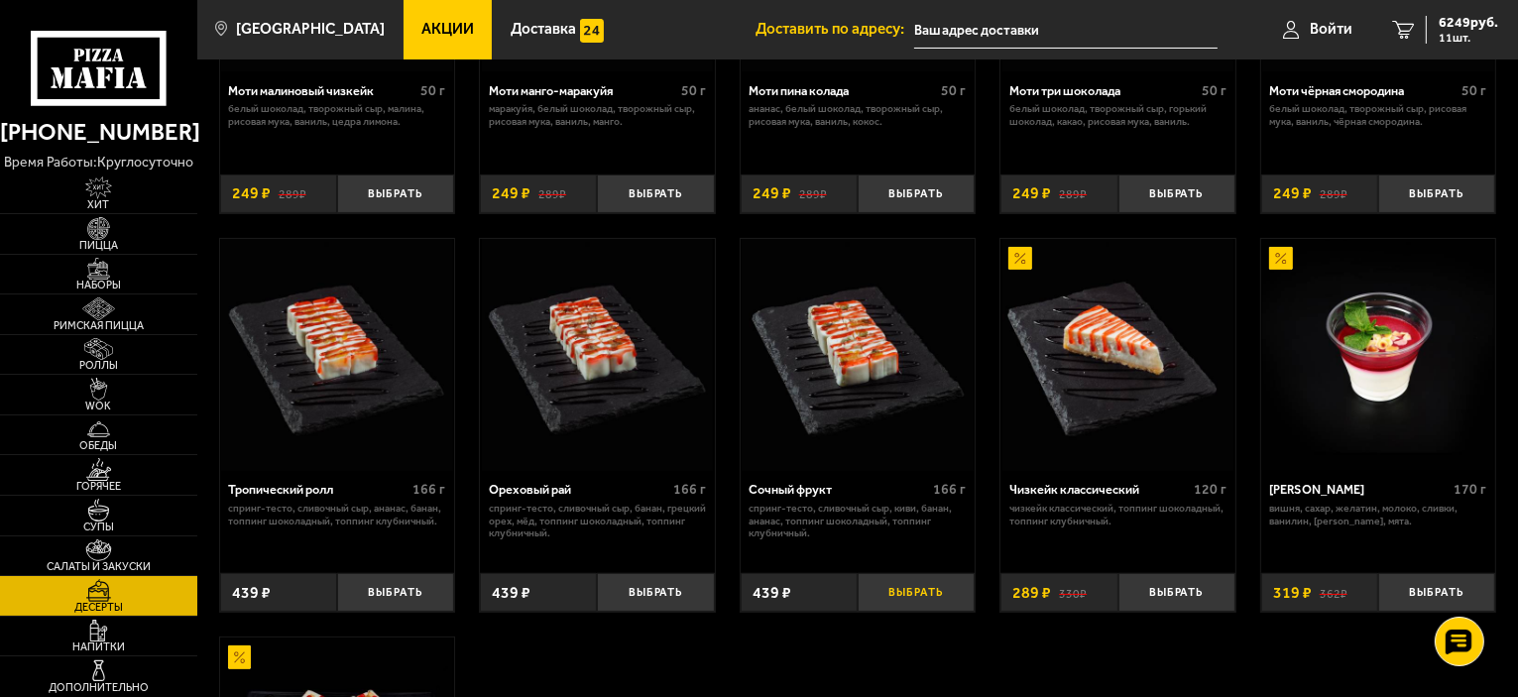
click at [922, 592] on button "Выбрать" at bounding box center [915, 592] width 117 height 39
click at [1457, 27] on span "6688 руб." at bounding box center [1467, 23] width 59 height 14
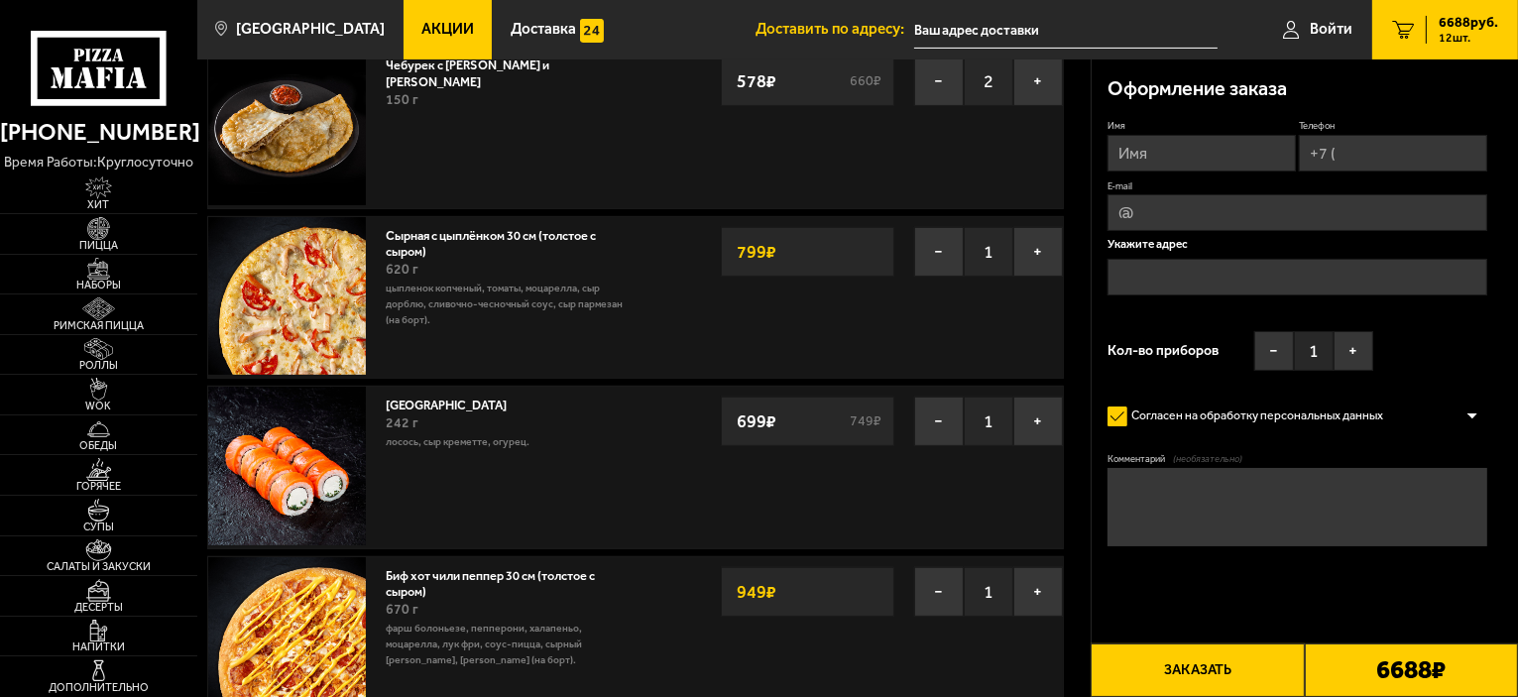
scroll to position [935, 0]
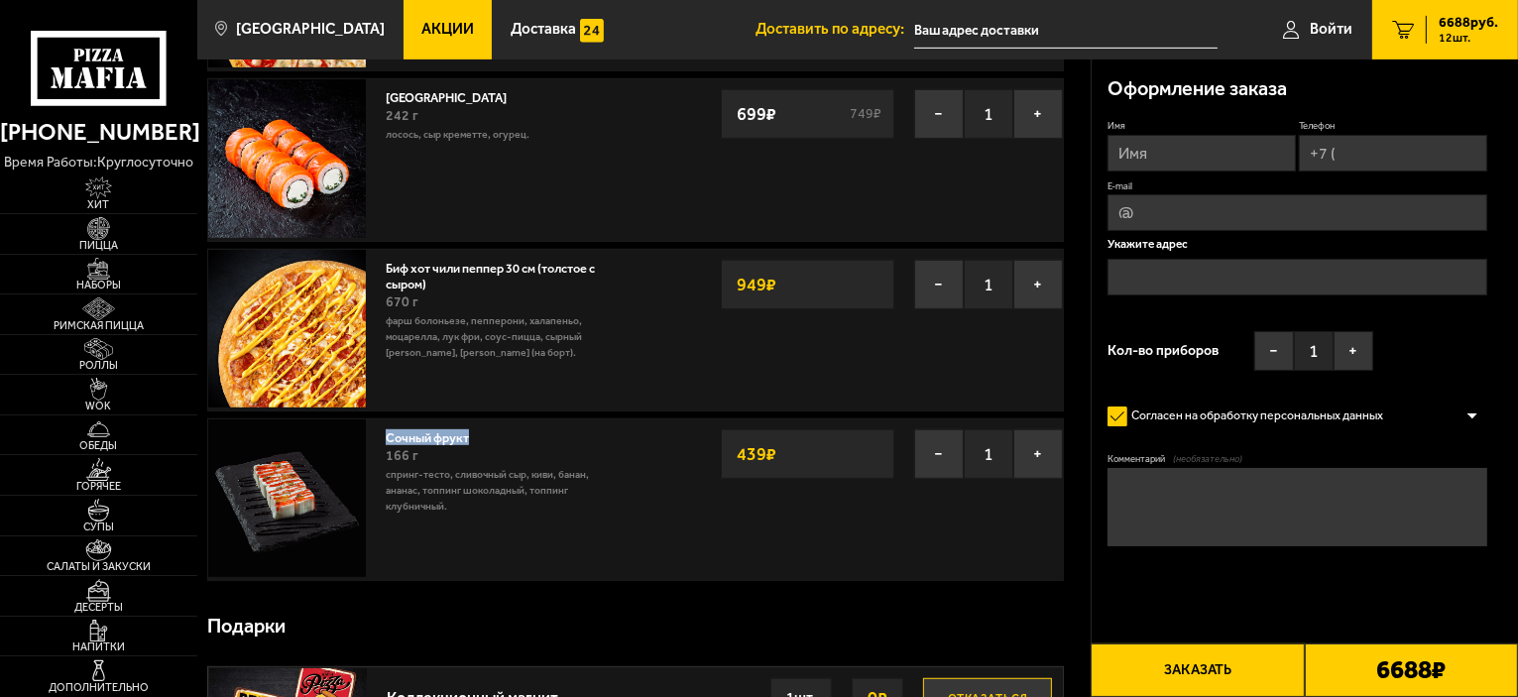
drag, startPoint x: 479, startPoint y: 428, endPoint x: 388, endPoint y: 433, distance: 91.3
click at [388, 433] on link "Сочный фрукт" at bounding box center [435, 435] width 99 height 20
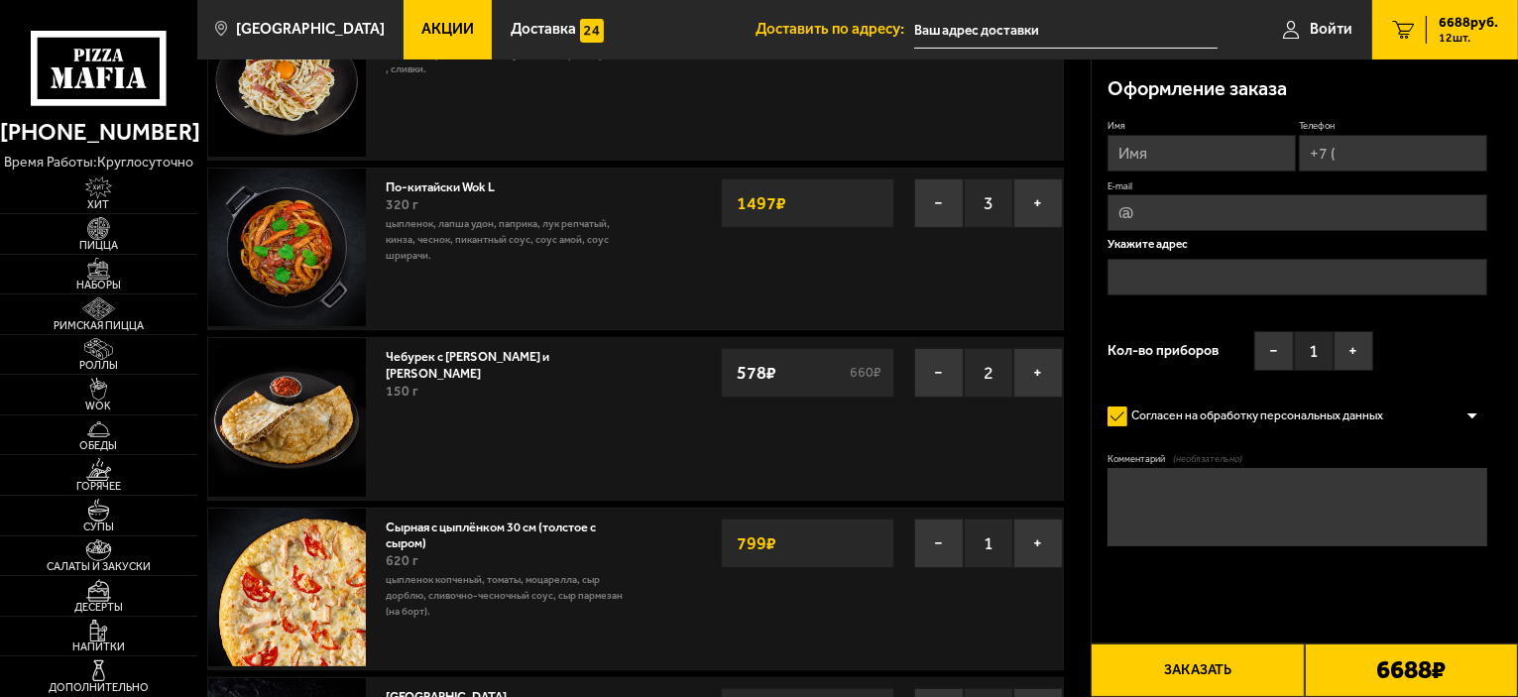
scroll to position [0, 0]
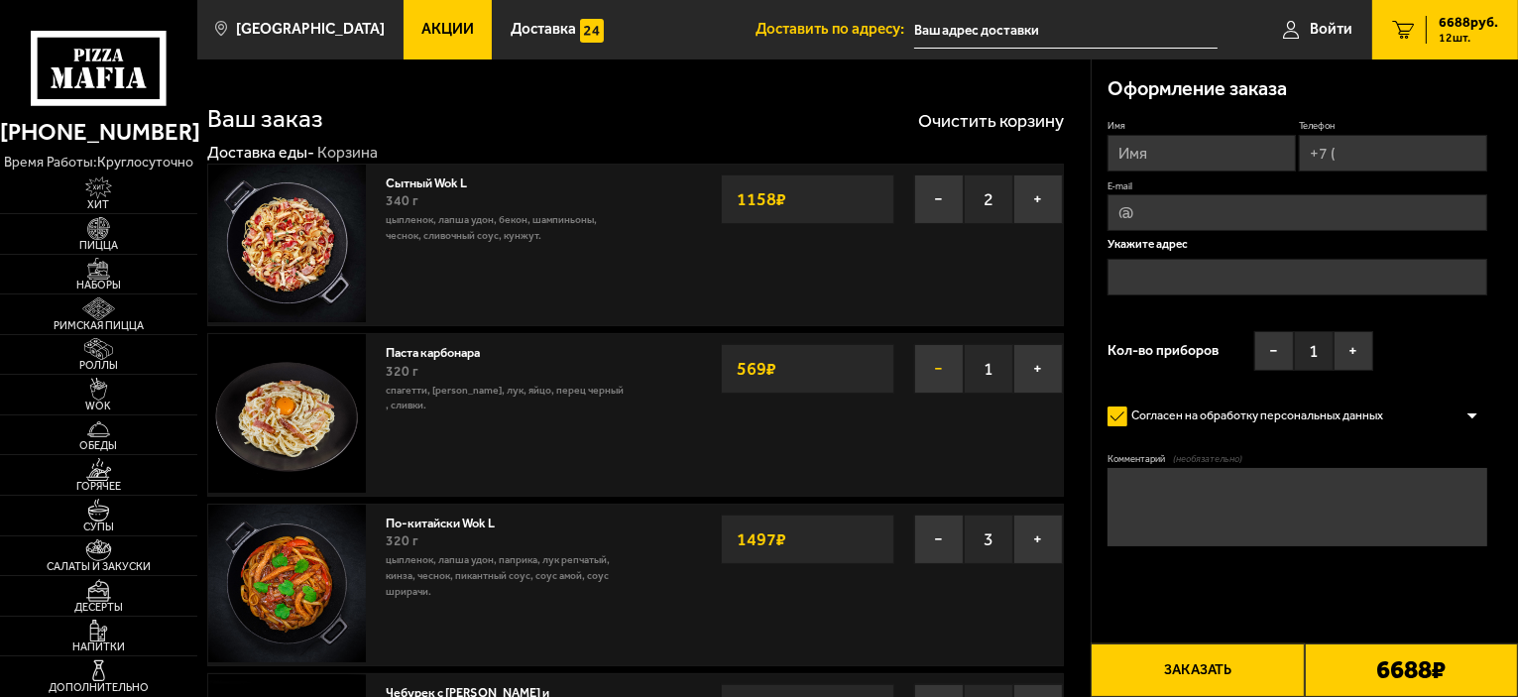
click at [937, 371] on button "−" at bounding box center [939, 369] width 50 height 50
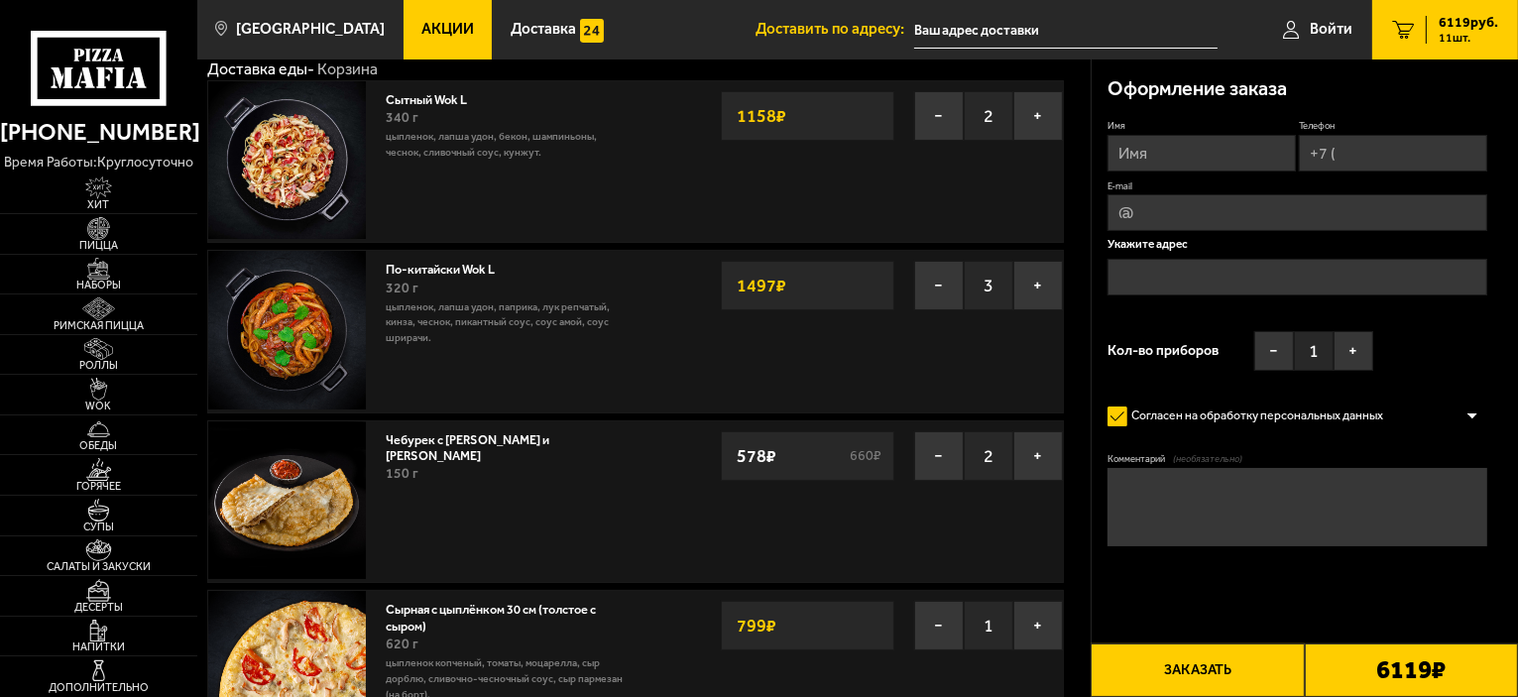
scroll to position [198, 0]
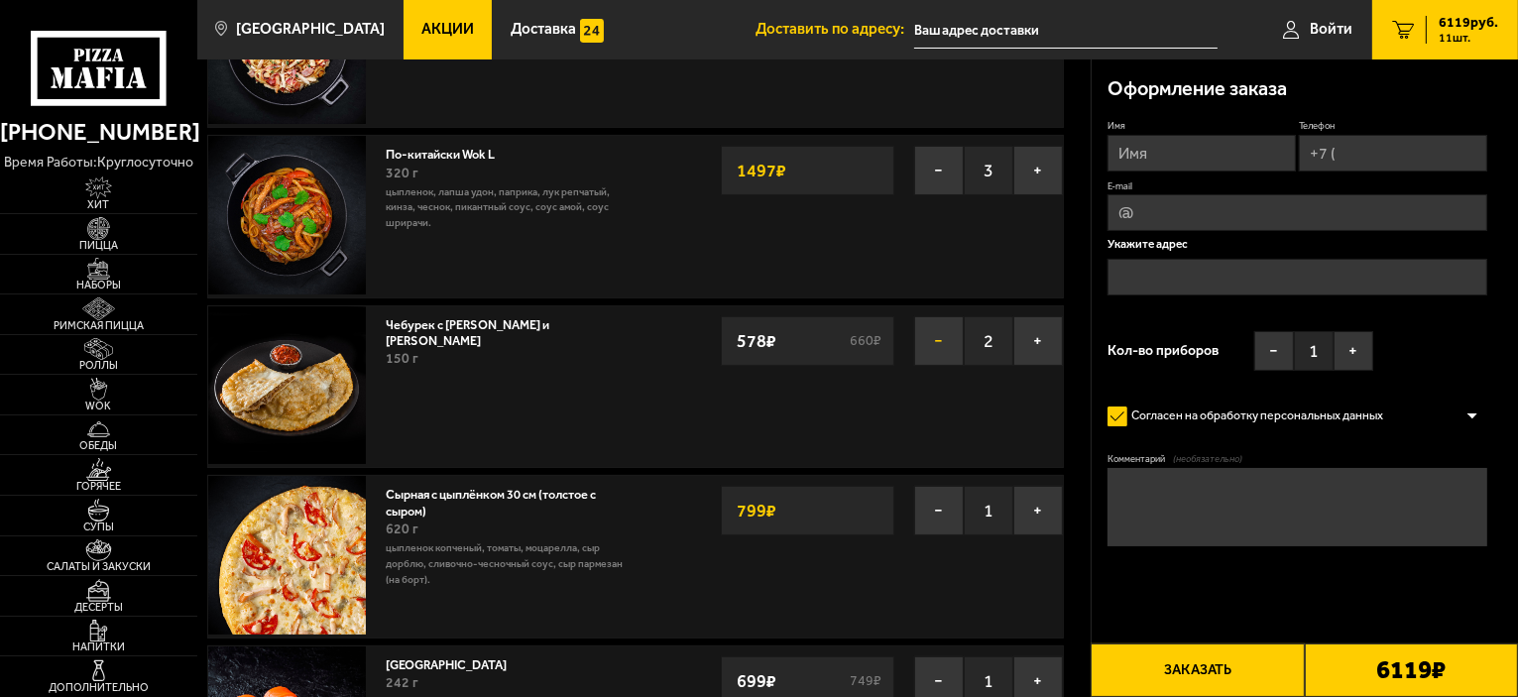
click at [938, 344] on button "−" at bounding box center [939, 341] width 50 height 50
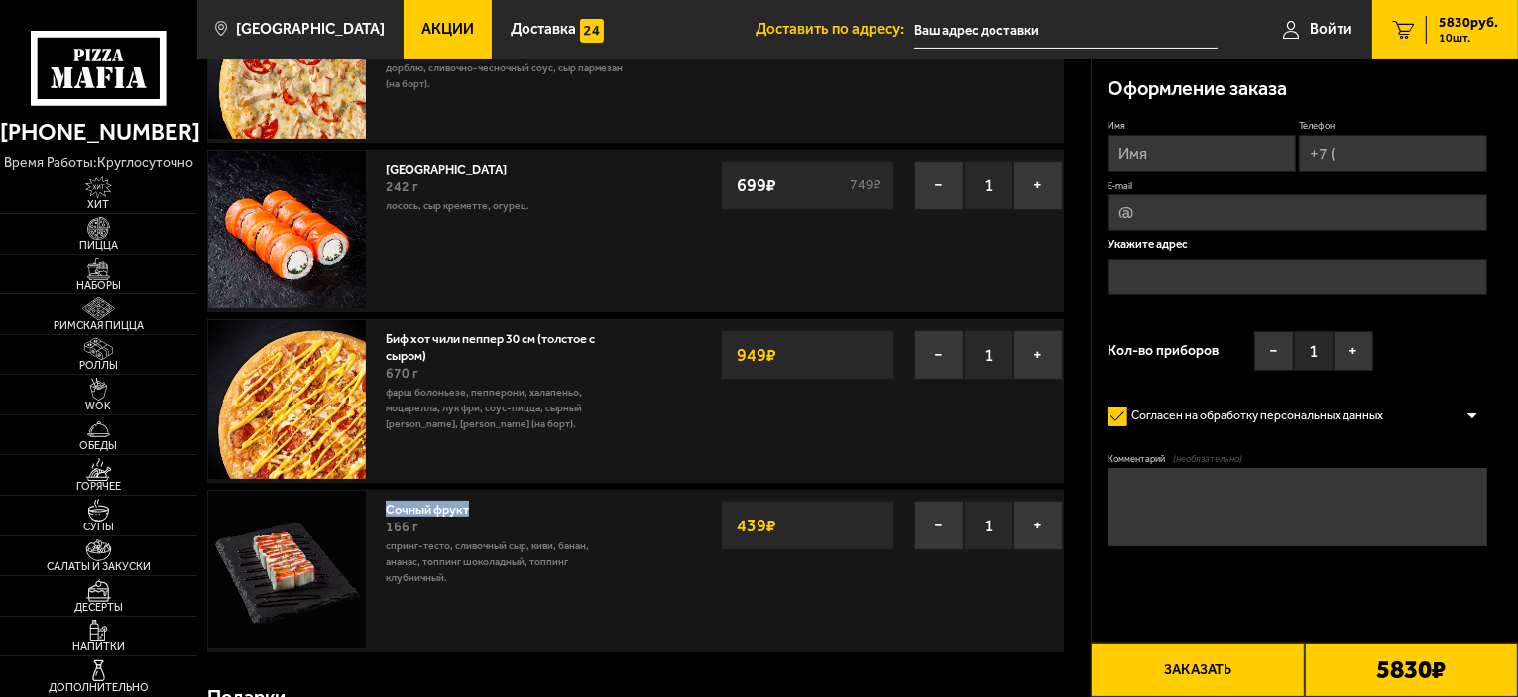
scroll to position [892, 0]
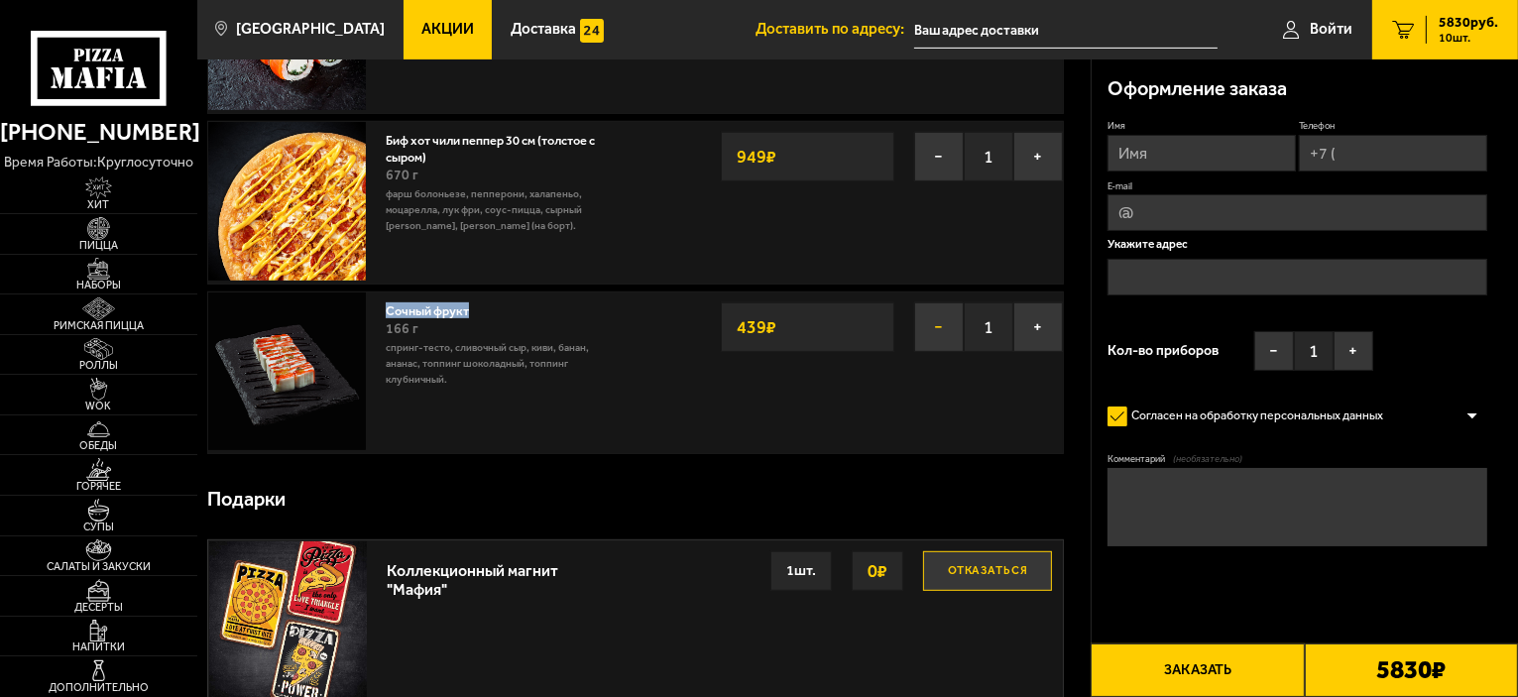
click at [932, 330] on button "−" at bounding box center [939, 327] width 50 height 50
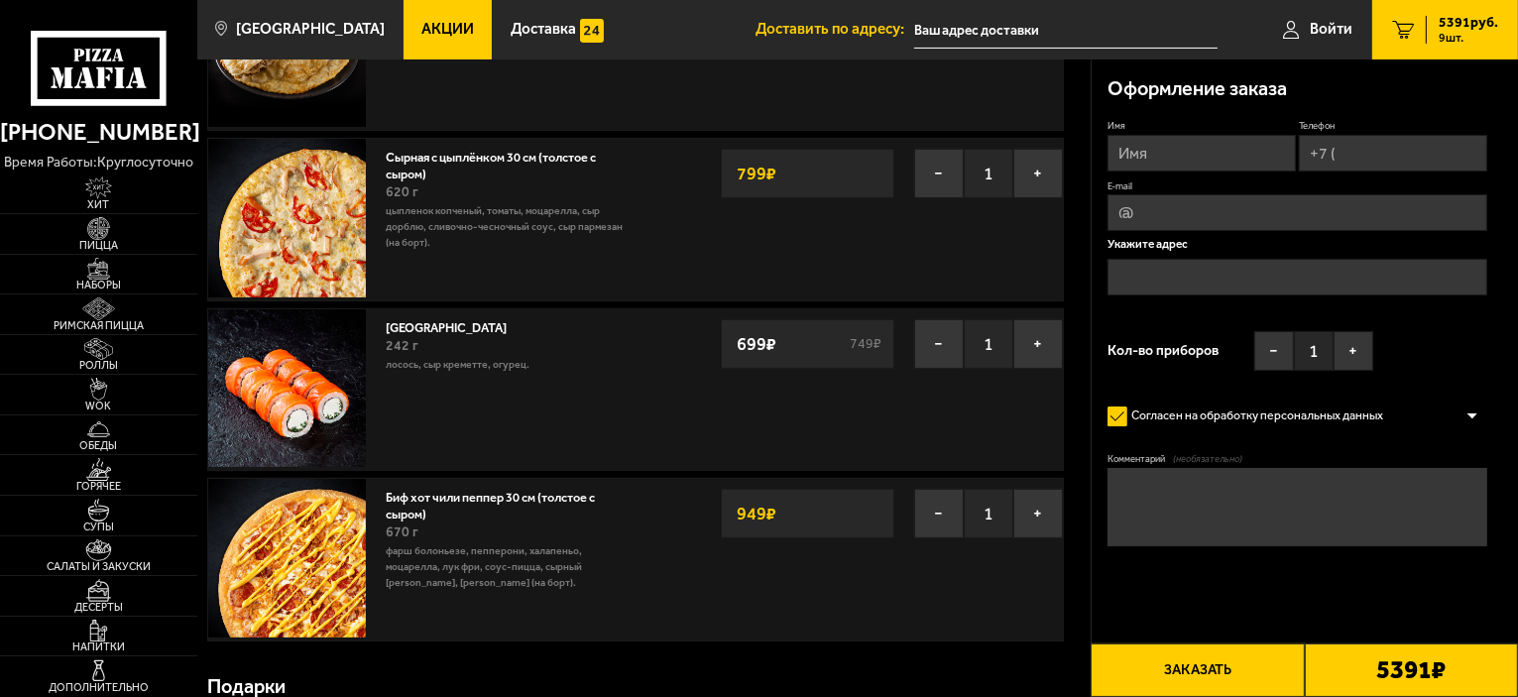
scroll to position [595, 0]
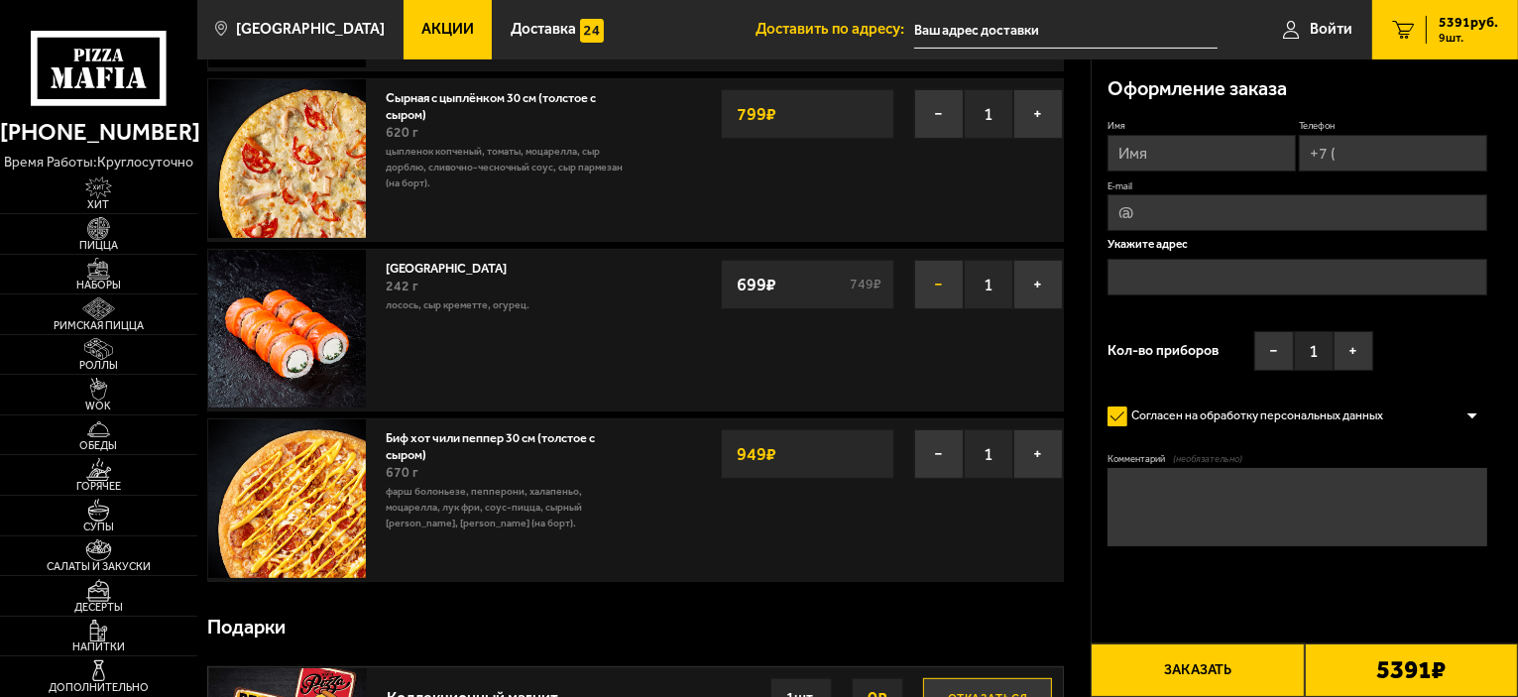
click at [932, 288] on button "−" at bounding box center [939, 285] width 50 height 50
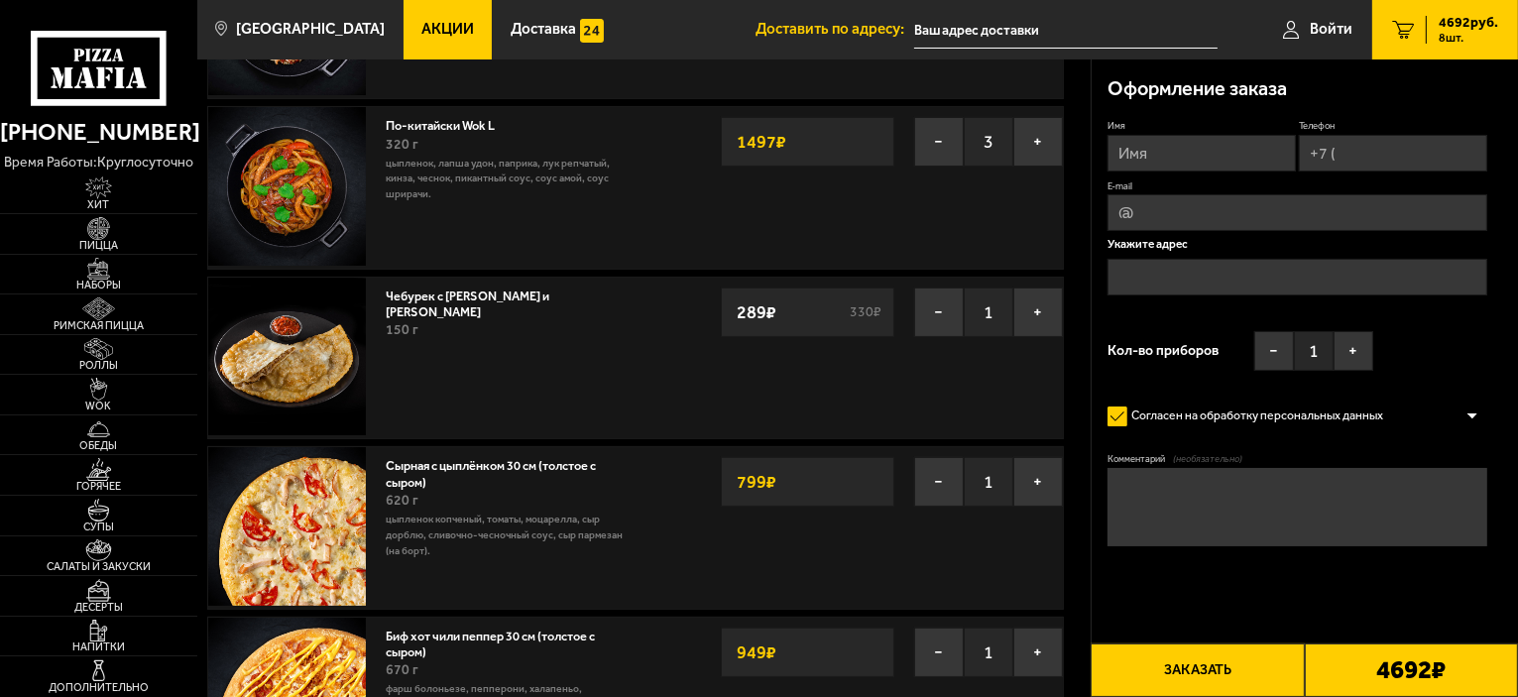
scroll to position [297, 0]
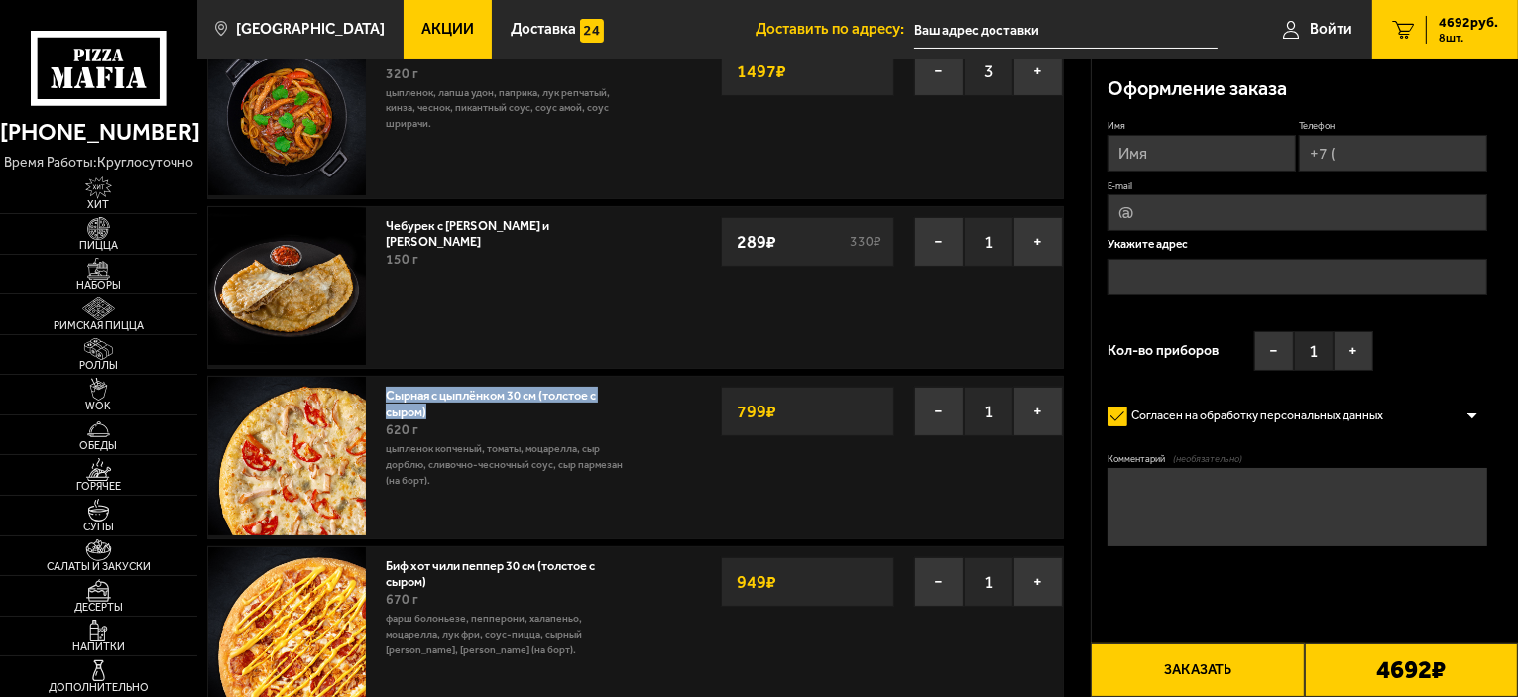
drag, startPoint x: 430, startPoint y: 410, endPoint x: 388, endPoint y: 395, distance: 45.1
click at [388, 395] on link "Сырная с цыплёнком 30 см (толстое с сыром)" at bounding box center [491, 401] width 210 height 36
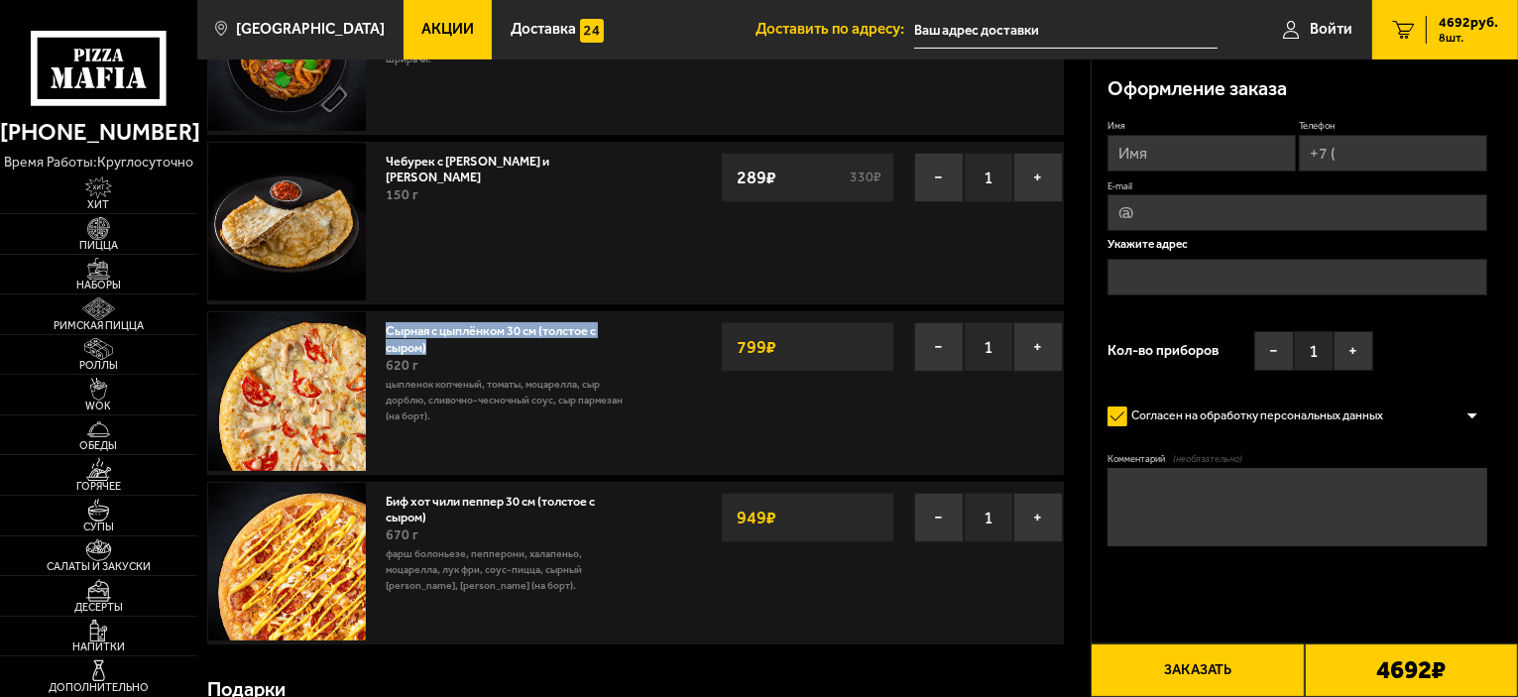
scroll to position [396, 0]
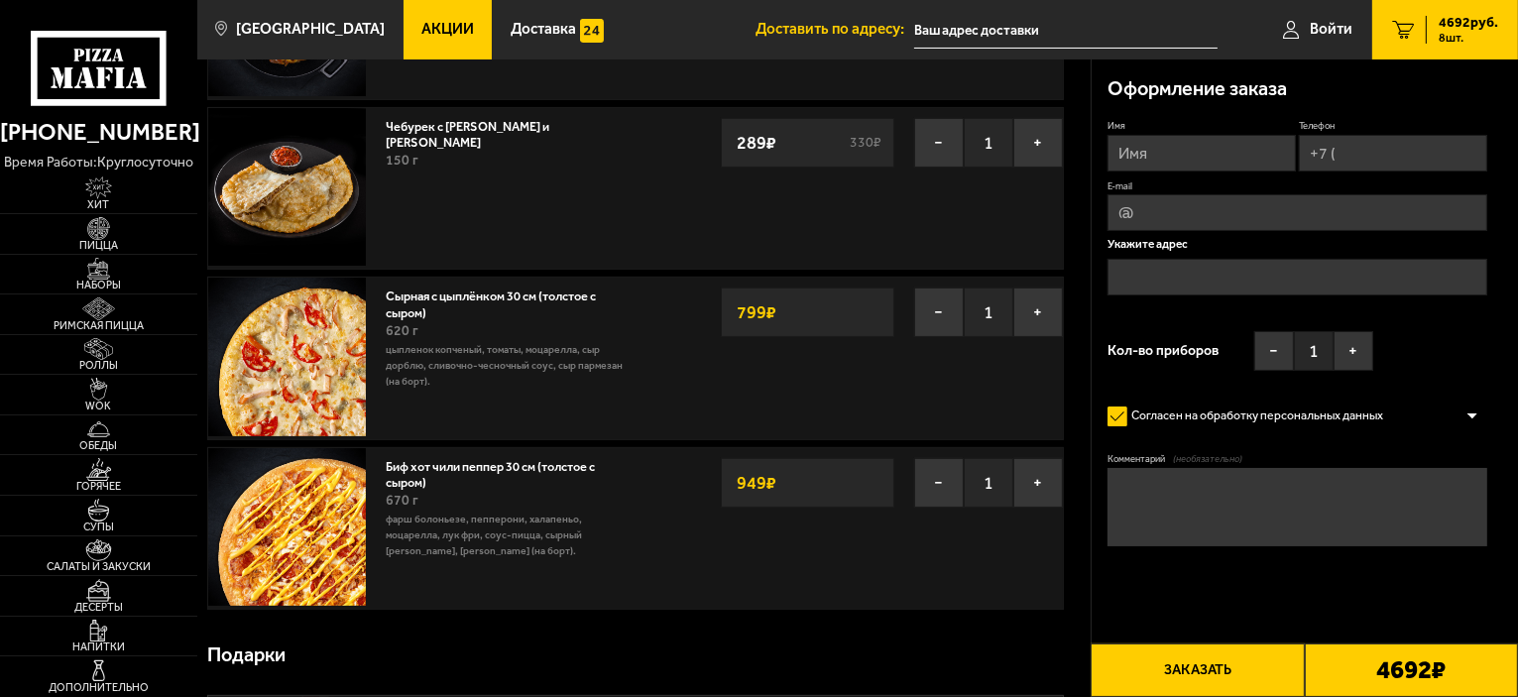
click at [450, 478] on div "Биф хот чили пеппер 30 см (толстое с сыром) 670 г фарш болоньезе, пепперони, ха…" at bounding box center [506, 508] width 240 height 101
drag, startPoint x: 427, startPoint y: 482, endPoint x: 384, endPoint y: 466, distance: 46.4
click at [384, 466] on div "Биф хот чили пеппер 30 см (толстое с сыром) 670 г фарш болоньезе, пепперони, ха…" at bounding box center [506, 528] width 260 height 161
drag, startPoint x: 432, startPoint y: 312, endPoint x: 385, endPoint y: 295, distance: 50.5
click at [385, 295] on div "Сырная с цыплёнком 30 см (толстое с сыром) 620 г цыпленок копченый, томаты, моц…" at bounding box center [506, 358] width 260 height 161
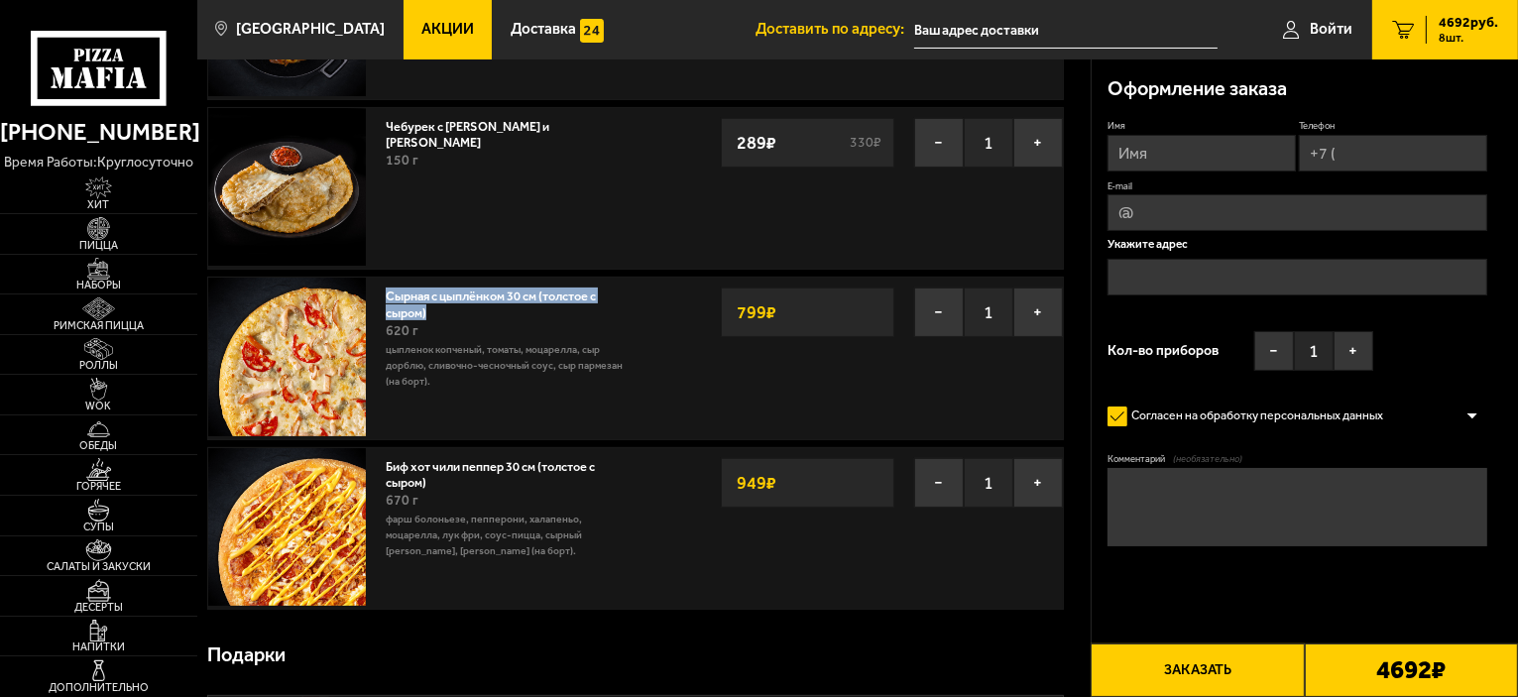
copy link "Сырная с цыплёнком 30 см (толстое с сыром)"
click at [444, 475] on div "Биф хот чили пеппер 30 см (толстое с сыром) 670 г фарш болоньезе, пепперони, ха…" at bounding box center [506, 508] width 240 height 101
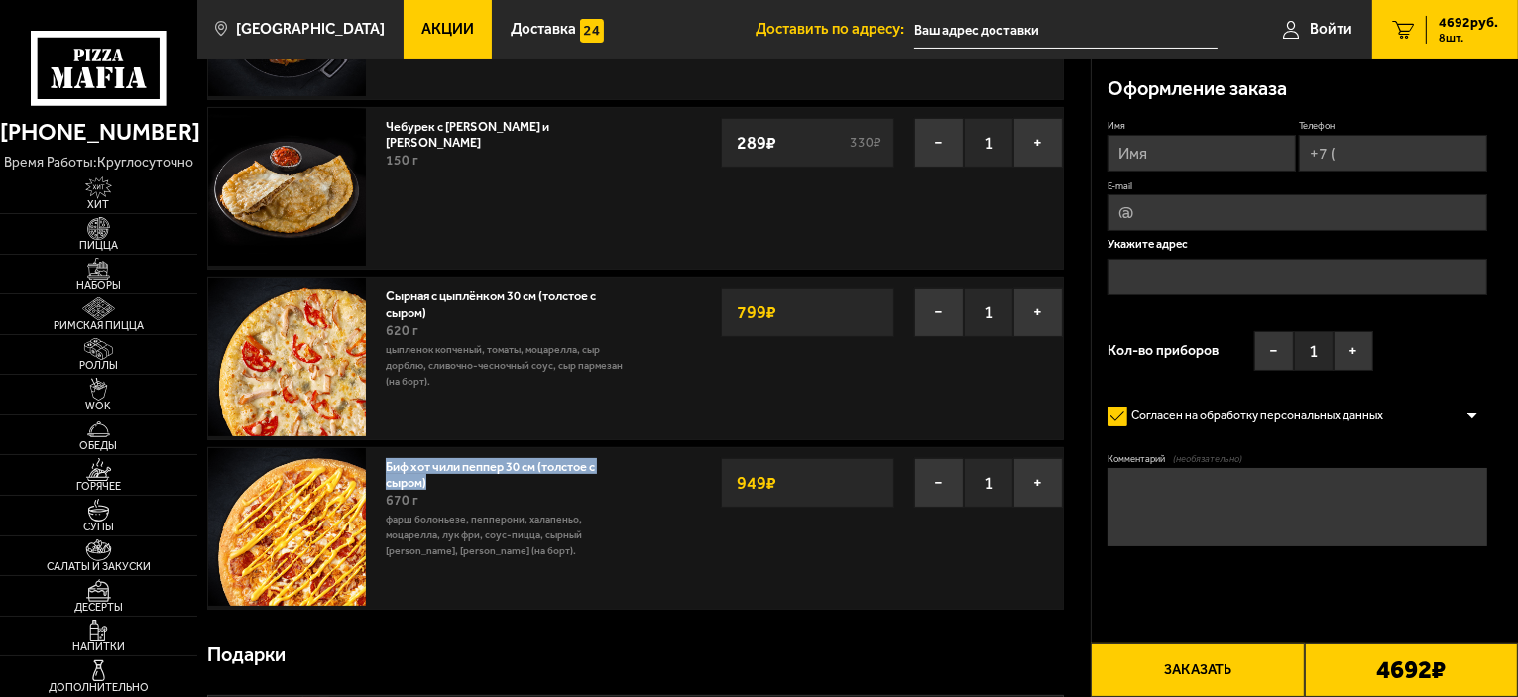
drag, startPoint x: 427, startPoint y: 482, endPoint x: 389, endPoint y: 463, distance: 43.0
click at [389, 463] on link "Биф хот чили пеппер 30 см (толстое с сыром)" at bounding box center [490, 472] width 209 height 36
copy link "Биф хот чили пеппер 30 см (толстое с сыром)"
click at [921, 303] on button "−" at bounding box center [939, 312] width 50 height 50
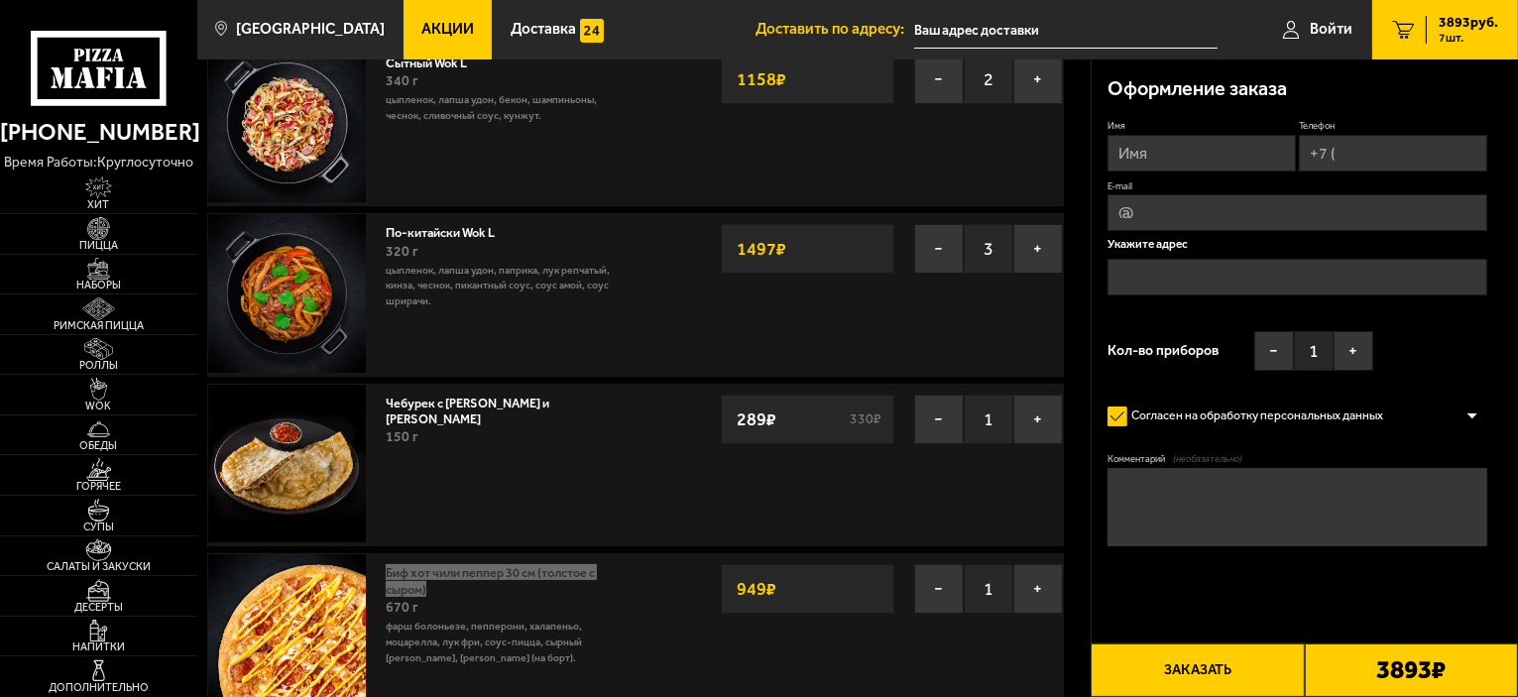
scroll to position [0, 0]
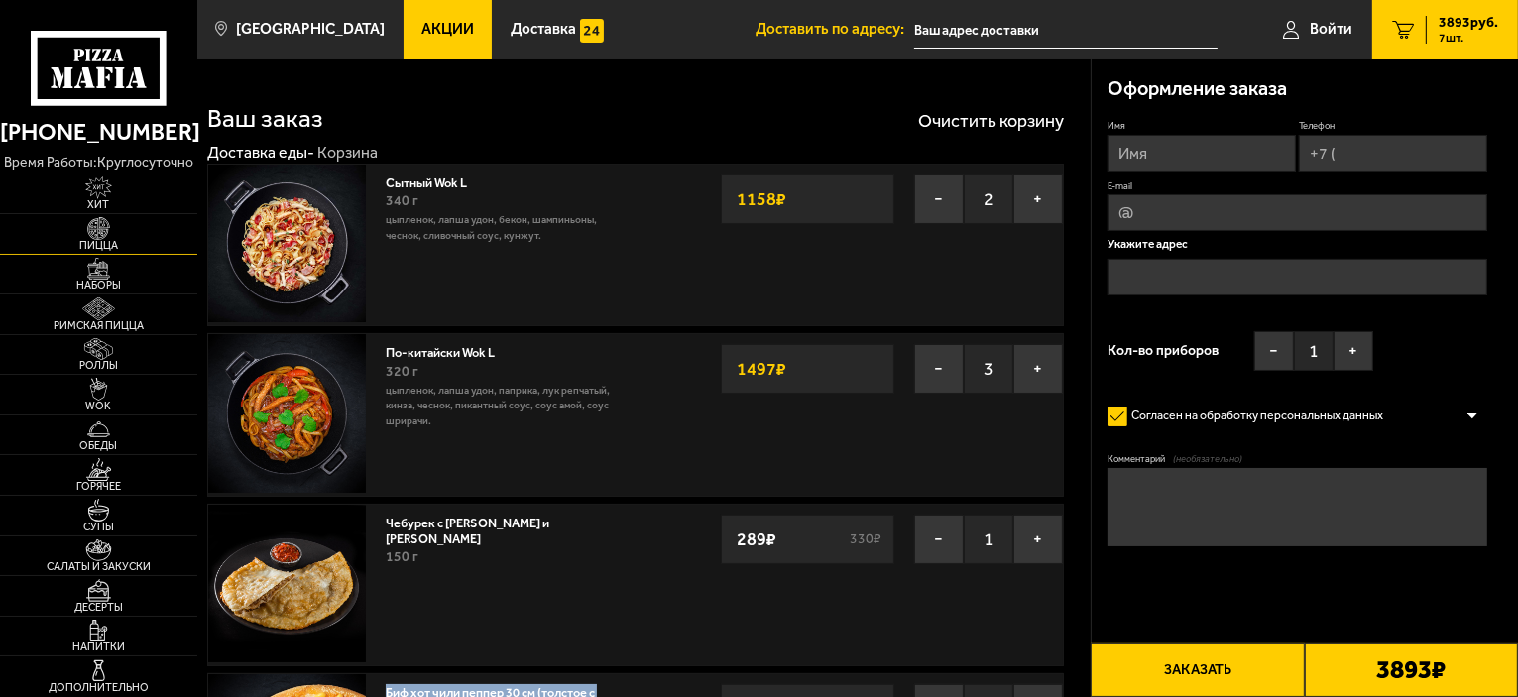
click at [111, 225] on img at bounding box center [98, 228] width 60 height 23
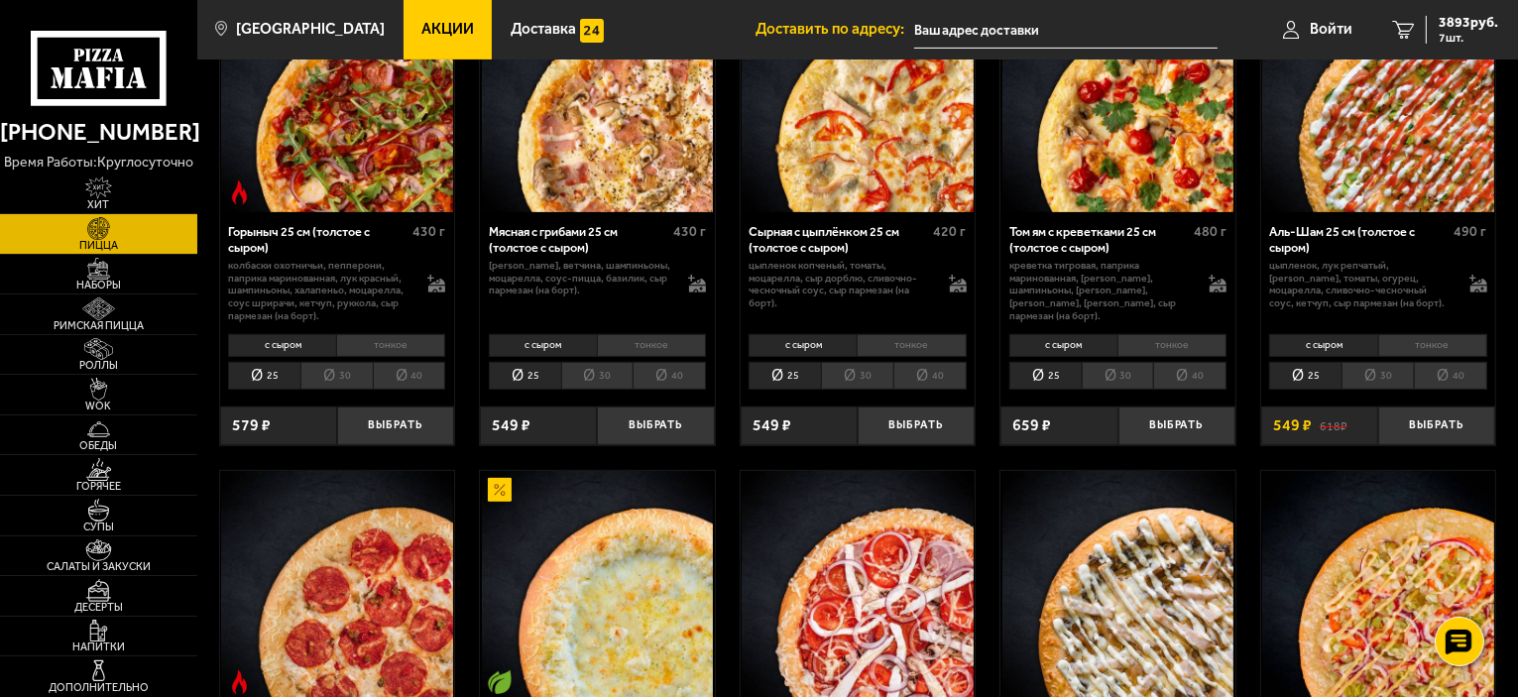
scroll to position [595, 0]
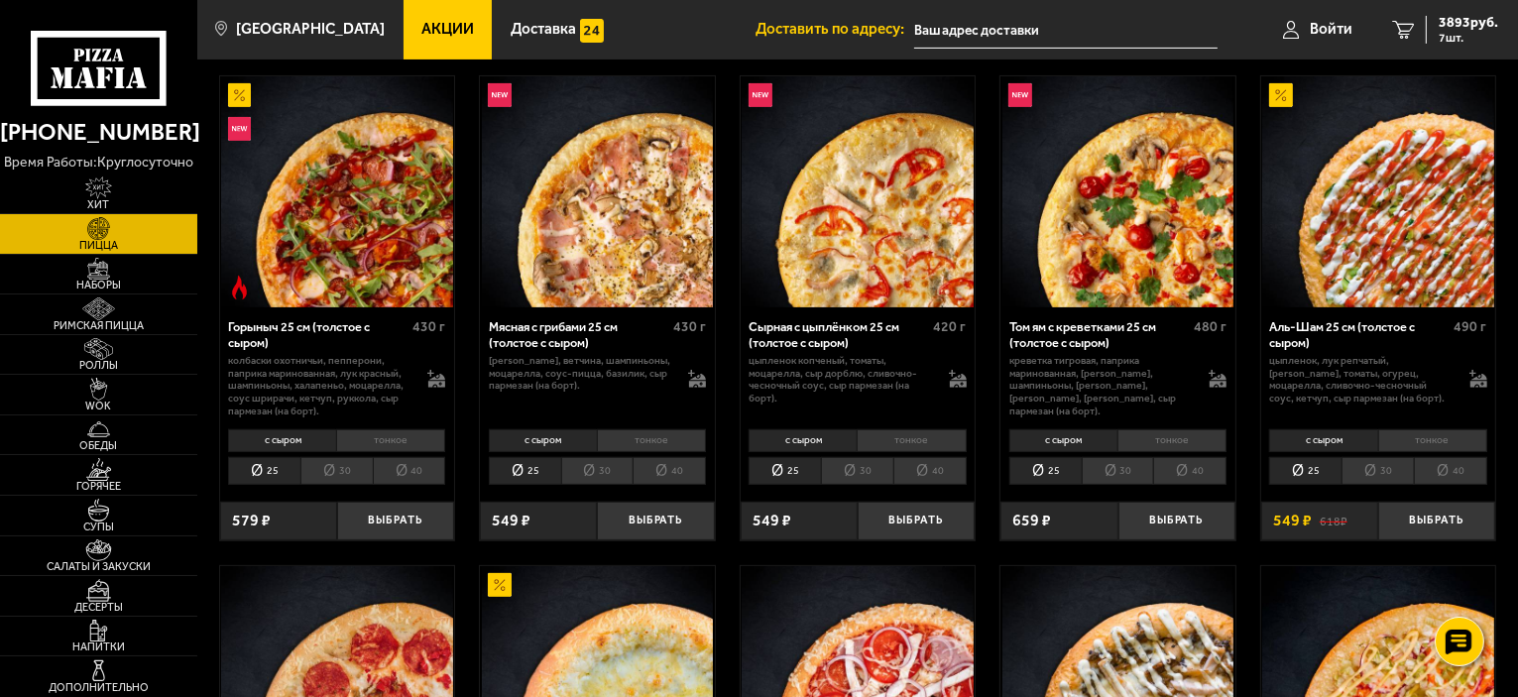
drag, startPoint x: 1366, startPoint y: 473, endPoint x: 1390, endPoint y: 491, distance: 29.7
click at [1390, 491] on div "Аль-Шам 25 см (толстое с сыром) 490 г цыпленок, лук репчатый, салат айсберг, то…" at bounding box center [1378, 423] width 235 height 232
click at [1393, 474] on li "30" at bounding box center [1377, 471] width 72 height 28
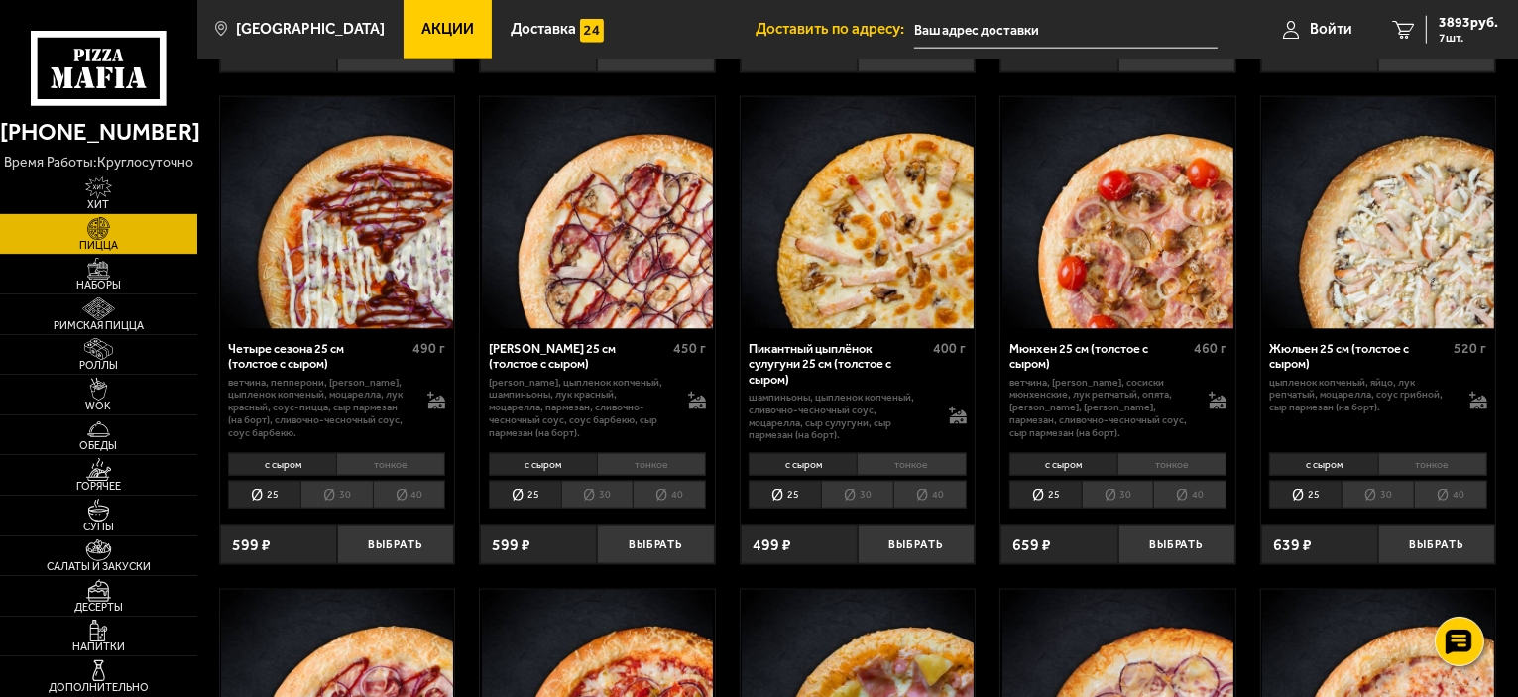
scroll to position [2379, 0]
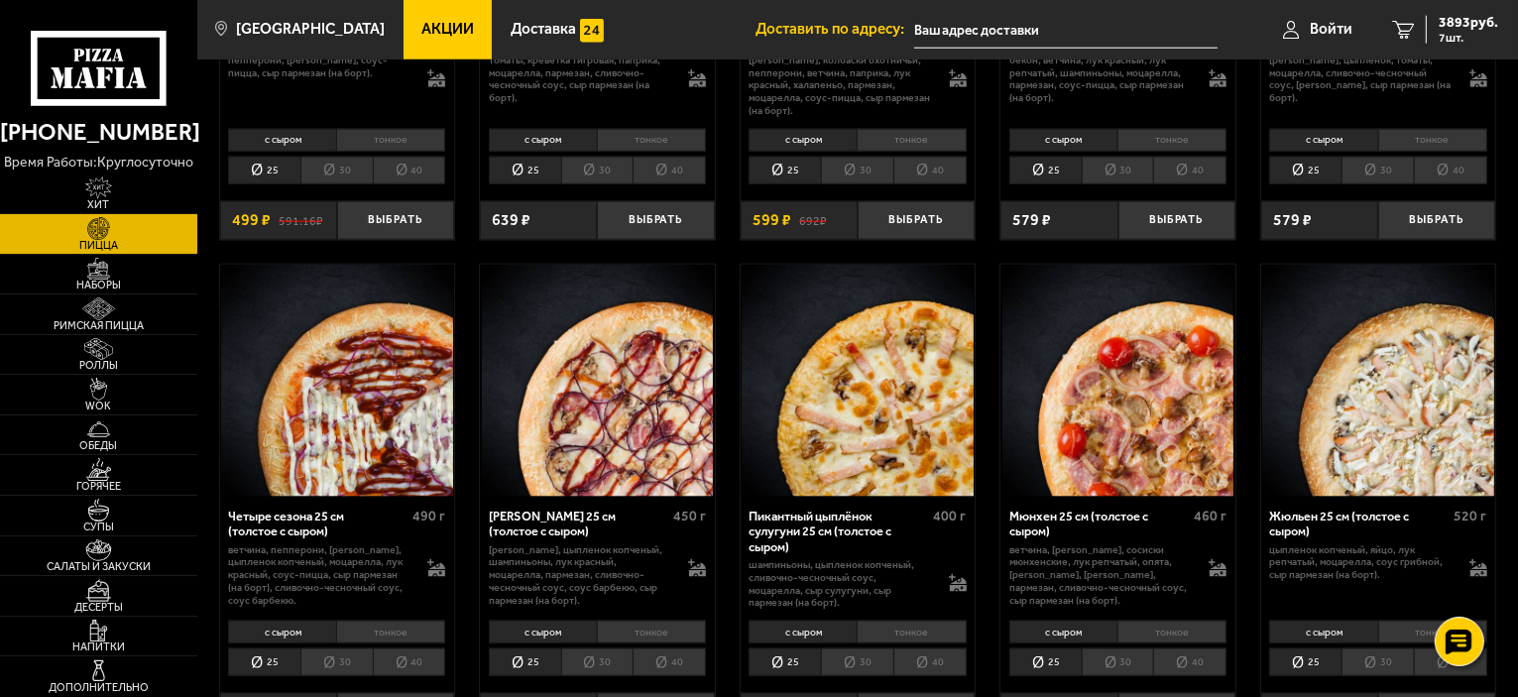
drag, startPoint x: 615, startPoint y: 368, endPoint x: 1247, endPoint y: 253, distance: 642.8
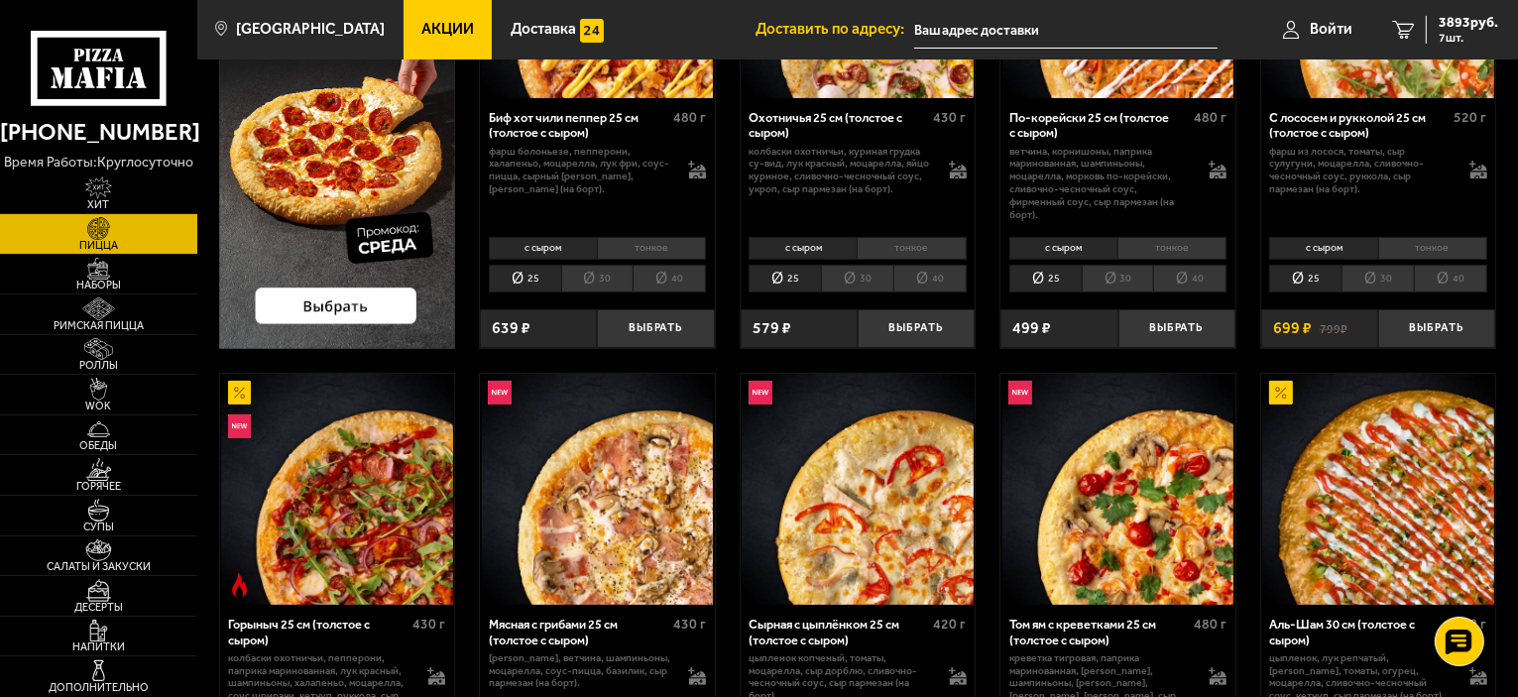
scroll to position [0, 0]
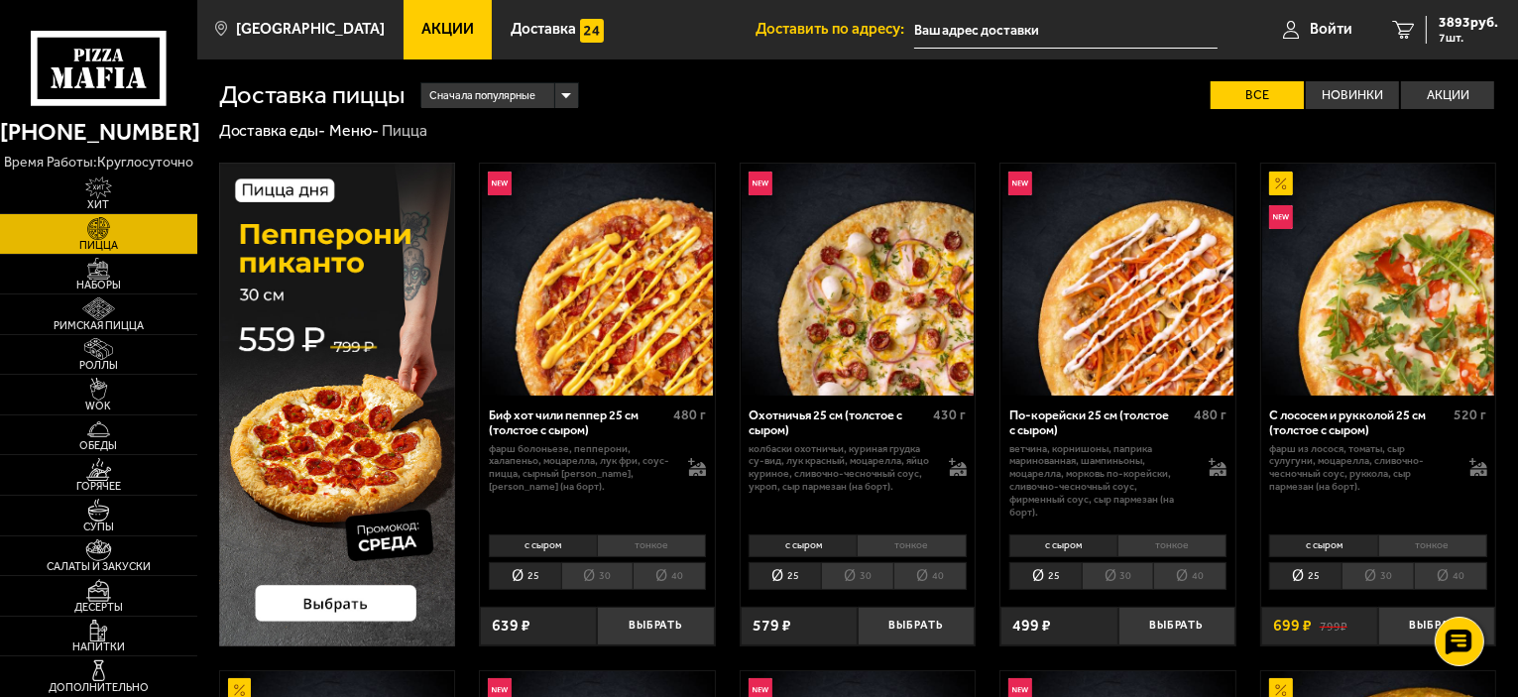
click at [603, 571] on li "30" at bounding box center [597, 576] width 72 height 28
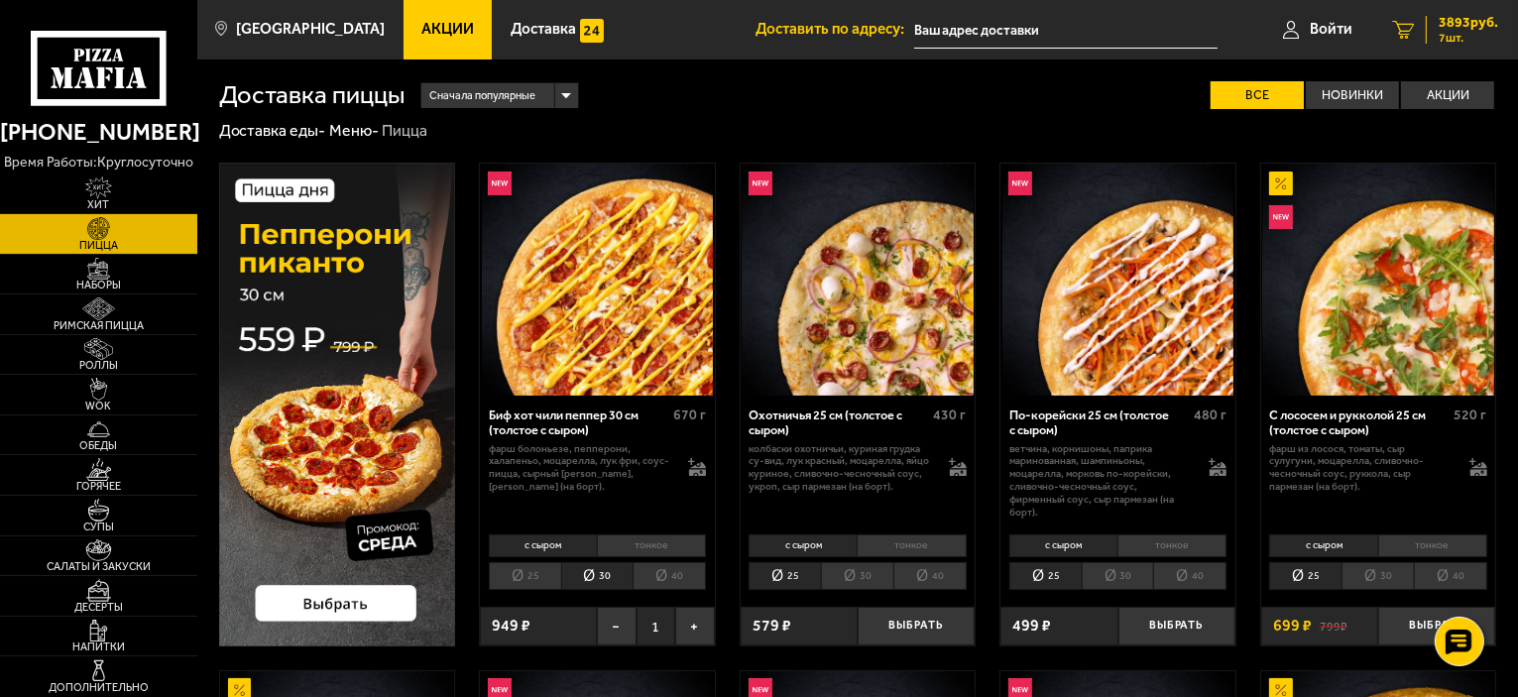
click at [1464, 10] on link "7 3893 руб. 7 шт." at bounding box center [1445, 29] width 146 height 59
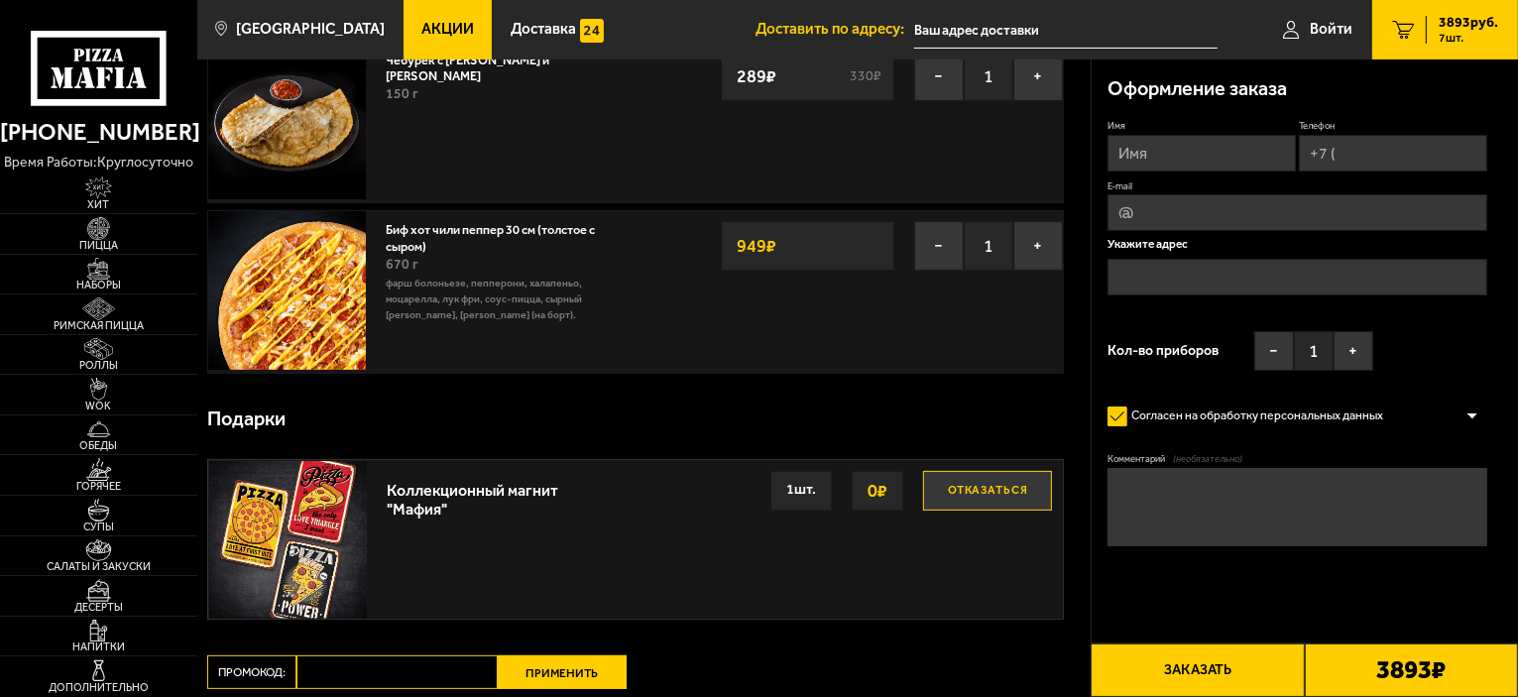
scroll to position [496, 0]
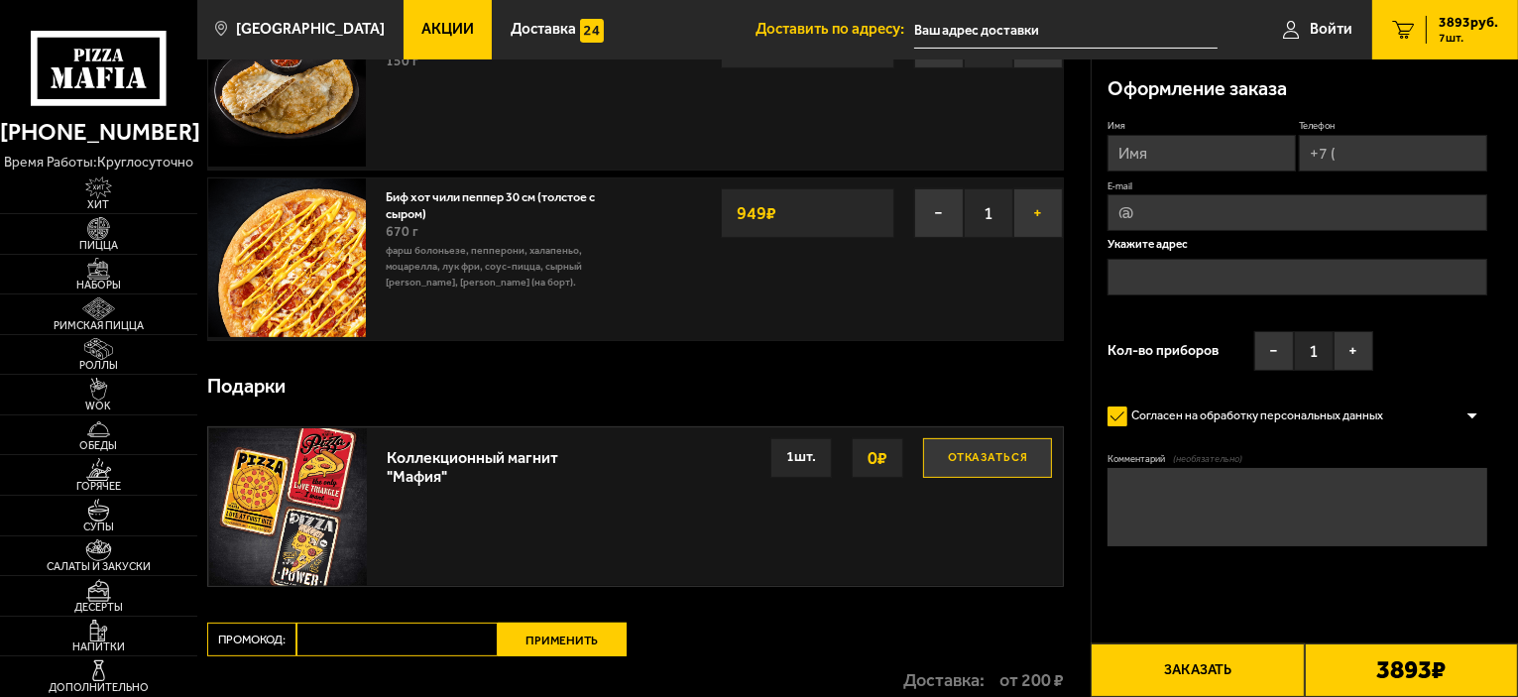
click at [1038, 216] on button "+" at bounding box center [1038, 213] width 50 height 50
